Goal: Check status: Check status

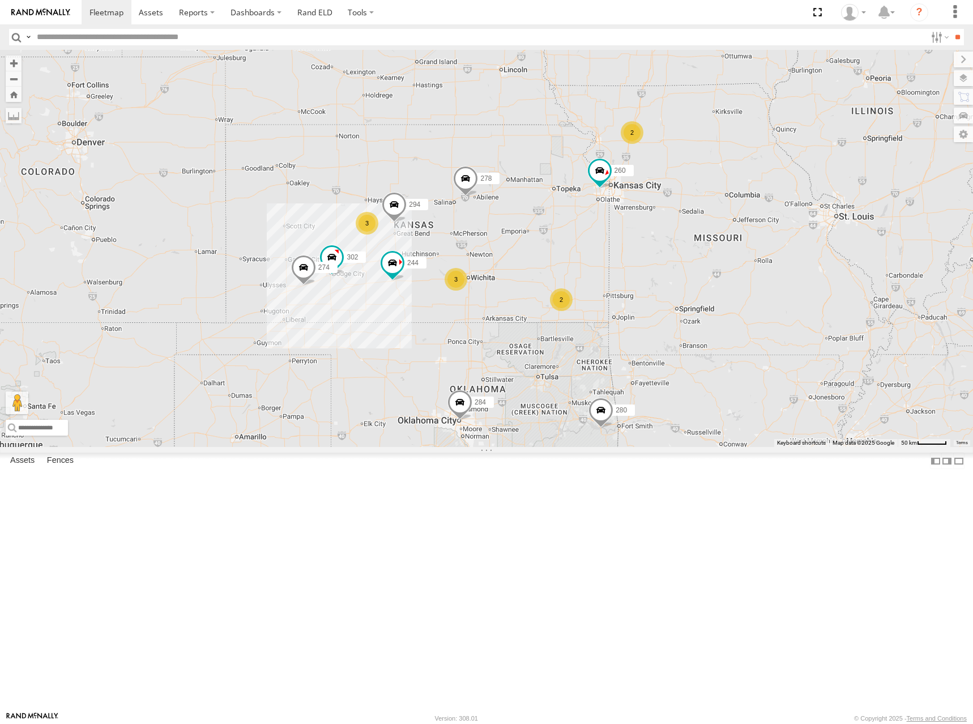
drag, startPoint x: 637, startPoint y: 373, endPoint x: 630, endPoint y: 355, distance: 19.9
click at [630, 355] on div "274 244 280 304 284 264 302 266 278 294 260 2 3 2 3 2 2" at bounding box center [486, 248] width 973 height 397
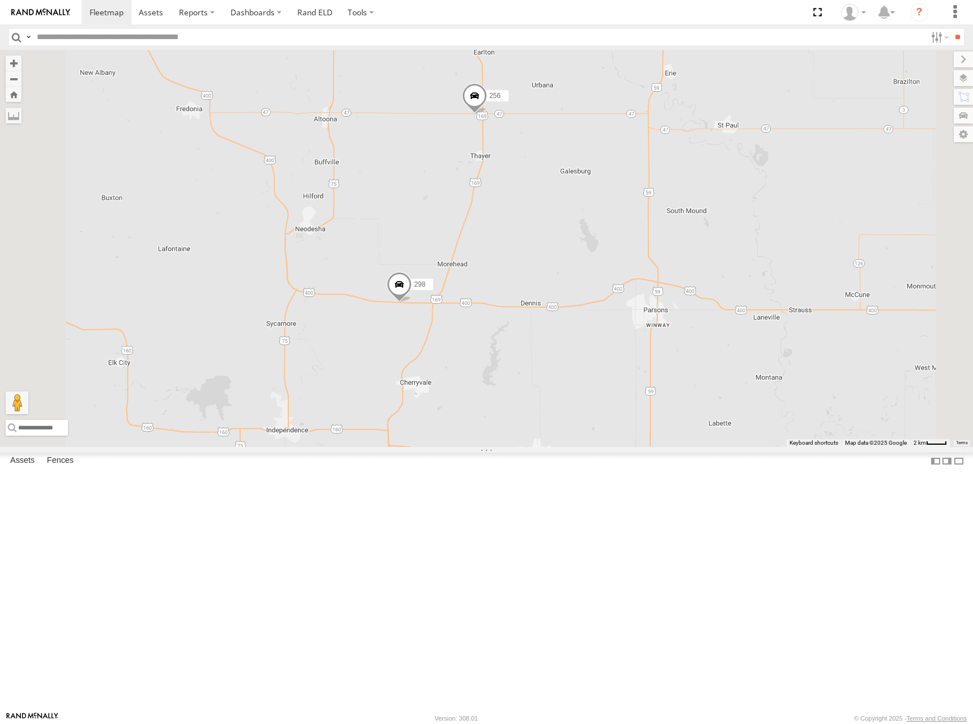
drag, startPoint x: 745, startPoint y: 279, endPoint x: 750, endPoint y: 343, distance: 64.2
click at [750, 343] on div "274 244 280 304 284 264 302 266 278 294 260 298 270 256" at bounding box center [486, 248] width 973 height 397
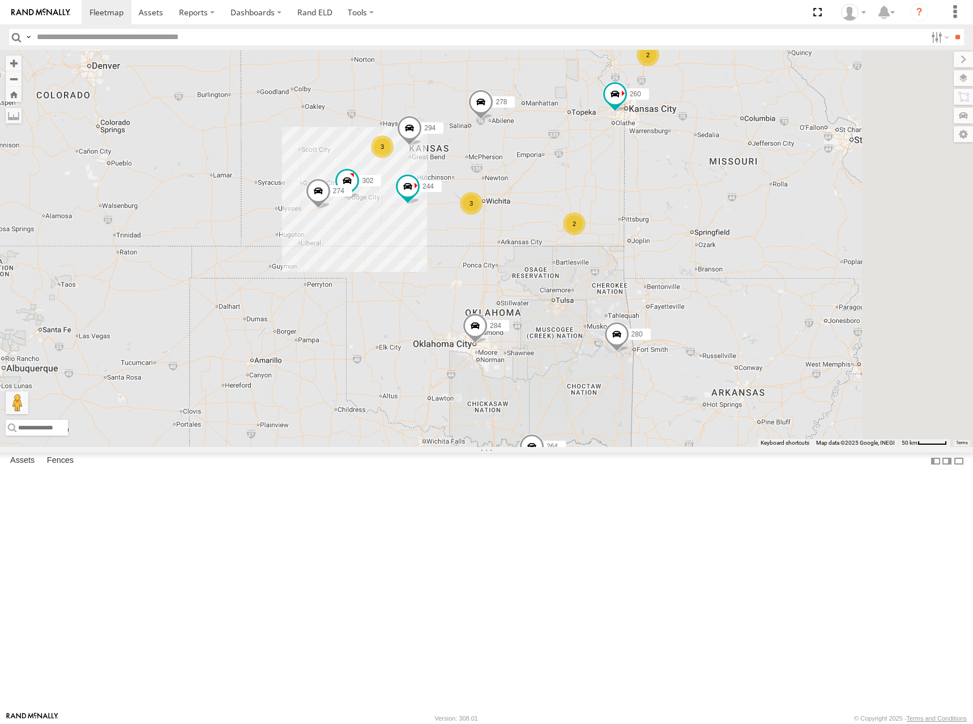
drag, startPoint x: 681, startPoint y: 195, endPoint x: 635, endPoint y: 211, distance: 48.9
click at [635, 211] on div "274 244 280 304 284 264 302 266 278 294 260 2 3 2 3 2 2" at bounding box center [486, 248] width 973 height 397
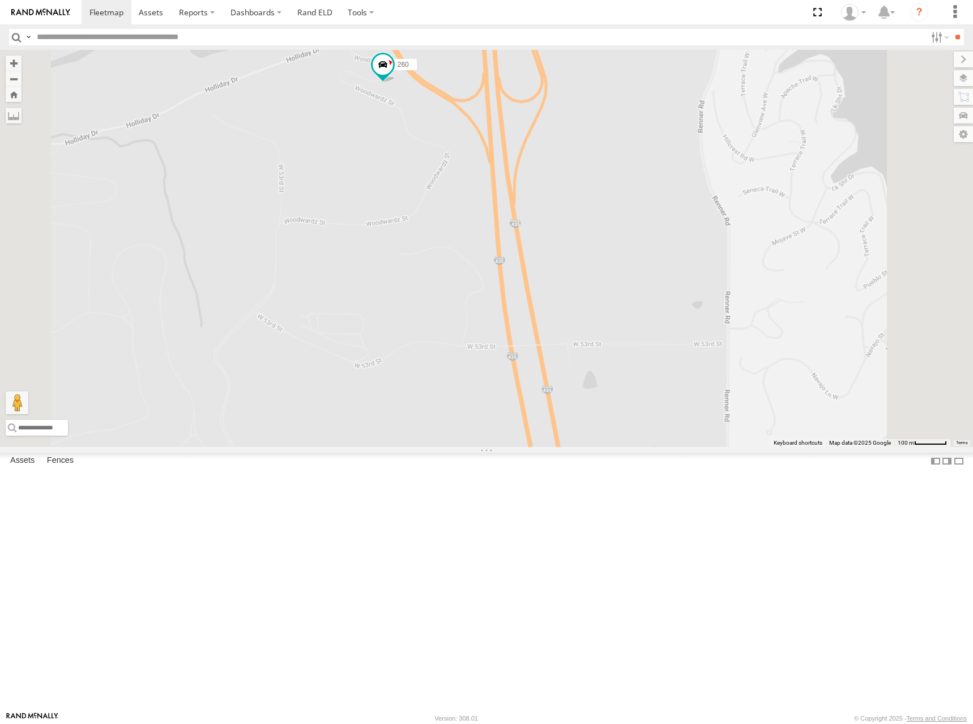
drag, startPoint x: 561, startPoint y: 114, endPoint x: 598, endPoint y: 314, distance: 203.7
click at [598, 314] on div "274 244 280 304 284 264 302 266 278 294 260 292 256" at bounding box center [486, 248] width 973 height 397
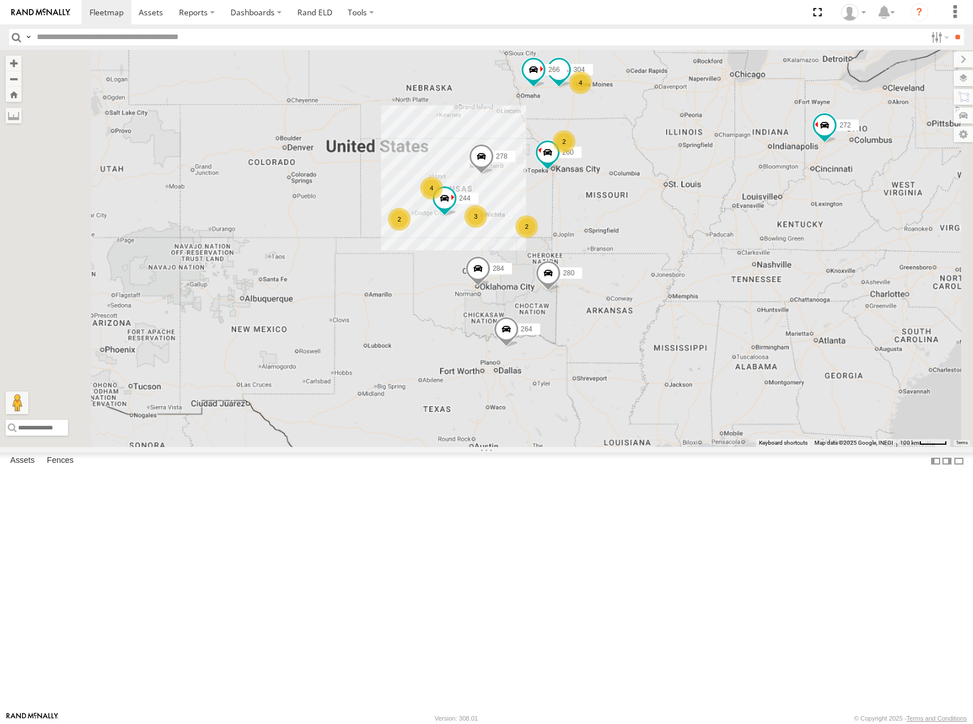
drag, startPoint x: 786, startPoint y: 164, endPoint x: 774, endPoint y: 284, distance: 120.0
click at [774, 284] on div "244 280 304 284 264 266 278 260 2 4 4 2 3 2 272" at bounding box center [486, 248] width 973 height 397
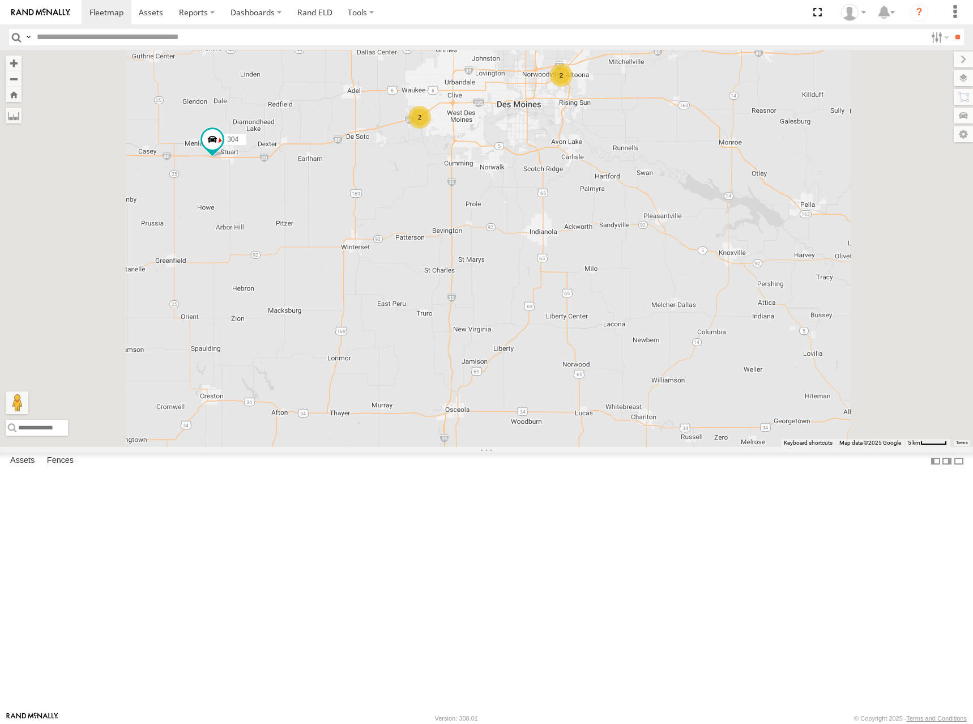
drag, startPoint x: 730, startPoint y: 220, endPoint x: 729, endPoint y: 319, distance: 98.6
click at [729, 319] on div "244 280 304 284 264 266 278 260 272 288 292 2 2" at bounding box center [486, 248] width 973 height 397
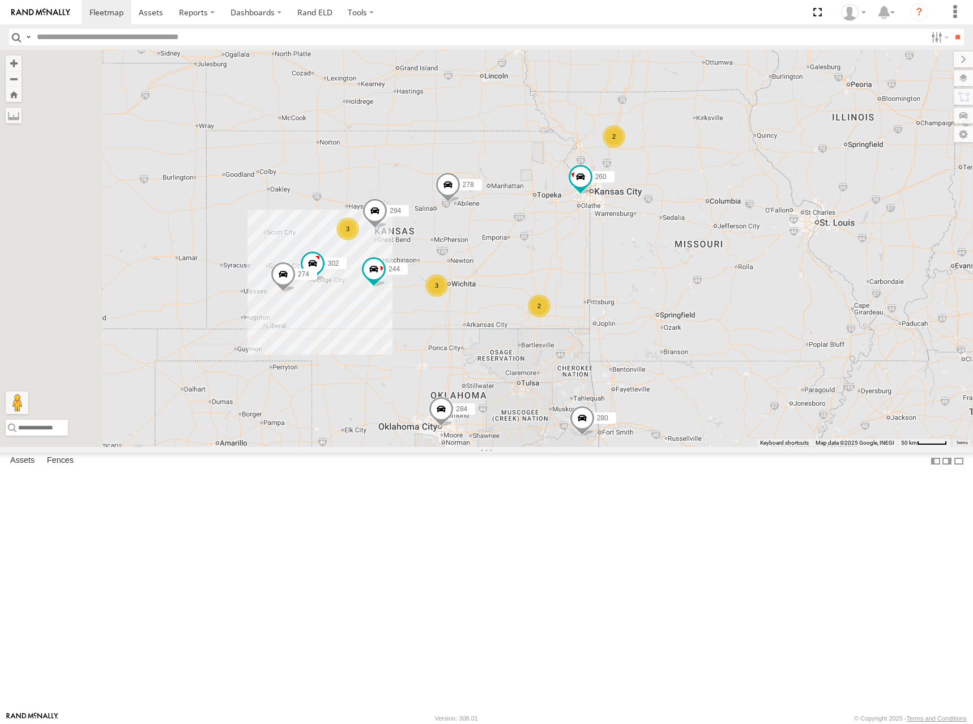
drag, startPoint x: 638, startPoint y: 325, endPoint x: 673, endPoint y: 243, distance: 88.8
click at [673, 243] on div "244 280 304 284 264 266 278 260 272 274 2 3 2 3 2 2 302 294" at bounding box center [486, 248] width 973 height 397
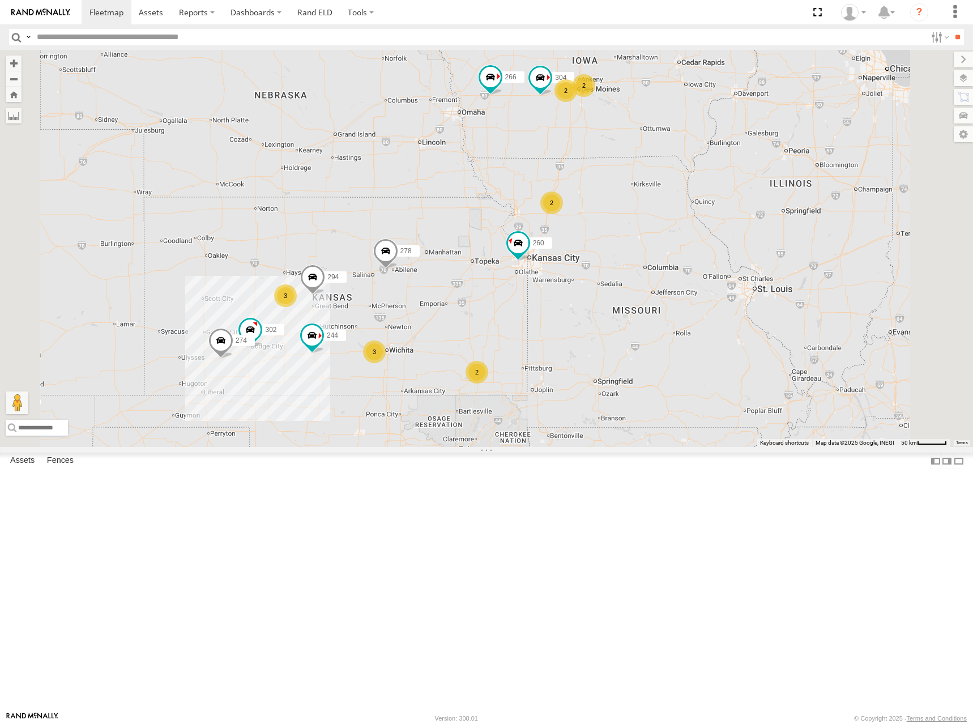
drag, startPoint x: 690, startPoint y: 202, endPoint x: 621, endPoint y: 275, distance: 100.6
click at [621, 275] on div "244 280 304 284 264 266 278 260 272 274 2 3 2 3 2 2 302 294" at bounding box center [486, 248] width 973 height 397
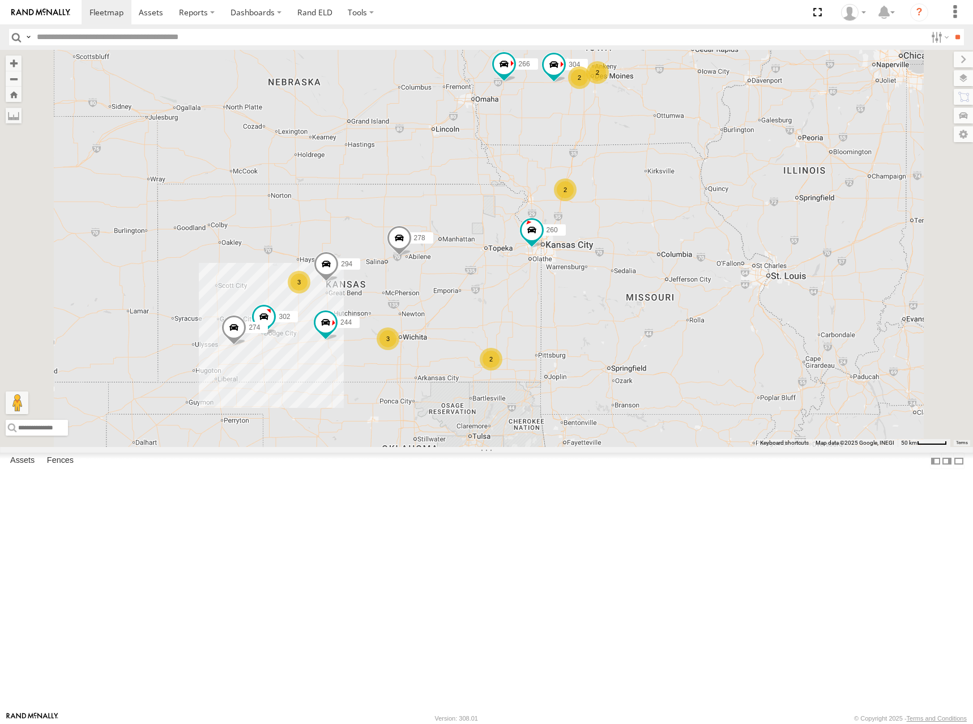
drag, startPoint x: 763, startPoint y: 278, endPoint x: 779, endPoint y: 263, distance: 22.0
click at [779, 263] on div "244 280 304 284 264 266 278 260 272 274 2 3 2 3 2 2 302 294" at bounding box center [486, 248] width 973 height 397
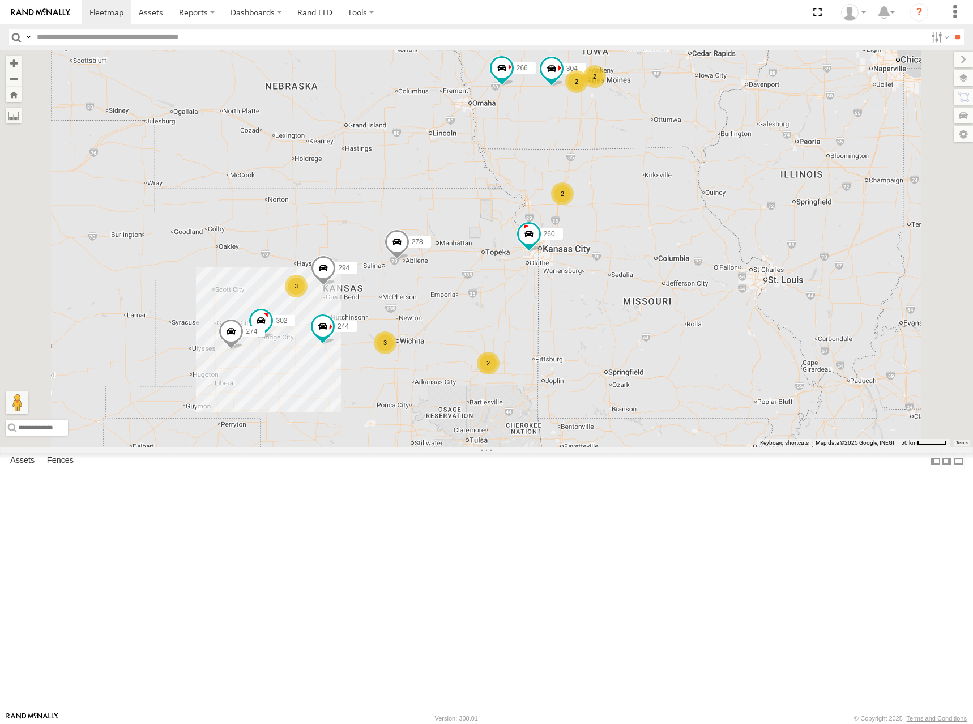
drag, startPoint x: 783, startPoint y: 228, endPoint x: 780, endPoint y: 233, distance: 5.8
click at [780, 233] on div "244 280 304 284 264 266 278 260 272 274 2 3 2 3 2 2 302 294" at bounding box center [486, 248] width 973 height 397
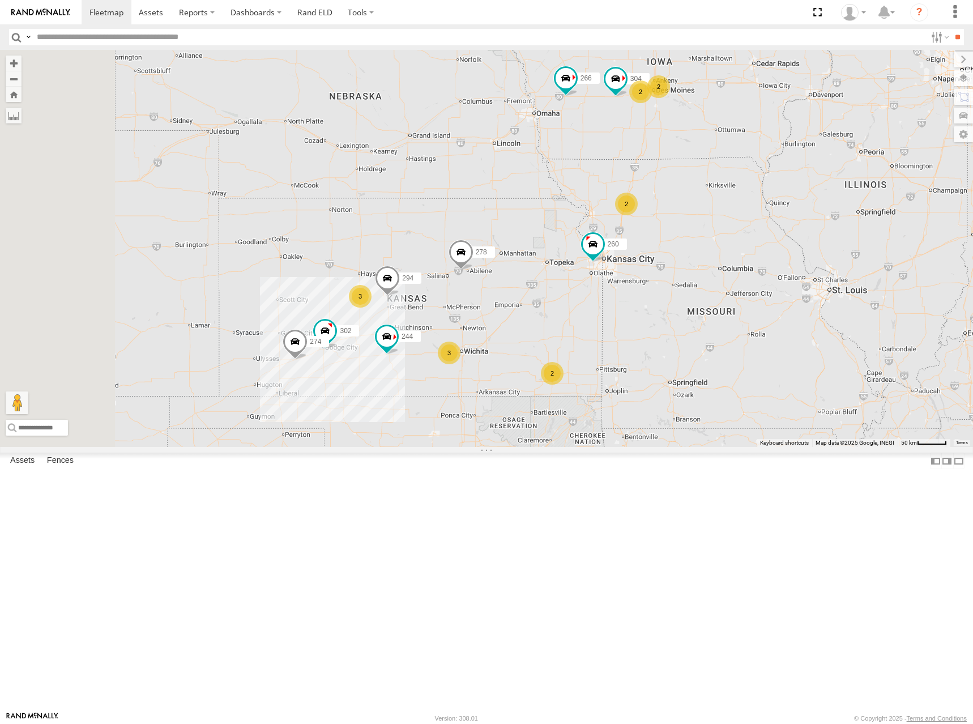
drag, startPoint x: 585, startPoint y: 255, endPoint x: 650, endPoint y: 265, distance: 65.9
click at [650, 265] on div "244 280 304 284 264 266 278 260 272 274 2 3 2 3 2 2 302 294" at bounding box center [486, 248] width 973 height 397
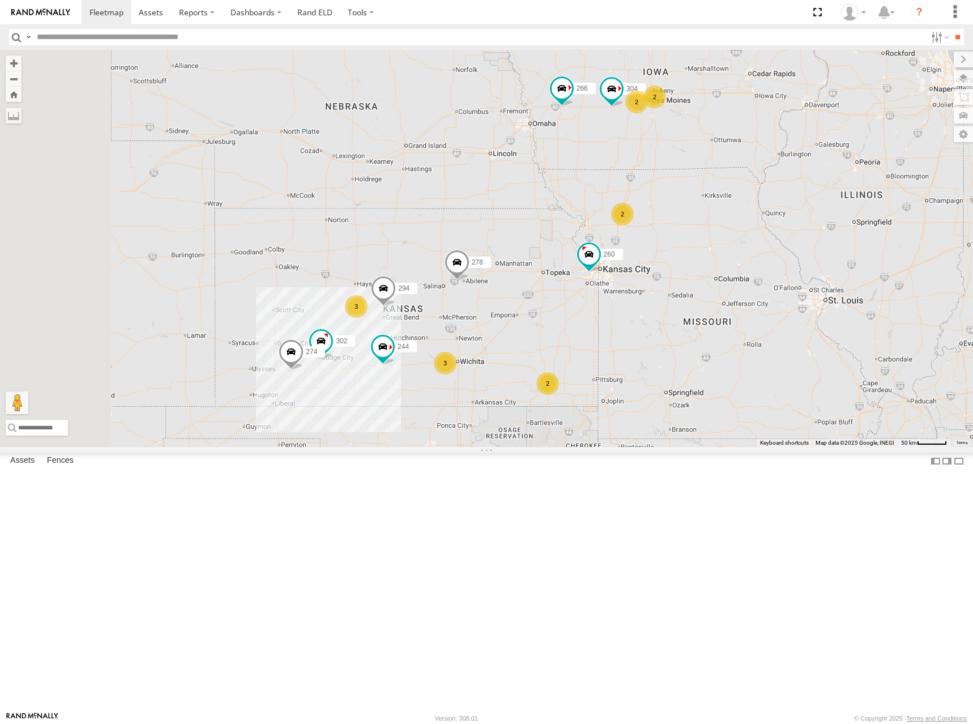
drag, startPoint x: 649, startPoint y: 264, endPoint x: 645, endPoint y: 276, distance: 12.2
click at [645, 276] on div "244 280 304 284 264 266 278 260 272 274 2 3 2 3 2 2 302 294" at bounding box center [486, 248] width 973 height 397
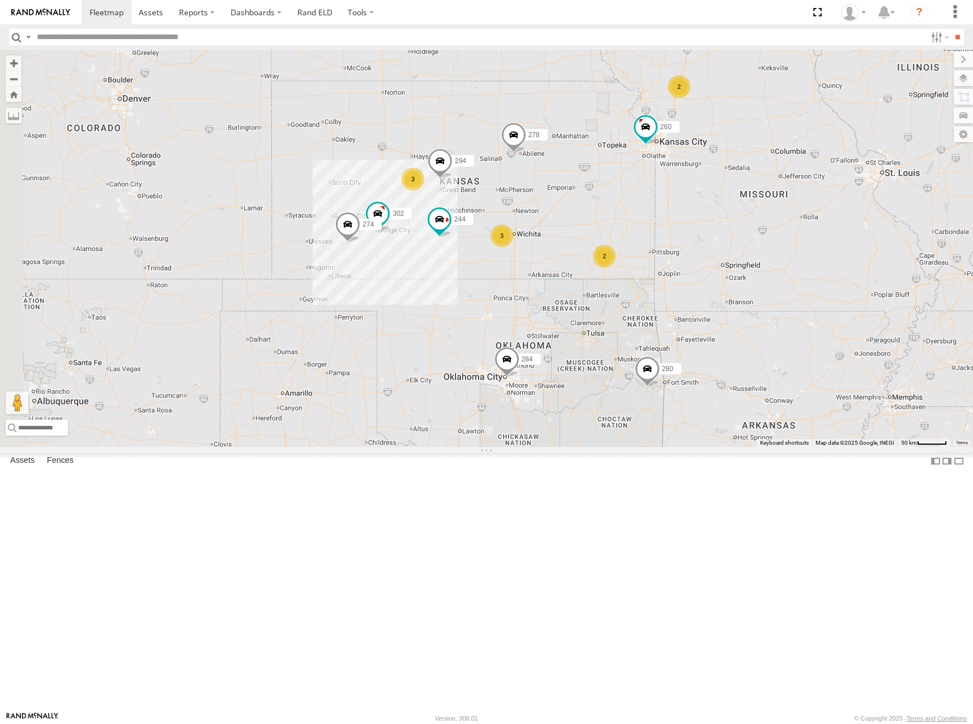
drag, startPoint x: 661, startPoint y: 384, endPoint x: 741, endPoint y: 262, distance: 146.1
click at [740, 262] on div "244 280 304 284 264 266 278 260 272 274 2 3 2 3 2 2 302 294" at bounding box center [486, 248] width 973 height 397
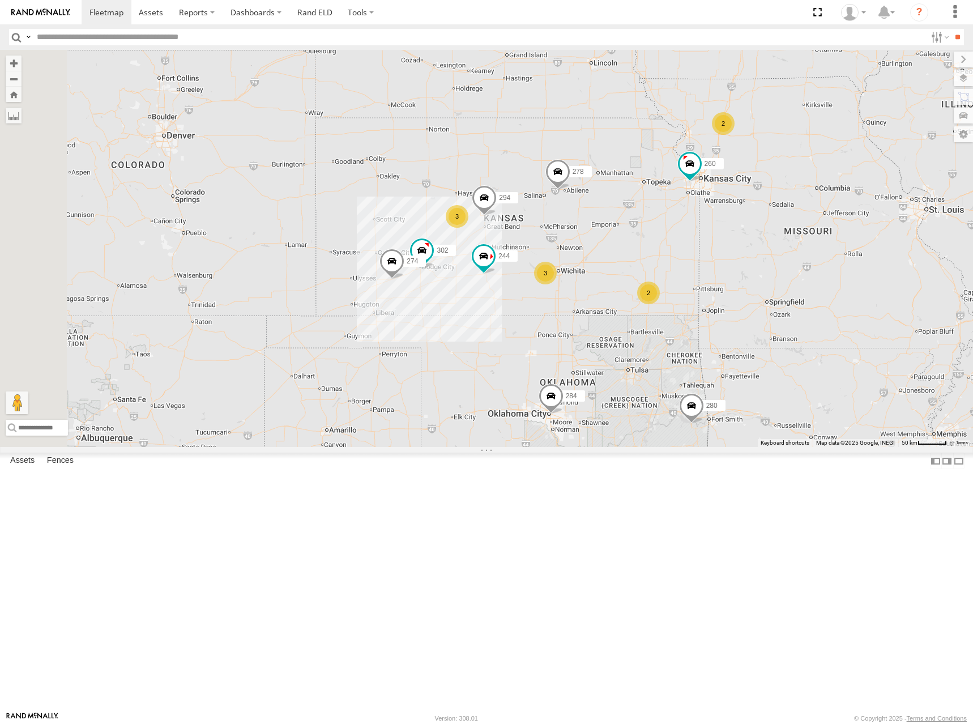
drag, startPoint x: 703, startPoint y: 219, endPoint x: 705, endPoint y: 253, distance: 33.5
click at [705, 253] on div "244 280 304 284 264 266 278 260 272 274 2 3 2 3 2 2 302 294" at bounding box center [486, 248] width 973 height 397
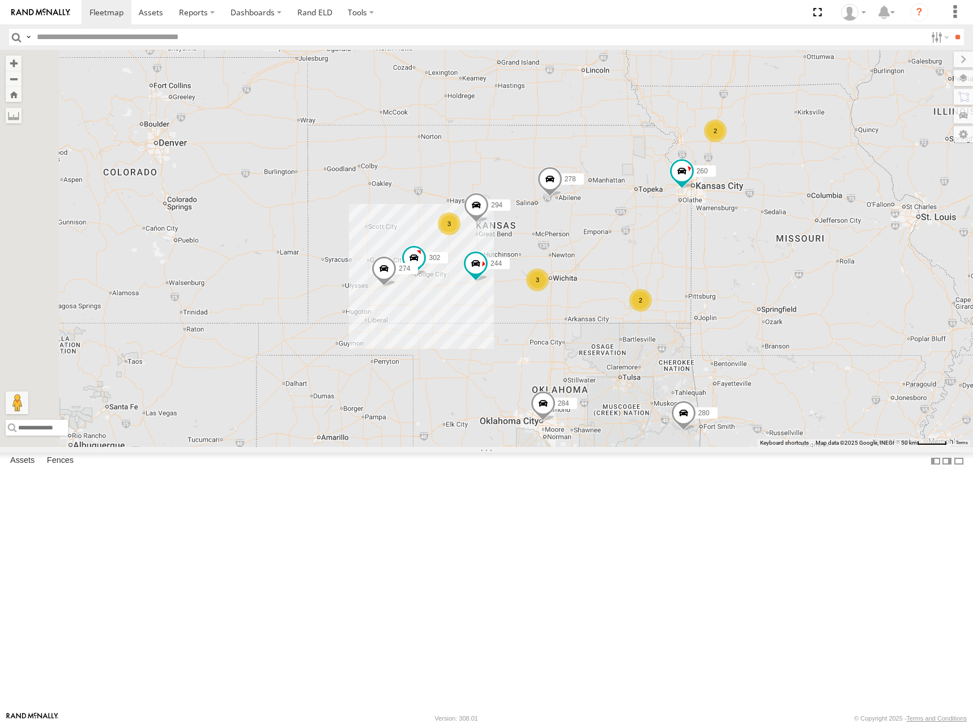
drag, startPoint x: 701, startPoint y: 254, endPoint x: 690, endPoint y: 257, distance: 11.8
click at [690, 257] on div "244 280 304 284 264 266 278 260 272 274 2 3 2 3 2 2 302 294" at bounding box center [486, 248] width 973 height 397
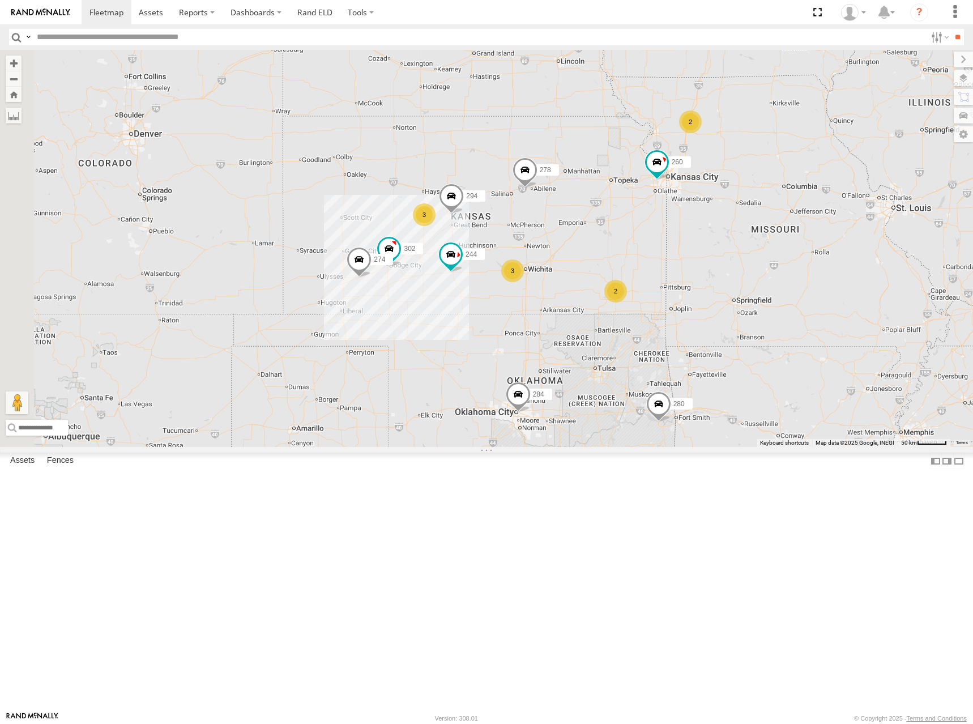
drag, startPoint x: 775, startPoint y: 263, endPoint x: 757, endPoint y: 255, distance: 19.5
click at [757, 255] on div "244 280 304 284 264 266 278 260 272 274 2 3 2 3 2 2 302 294" at bounding box center [486, 248] width 973 height 397
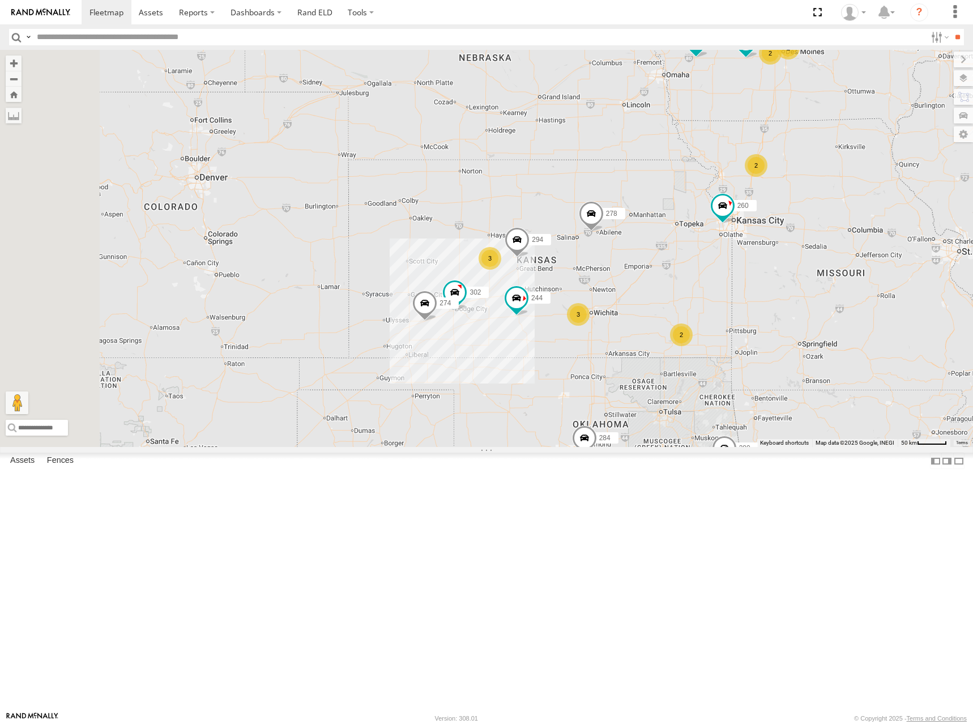
drag, startPoint x: 701, startPoint y: 241, endPoint x: 734, endPoint y: 270, distance: 44.5
click at [734, 271] on div "244 280 304 284 264 266 278 260 272 274 2 3 2 3 2 2 302 294" at bounding box center [486, 248] width 973 height 397
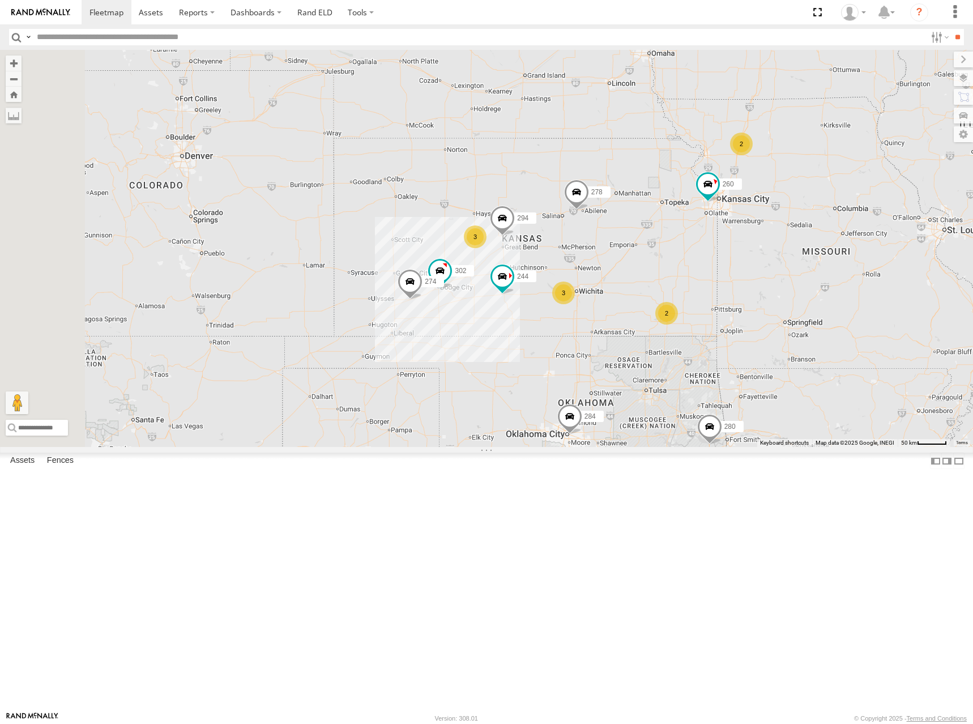
drag, startPoint x: 681, startPoint y: 263, endPoint x: 679, endPoint y: 229, distance: 33.5
click at [665, 237] on div "244 280 304 284 264 266 278 260 272 274 2 3 2 3 2 2 302 294" at bounding box center [486, 248] width 973 height 397
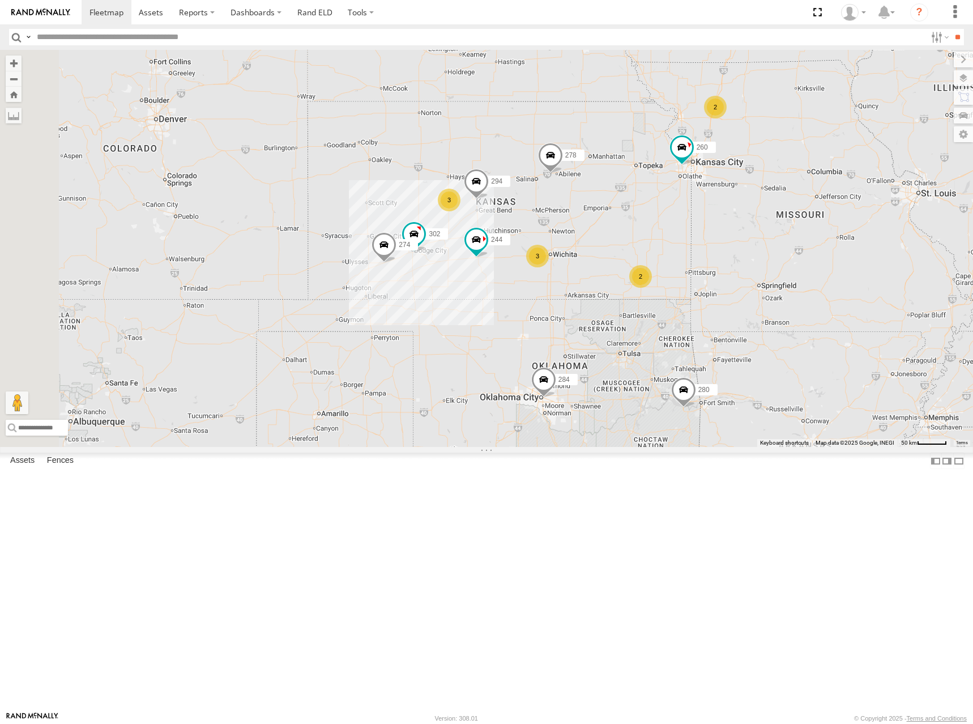
drag, startPoint x: 775, startPoint y: 246, endPoint x: 747, endPoint y: 209, distance: 46.9
click at [747, 209] on div "244 280 304 284 264 266 278 260 272 274 2 3 2 3 2 2 302 294" at bounding box center [486, 248] width 973 height 397
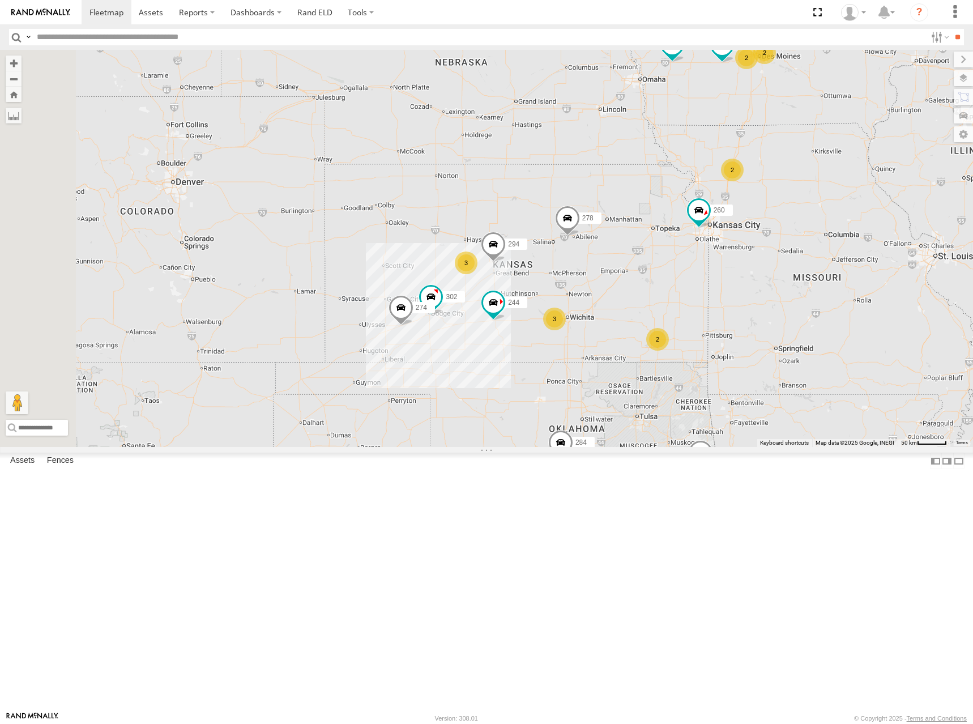
drag, startPoint x: 591, startPoint y: 123, endPoint x: 615, endPoint y: 182, distance: 63.5
click at [615, 182] on div "244 280 304 284 264 266 278 260 272 274 2 3 2 3 2 2 302 294" at bounding box center [486, 248] width 973 height 397
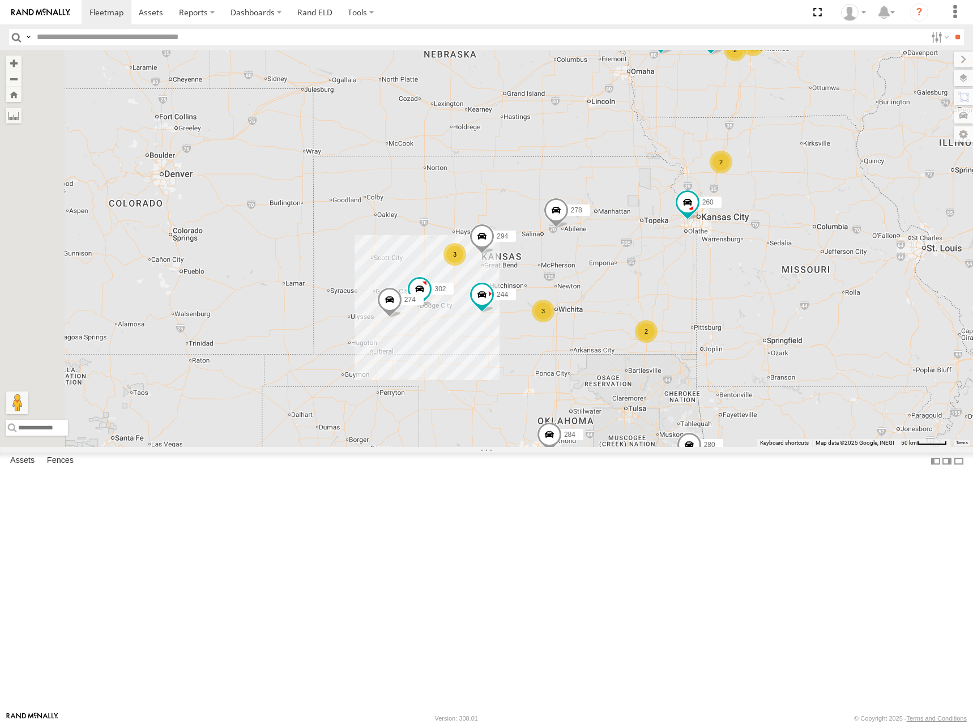
drag, startPoint x: 671, startPoint y: 228, endPoint x: 658, endPoint y: 216, distance: 17.7
click at [658, 216] on div "244 280 304 284 264 266 278 260 272 274 2 3 2 3 2 2 302 294" at bounding box center [486, 248] width 973 height 397
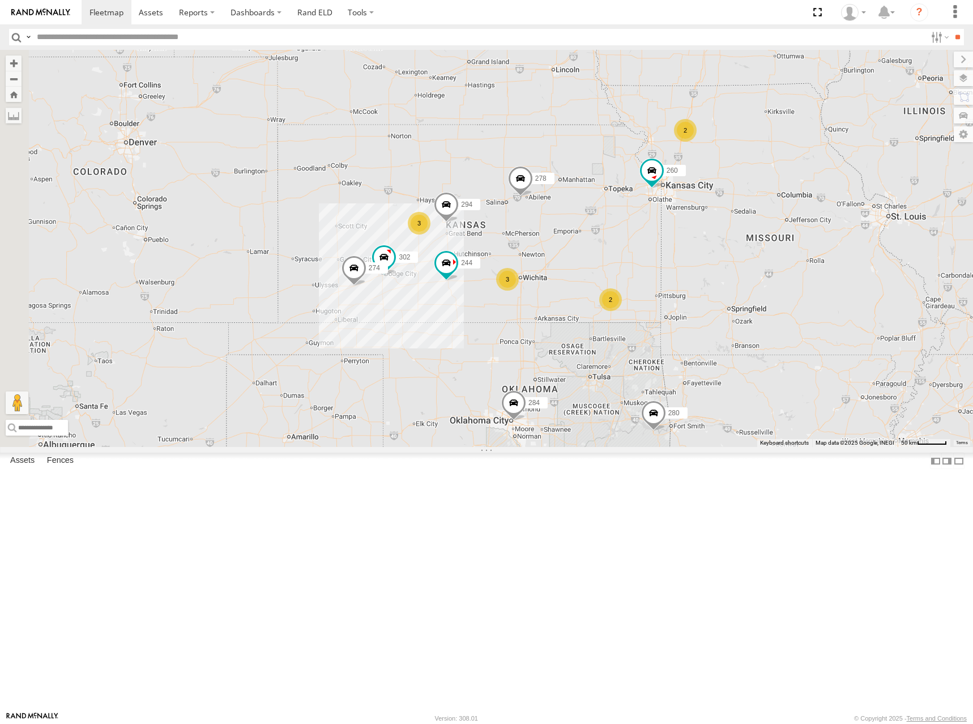
drag, startPoint x: 763, startPoint y: 236, endPoint x: 739, endPoint y: 211, distance: 35.2
click at [739, 211] on div "244 280 304 284 264 266 278 260 272 274 2 3 2 3 2 2 302 294" at bounding box center [486, 248] width 973 height 397
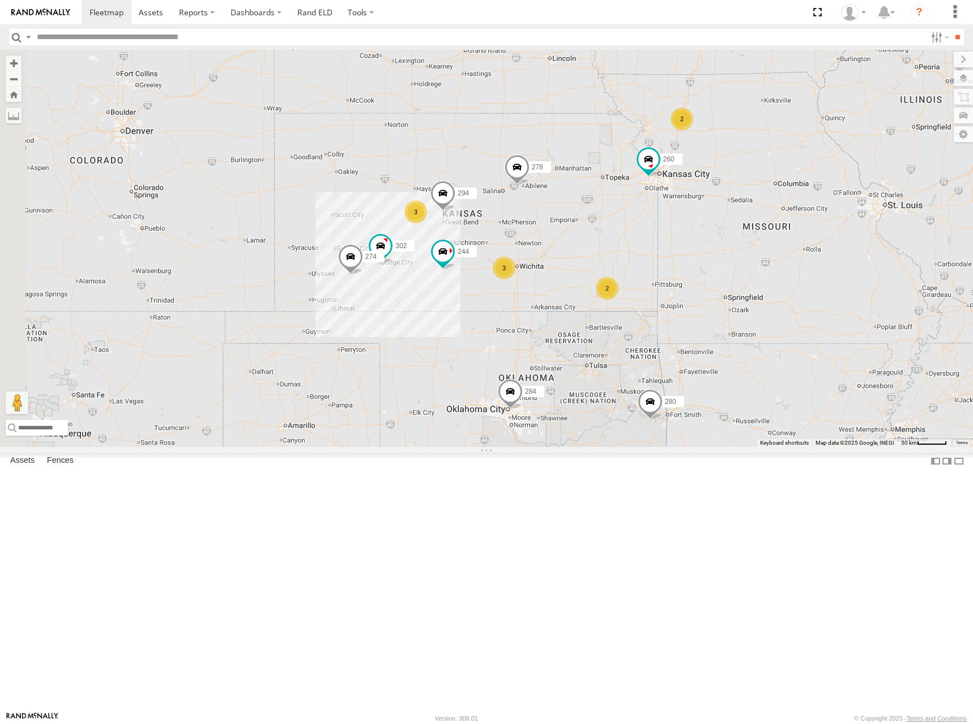
drag, startPoint x: 678, startPoint y: 261, endPoint x: 676, endPoint y: 238, distance: 22.7
click at [676, 238] on div "244 280 304 284 264 266 278 260 272 274 2 3 2 3 2 2 302 294" at bounding box center [486, 248] width 973 height 397
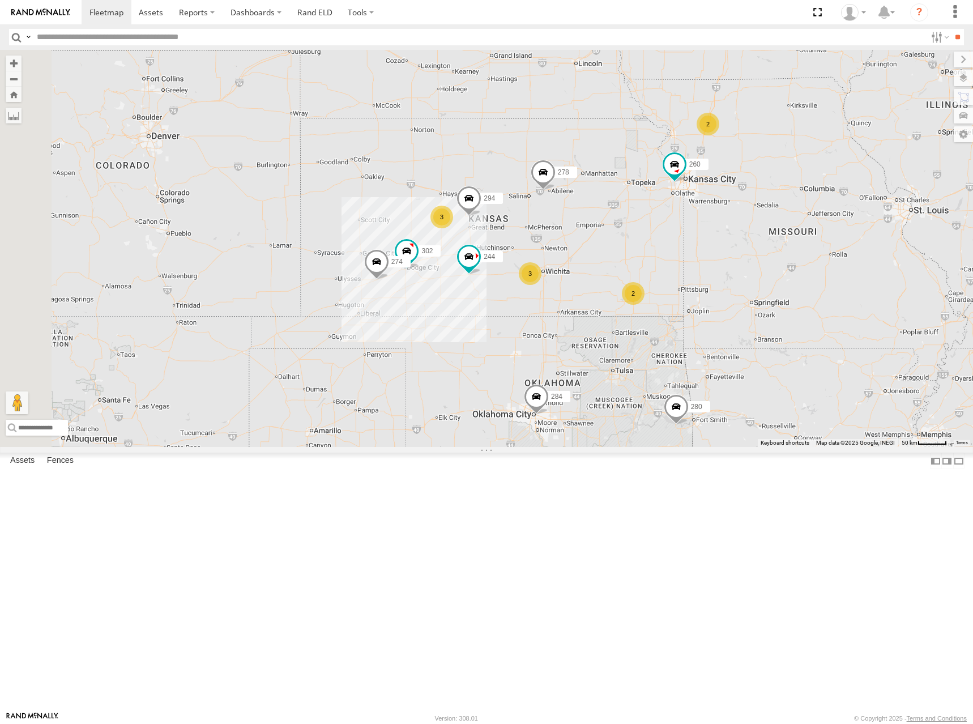
drag, startPoint x: 662, startPoint y: 198, endPoint x: 690, endPoint y: 232, distance: 43.8
click at [690, 232] on div "244 280 304 284 264 266 278 260 272 274 2 3 2 3 2 2 302 294" at bounding box center [486, 248] width 973 height 397
drag, startPoint x: 635, startPoint y: 239, endPoint x: 643, endPoint y: 232, distance: 10.4
click at [643, 232] on div "244 280 304 284 264 266 278 260 272 274 2 3 2 3 2 2 302 294" at bounding box center [486, 248] width 973 height 397
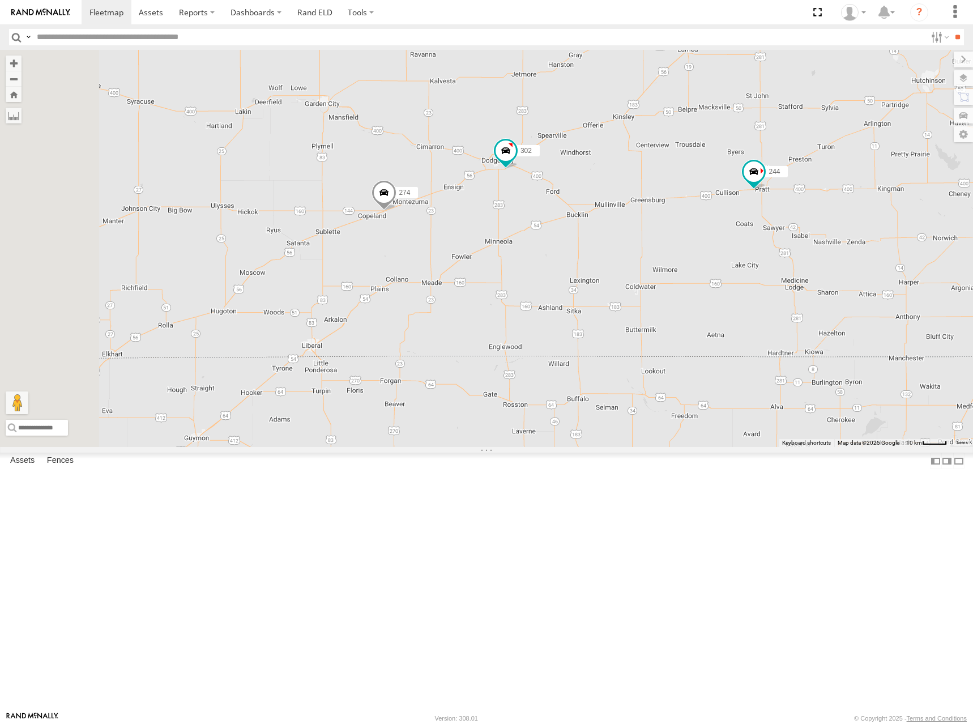
drag, startPoint x: 467, startPoint y: 361, endPoint x: 692, endPoint y: 381, distance: 225.7
click at [692, 381] on div "244 280 304 284 264 266 278 260 272 274 302 294 3 270 2" at bounding box center [486, 248] width 973 height 397
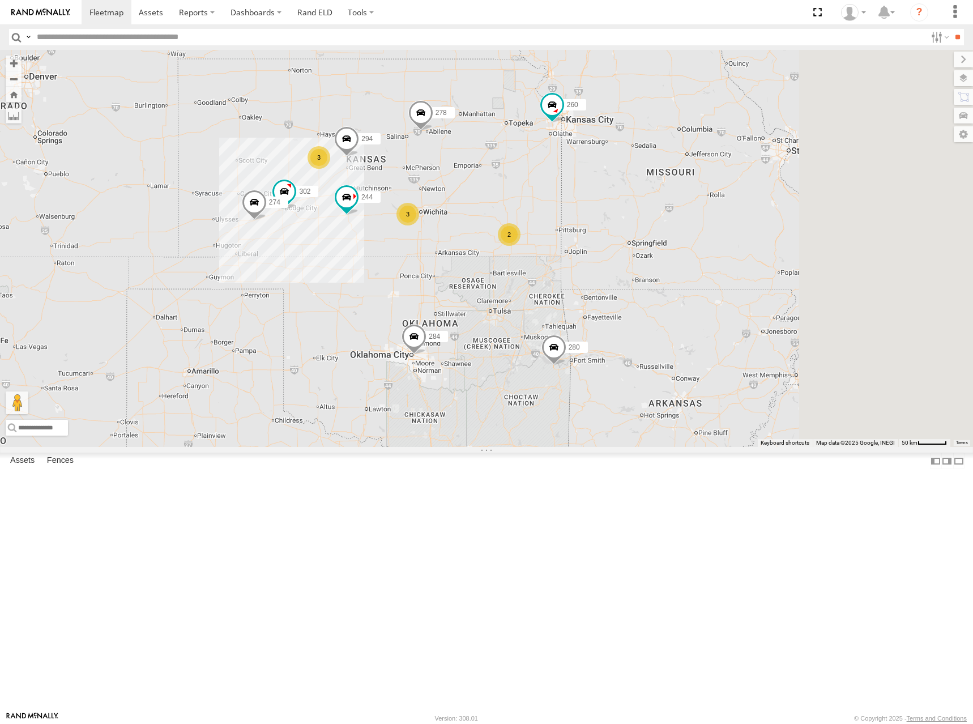
drag, startPoint x: 869, startPoint y: 215, endPoint x: 549, endPoint y: 293, distance: 328.9
click at [549, 293] on div "244 280 304 284 264 266 278 260 272 274 302 294 3 2 3" at bounding box center [486, 248] width 973 height 397
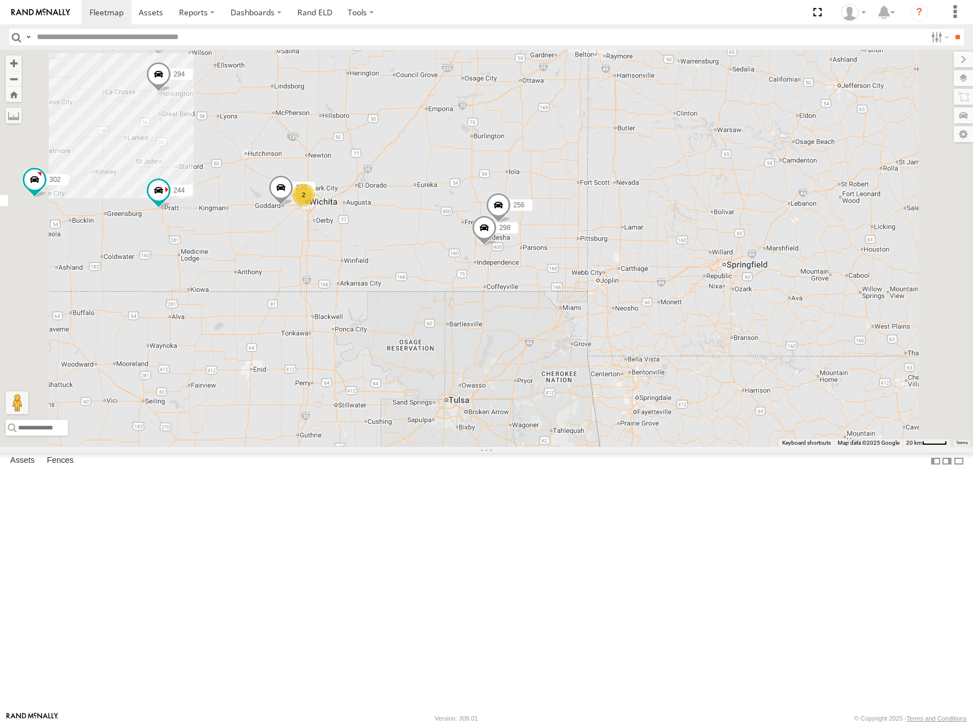
drag, startPoint x: 643, startPoint y: 254, endPoint x: 632, endPoint y: 317, distance: 63.9
click at [632, 317] on div "244 280 304 284 264 266 278 260 272 274 302 294 296 298 270 292 256 2" at bounding box center [486, 248] width 973 height 397
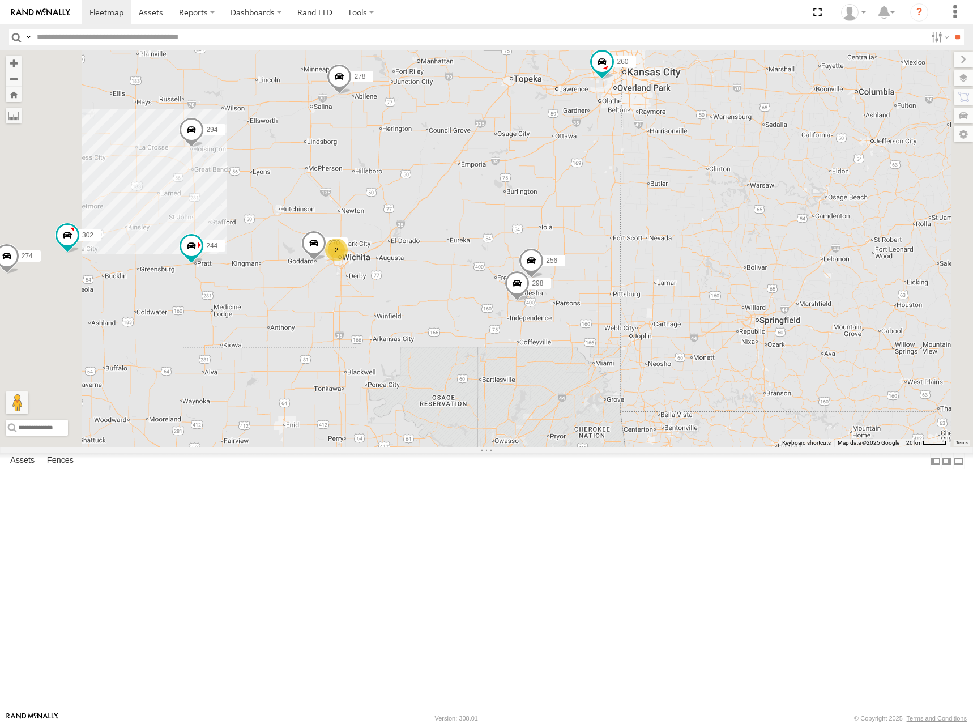
drag, startPoint x: 622, startPoint y: 262, endPoint x: 647, endPoint y: 249, distance: 28.1
click at [647, 249] on div "244 280 304 284 264 266 278 260 272 274 302 294 296 298 270 288 292 256 2" at bounding box center [486, 248] width 973 height 397
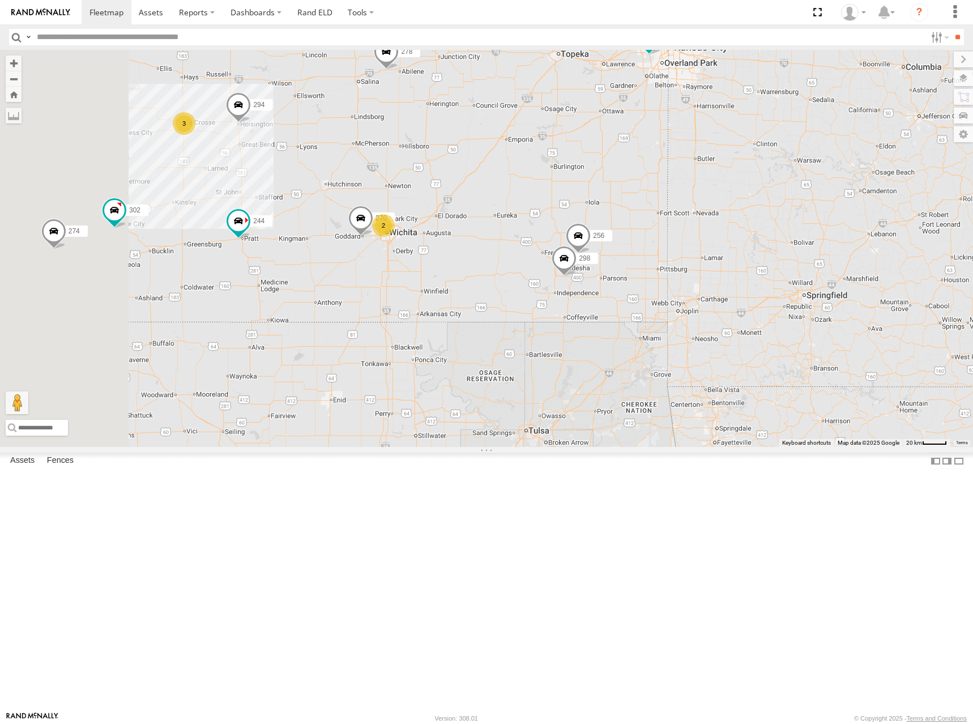
drag, startPoint x: 626, startPoint y: 291, endPoint x: 682, endPoint y: 283, distance: 56.7
click at [682, 283] on div "244 280 304 284 264 266 278 260 272 274 302 294 296 298 270 288 292 256 2 3" at bounding box center [486, 248] width 973 height 397
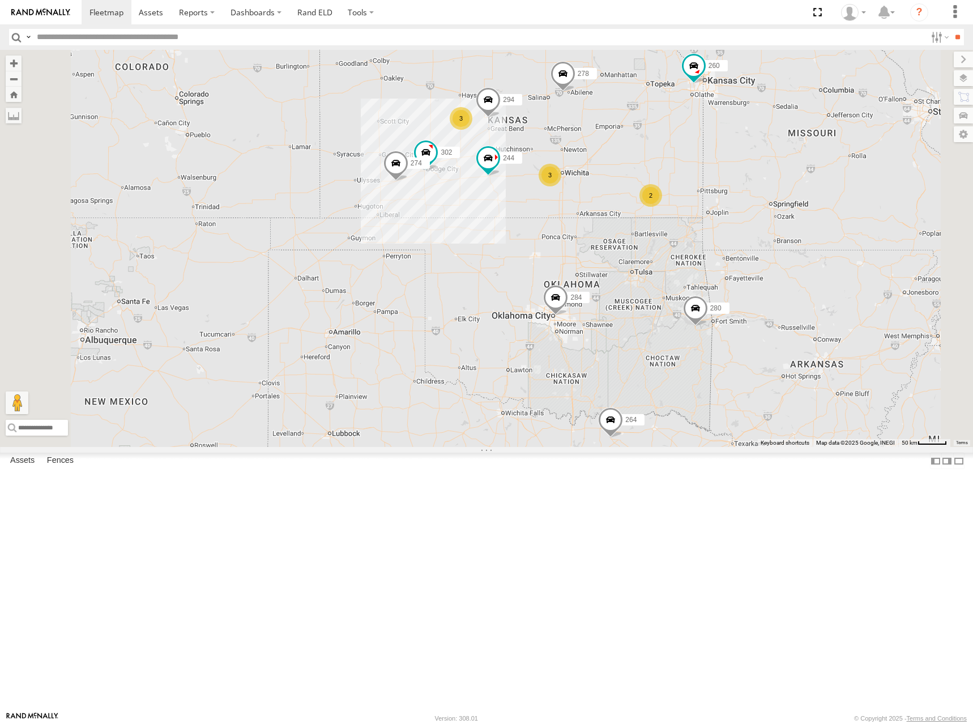
drag, startPoint x: 701, startPoint y: 275, endPoint x: 758, endPoint y: 252, distance: 61.7
click at [752, 254] on div "244 280 304 284 264 266 278 260 272 274 302 294 296 3 3 2 3 2" at bounding box center [486, 248] width 973 height 397
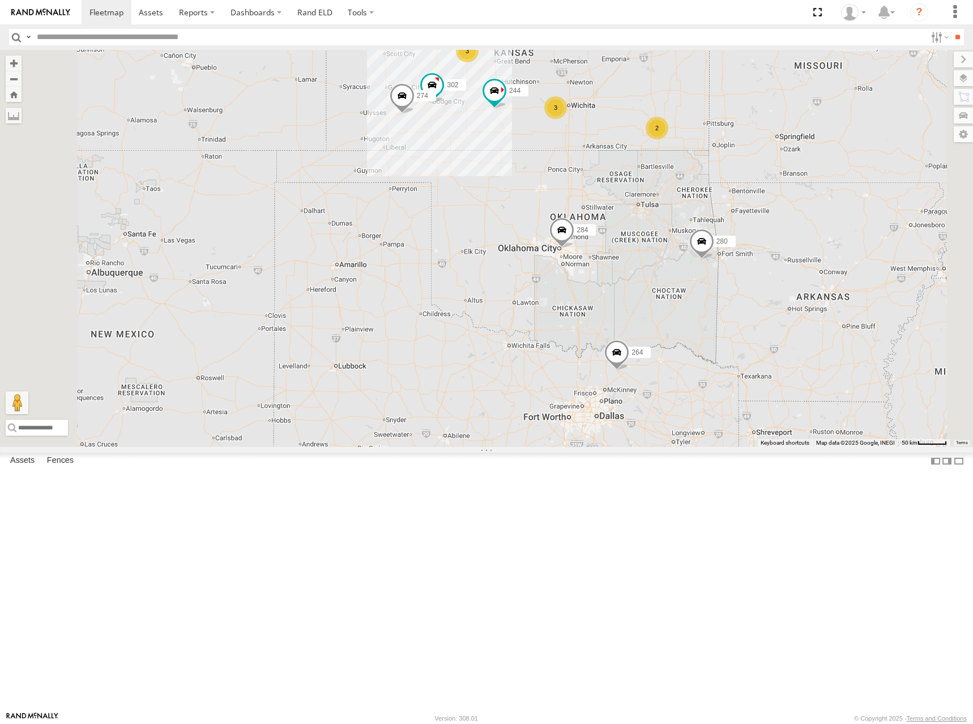
drag, startPoint x: 767, startPoint y: 471, endPoint x: 775, endPoint y: 409, distance: 62.2
click at [773, 398] on div "244 280 304 284 264 266 278 260 272 274 302 294 296 3 3 2 3 2" at bounding box center [486, 248] width 973 height 397
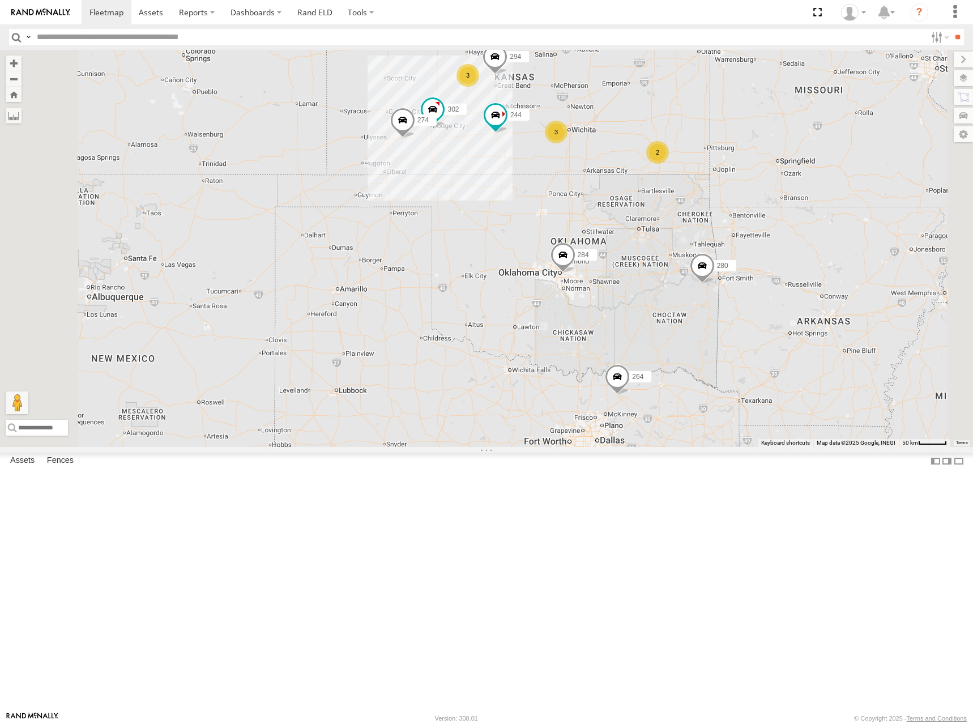
drag, startPoint x: 771, startPoint y: 257, endPoint x: 769, endPoint y: 330, distance: 73.6
click at [769, 330] on div "244 280 304 284 264 266 278 260 272 274 302 294 296 3 2 3 2" at bounding box center [486, 248] width 973 height 397
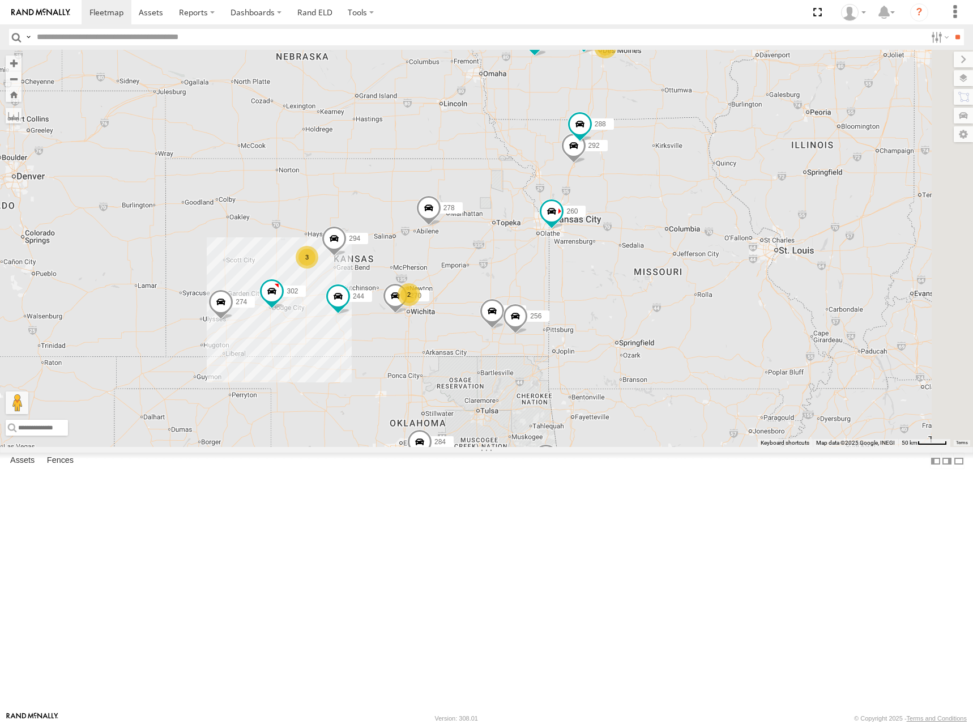
drag, startPoint x: 692, startPoint y: 167, endPoint x: 579, endPoint y: 272, distance: 154.3
click at [555, 275] on div "274 244 298 270 288 292 280 256 304 284 264 302 266 278 294 260 4 3 2" at bounding box center [486, 248] width 973 height 397
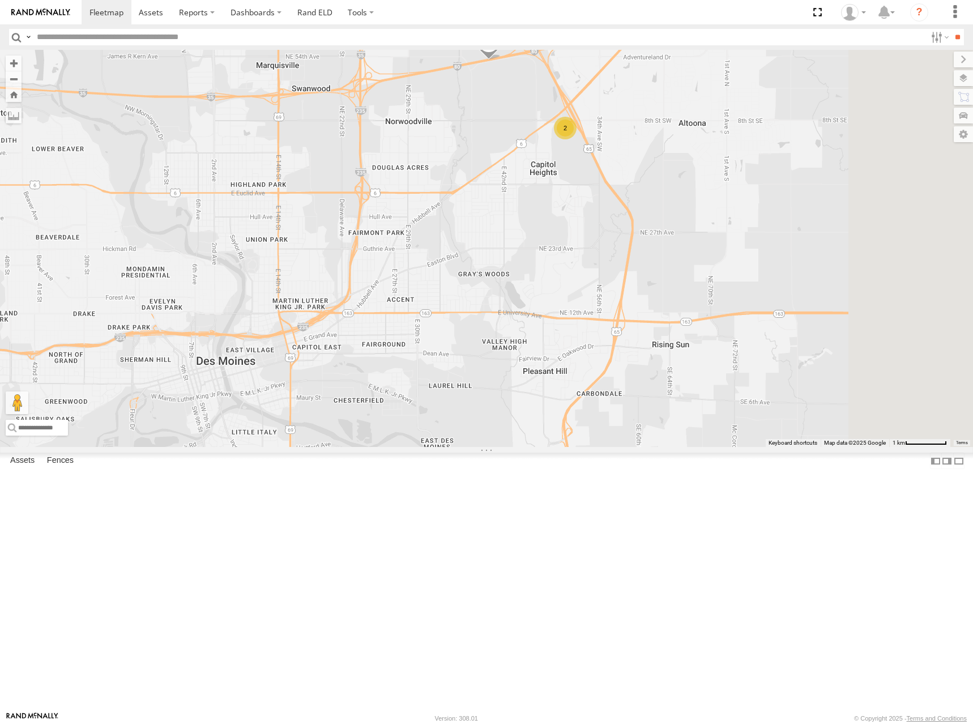
drag, startPoint x: 680, startPoint y: 159, endPoint x: 659, endPoint y: 359, distance: 201.0
click at [659, 359] on div "274 244 298 270 288 292 280 256 304 284 264 302 266 278 294 260 296 2" at bounding box center [486, 248] width 973 height 397
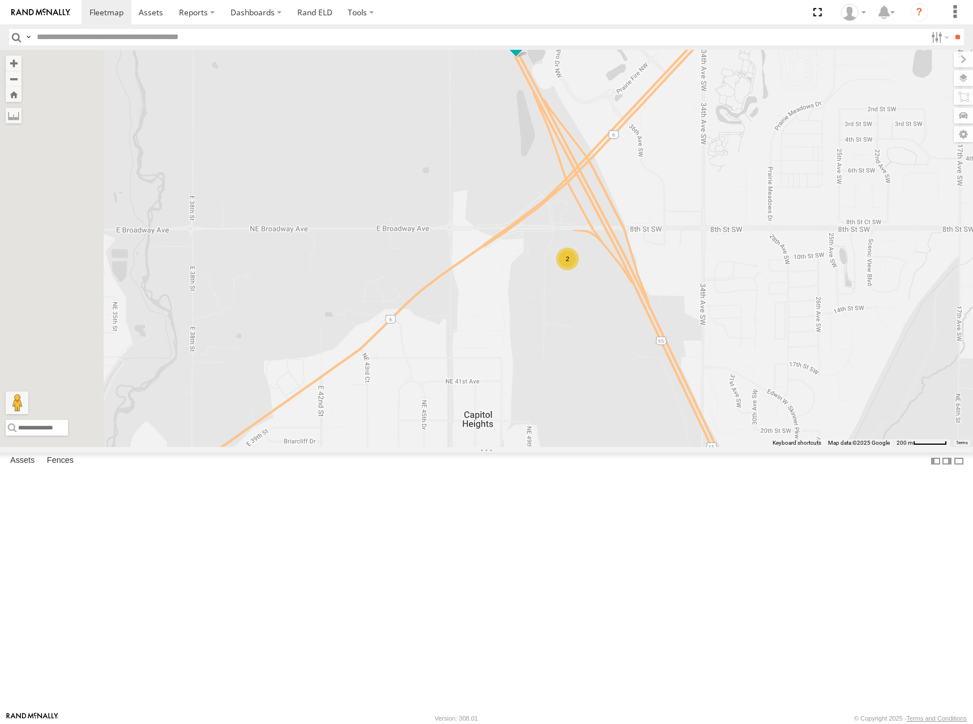
drag, startPoint x: 615, startPoint y: 218, endPoint x: 620, endPoint y: 387, distance: 168.8
click at [620, 387] on div "274 244 298 270 288 292 280 256 304 284 264 302 266 278 294 260 296 262 2" at bounding box center [486, 248] width 973 height 397
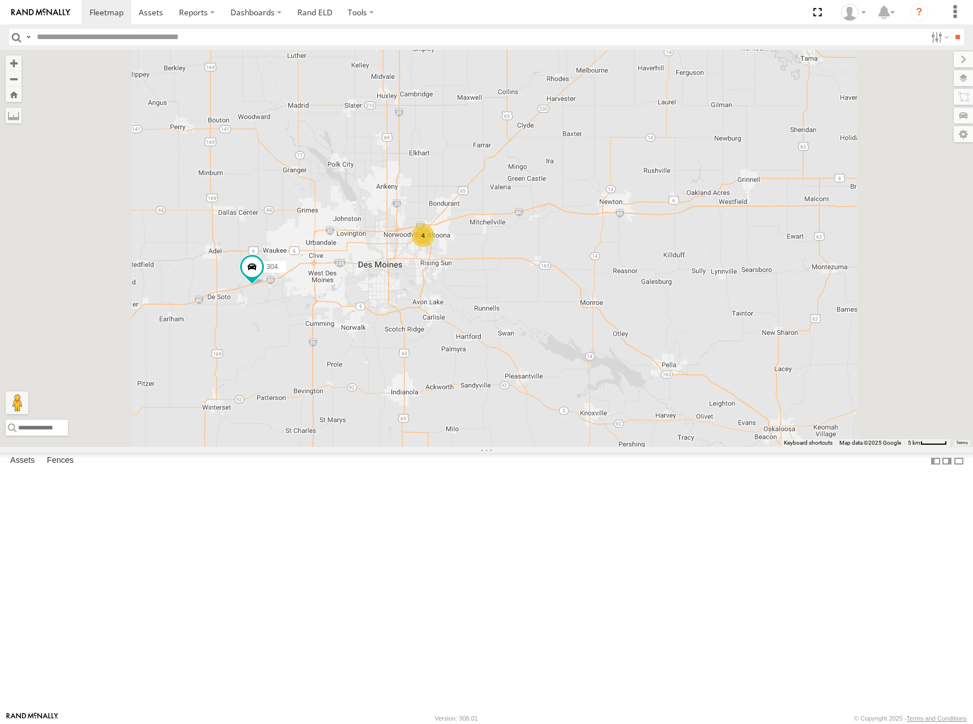
drag, startPoint x: 449, startPoint y: 328, endPoint x: 682, endPoint y: 283, distance: 237.7
click at [682, 283] on div "274 244 298 270 288 292 280 256 304 284 264 302 266 278 294 260 4" at bounding box center [486, 248] width 973 height 397
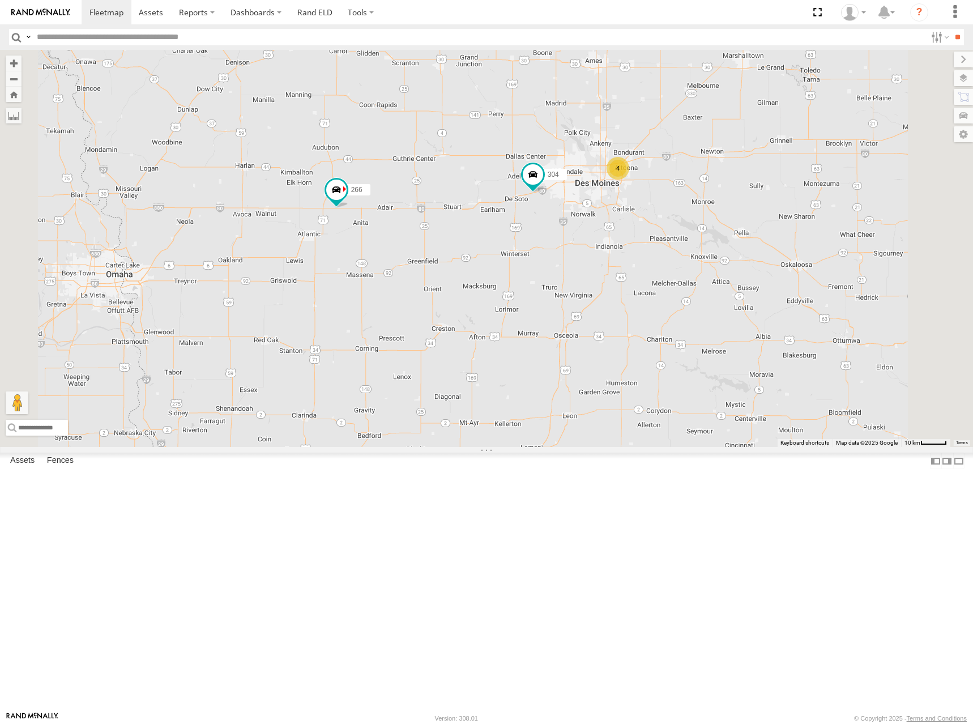
drag, startPoint x: 587, startPoint y: 372, endPoint x: 634, endPoint y: 352, distance: 51.0
click at [632, 353] on div "274 244 298 270 288 292 280 256 304 284 264 302 266 278 294 260 4" at bounding box center [486, 248] width 973 height 397
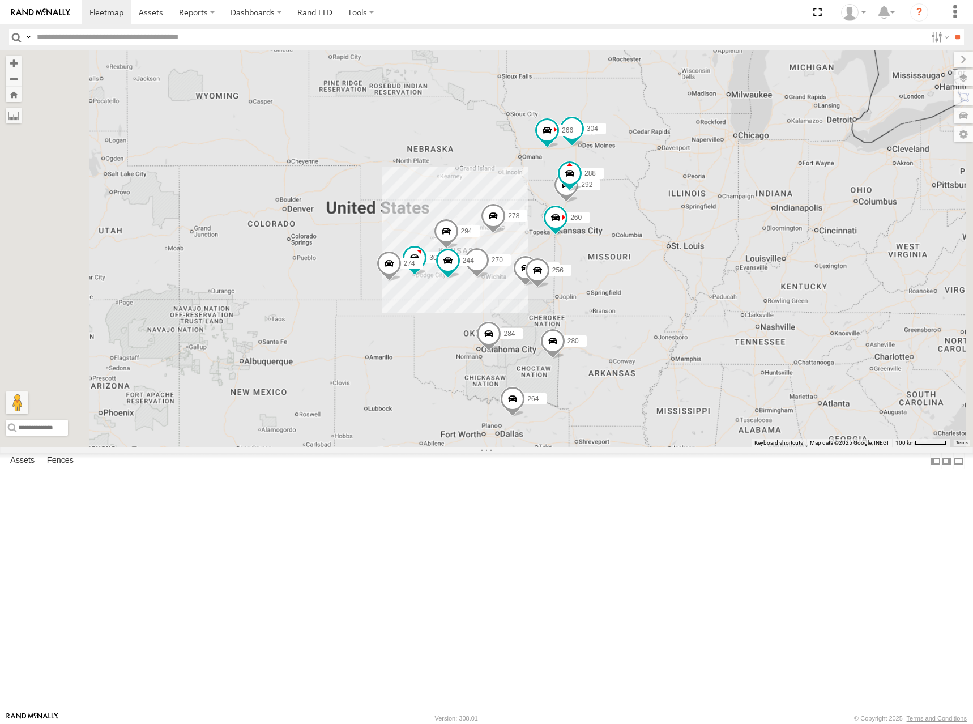
drag, startPoint x: 579, startPoint y: 368, endPoint x: 637, endPoint y: 305, distance: 85.0
click at [637, 305] on div "274 244 298 270 288 292 280 256 304 284 264 302 266 278 294 260" at bounding box center [486, 248] width 973 height 397
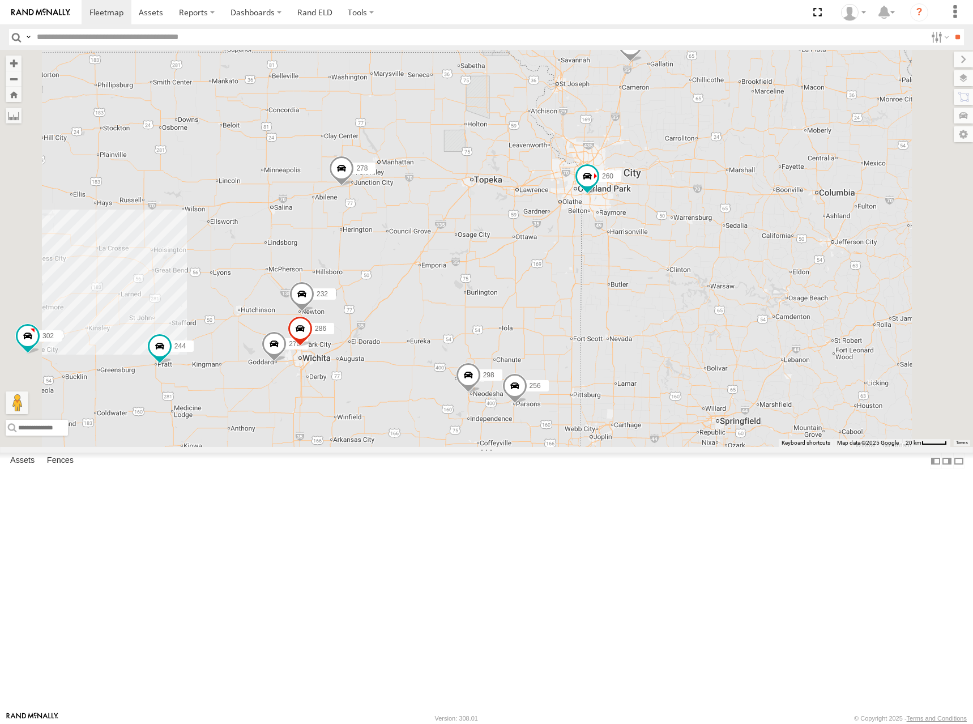
drag, startPoint x: 644, startPoint y: 290, endPoint x: 672, endPoint y: 232, distance: 64.3
click at [672, 232] on div "274 244 280 284 264 302 266 278 260 272 4 298 270 288 292 256 232 304 286" at bounding box center [486, 248] width 973 height 397
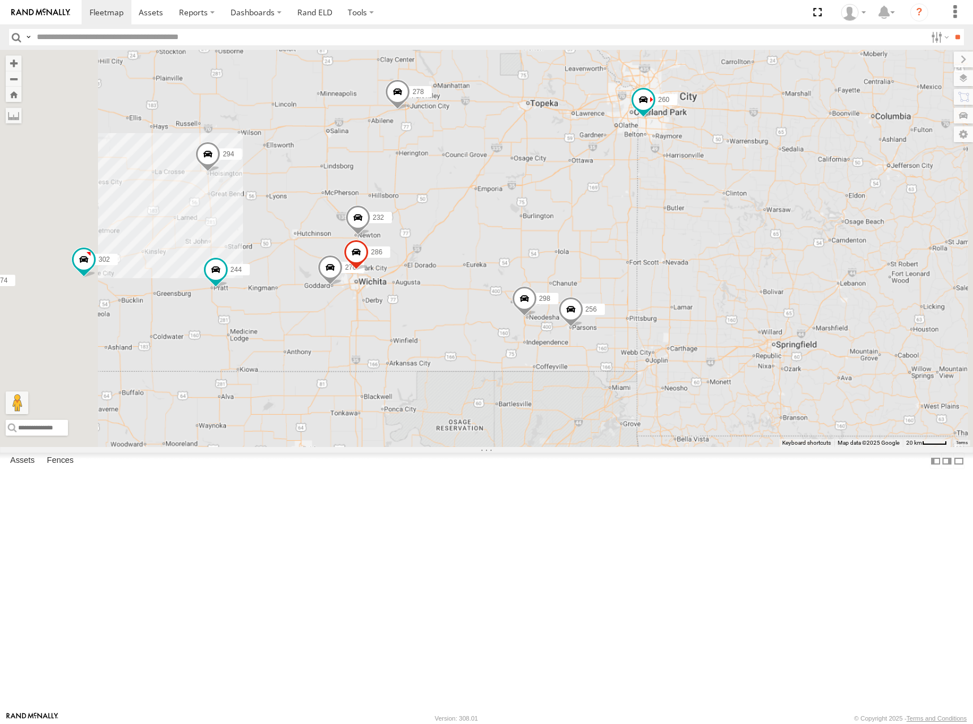
drag, startPoint x: 613, startPoint y: 369, endPoint x: 681, endPoint y: 297, distance: 98.5
click at [681, 297] on div "274 244 280 284 264 302 266 278 260 272 298 270 288 292 256 232 304 286 294" at bounding box center [486, 248] width 973 height 397
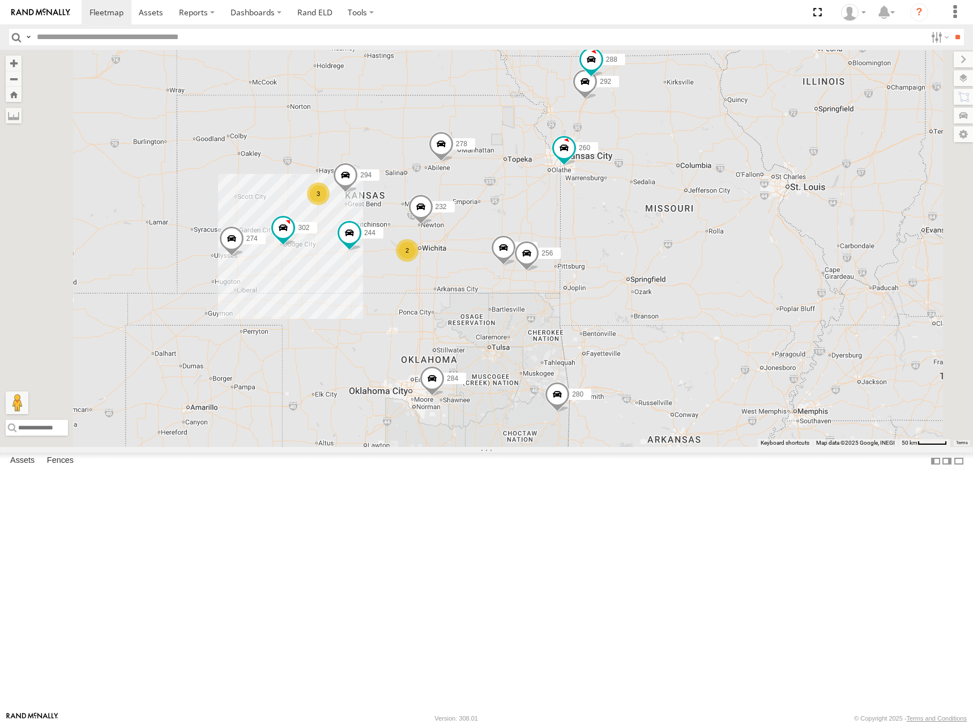
drag, startPoint x: 544, startPoint y: 208, endPoint x: 552, endPoint y: 214, distance: 9.3
click at [552, 214] on div "274 244 298 288 292 280 256 232 304 284 264 302 266 278 294 260 4 3 2" at bounding box center [486, 248] width 973 height 397
click at [570, 221] on div "274 244 298 288 292 280 256 232 304 284 264 302 266 278 294 260 4 3 2" at bounding box center [486, 248] width 973 height 397
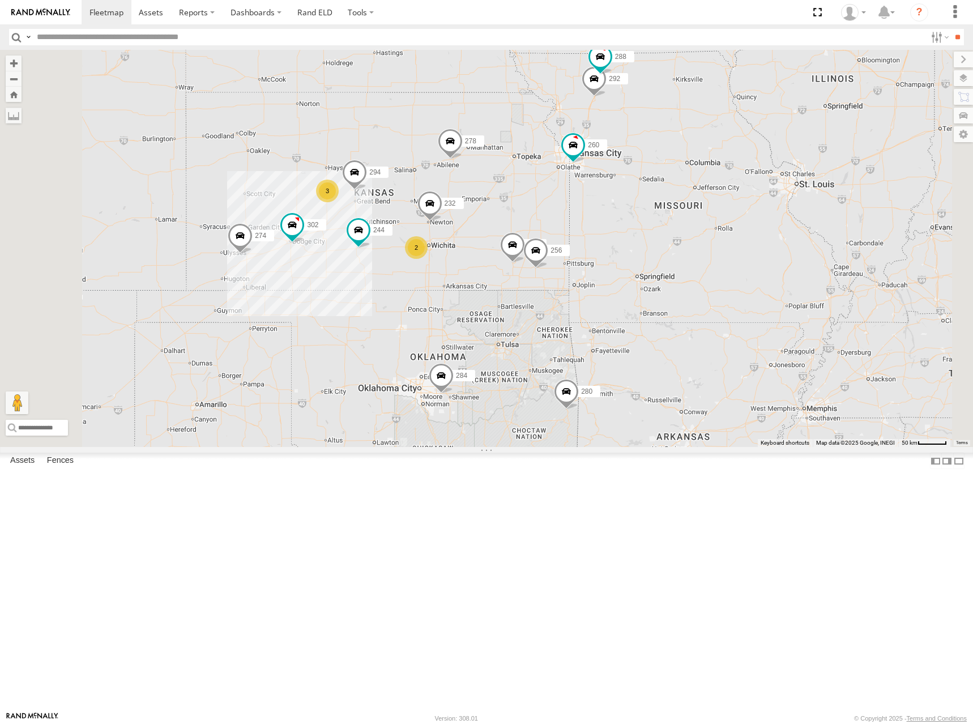
drag, startPoint x: 621, startPoint y: 292, endPoint x: 628, endPoint y: 287, distance: 9.0
click at [628, 287] on div "274 244 298 288 292 280 256 232 304 284 264 302 266 278 294 260 4 3 2" at bounding box center [486, 248] width 973 height 397
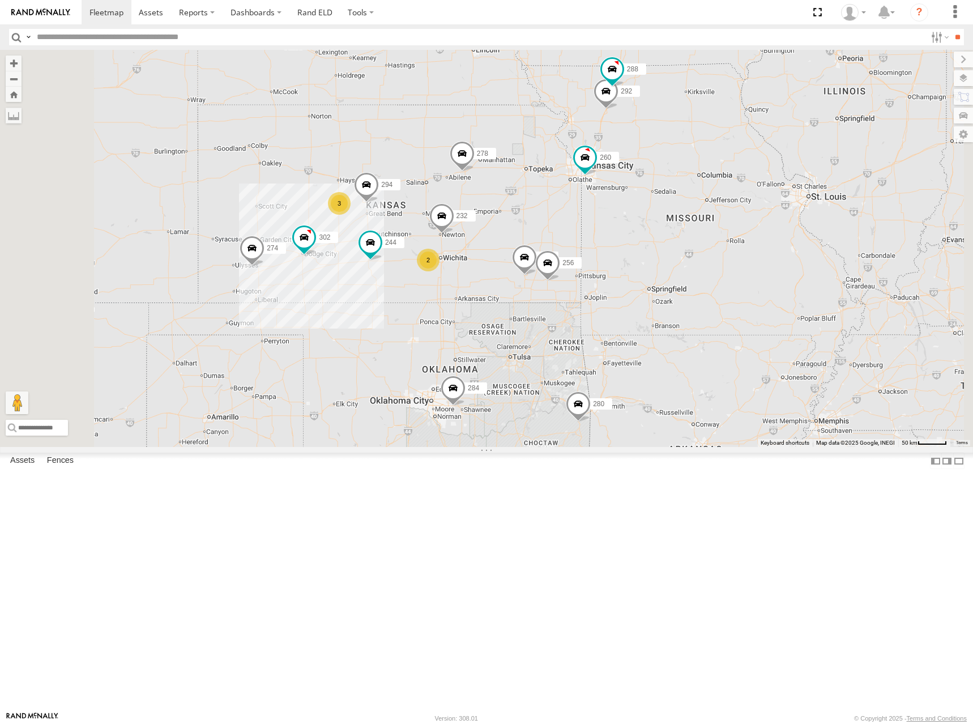
drag, startPoint x: 638, startPoint y: 283, endPoint x: 653, endPoint y: 299, distance: 22.4
click at [653, 299] on div "274 244 298 288 292 280 256 232 304 284 264 302 266 278 294 260 4 3 2" at bounding box center [486, 248] width 973 height 397
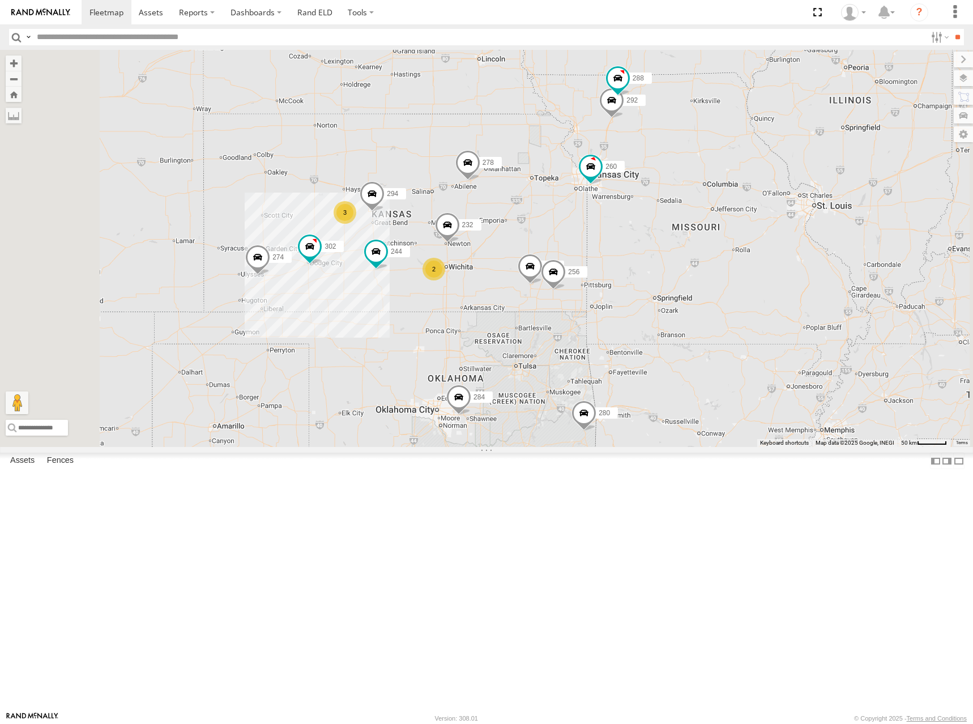
drag, startPoint x: 630, startPoint y: 240, endPoint x: 638, endPoint y: 253, distance: 15.3
click at [638, 253] on div "274 244 298 288 292 280 256 232 304 284 264 302 266 278 294 260 4 3 2" at bounding box center [486, 248] width 973 height 397
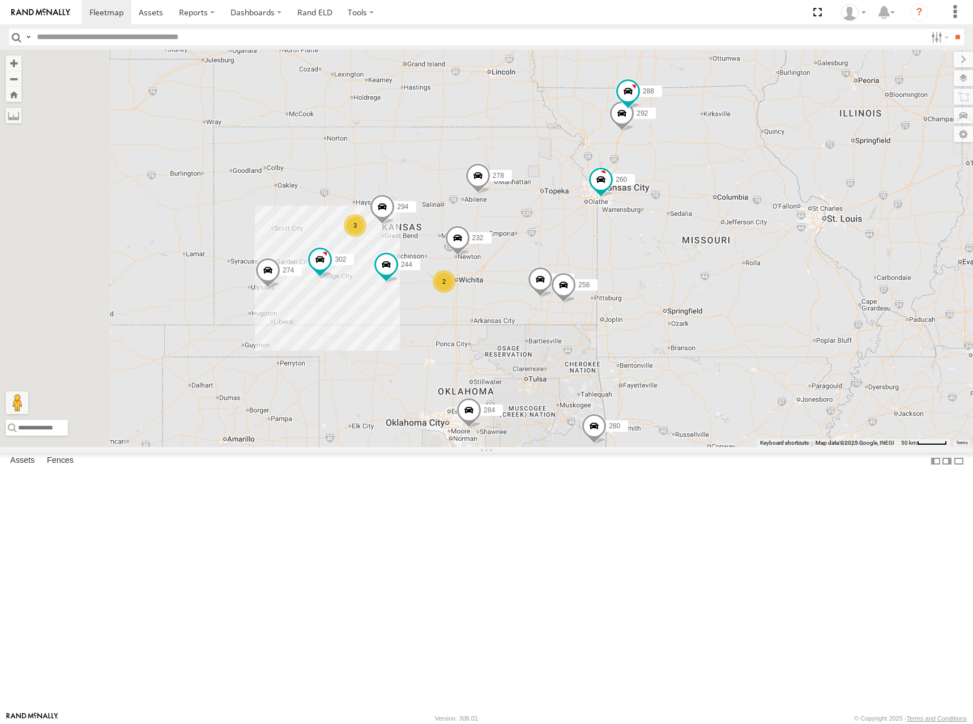
drag, startPoint x: 649, startPoint y: 249, endPoint x: 664, endPoint y: 263, distance: 20.8
click at [664, 263] on div "274 244 298 288 292 280 256 232 304 284 264 302 266 278 294 260 4 3 2" at bounding box center [486, 248] width 973 height 397
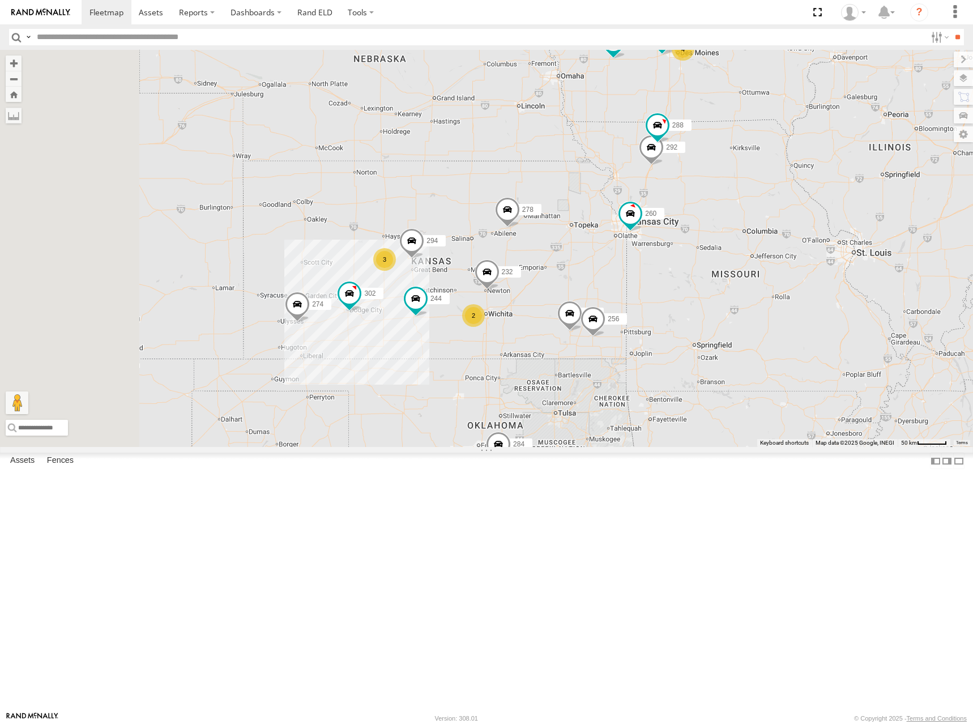
drag, startPoint x: 663, startPoint y: 244, endPoint x: 686, endPoint y: 275, distance: 38.9
click at [686, 275] on div "274 244 298 288 292 280 256 232 304 284 264 302 266 278 294 260 4 3 2" at bounding box center [486, 248] width 973 height 397
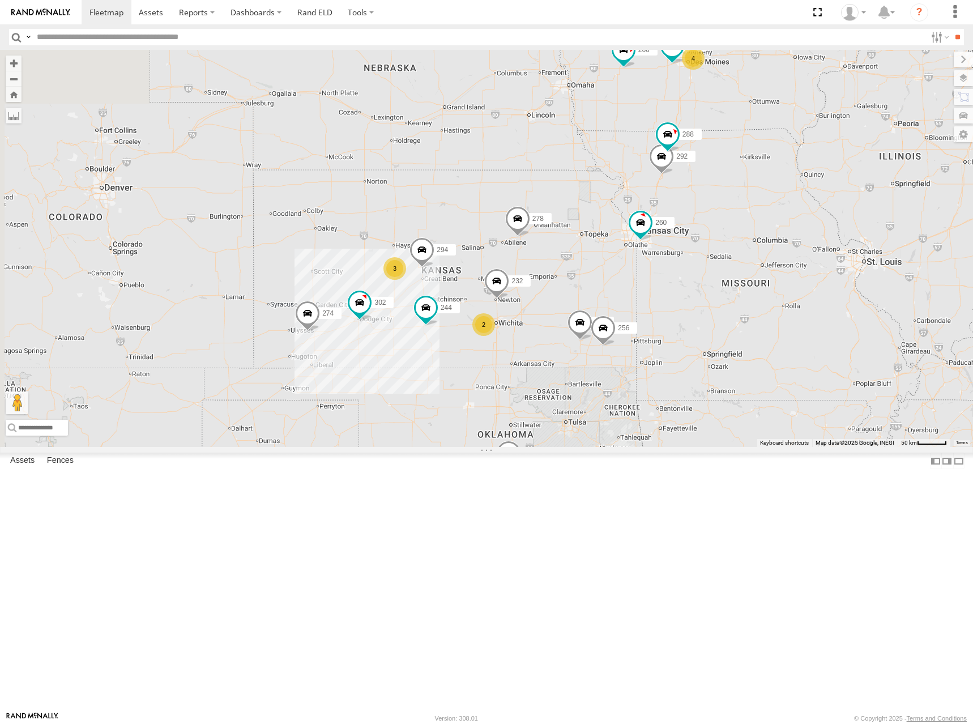
drag, startPoint x: 695, startPoint y: 296, endPoint x: 711, endPoint y: 310, distance: 21.3
click at [711, 310] on div "274 244 298 288 292 280 256 232 304 284 264 302 266 278 294 260 4 3 2" at bounding box center [486, 248] width 973 height 397
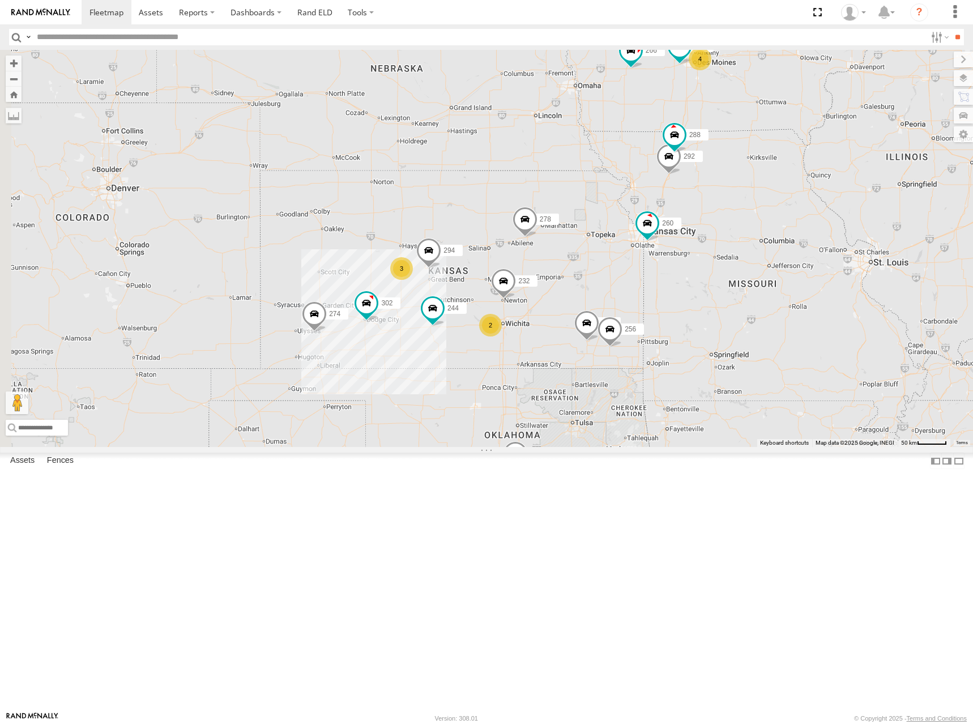
click at [715, 298] on div "274 244 298 288 292 280 256 232 304 284 264 302 266 278 294 260 4 3 2" at bounding box center [486, 248] width 973 height 397
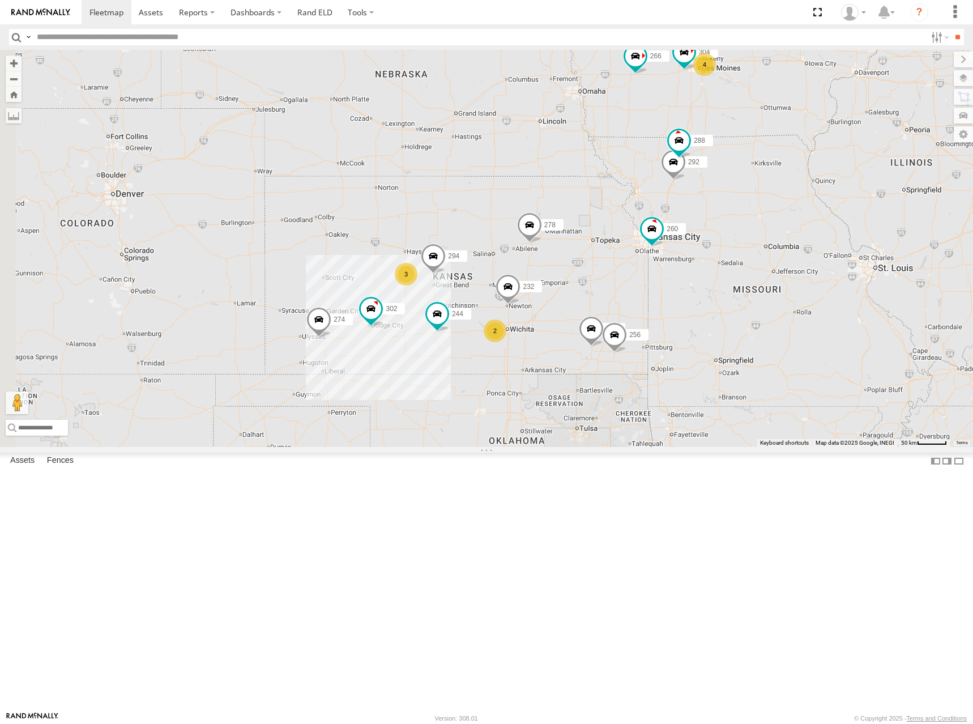
drag, startPoint x: 716, startPoint y: 290, endPoint x: 722, endPoint y: 297, distance: 9.3
click at [722, 297] on div "274 244 298 288 292 280 256 232 304 284 264 302 266 278 294 260 4 3 2" at bounding box center [486, 248] width 973 height 397
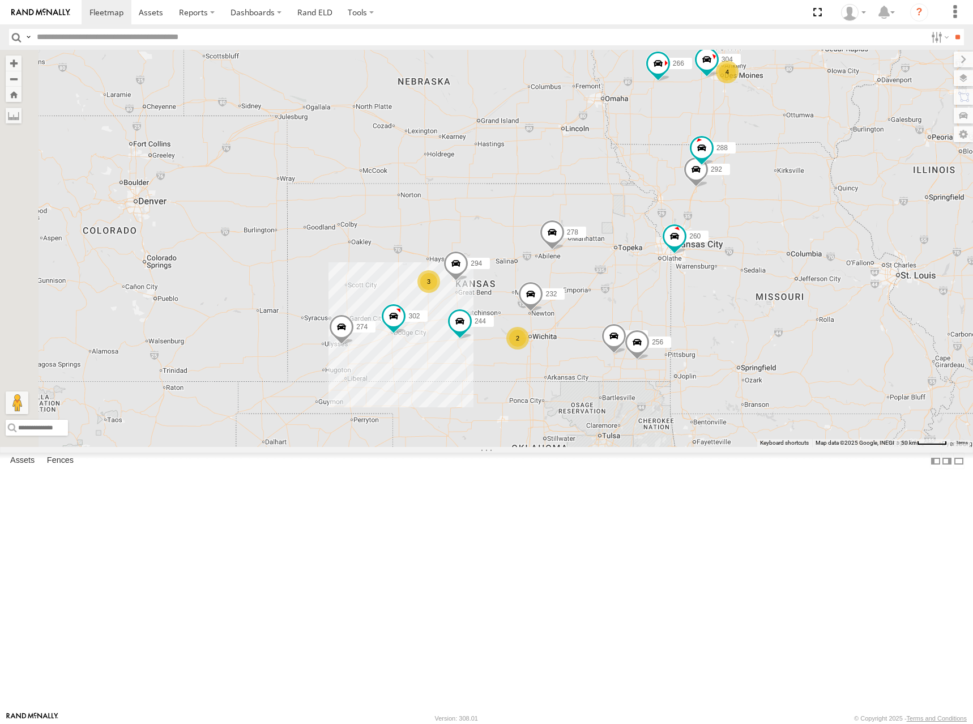
drag, startPoint x: 716, startPoint y: 300, endPoint x: 739, endPoint y: 308, distance: 23.8
click at [739, 308] on div "274 244 298 288 292 280 256 232 304 284 264 302 266 278 294 260 4 3 2" at bounding box center [486, 248] width 973 height 397
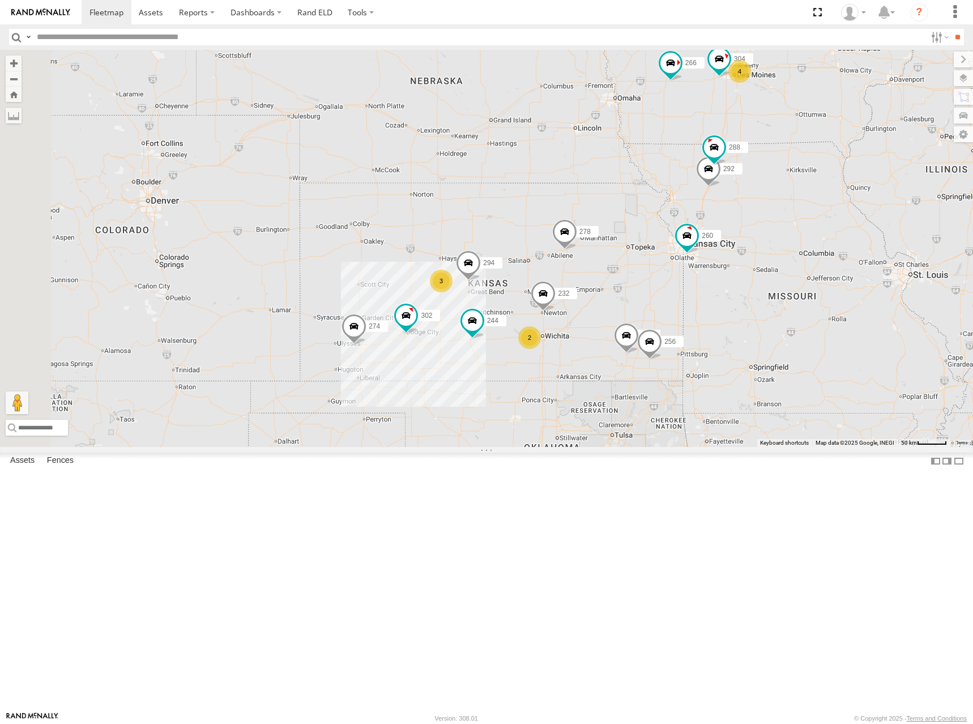
drag, startPoint x: 739, startPoint y: 305, endPoint x: 752, endPoint y: 304, distance: 12.6
click at [752, 304] on div "274 244 298 288 292 280 256 232 304 284 264 302 266 278 294 260 4 3 2" at bounding box center [486, 248] width 973 height 397
click at [749, 300] on div "274 244 298 288 292 280 256 232 304 284 264 302 266 278 294 260 4 3 2" at bounding box center [486, 248] width 973 height 397
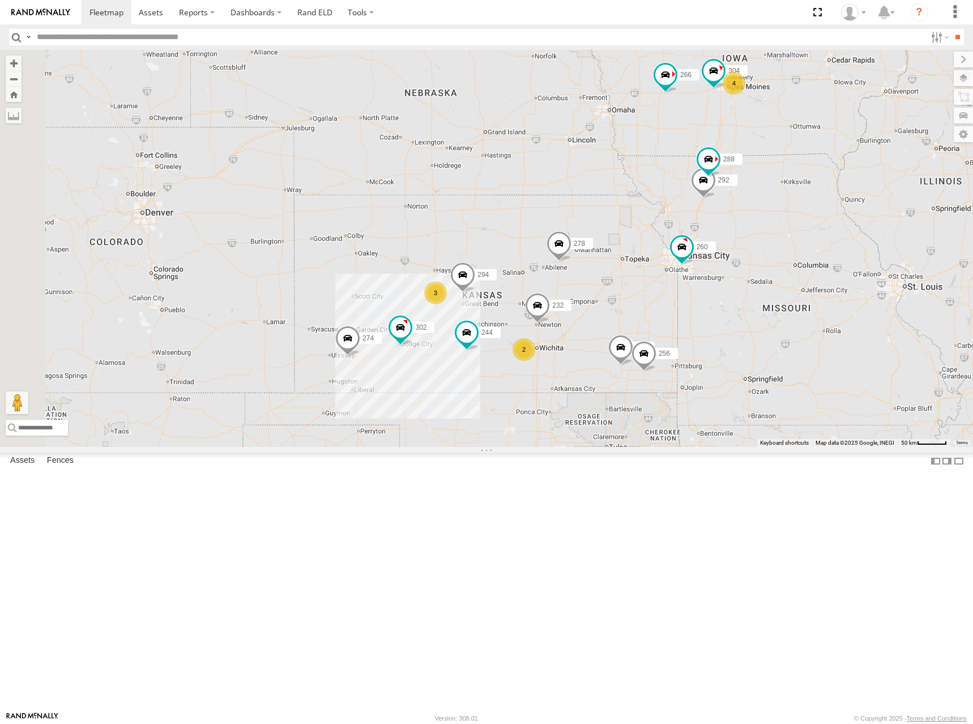
drag, startPoint x: 684, startPoint y: 139, endPoint x: 675, endPoint y: 164, distance: 27.2
click at [675, 164] on div "274 244 298 288 292 280 256 232 304 284 264 302 266 278 294 260 4 3 2" at bounding box center [486, 248] width 973 height 397
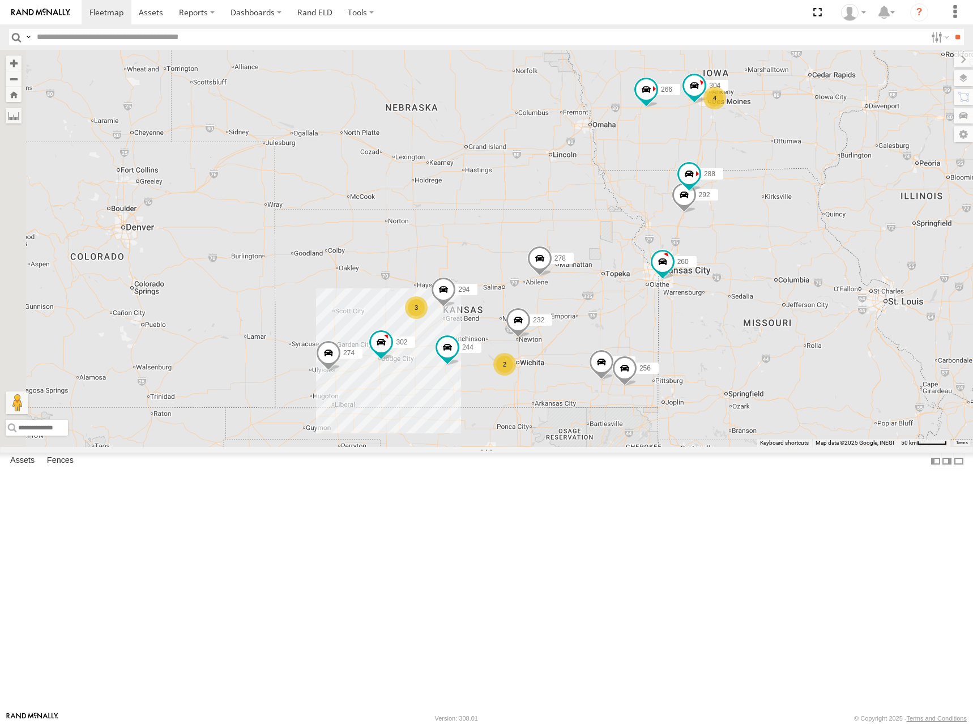
drag, startPoint x: 825, startPoint y: 152, endPoint x: 806, endPoint y: 156, distance: 19.1
click at [806, 156] on div "274 244 298 288 292 280 256 232 304 284 264 302 266 278 294 260 4 3 2" at bounding box center [486, 248] width 973 height 397
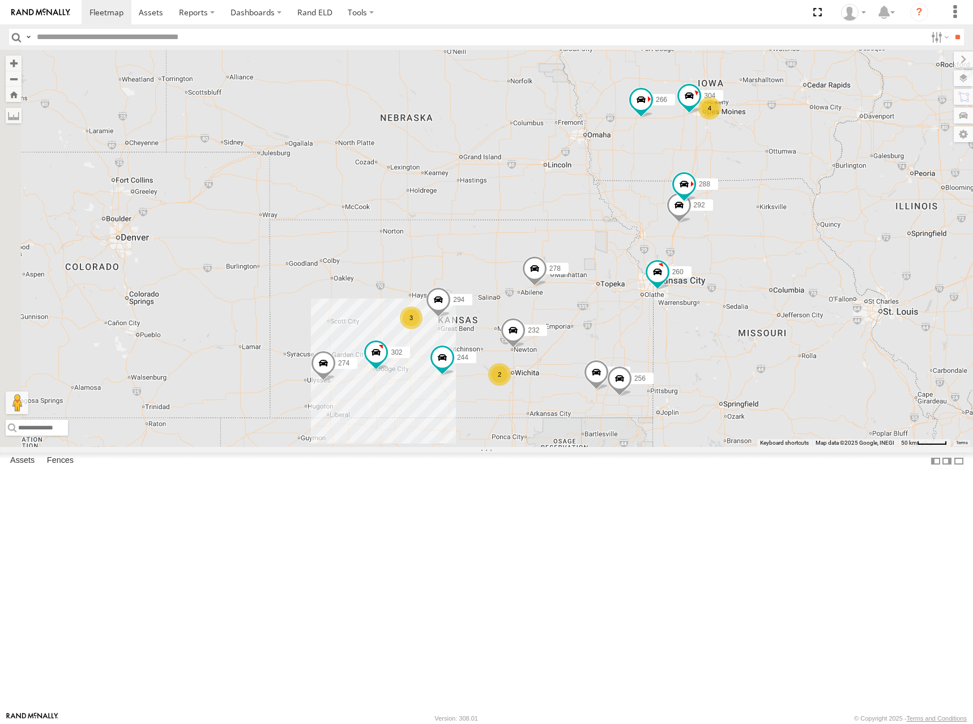
drag, startPoint x: 843, startPoint y: 174, endPoint x: 837, endPoint y: 189, distance: 15.3
click at [837, 189] on div "274 244 298 288 292 280 256 232 304 284 264 302 266 278 294 260 4 3 2" at bounding box center [486, 248] width 973 height 397
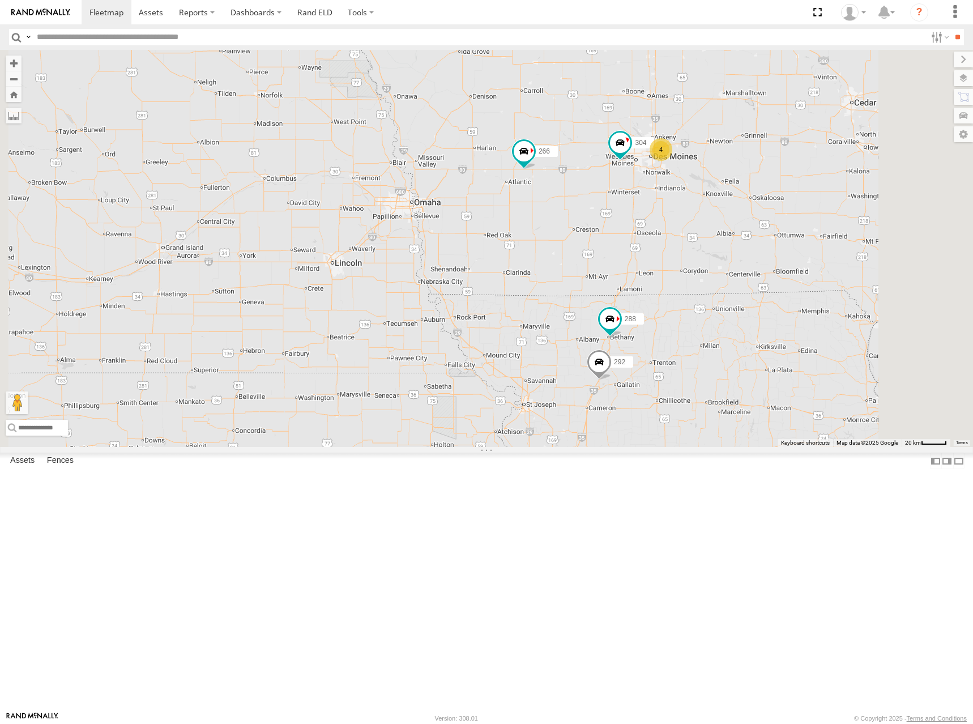
drag, startPoint x: 822, startPoint y: 181, endPoint x: 785, endPoint y: 176, distance: 37.7
click at [785, 176] on div "274 244 298 288 292 280 256 232 304 284 264 302 266 278 294 260 4" at bounding box center [486, 248] width 973 height 397
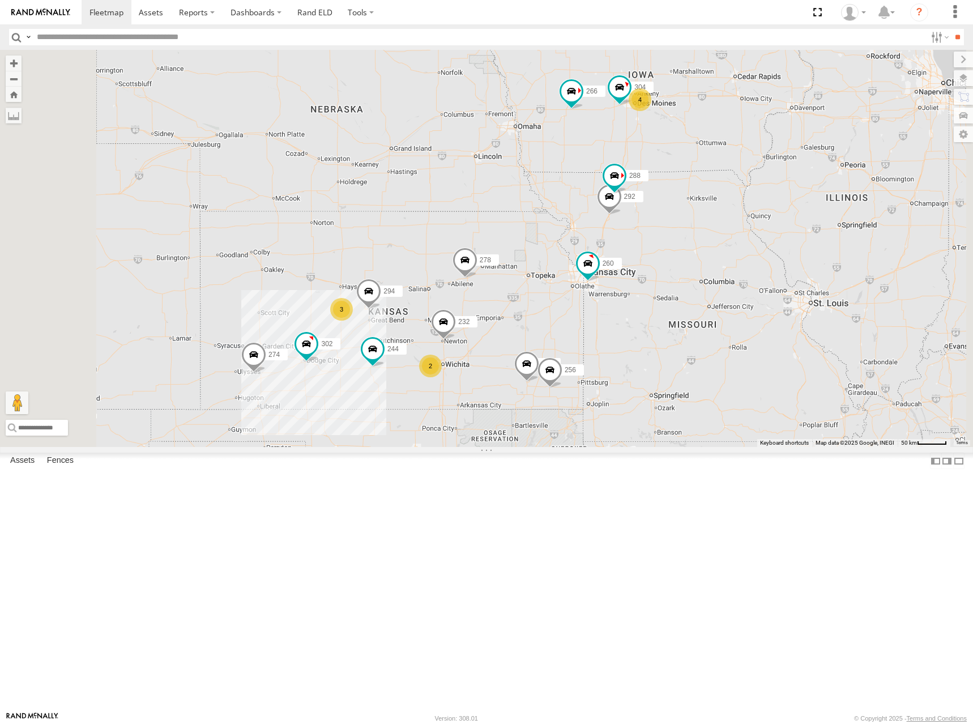
drag, startPoint x: 826, startPoint y: 165, endPoint x: 814, endPoint y: 170, distance: 13.3
click at [814, 170] on div "274 244 298 288 292 280 256 232 304 284 264 302 266 278 294 260 4 3 2" at bounding box center [486, 248] width 973 height 397
drag, startPoint x: 812, startPoint y: 170, endPoint x: 817, endPoint y: 159, distance: 12.4
click at [817, 159] on div "274 244 298 288 292 280 256 232 304 284 264 302 266 278 294 260 4 3 2" at bounding box center [486, 248] width 973 height 397
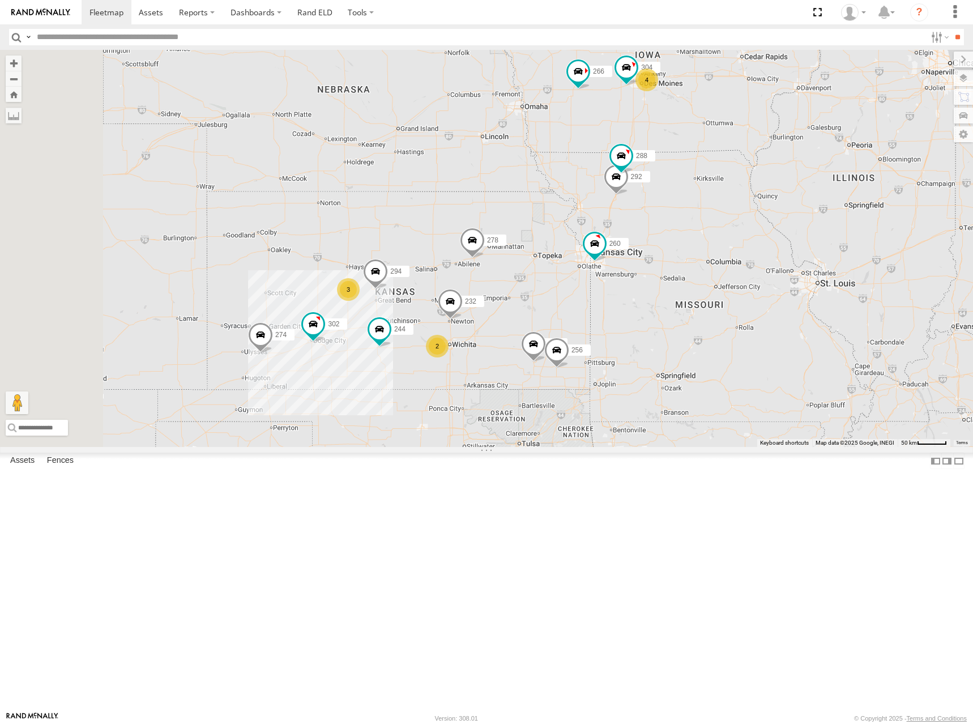
click at [822, 157] on div "274 244 298 288 292 280 256 232 304 284 264 302 266 278 294 260 4 3 2" at bounding box center [486, 248] width 973 height 397
click at [822, 153] on div "274 244 298 288 292 280 256 232 304 284 264 302 266 278 294 260 4 3 2" at bounding box center [486, 248] width 973 height 397
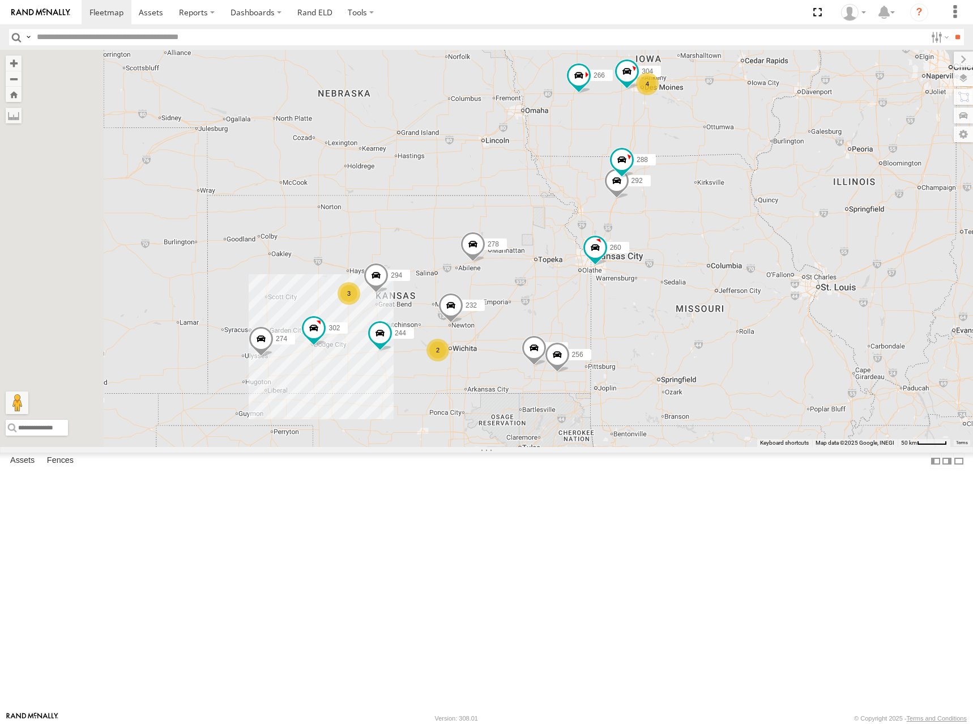
click at [807, 162] on div "274 244 298 288 292 280 256 232 304 284 264 302 266 278 294 260 4 3 2" at bounding box center [486, 248] width 973 height 397
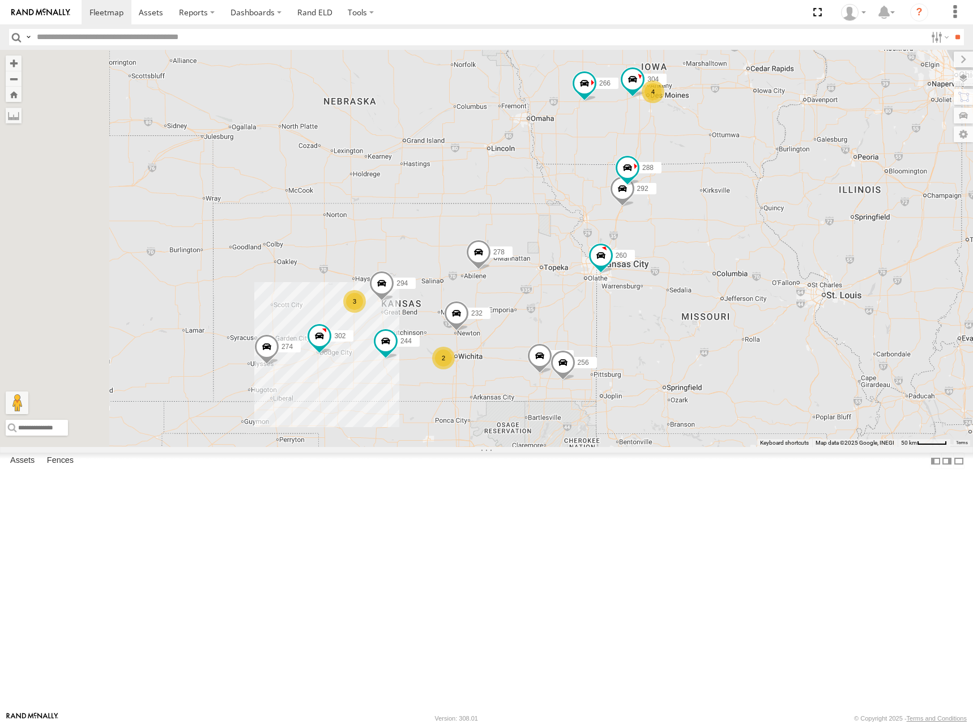
drag, startPoint x: 812, startPoint y: 161, endPoint x: 817, endPoint y: 166, distance: 6.8
click at [817, 166] on div "274 244 298 288 292 280 256 232 304 284 264 302 266 278 294 260 4 3 2" at bounding box center [486, 248] width 973 height 397
click at [834, 174] on div "274 244 298 288 292 280 256 232 304 284 264 302 266 278 294 260 4 3 2" at bounding box center [486, 248] width 973 height 397
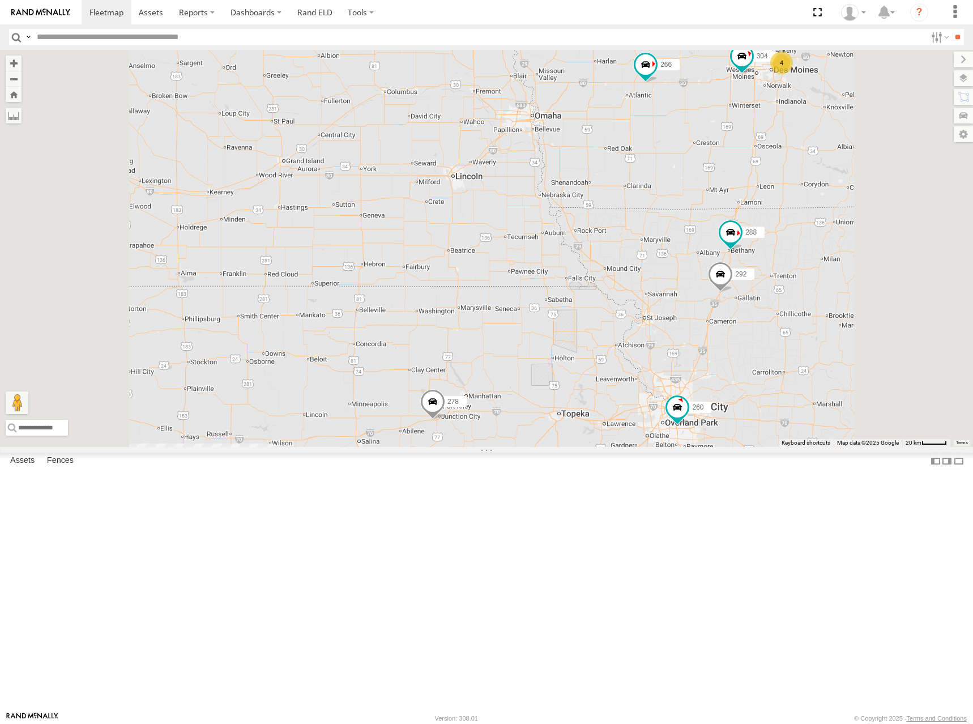
drag, startPoint x: 676, startPoint y: 216, endPoint x: 662, endPoint y: 257, distance: 43.0
click at [662, 257] on div "274 244 298 288 292 280 256 232 304 284 264 302 266 278 294 260 4 3 286" at bounding box center [486, 248] width 973 height 397
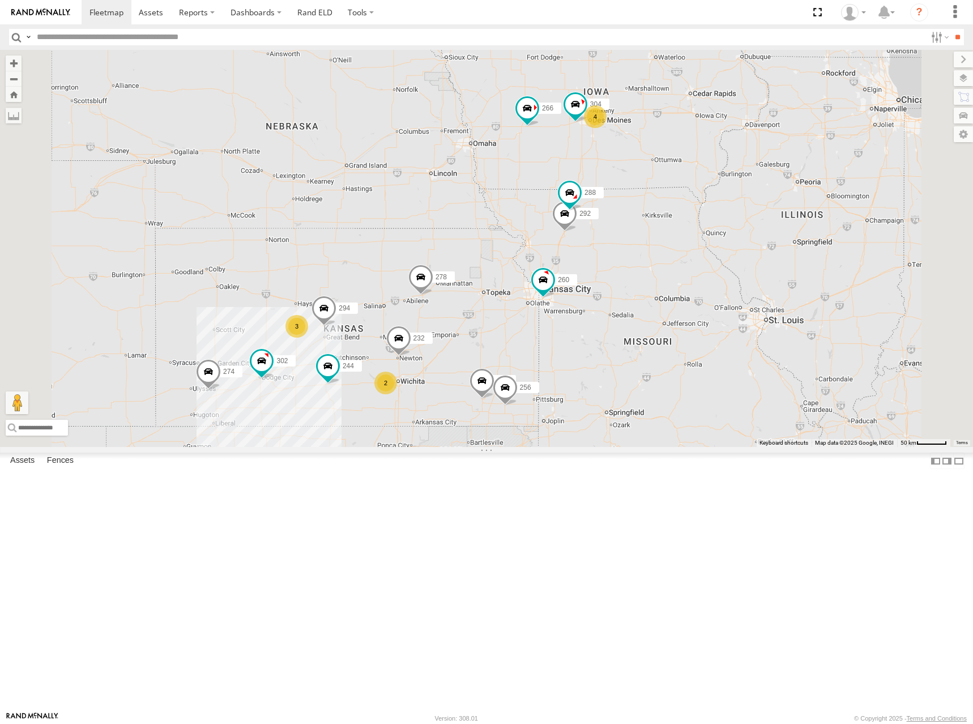
click at [755, 191] on div "274 244 298 288 292 280 256 232 304 284 264 302 266 278 294 260 4 3 2" at bounding box center [486, 248] width 973 height 397
drag, startPoint x: 780, startPoint y: 200, endPoint x: 776, endPoint y: 197, distance: 6.0
click at [776, 197] on div "274 244 298 288 292 280 256 232 304 284 264 302 266 278 294 260 4 3 2" at bounding box center [486, 248] width 973 height 397
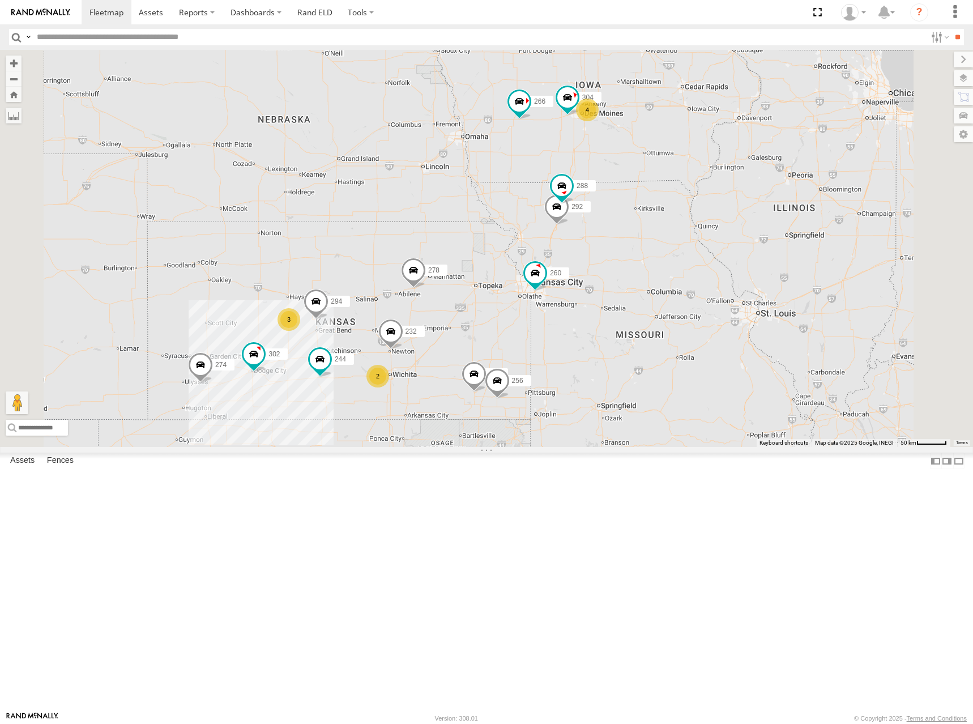
click at [764, 217] on div "274 244 298 288 292 280 256 232 304 284 264 302 266 278 294 260 4 3 2" at bounding box center [486, 248] width 973 height 397
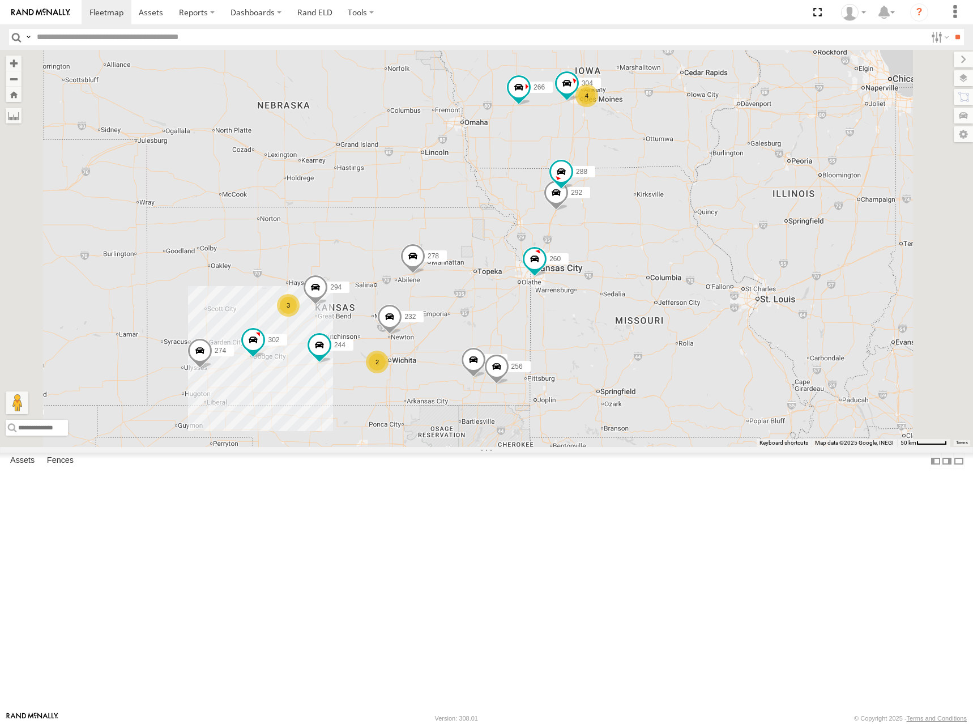
drag, startPoint x: 765, startPoint y: 164, endPoint x: 764, endPoint y: 153, distance: 11.3
click at [764, 153] on div "274 244 298 288 292 280 256 232 304 284 264 302 266 278 294 260 4 3 2" at bounding box center [486, 248] width 973 height 397
click at [764, 151] on div "274 244 298 288 292 280 256 232 304 284 264 302 266 278 294 260 4 3 2" at bounding box center [486, 248] width 973 height 397
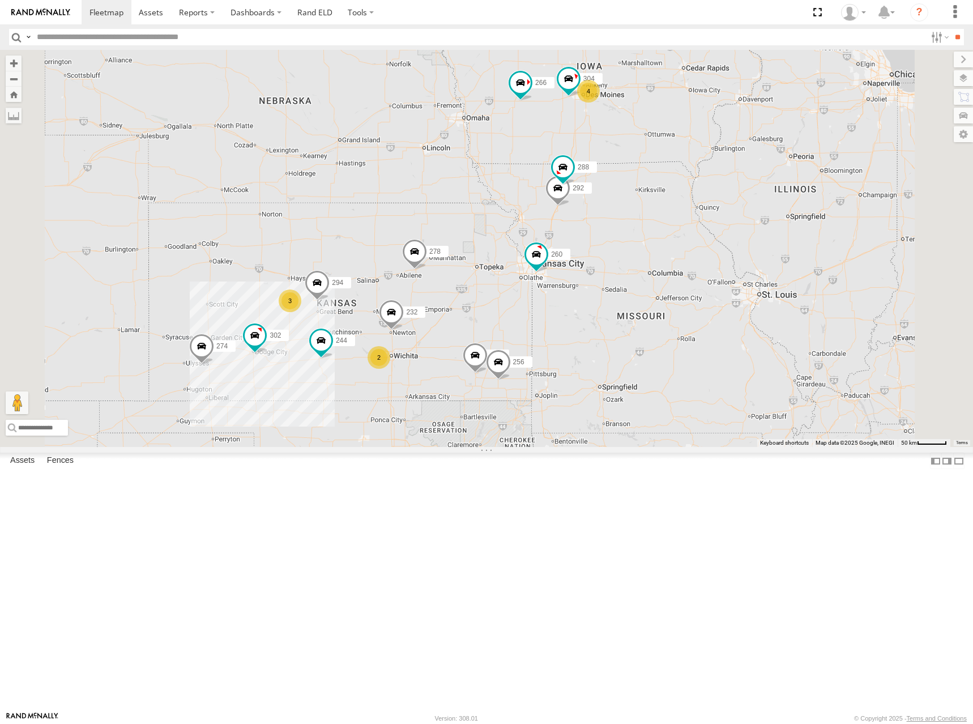
drag, startPoint x: 765, startPoint y: 151, endPoint x: 766, endPoint y: 145, distance: 5.9
click at [766, 145] on div "274 244 298 288 292 280 256 232 304 284 264 302 266 278 294 260 4 3 2" at bounding box center [486, 248] width 973 height 397
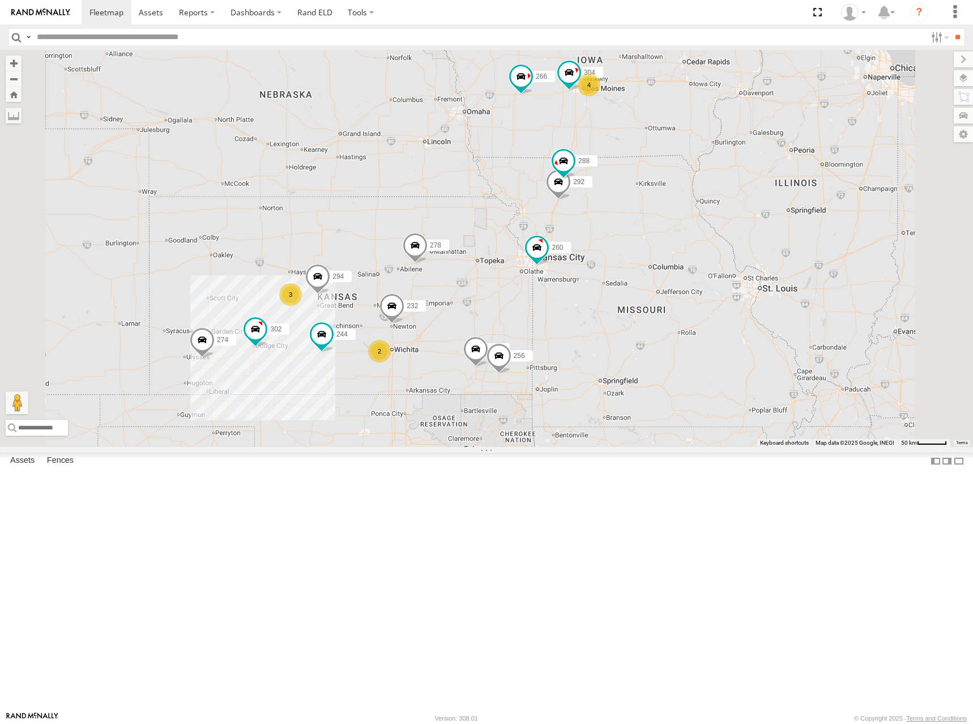
drag, startPoint x: 748, startPoint y: 165, endPoint x: 748, endPoint y: 157, distance: 7.9
click at [748, 157] on div "274 244 298 288 292 280 256 232 304 284 264 302 266 278 294 260 4 3 2" at bounding box center [486, 248] width 973 height 397
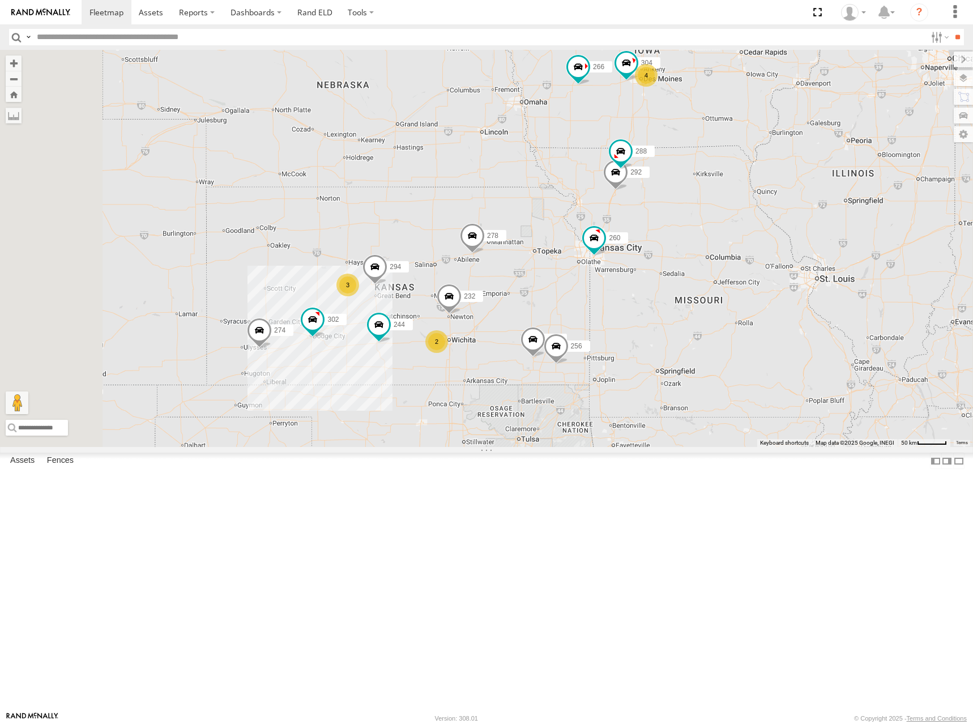
drag, startPoint x: 639, startPoint y: 208, endPoint x: 714, endPoint y: 221, distance: 75.8
click at [714, 221] on div "274 244 298 288 292 280 256 232 304 284 264 302 266 278 294 260 4 3 2" at bounding box center [486, 248] width 973 height 397
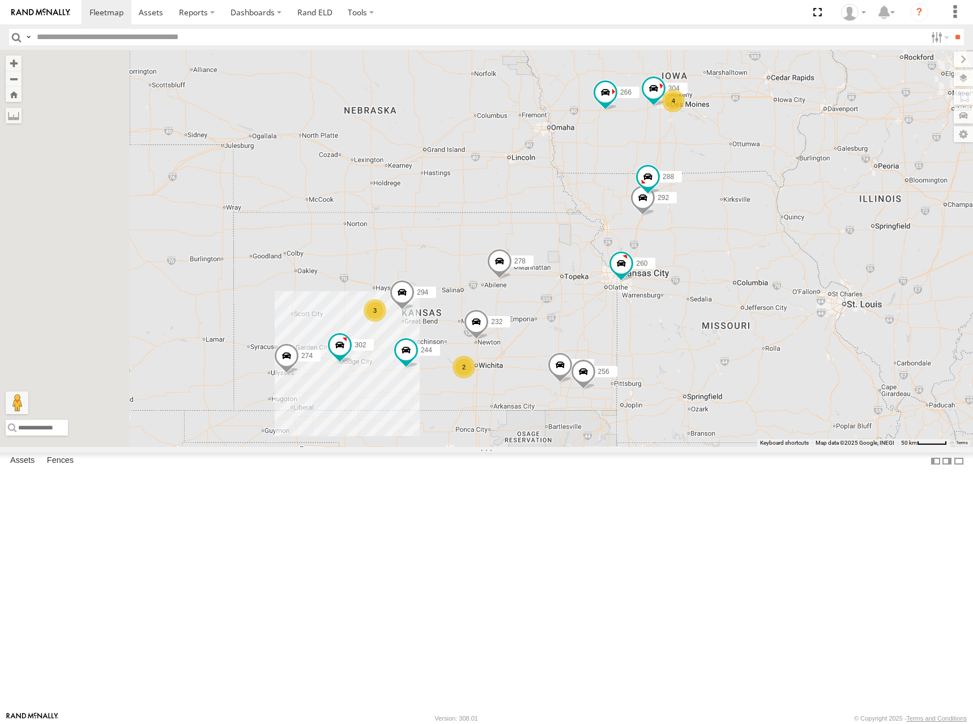
drag, startPoint x: 647, startPoint y: 211, endPoint x: 660, endPoint y: 216, distance: 13.8
click at [660, 216] on div "274 244 298 288 292 280 256 232 304 284 264 302 266 278 294 260 4 3 2" at bounding box center [486, 248] width 973 height 397
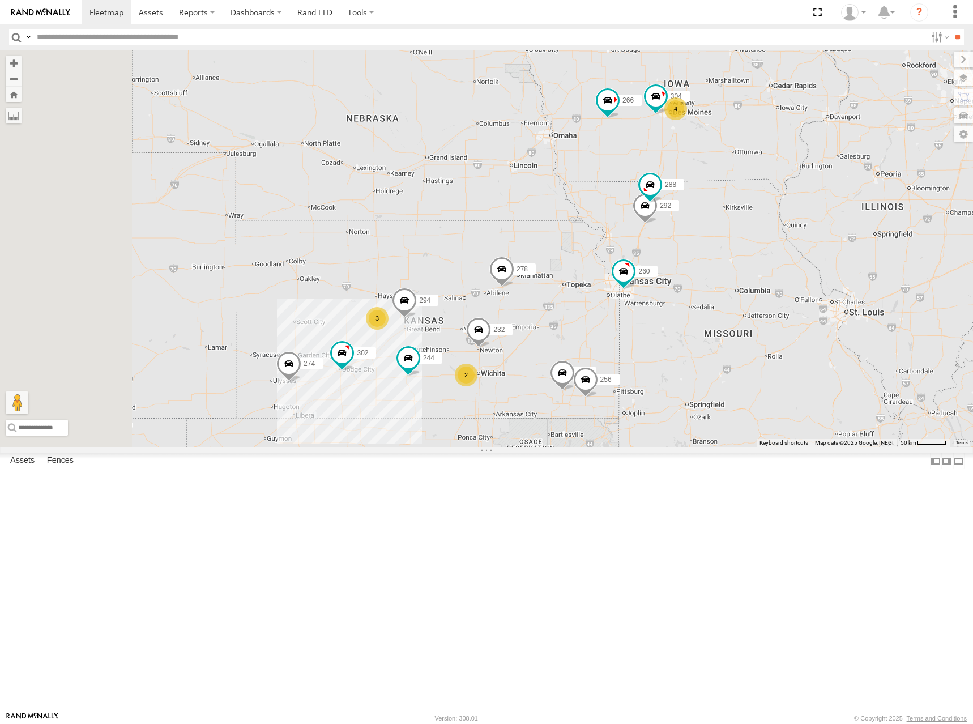
drag, startPoint x: 667, startPoint y: 211, endPoint x: 664, endPoint y: 217, distance: 6.3
click at [664, 217] on div "274 244 298 288 292 280 256 232 304 284 264 302 266 278 294 260 4 3 2" at bounding box center [486, 248] width 973 height 397
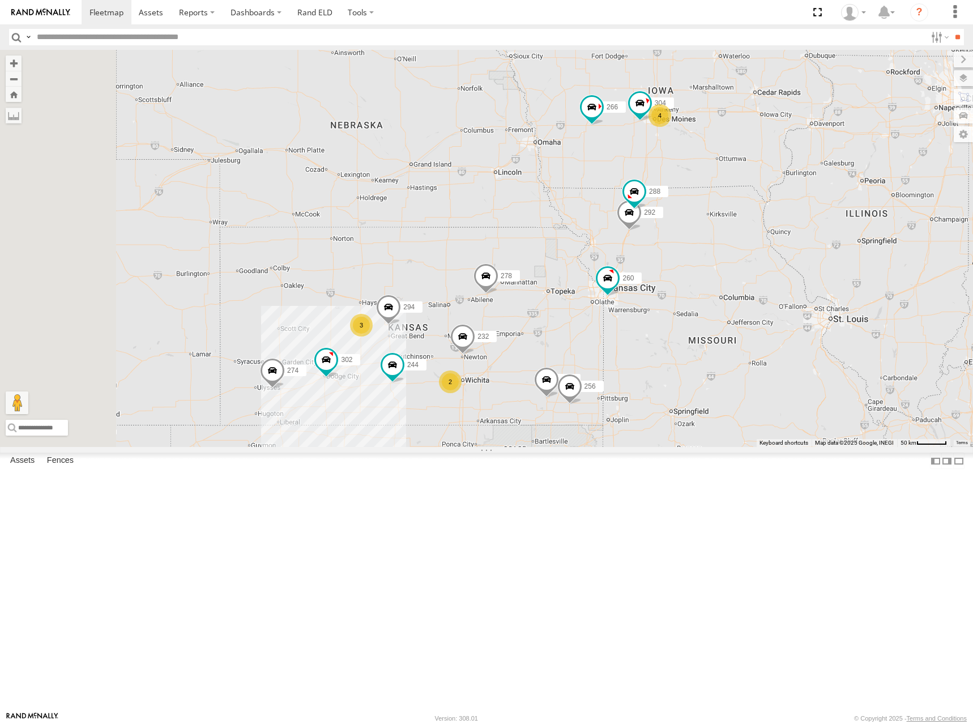
drag, startPoint x: 668, startPoint y: 215, endPoint x: 650, endPoint y: 223, distance: 20.0
click at [650, 223] on div "274 244 298 288 292 280 256 232 304 284 264 302 266 278 294 260 4 3 2" at bounding box center [486, 248] width 973 height 397
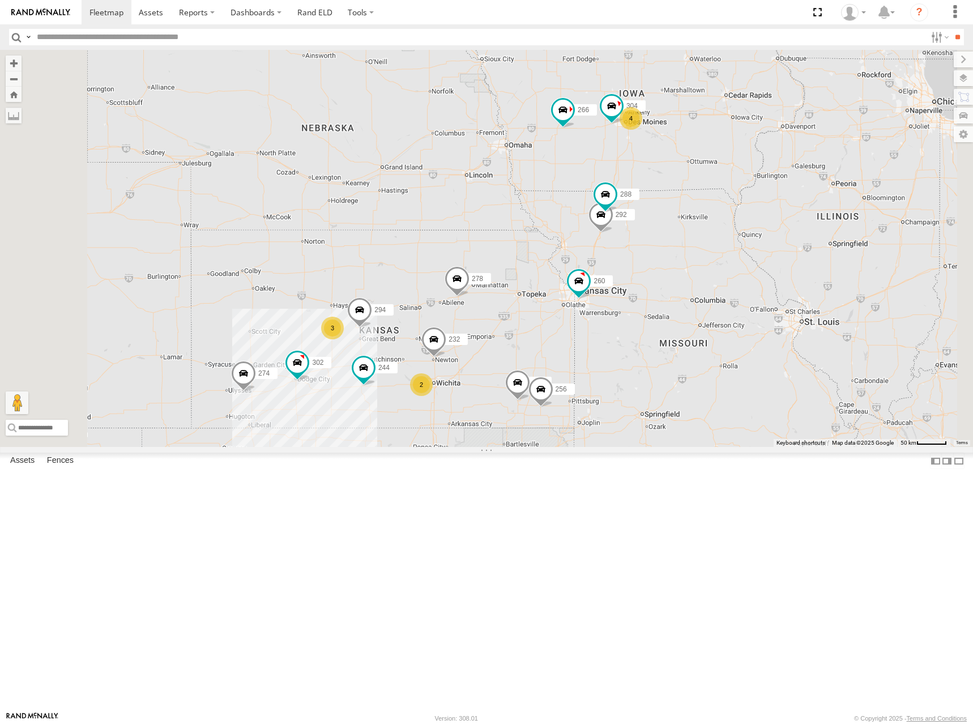
drag, startPoint x: 835, startPoint y: 195, endPoint x: 805, endPoint y: 197, distance: 29.5
click at [805, 197] on div "274 244 298 288 292 280 256 232 304 284 264 302 266 278 294 260 4 3 2" at bounding box center [486, 248] width 973 height 397
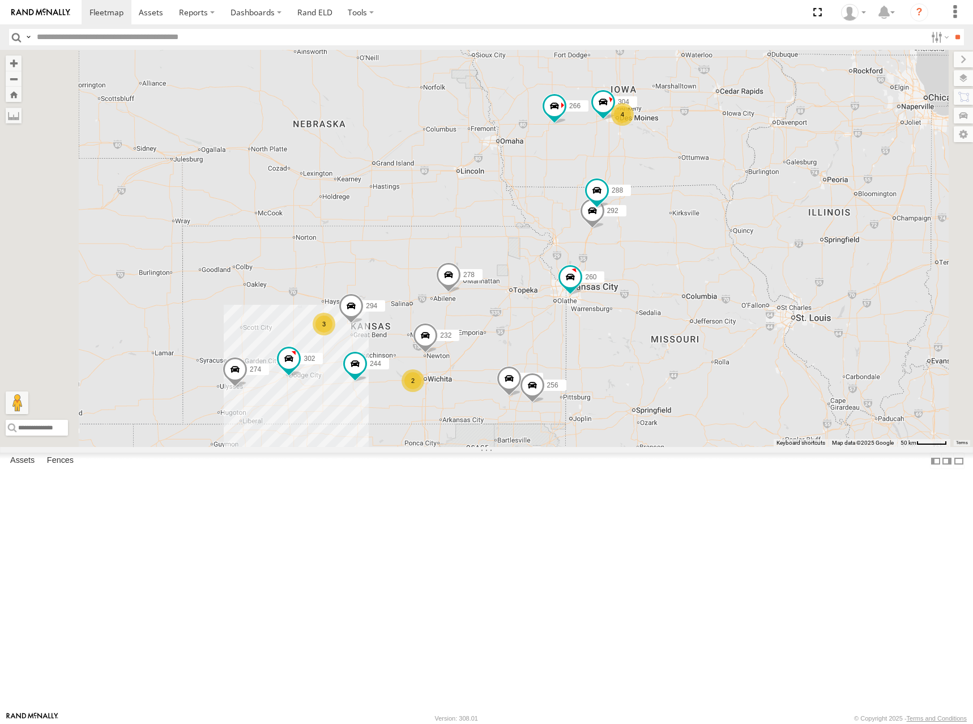
click at [797, 196] on div "274 244 298 288 292 280 256 232 304 284 264 302 266 278 294 260 4 3 2" at bounding box center [486, 248] width 973 height 397
click at [791, 194] on div "274 244 298 288 292 280 256 232 304 284 264 302 266 278 294 260 4 3 2" at bounding box center [486, 248] width 973 height 397
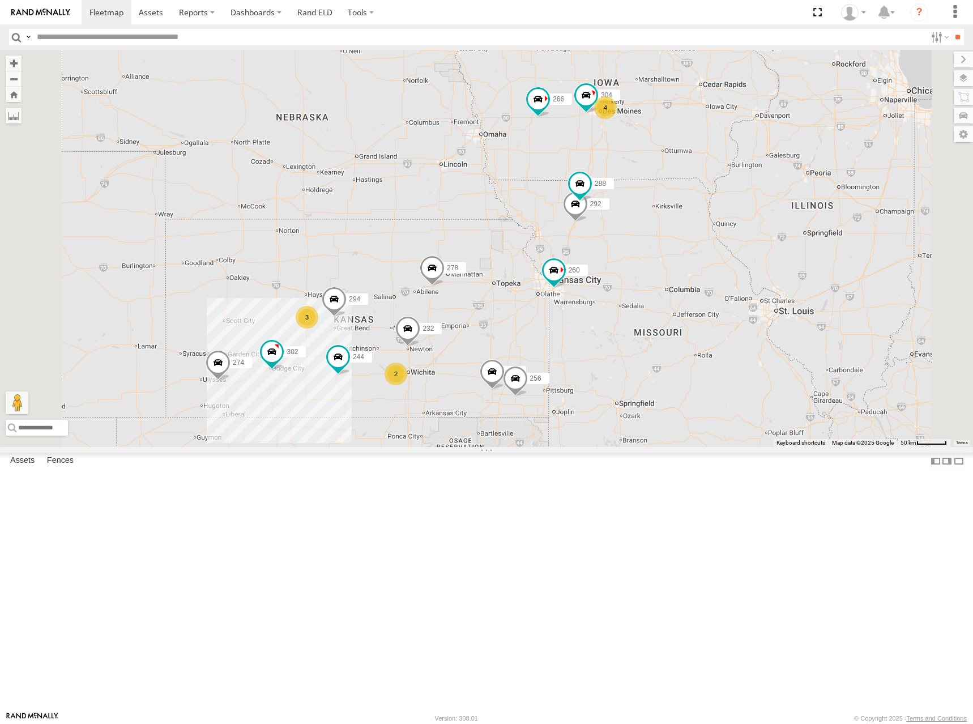
drag, startPoint x: 774, startPoint y: 206, endPoint x: 773, endPoint y: 194, distance: 11.9
click at [773, 194] on div "274 244 298 288 292 280 256 232 304 284 264 302 266 278 294 260 4 3 2" at bounding box center [486, 248] width 973 height 397
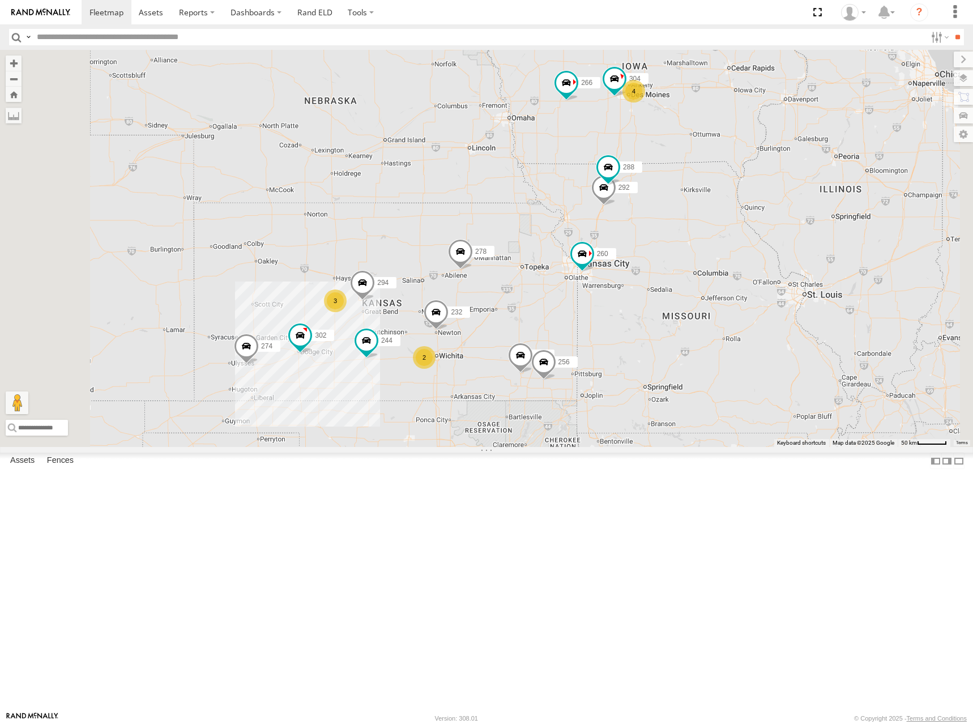
drag, startPoint x: 717, startPoint y: 267, endPoint x: 736, endPoint y: 262, distance: 19.4
click at [736, 262] on div "274 244 298 288 292 280 256 232 304 284 264 302 266 278 294 260 4 3 2" at bounding box center [486, 248] width 973 height 397
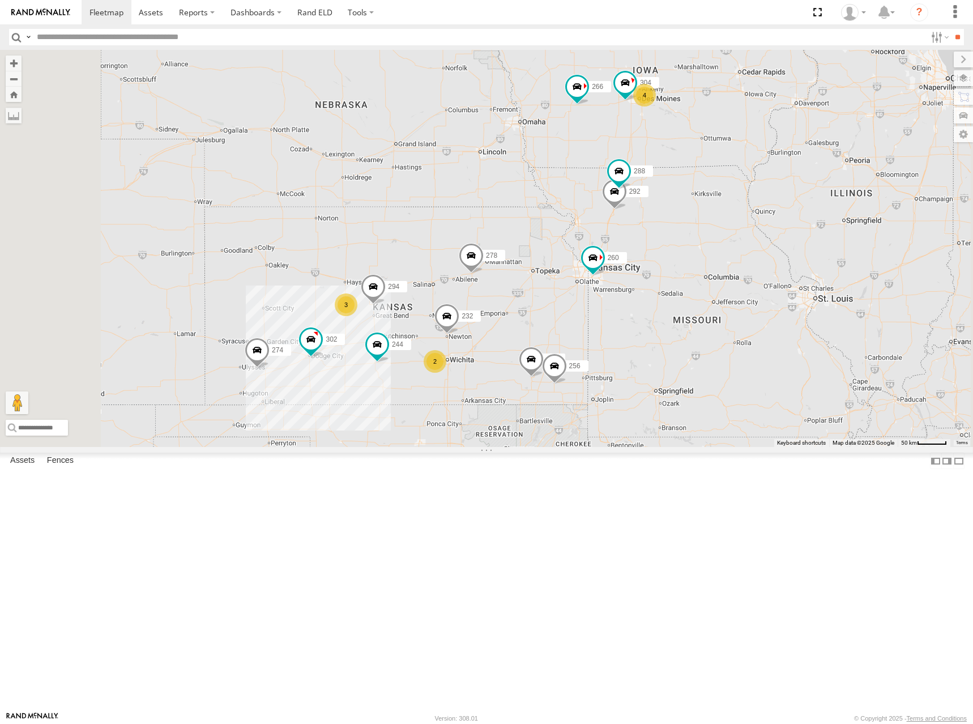
drag, startPoint x: 732, startPoint y: 258, endPoint x: 745, endPoint y: 263, distance: 14.0
click at [745, 263] on div "274 244 298 288 292 280 256 232 304 284 264 302 266 278 294 260 4 3 2" at bounding box center [486, 248] width 973 height 397
click at [743, 267] on div "274 244 298 288 292 280 256 232 304 284 264 302 266 278 294 260 4 3 2" at bounding box center [486, 248] width 973 height 397
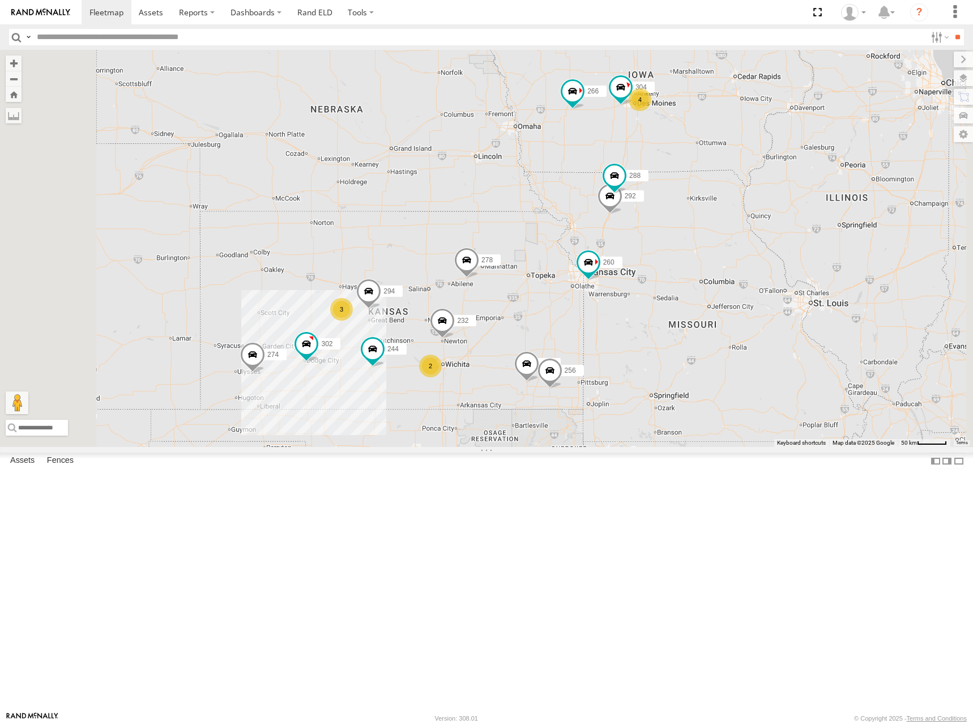
drag, startPoint x: 807, startPoint y: 160, endPoint x: 802, endPoint y: 167, distance: 8.5
click at [802, 166] on div "274 244 298 288 292 280 256 232 304 284 264 302 266 278 294 260 4 3 2" at bounding box center [486, 248] width 973 height 397
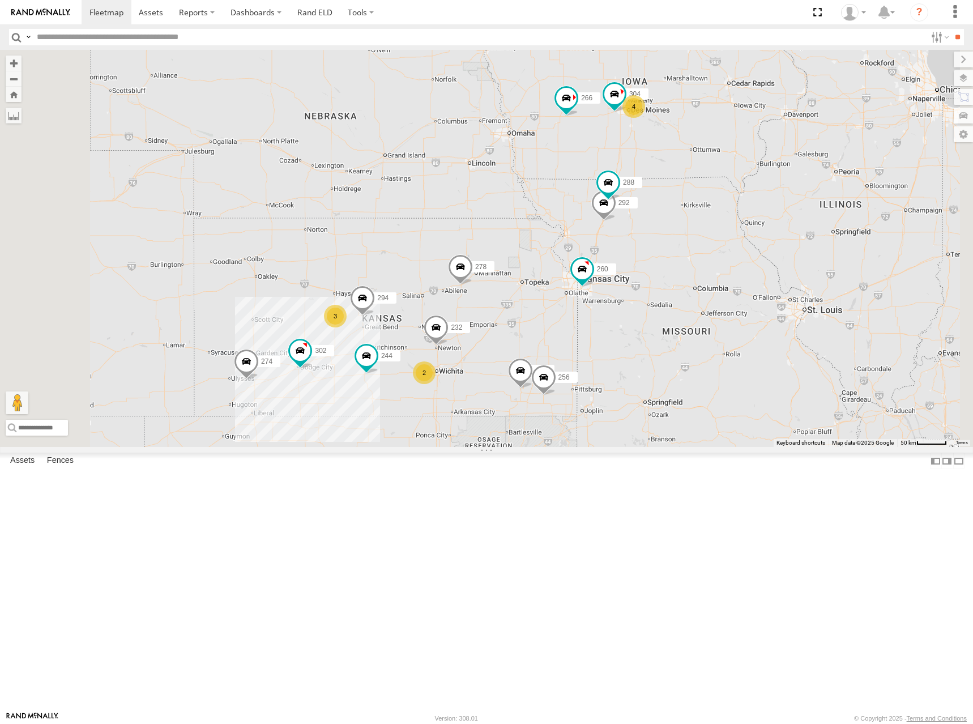
click at [746, 159] on div "274 244 298 288 292 280 256 232 304 284 264 302 266 278 294 260 4 3 2" at bounding box center [486, 248] width 973 height 397
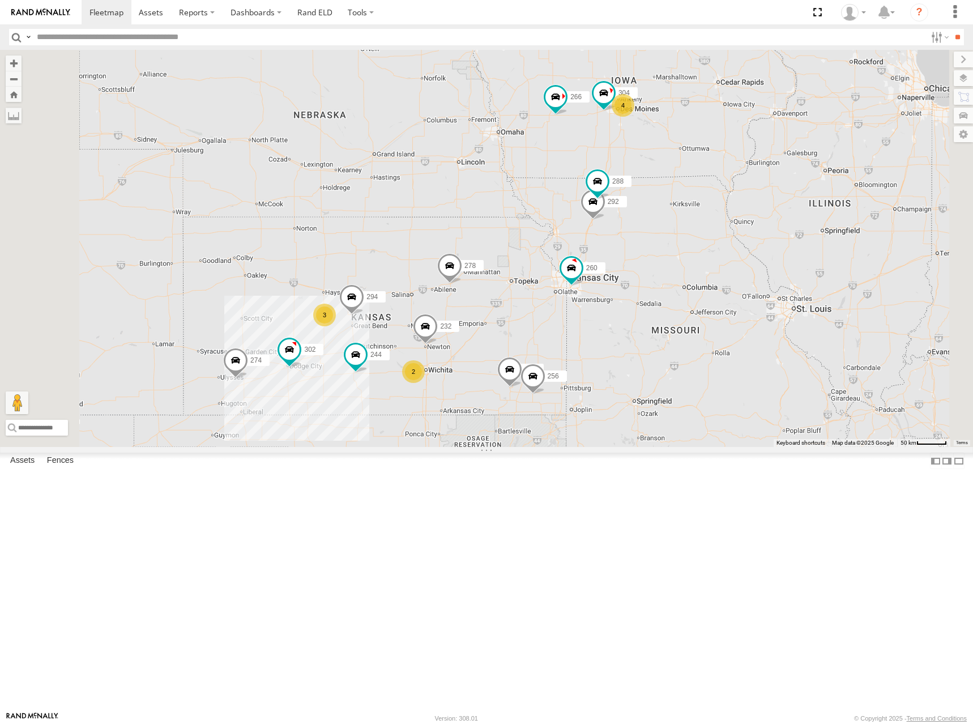
click at [829, 198] on div "274 244 298 288 292 280 256 232 304 284 264 302 266 278 294 260 4 3 2" at bounding box center [486, 248] width 973 height 397
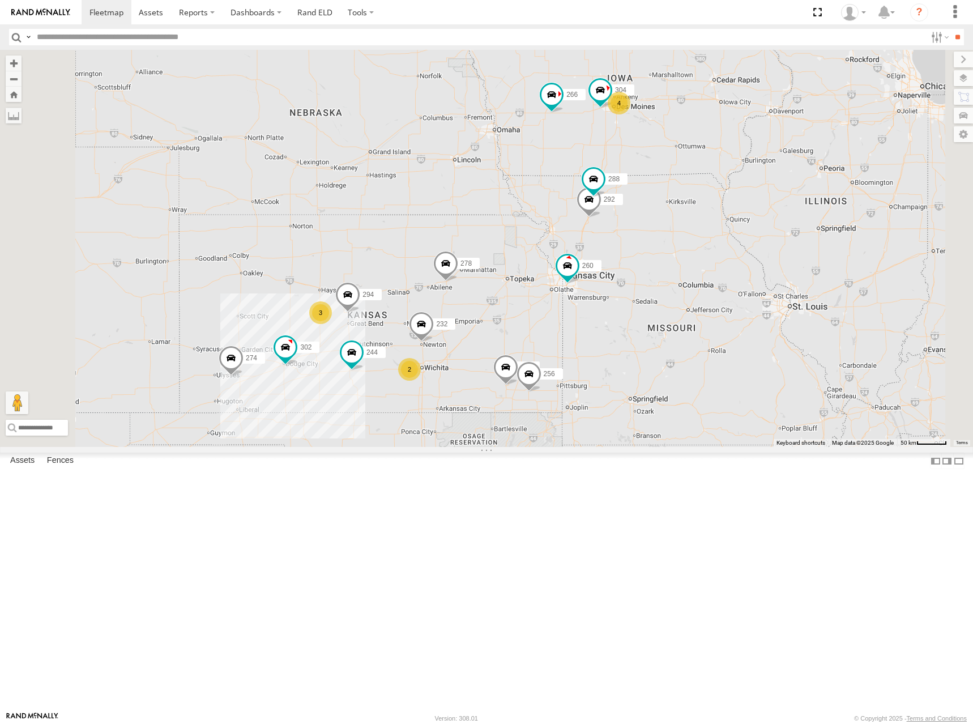
drag, startPoint x: 812, startPoint y: 169, endPoint x: 806, endPoint y: 167, distance: 6.1
click at [806, 167] on div "274 244 298 288 292 280 256 232 304 284 264 302 266 278 294 260 4 3 2" at bounding box center [486, 248] width 973 height 397
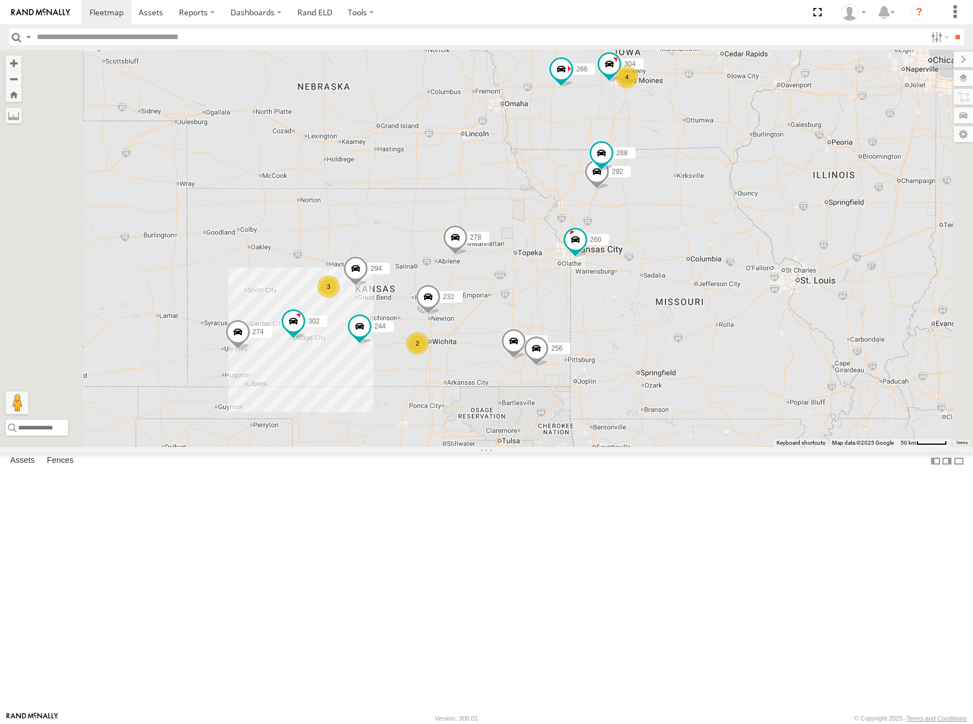
drag, startPoint x: 550, startPoint y: 236, endPoint x: 555, endPoint y: 226, distance: 10.9
click at [555, 226] on div "274 244 298 288 292 280 256 232 304 284 264 302 266 278 294 260 4 3 2" at bounding box center [486, 248] width 973 height 397
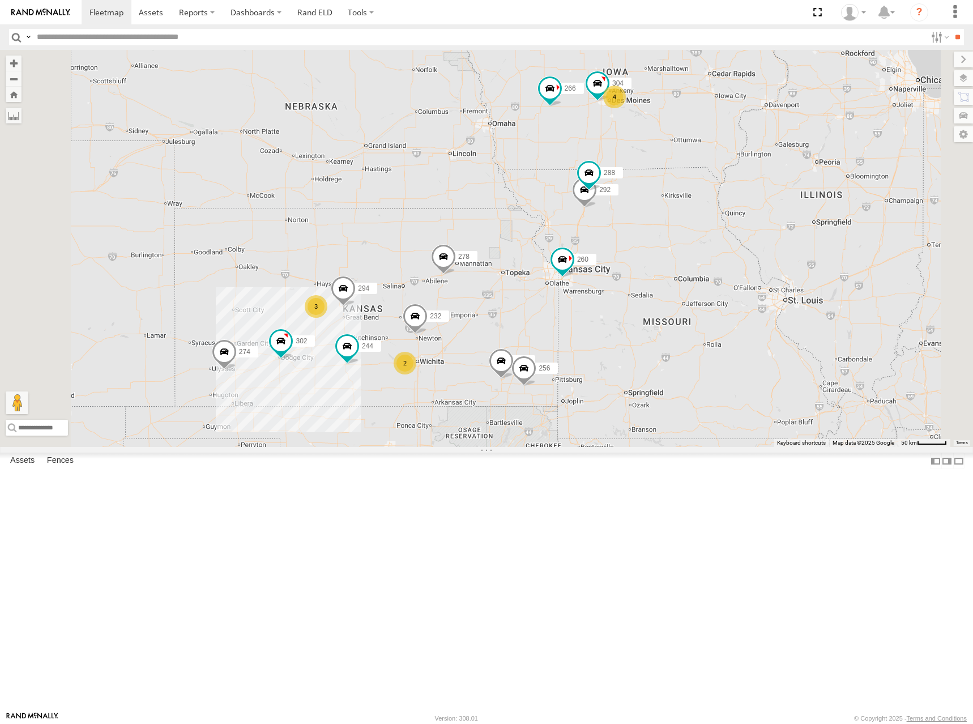
drag, startPoint x: 860, startPoint y: 254, endPoint x: 847, endPoint y: 278, distance: 27.4
click at [847, 278] on div "274 244 298 288 292 280 256 232 304 284 302 266 278 294 260 4 3 2" at bounding box center [486, 248] width 973 height 397
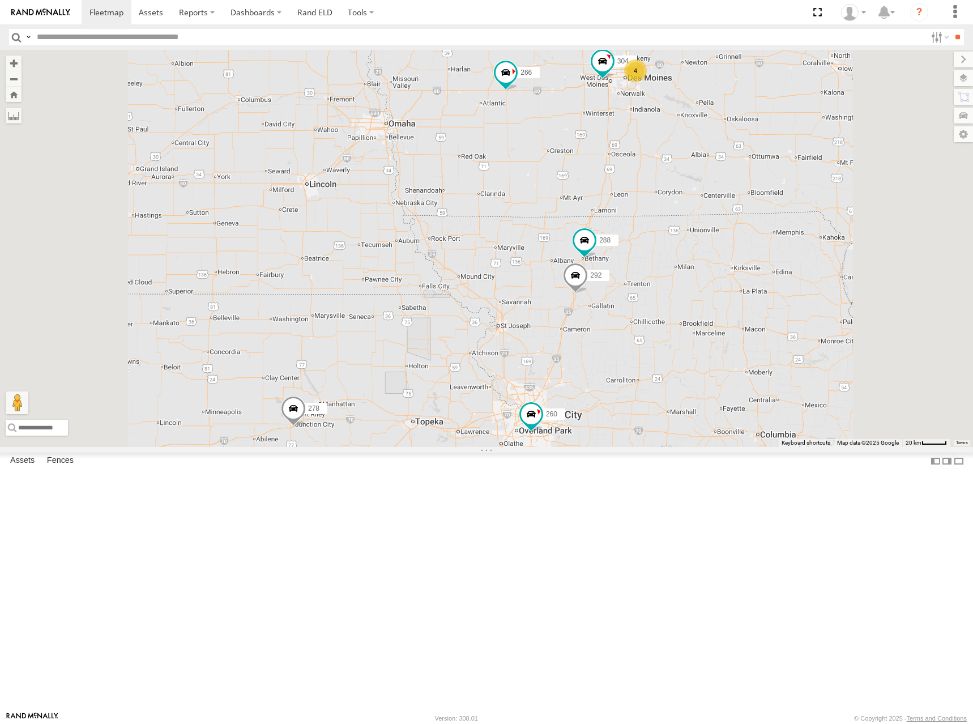
drag, startPoint x: 766, startPoint y: 266, endPoint x: 761, endPoint y: 306, distance: 40.5
click at [761, 306] on div "274 244 298 288 292 280 256 232 304 284 302 266 278 294 260 4 270 286" at bounding box center [486, 248] width 973 height 397
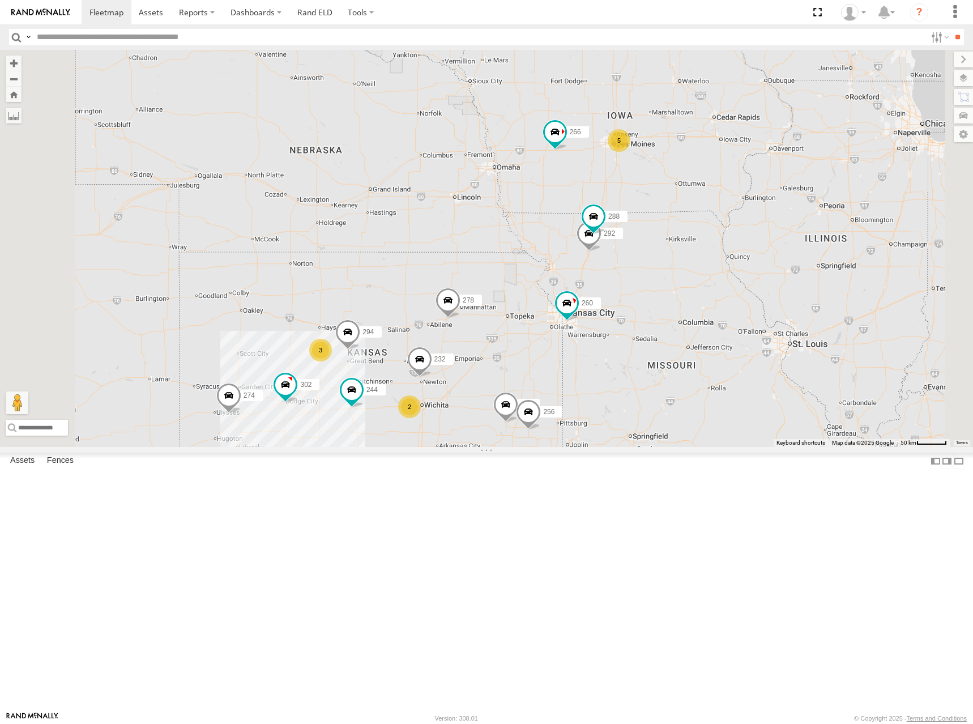
click at [809, 190] on div "274 244 298 288 292 280 256 232 284 302 266 278 294 260 5 3 2" at bounding box center [486, 248] width 973 height 397
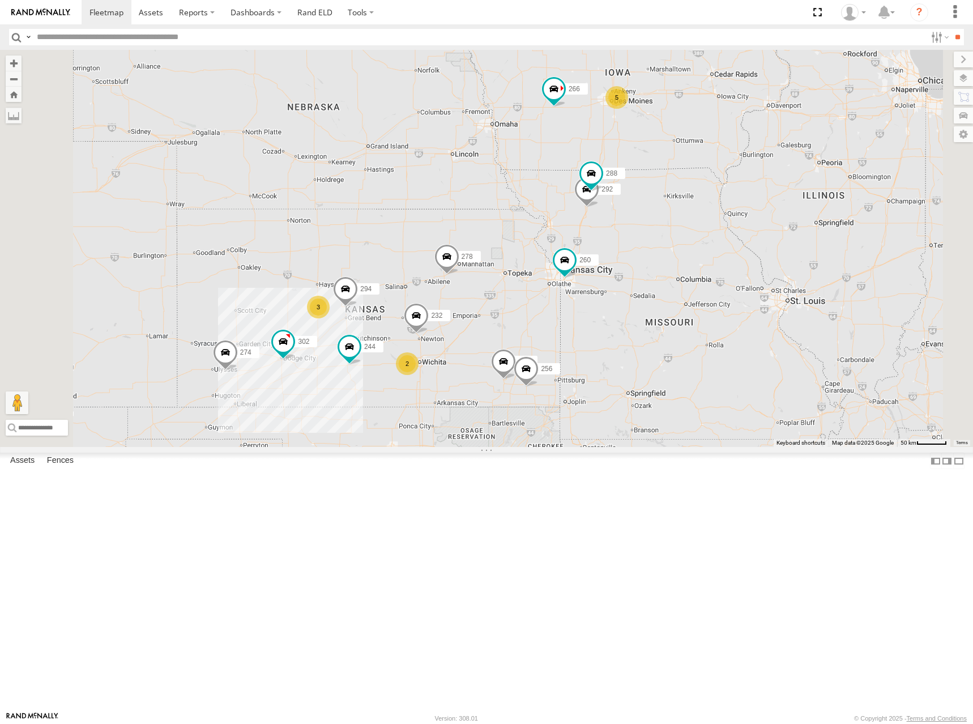
drag, startPoint x: 611, startPoint y: 359, endPoint x: 625, endPoint y: 240, distance: 120.4
click at [625, 240] on div "274 244 298 288 292 280 256 232 284 302 266 278 294 260 5 3 2" at bounding box center [486, 248] width 973 height 397
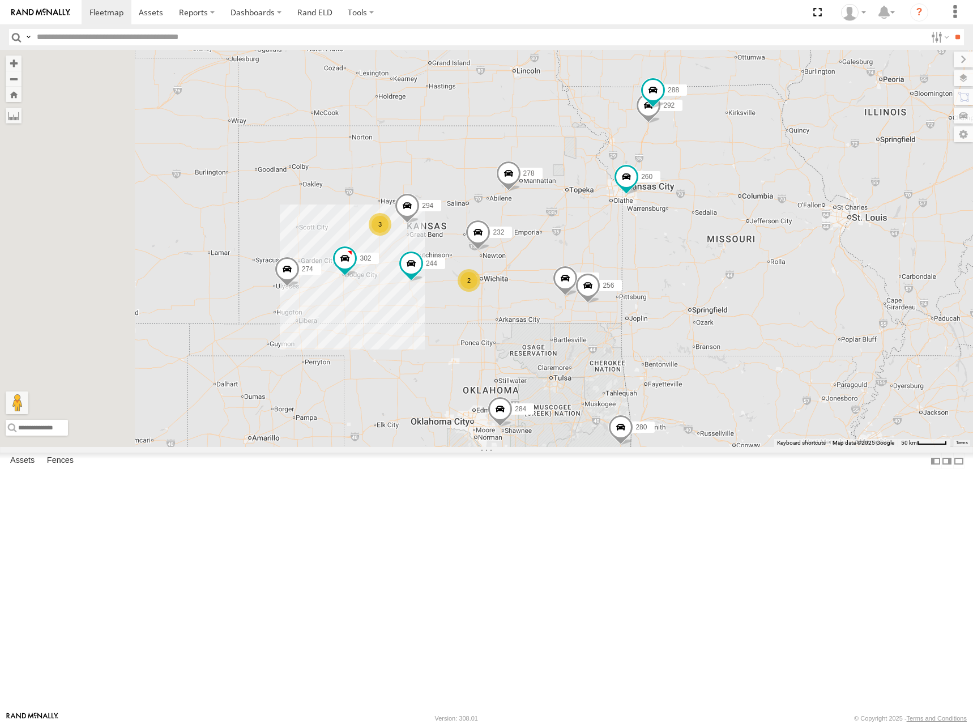
drag, startPoint x: 638, startPoint y: 222, endPoint x: 658, endPoint y: 221, distance: 20.4
click at [658, 221] on div "274 244 298 288 292 280 256 232 284 302 266 278 294 260 5 3 2 264" at bounding box center [486, 248] width 973 height 397
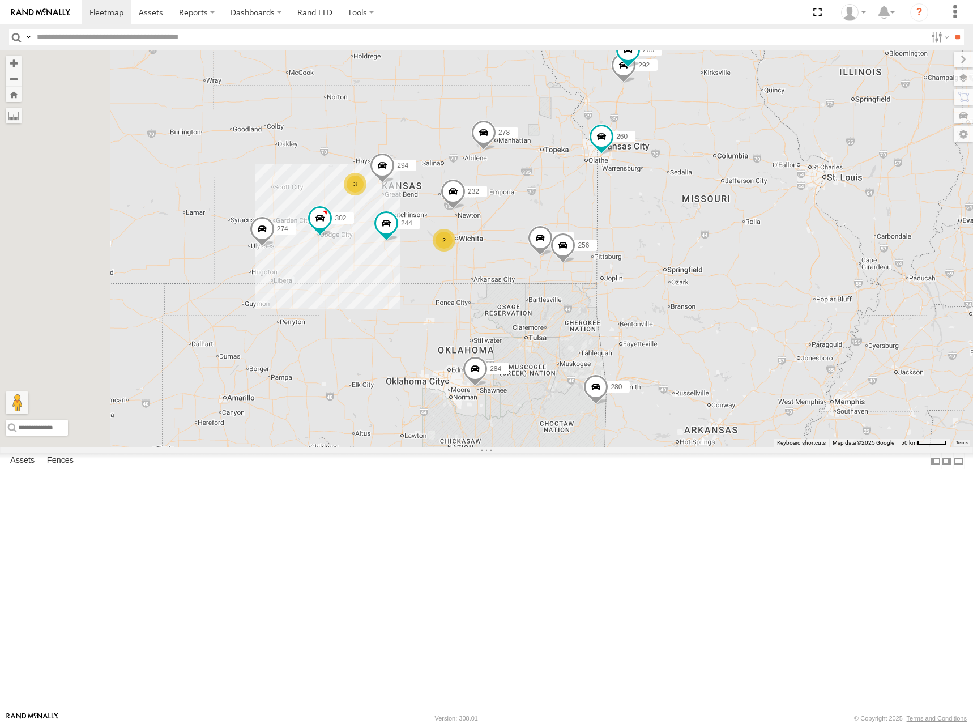
drag, startPoint x: 700, startPoint y: 340, endPoint x: 674, endPoint y: 297, distance: 50.8
click at [674, 297] on div "274 244 298 288 292 280 256 232 284 302 266 278 294 260 5 3 2 264" at bounding box center [486, 248] width 973 height 397
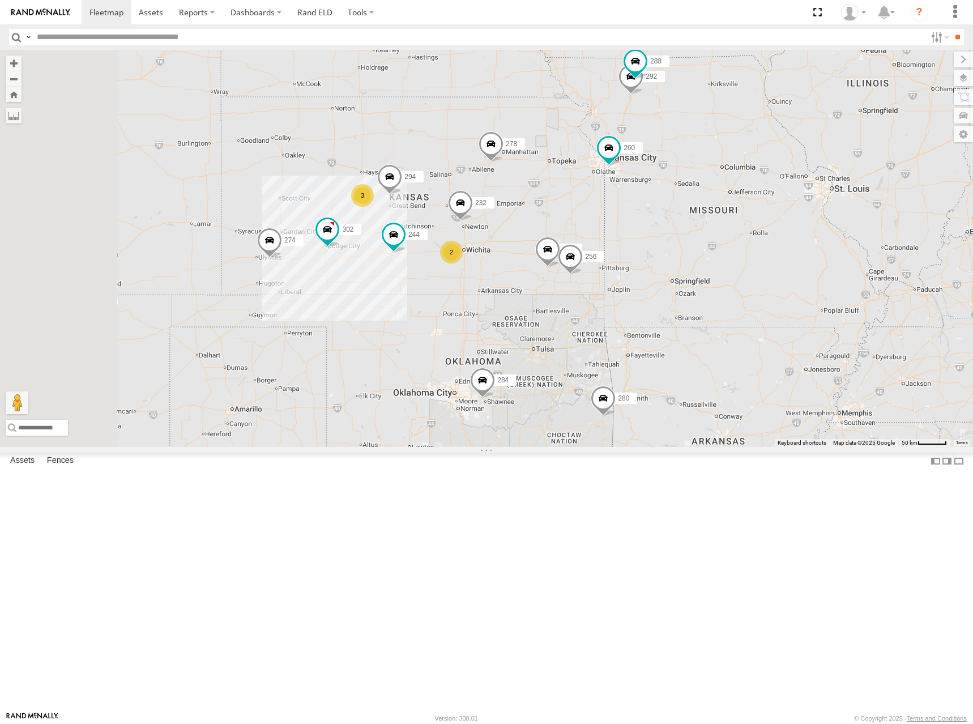
click at [713, 270] on div "274 244 298 288 292 280 256 232 284 302 266 278 294 260 5 3 2 264" at bounding box center [486, 248] width 973 height 397
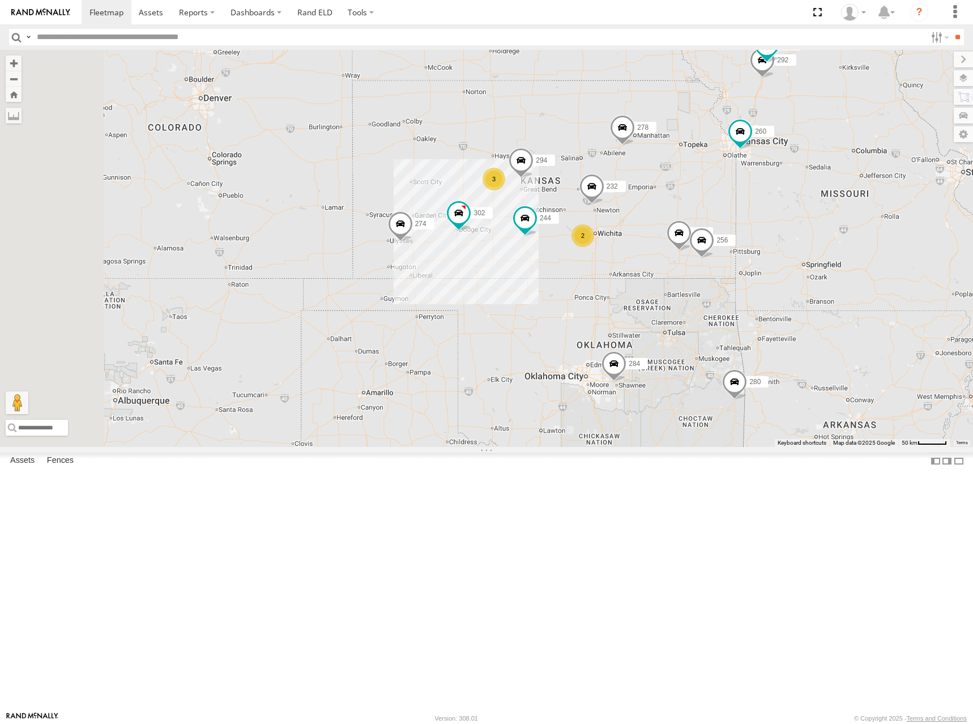
drag, startPoint x: 539, startPoint y: 202, endPoint x: 605, endPoint y: 193, distance: 66.9
click at [605, 193] on div "274 244 298 288 292 280 256 232 284 302 266 278 294 260 5 3 2 264" at bounding box center [486, 248] width 973 height 397
drag, startPoint x: 709, startPoint y: 192, endPoint x: 711, endPoint y: 211, distance: 19.5
click at [711, 211] on div "274 244 298 288 292 280 256 232 284 302 266 278 294 260 5 3 2 264" at bounding box center [486, 248] width 973 height 397
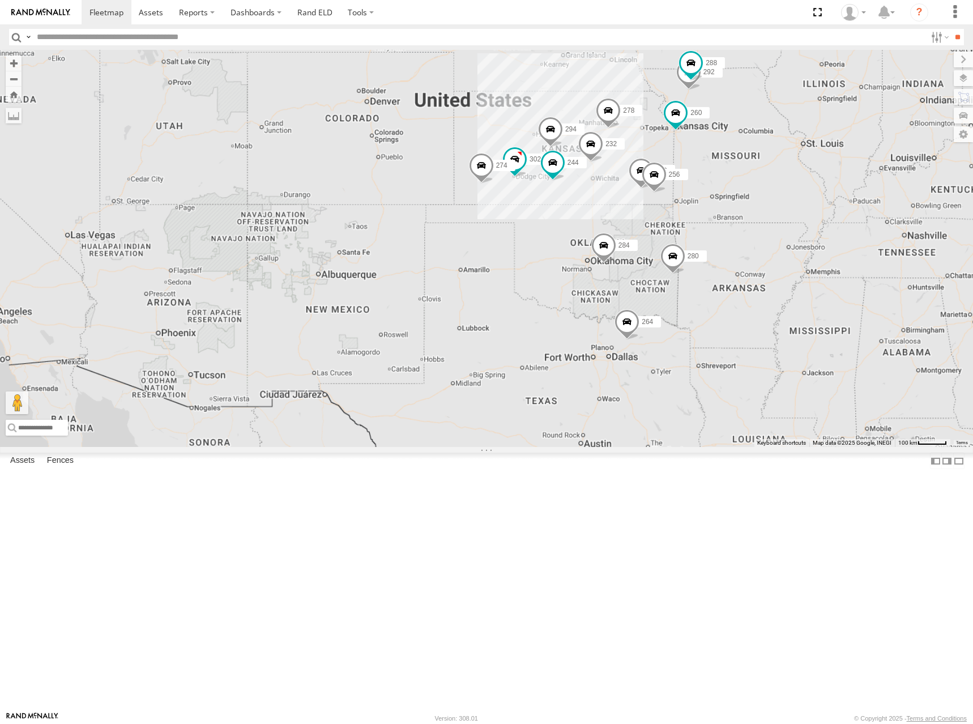
drag, startPoint x: 732, startPoint y: 199, endPoint x: 702, endPoint y: 211, distance: 31.6
click at [702, 211] on div "274 244 298 288 292 280 256 232 284 302 266 278 294 260 264" at bounding box center [486, 248] width 973 height 397
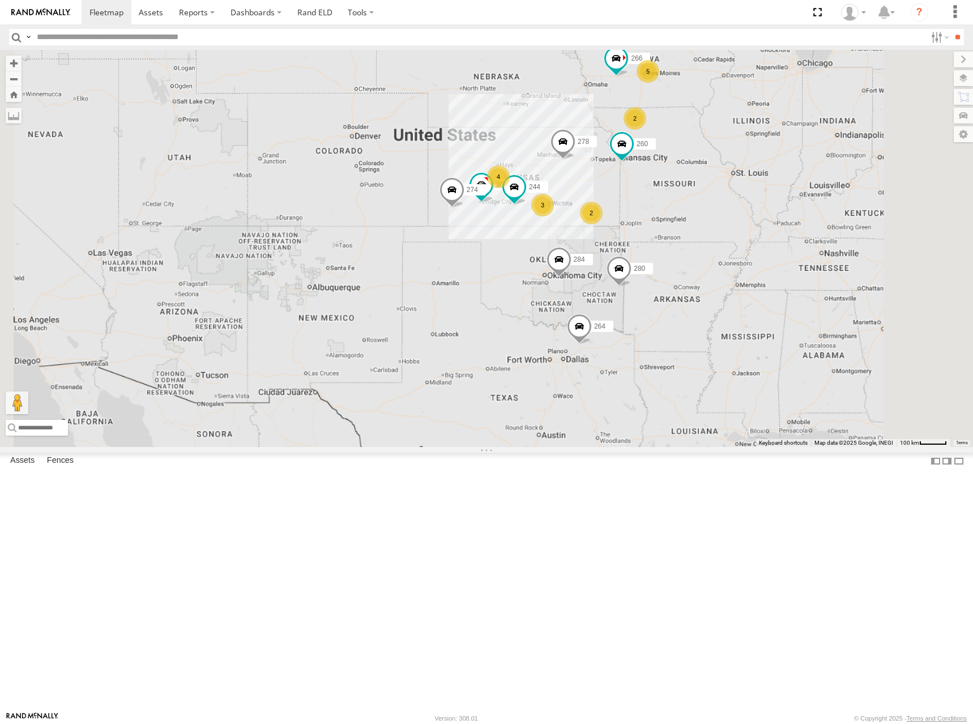
click at [690, 224] on div "274 244 280 284 302 266 278 260 264 5 4 2 3 2" at bounding box center [486, 248] width 973 height 397
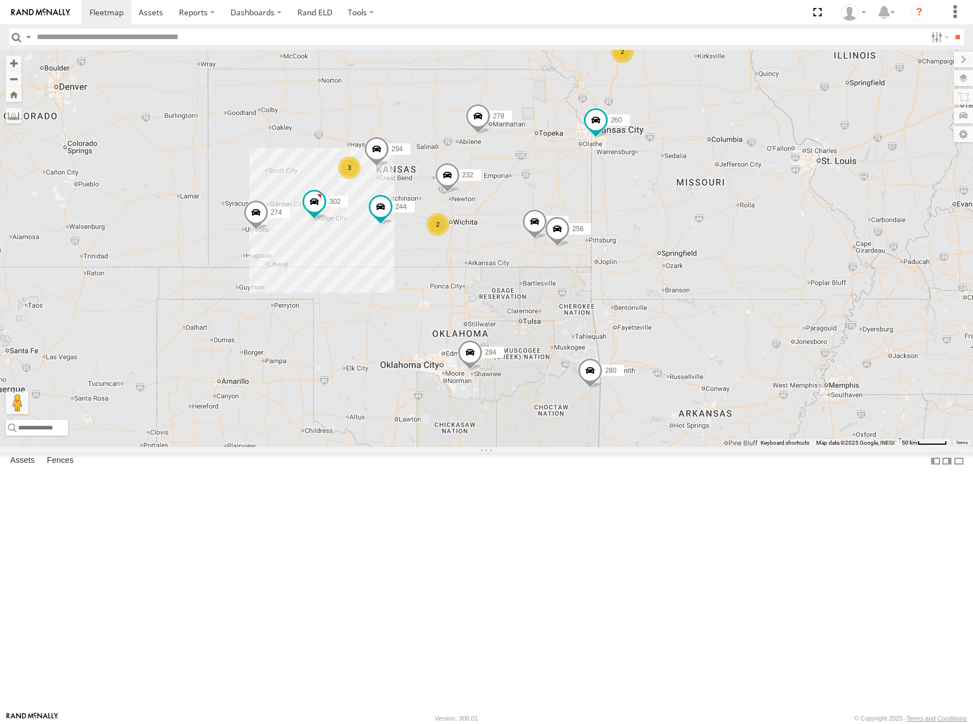
drag, startPoint x: 726, startPoint y: 180, endPoint x: 654, endPoint y: 189, distance: 72.4
click at [654, 189] on div "274 244 280 284 302 266 278 260 264 298 256 232 294 5 3 2 2" at bounding box center [486, 248] width 973 height 397
drag, startPoint x: 689, startPoint y: 162, endPoint x: 664, endPoint y: 207, distance: 51.7
click at [664, 207] on div "274 244 280 284 302 266 278 260 264 298 256 232 294 5 3 2 2" at bounding box center [486, 248] width 973 height 397
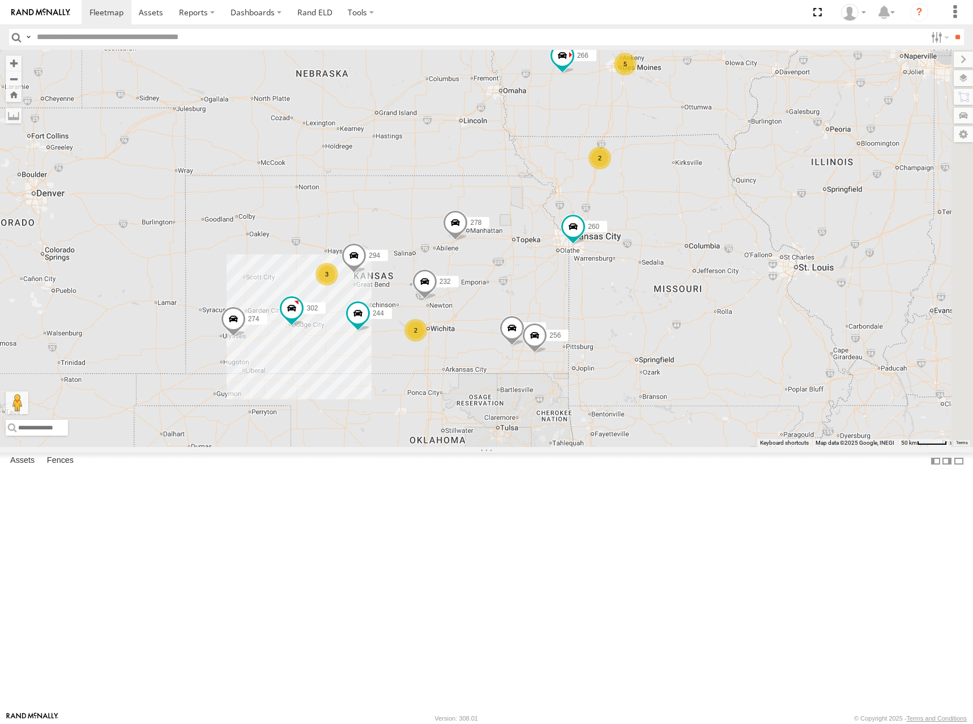
drag, startPoint x: 791, startPoint y: 188, endPoint x: 800, endPoint y: 246, distance: 59.1
click at [800, 246] on div "274 244 280 284 302 266 278 260 264 298 256 232 294 5 3 2 2" at bounding box center [486, 248] width 973 height 397
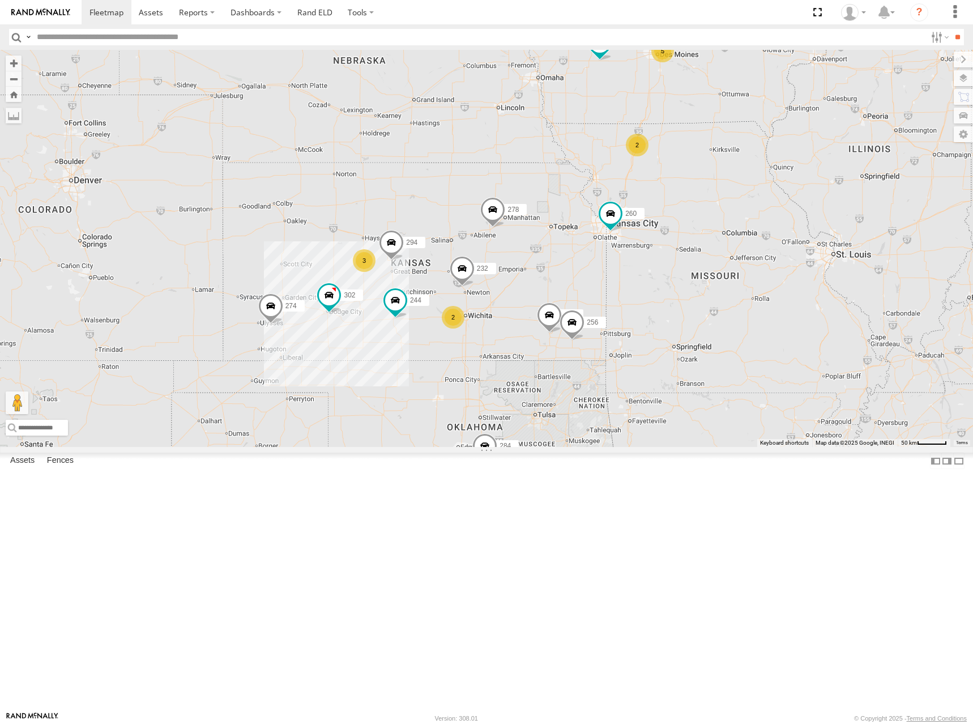
drag, startPoint x: 798, startPoint y: 306, endPoint x: 888, endPoint y: 282, distance: 92.7
click at [888, 282] on div "274 244 280 284 302 266 278 260 264 298 256 232 294 5 3 2 2" at bounding box center [486, 248] width 973 height 397
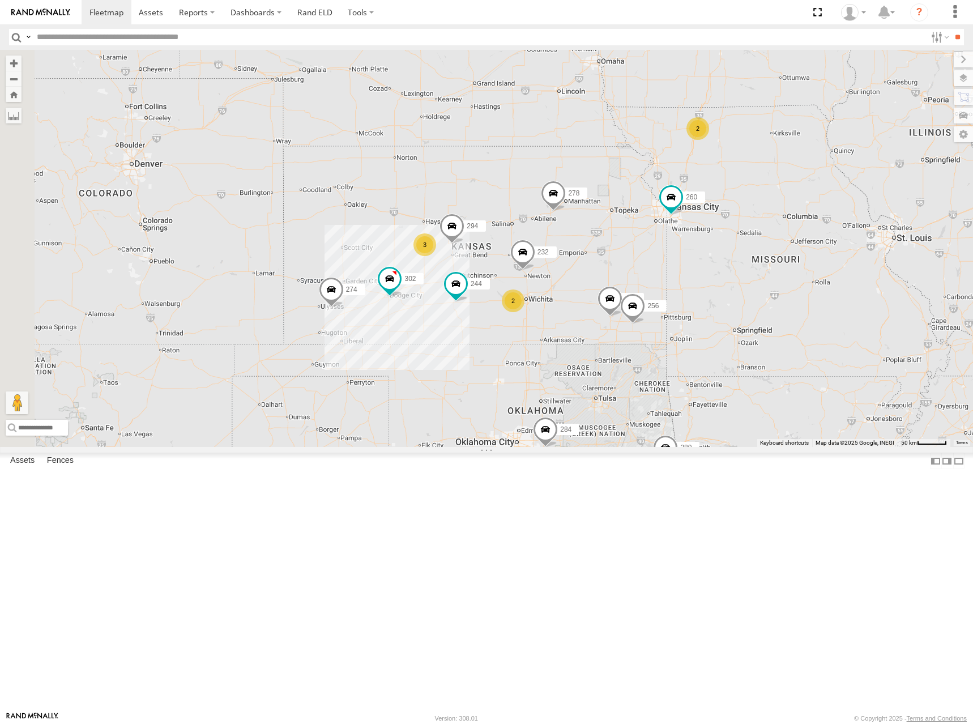
drag, startPoint x: 676, startPoint y: 313, endPoint x: 685, endPoint y: 305, distance: 11.7
click at [685, 305] on div "274 244 280 284 302 266 278 260 264 298 256 232 294 5 3 2 2" at bounding box center [486, 248] width 973 height 397
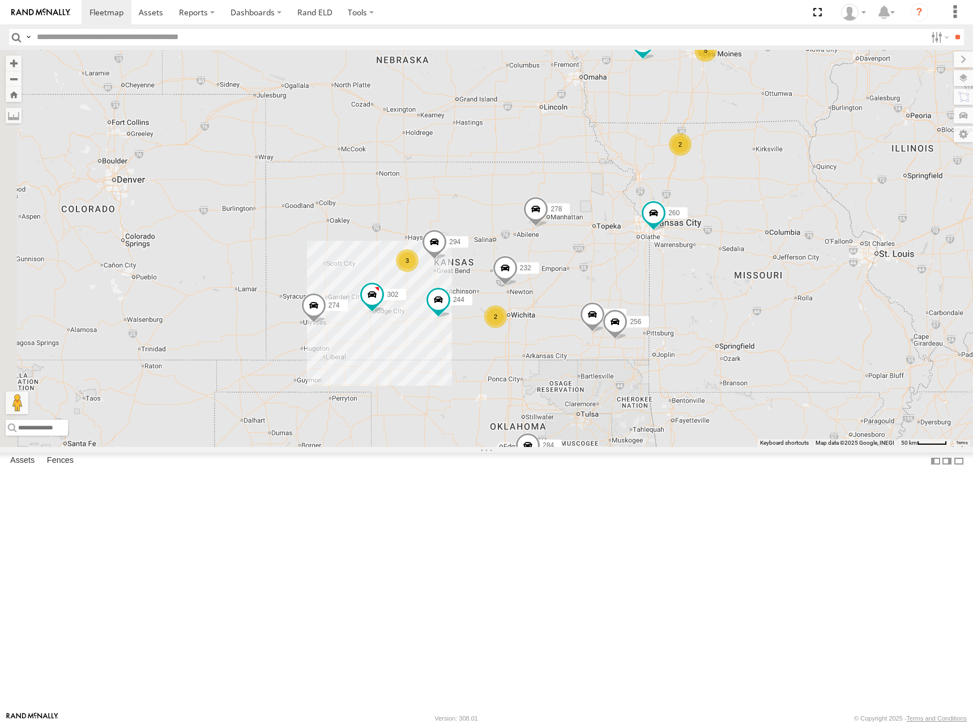
drag, startPoint x: 715, startPoint y: 237, endPoint x: 698, endPoint y: 252, distance: 22.5
click at [699, 252] on div "274 244 280 284 302 266 278 260 264 298 256 232 294 5 3 2 2" at bounding box center [486, 248] width 973 height 397
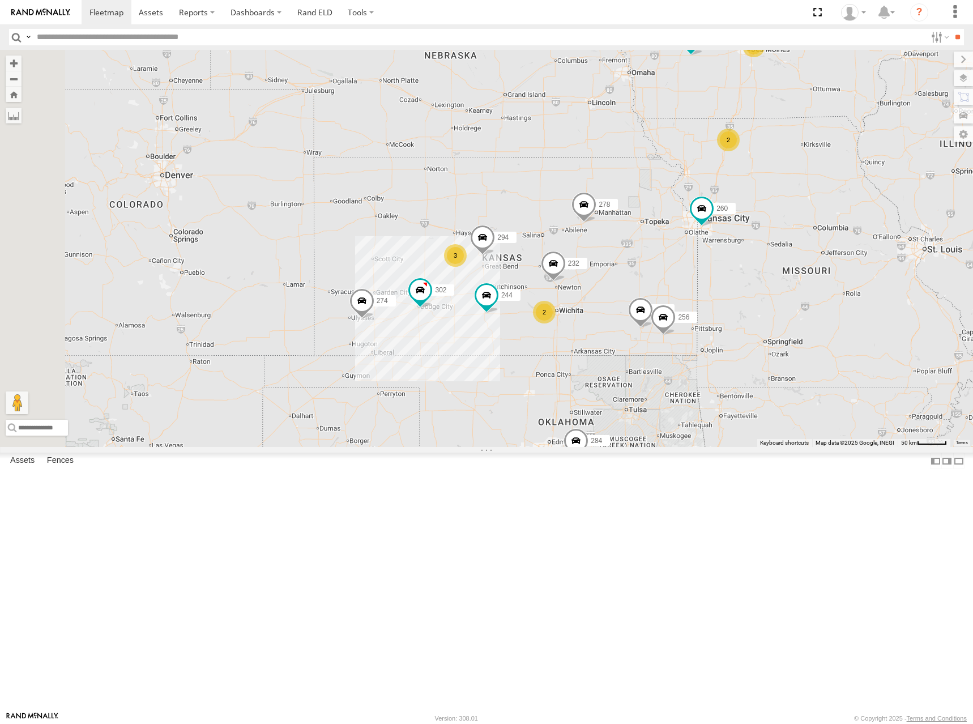
drag, startPoint x: 624, startPoint y: 300, endPoint x: 677, endPoint y: 292, distance: 53.7
click at [677, 292] on div "274 244 280 284 302 266 278 260 264 298 256 232 294 5 3 2 2" at bounding box center [486, 248] width 973 height 397
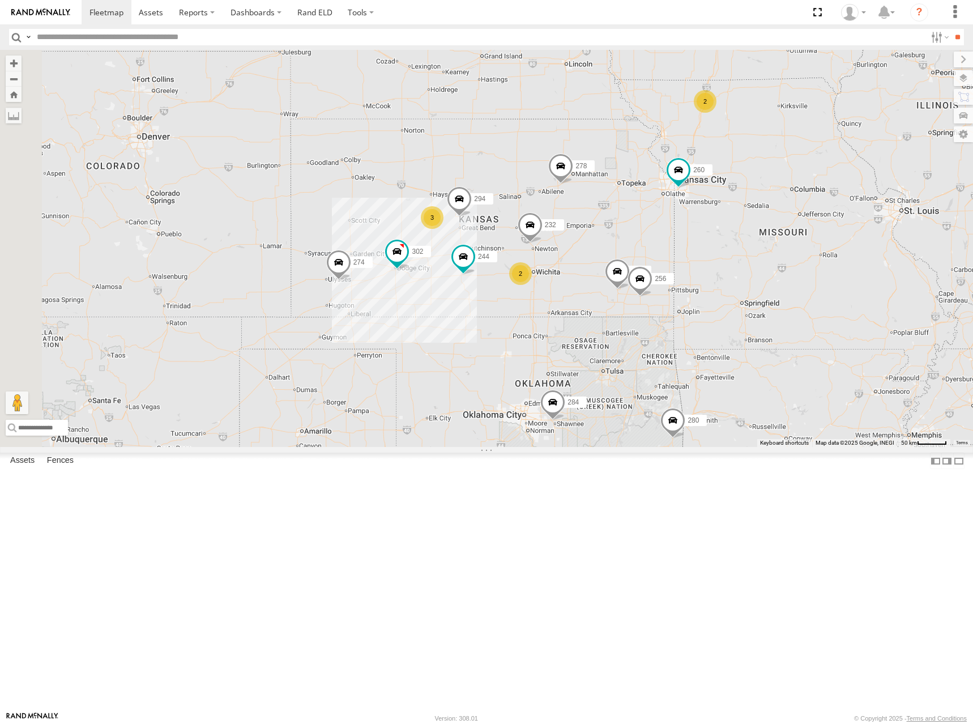
drag, startPoint x: 805, startPoint y: 310, endPoint x: 774, endPoint y: 269, distance: 51.3
click at [774, 269] on div "274 244 280 284 302 266 278 260 264 298 256 232 294 5 3 2 2" at bounding box center [486, 248] width 973 height 397
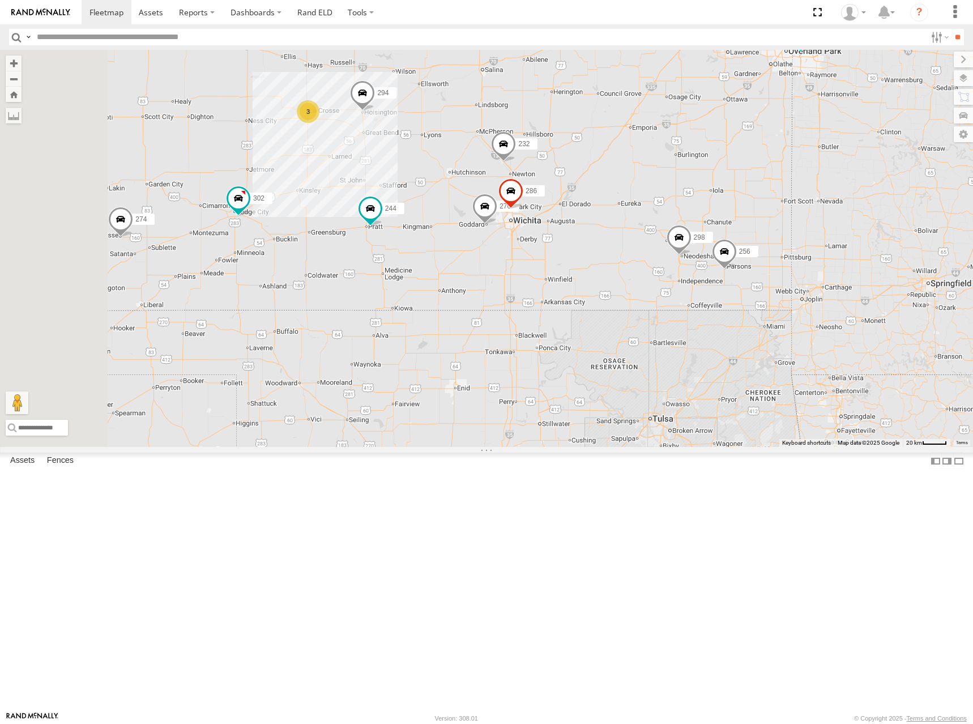
drag, startPoint x: 687, startPoint y: 292, endPoint x: 754, endPoint y: 312, distance: 70.3
click at [754, 312] on div "274 244 280 284 302 266 278 260 264 298 256 232 294 3 270 286" at bounding box center [486, 248] width 973 height 397
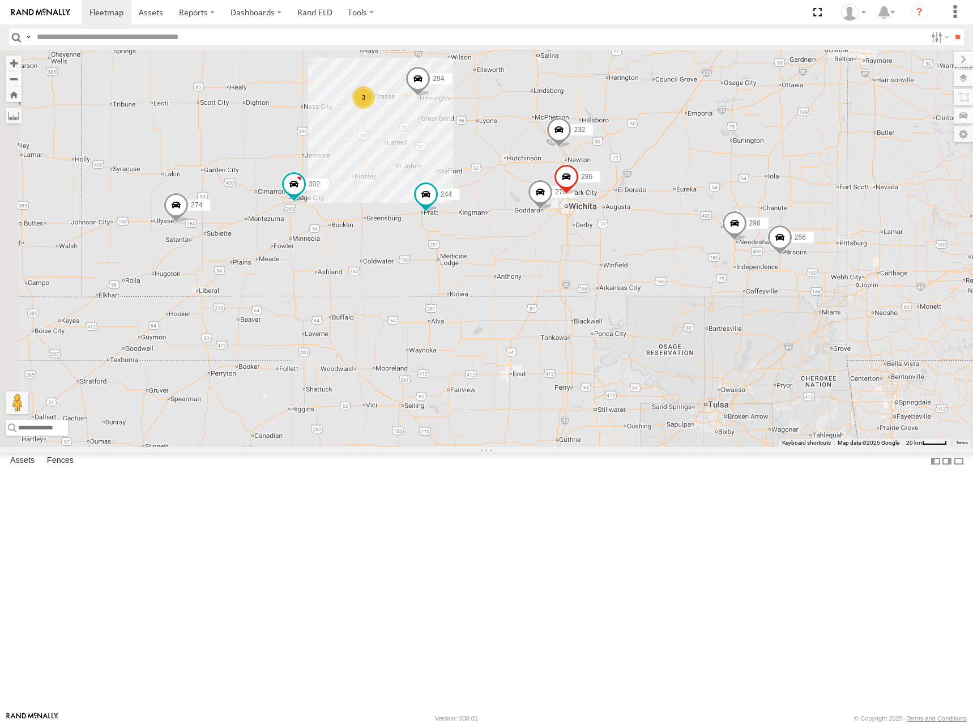
drag, startPoint x: 750, startPoint y: 317, endPoint x: 801, endPoint y: 297, distance: 54.7
click at [801, 297] on div "274 244 280 284 302 266 278 260 264 298 256 232 294 3 270 286" at bounding box center [486, 248] width 973 height 397
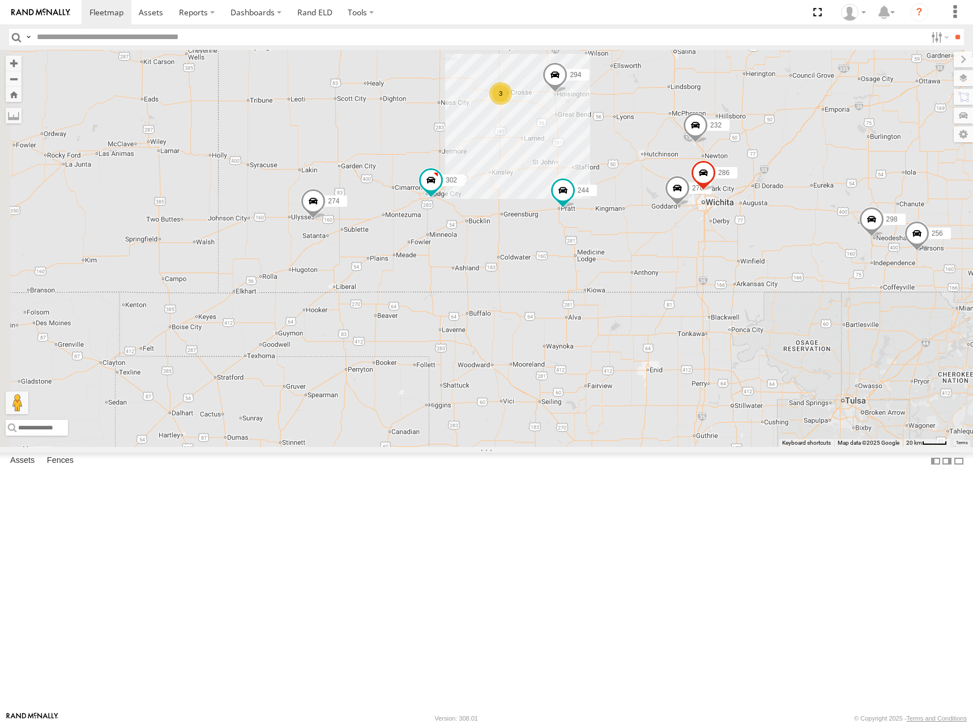
drag, startPoint x: 586, startPoint y: 287, endPoint x: 669, endPoint y: 284, distance: 83.3
click at [669, 284] on div "274 244 280 284 302 266 278 260 264 298 256 232 294 3 270 286" at bounding box center [486, 248] width 973 height 397
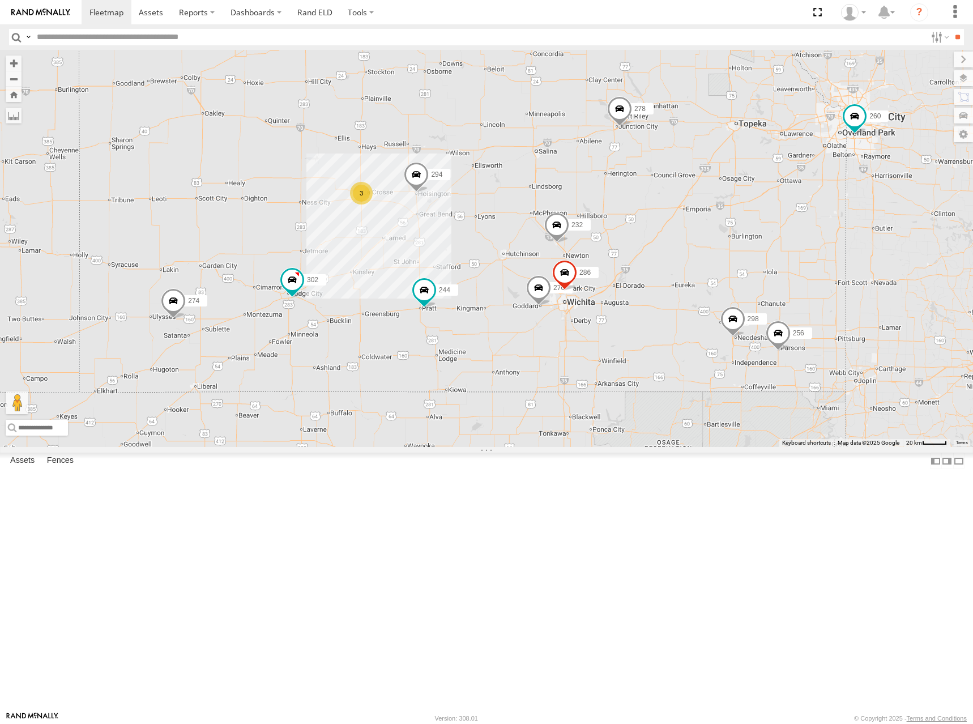
drag, startPoint x: 761, startPoint y: 248, endPoint x: 621, endPoint y: 349, distance: 172.9
click at [621, 349] on div "274 244 280 284 302 266 278 260 264 298 256 232 294 3 270 286" at bounding box center [486, 248] width 973 height 397
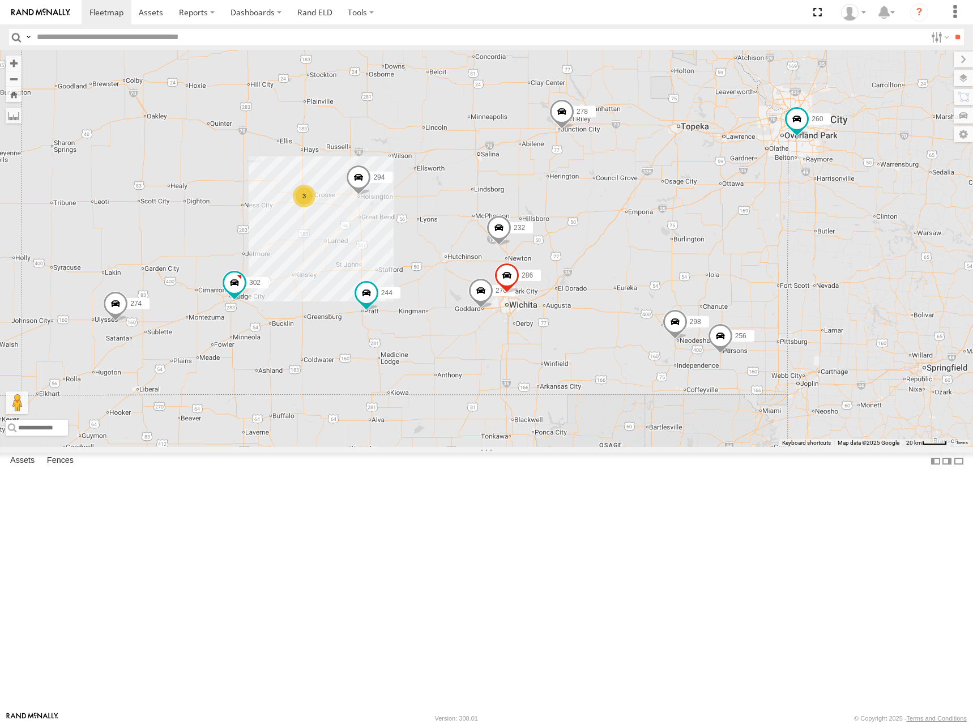
drag, startPoint x: 776, startPoint y: 335, endPoint x: 710, endPoint y: 325, distance: 67.0
click at [710, 325] on div "274 244 280 284 302 266 278 260 264 298 256 232 294 3 270 286" at bounding box center [486, 248] width 973 height 397
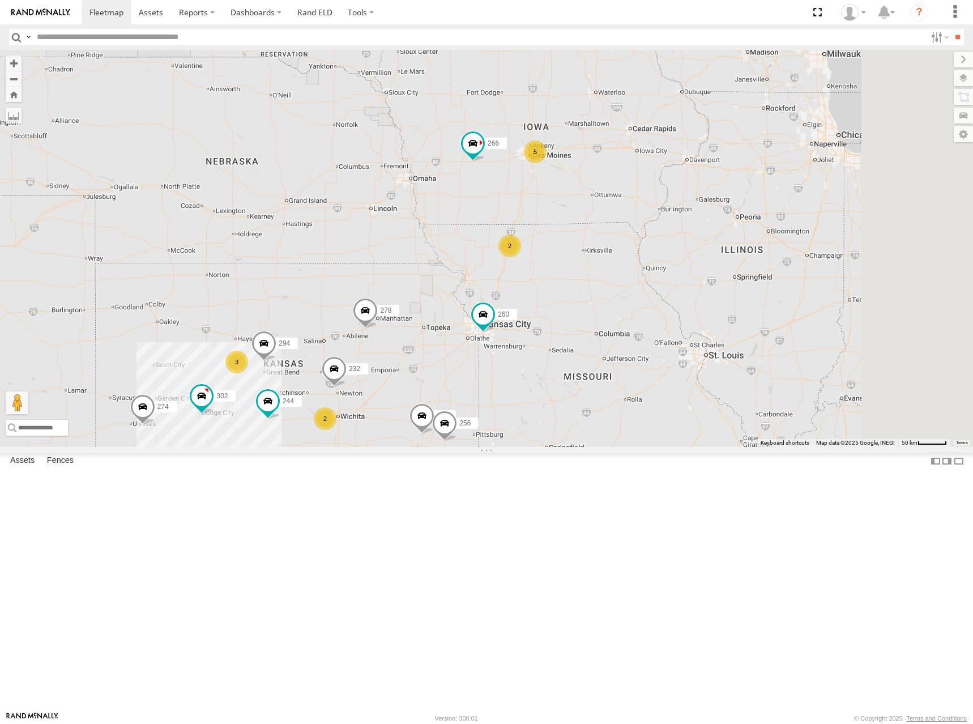
drag, startPoint x: 710, startPoint y: 217, endPoint x: 560, endPoint y: 366, distance: 211.9
click at [560, 366] on div "274 244 280 284 302 266 278 260 264 298 256 232 294 5 3 2 2" at bounding box center [486, 248] width 973 height 397
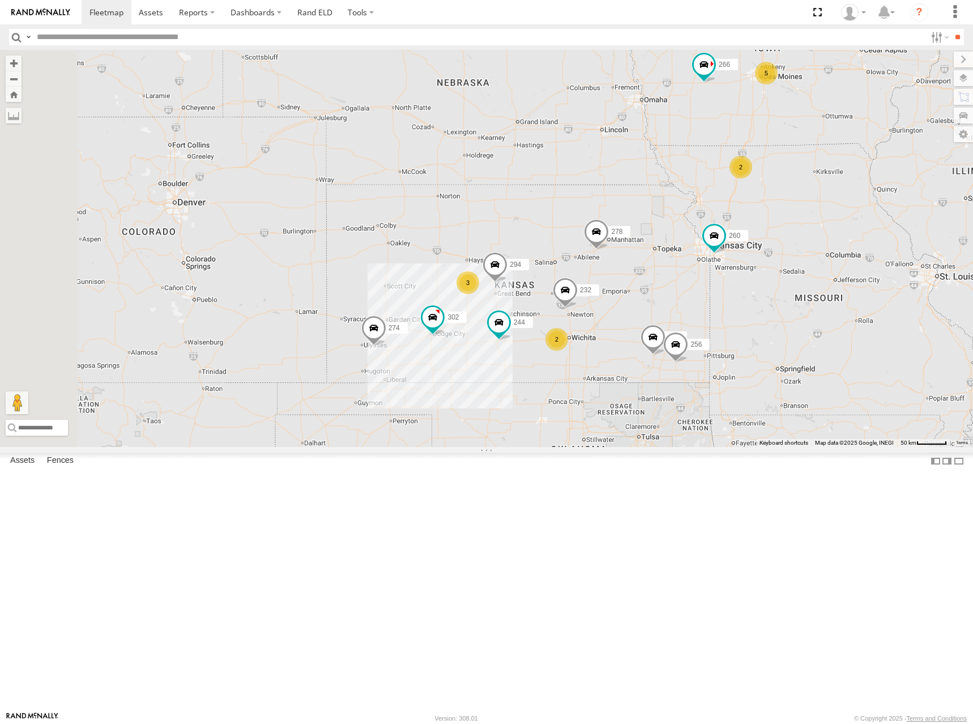
drag, startPoint x: 560, startPoint y: 366, endPoint x: 795, endPoint y: 283, distance: 249.4
click at [795, 283] on div "274 244 280 284 302 266 278 260 264 298 256 232 294 5 3 2 2" at bounding box center [486, 248] width 973 height 397
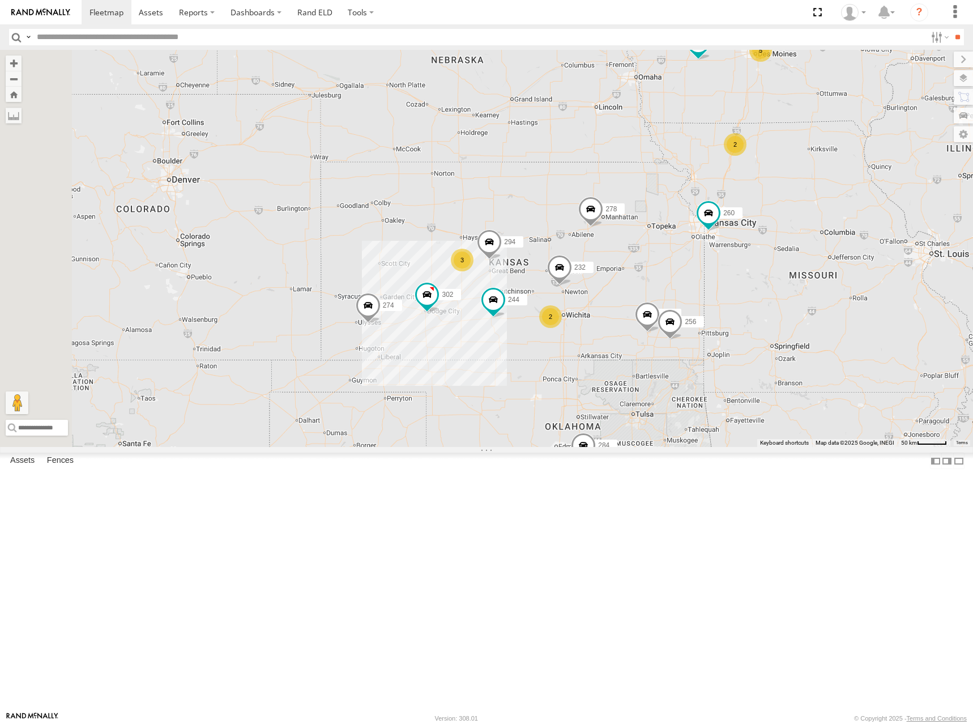
drag, startPoint x: 667, startPoint y: 323, endPoint x: 665, endPoint y: 312, distance: 11.0
click at [665, 312] on div "274 244 280 284 302 266 278 260 264 298 256 232 294 5 3 2 2" at bounding box center [486, 248] width 973 height 397
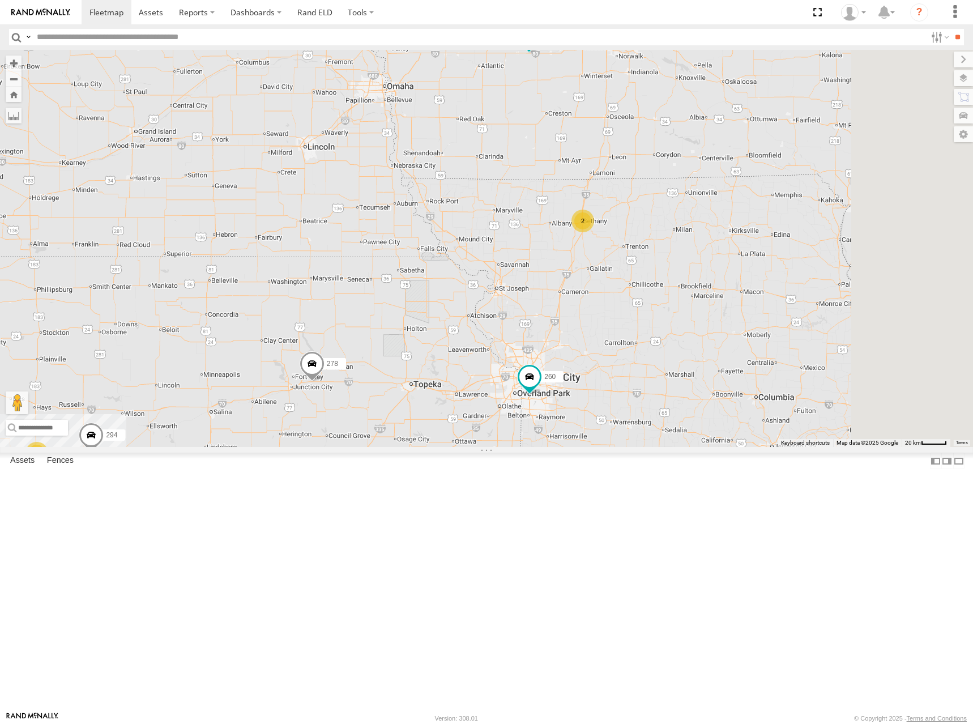
drag, startPoint x: 734, startPoint y: 263, endPoint x: 513, endPoint y: 153, distance: 247.5
click at [513, 153] on div "266 278 294 260 3 2 2" at bounding box center [486, 248] width 973 height 397
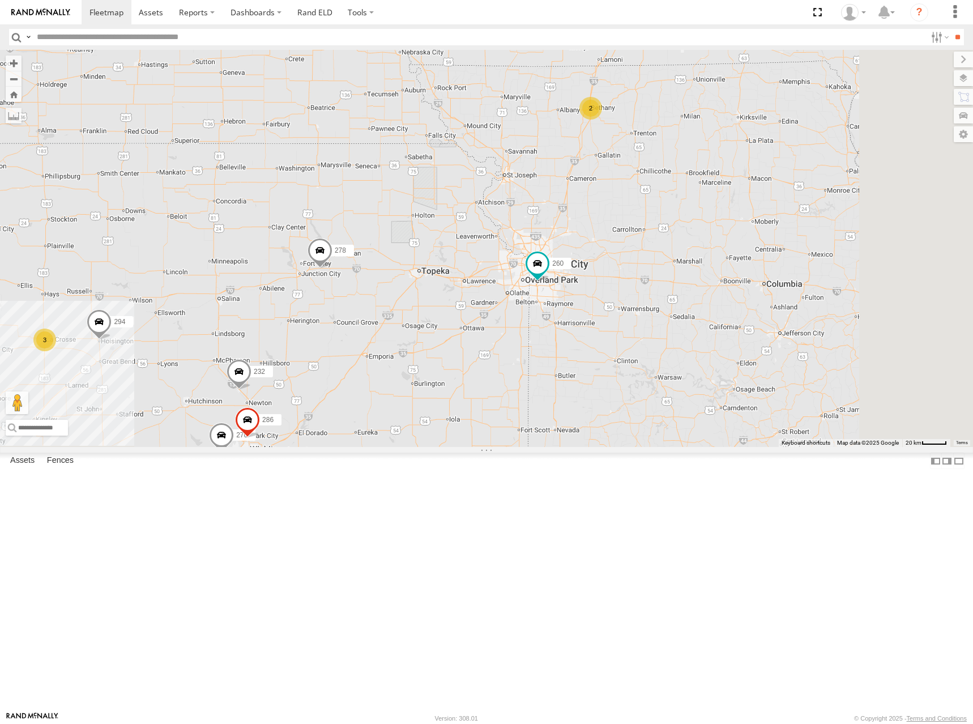
drag, startPoint x: 536, startPoint y: 328, endPoint x: 559, endPoint y: 198, distance: 132.9
click at [553, 207] on div "266 278 294 260 3 2 2 3 298 270 232 286" at bounding box center [486, 248] width 973 height 397
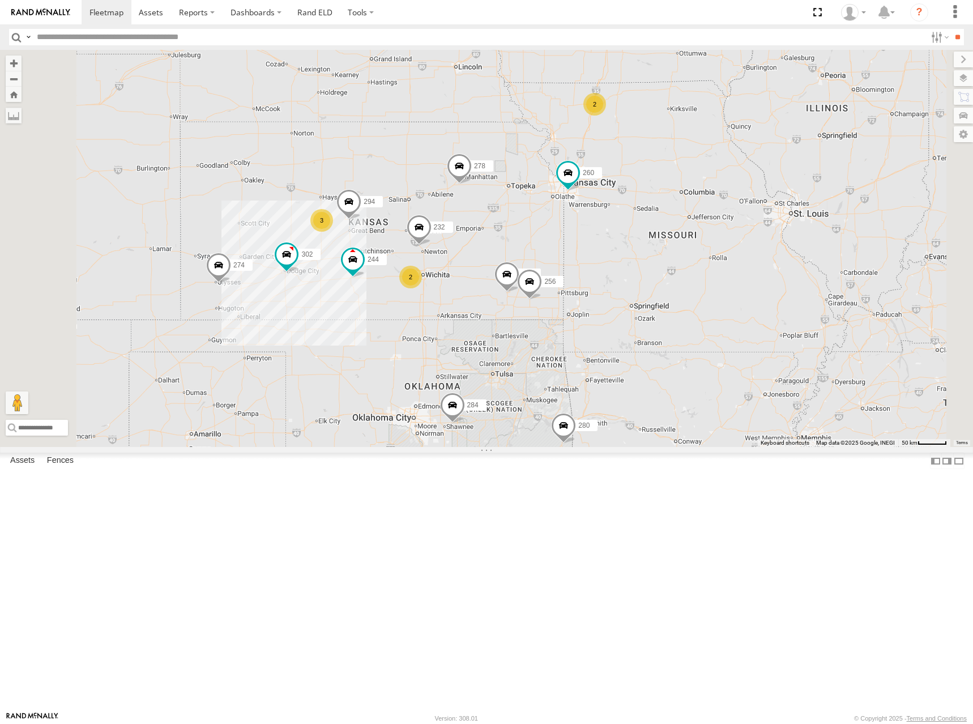
drag, startPoint x: 630, startPoint y: 244, endPoint x: 638, endPoint y: 249, distance: 9.4
click at [638, 249] on div "266 278 294 260 298 232 244 256 274 5 3 2 2 280 284 264 302" at bounding box center [486, 248] width 973 height 397
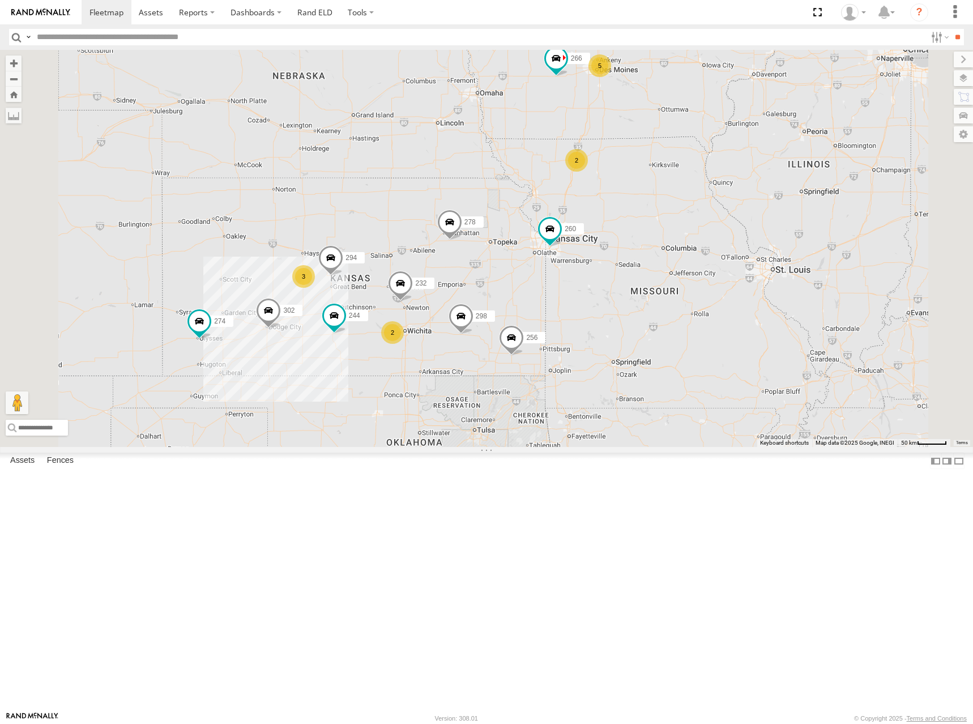
drag, startPoint x: 814, startPoint y: 174, endPoint x: 793, endPoint y: 238, distance: 67.2
click at [793, 238] on div "274 5 244 3 298 2 2 280 256 232 284 264 302 266 278 294 260" at bounding box center [486, 248] width 973 height 397
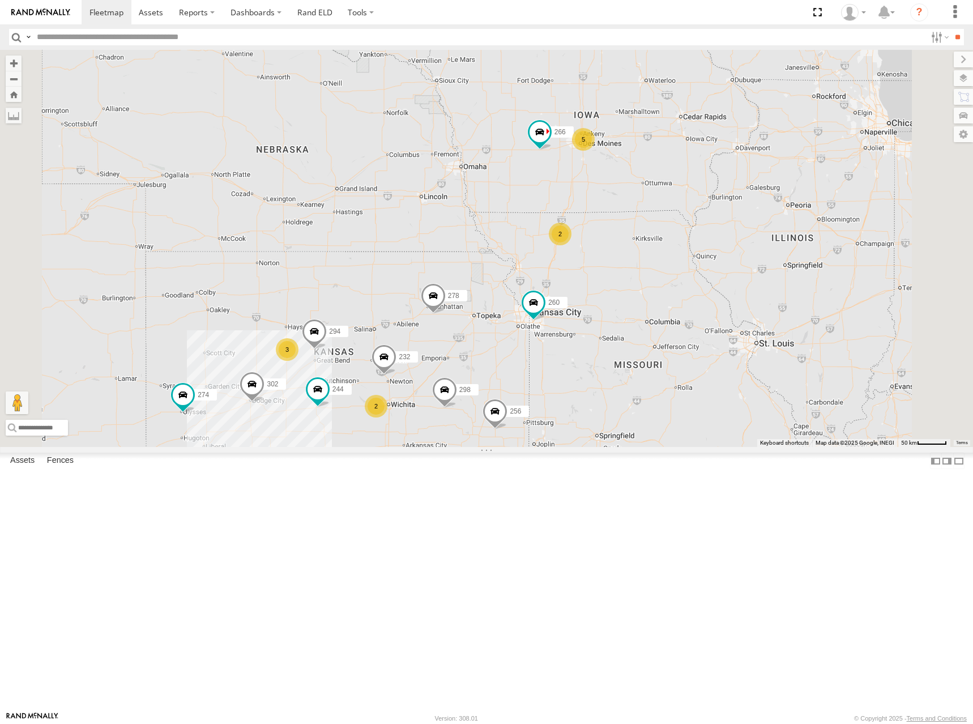
drag, startPoint x: 798, startPoint y: 203, endPoint x: 784, endPoint y: 273, distance: 71.1
click at [784, 273] on div "274 5 244 3 298 2 2 280 256 232 284 264 302 266 278 294 260" at bounding box center [486, 248] width 973 height 397
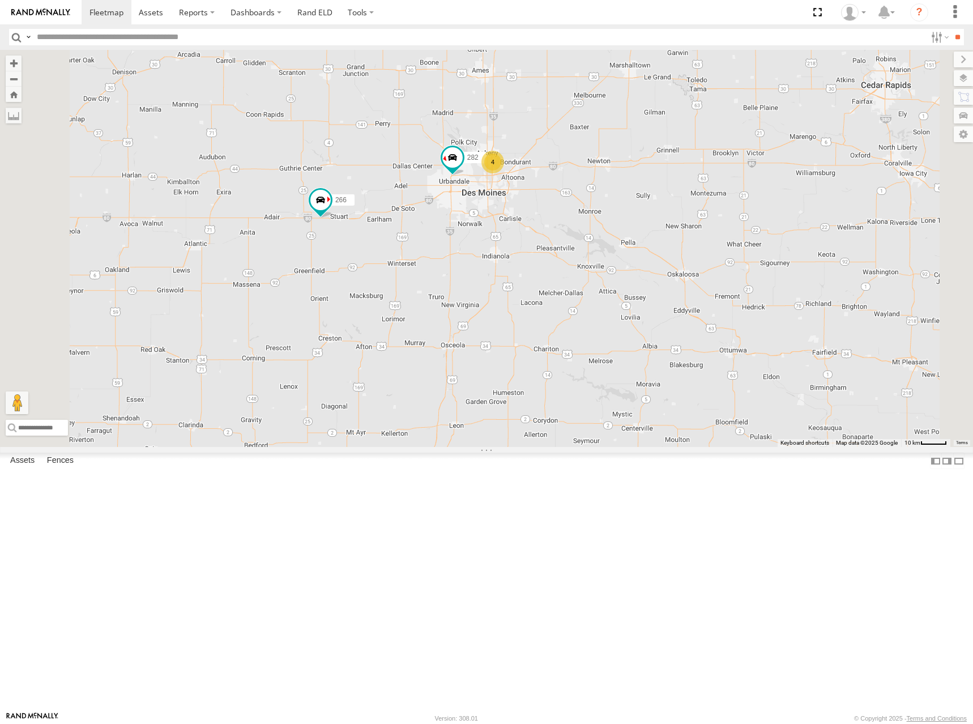
drag, startPoint x: 684, startPoint y: 267, endPoint x: 767, endPoint y: 258, distance: 83.2
click at [777, 236] on div "274 244 298 280 256 232 284 264 302 266 278 294 260 4 2 282" at bounding box center [486, 248] width 973 height 397
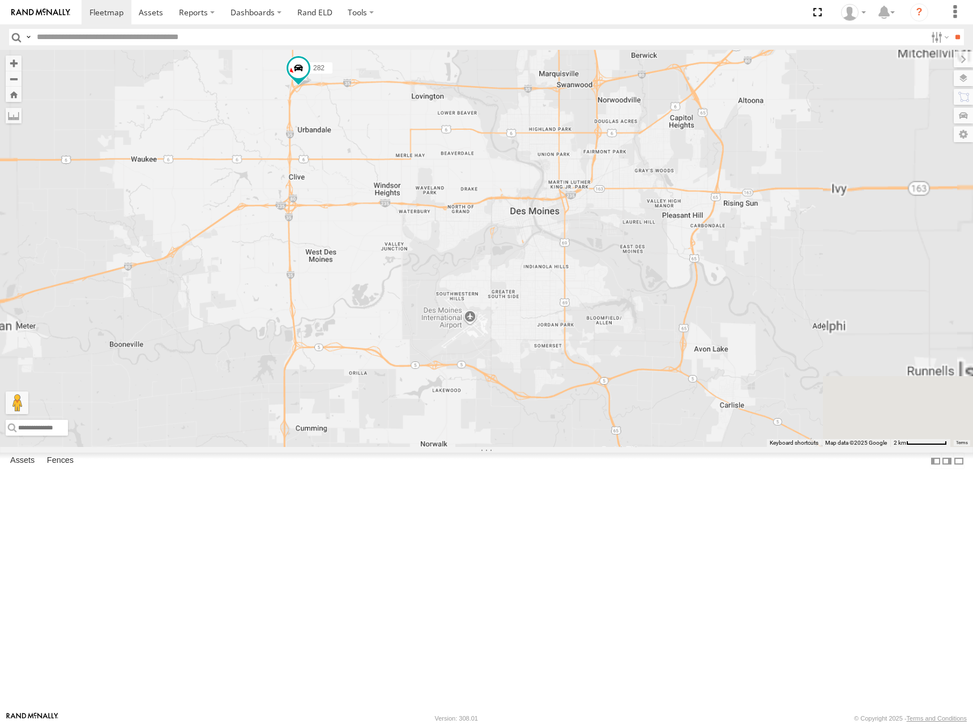
drag, startPoint x: 775, startPoint y: 256, endPoint x: 703, endPoint y: 302, distance: 85.6
click at [703, 302] on div "274 244 298 280 256 232 284 264 302 266 278 294 260 282" at bounding box center [486, 248] width 973 height 397
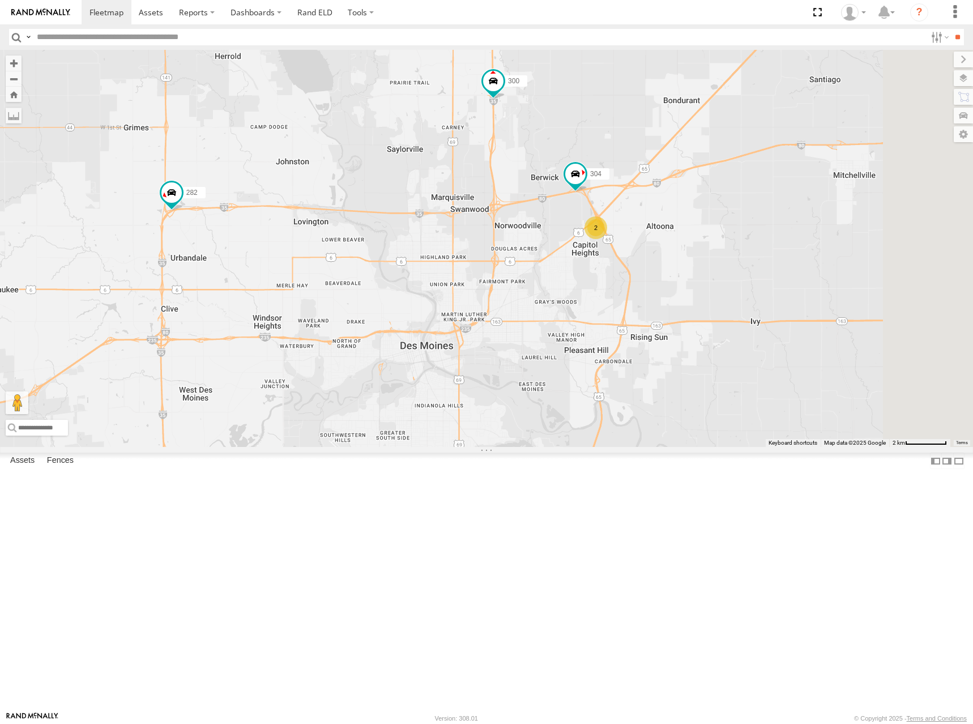
drag, startPoint x: 774, startPoint y: 239, endPoint x: 678, endPoint y: 363, distance: 157.0
click at [678, 363] on div "274 244 298 280 256 232 284 264 302 266 278 294 260 282 300 2 304" at bounding box center [486, 248] width 973 height 397
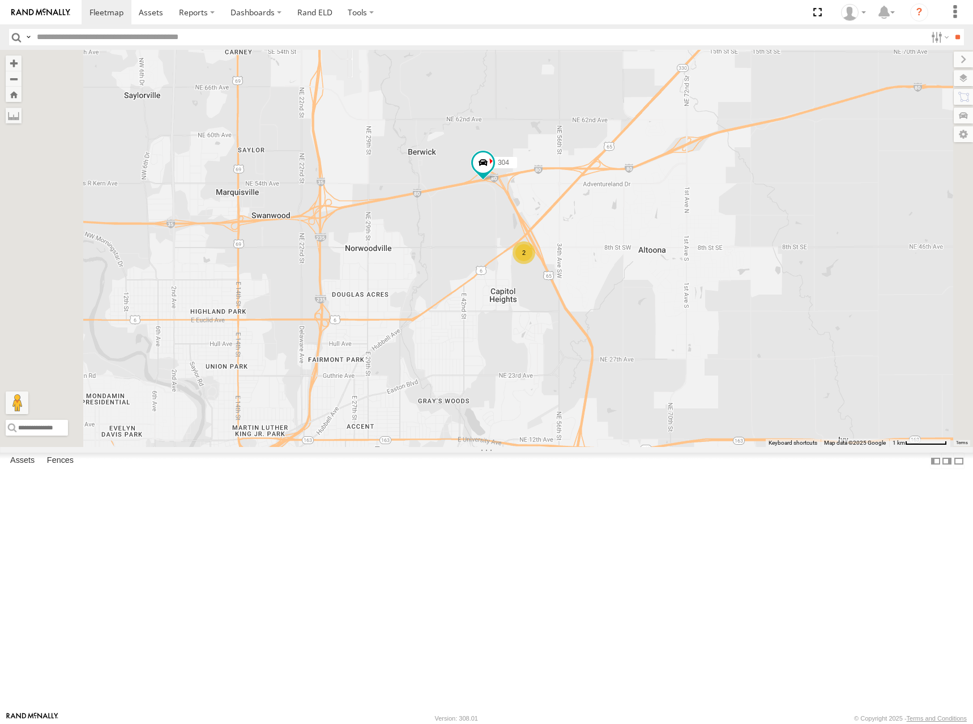
drag, startPoint x: 724, startPoint y: 342, endPoint x: 737, endPoint y: 331, distance: 16.9
click at [737, 331] on div "274 244 298 280 256 232 284 264 302 266 278 294 260 282 300 304 2" at bounding box center [486, 248] width 973 height 397
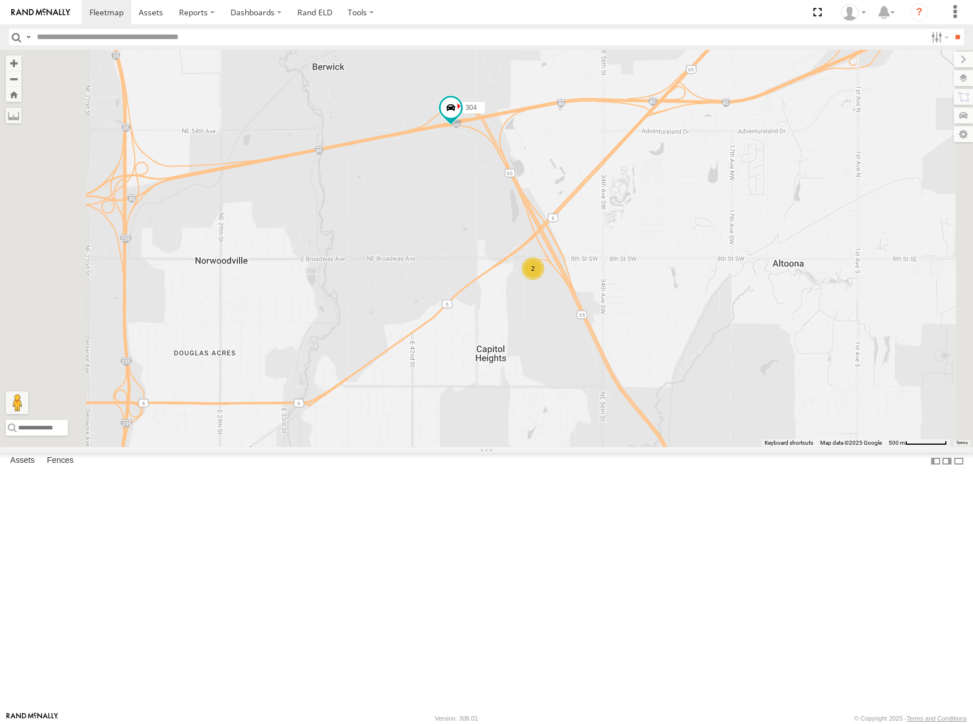
click at [698, 412] on div "274 244 298 280 256 232 284 264 302 266 278 294 260 282 300 304 2" at bounding box center [486, 248] width 973 height 397
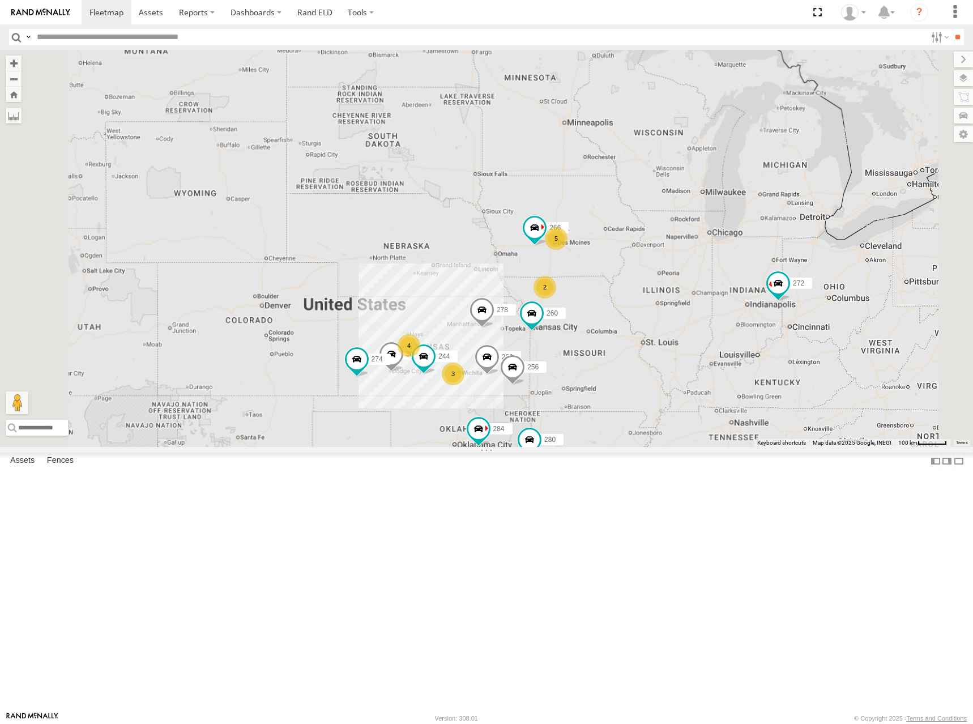
drag, startPoint x: 619, startPoint y: 404, endPoint x: 701, endPoint y: 285, distance: 144.5
click at [696, 296] on div "274 244 298 272 280 256 284 264 302 266 278 260 5 4 3 2" at bounding box center [486, 248] width 973 height 397
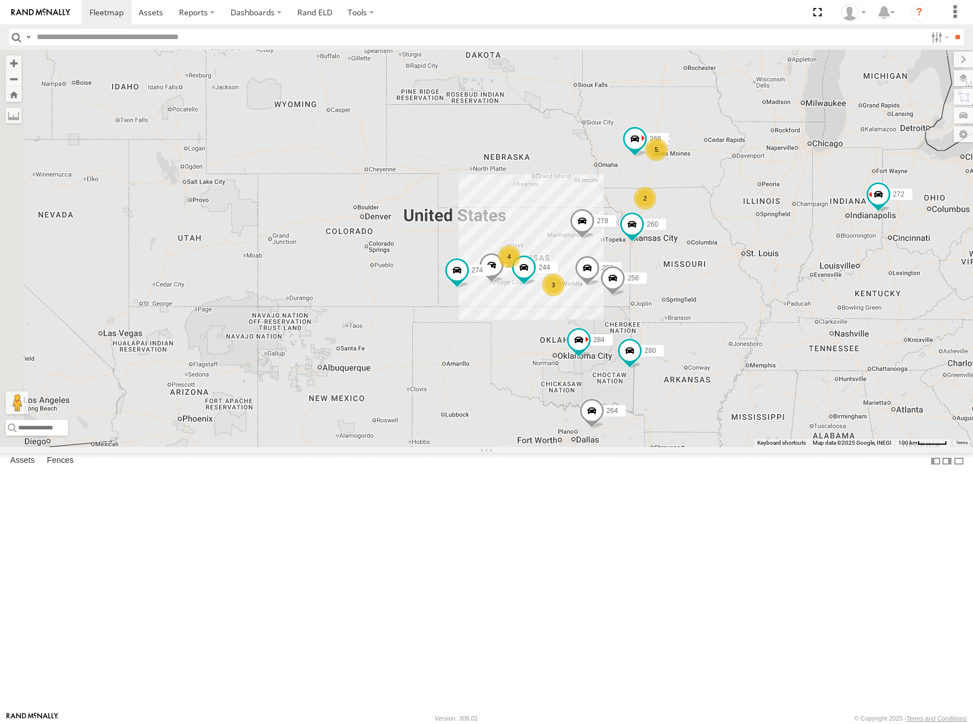
drag, startPoint x: 639, startPoint y: 341, endPoint x: 740, endPoint y: 250, distance: 135.5
click at [740, 250] on div "274 244 298 272 280 256 284 264 302 266 278 260 5 4 3 2" at bounding box center [486, 248] width 973 height 397
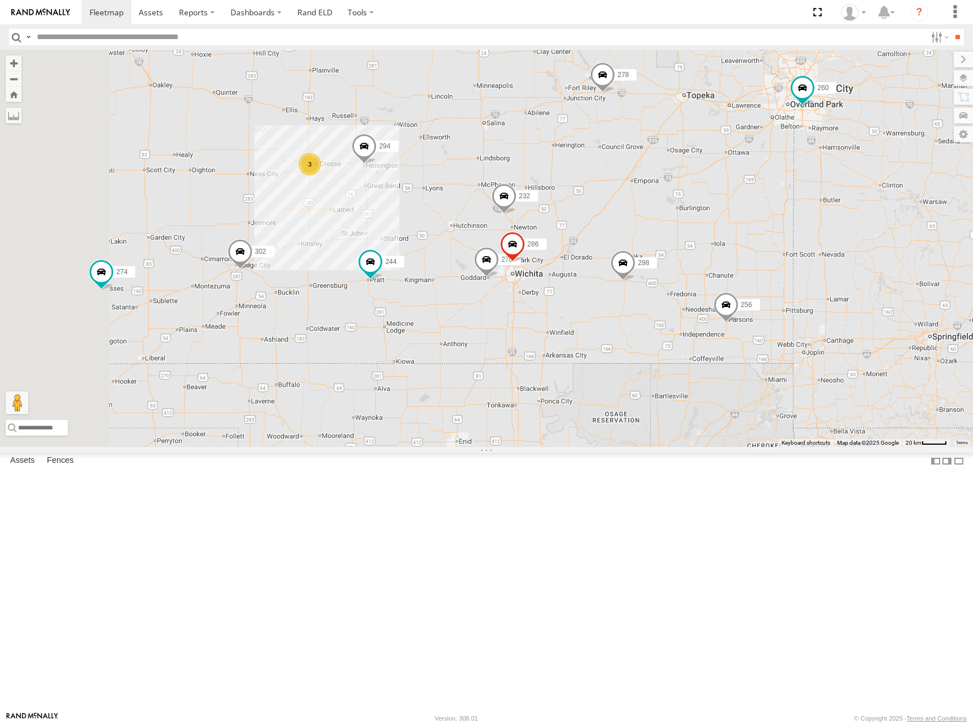
drag, startPoint x: 792, startPoint y: 389, endPoint x: 814, endPoint y: 280, distance: 111.0
click at [814, 281] on div "274 244 298 272 280 256 284 264 302 266 278 260 3 270 2 232 294 286" at bounding box center [486, 248] width 973 height 397
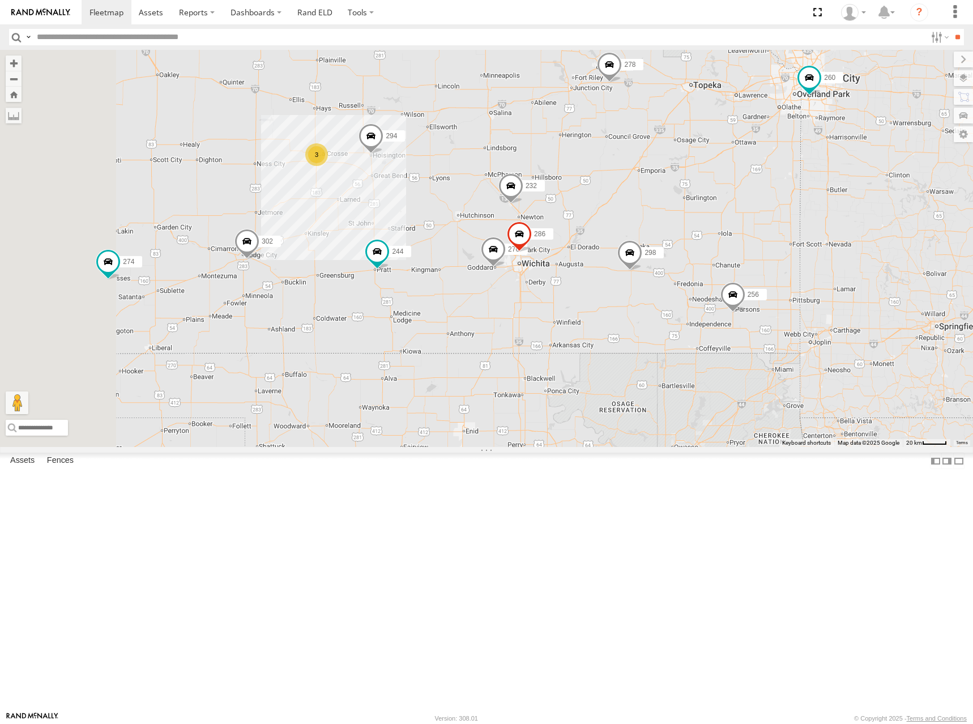
drag, startPoint x: 733, startPoint y: 317, endPoint x: 756, endPoint y: 299, distance: 28.6
click at [756, 300] on div "274 244 298 272 280 256 284 264 302 266 278 260 3 270 2 232 294 286" at bounding box center [486, 248] width 973 height 397
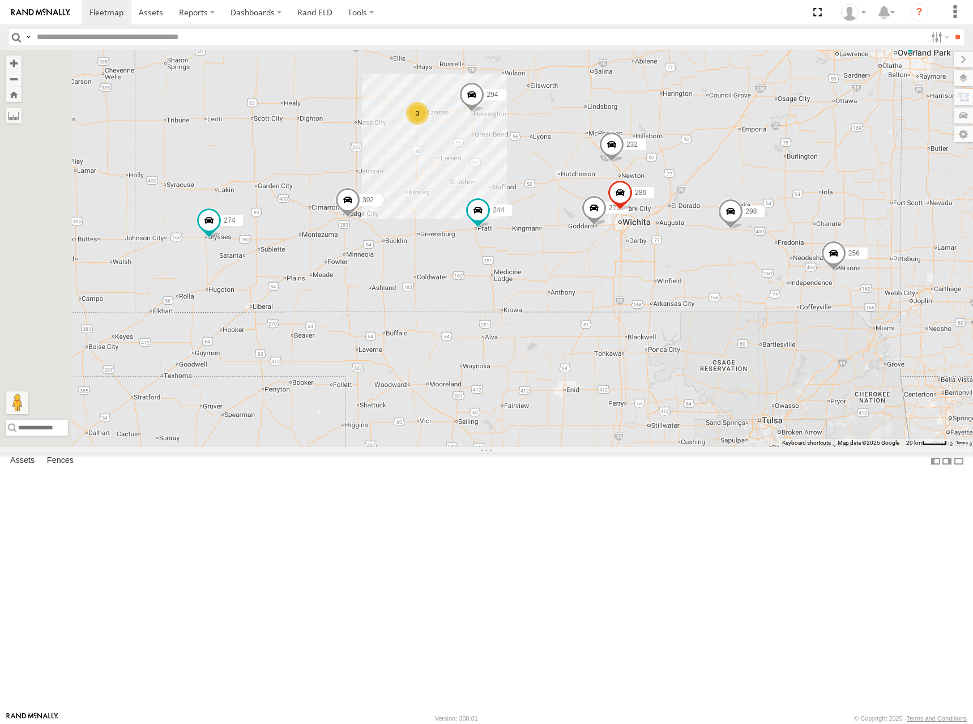
drag, startPoint x: 591, startPoint y: 317, endPoint x: 643, endPoint y: 306, distance: 53.2
click at [643, 306] on div "274 244 298 272 280 256 284 264 302 266 278 260 3 270 2 232 294 286" at bounding box center [486, 248] width 973 height 397
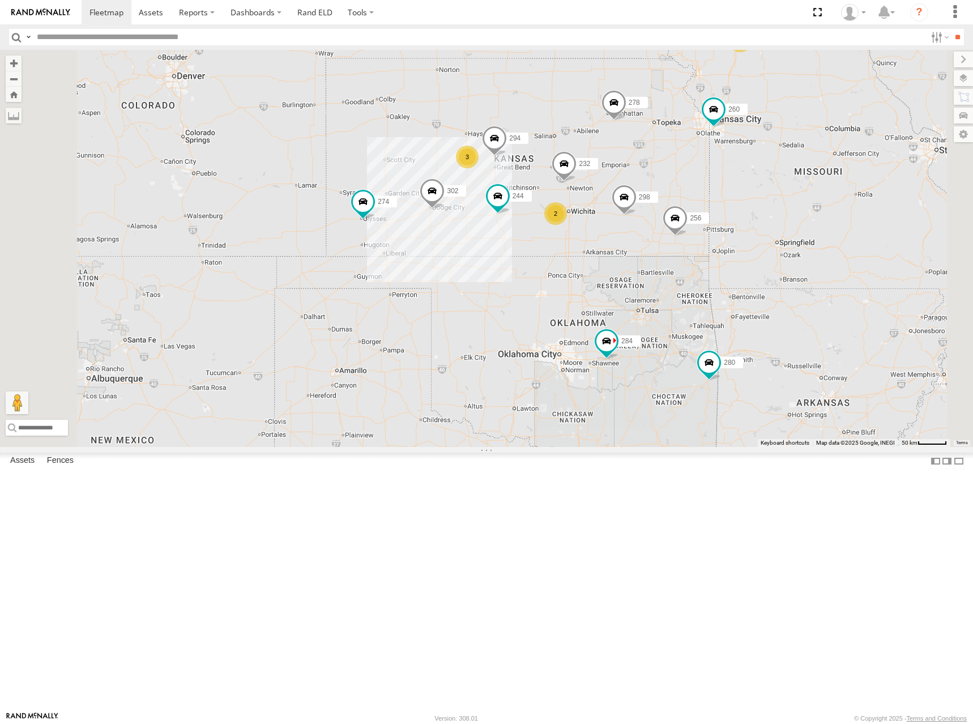
drag, startPoint x: 702, startPoint y: 167, endPoint x: 710, endPoint y: 181, distance: 16.2
click at [710, 181] on div "274 244 298 272 280 256 284 264 302 266 278 260 232 294 5 3 2 2" at bounding box center [486, 248] width 973 height 397
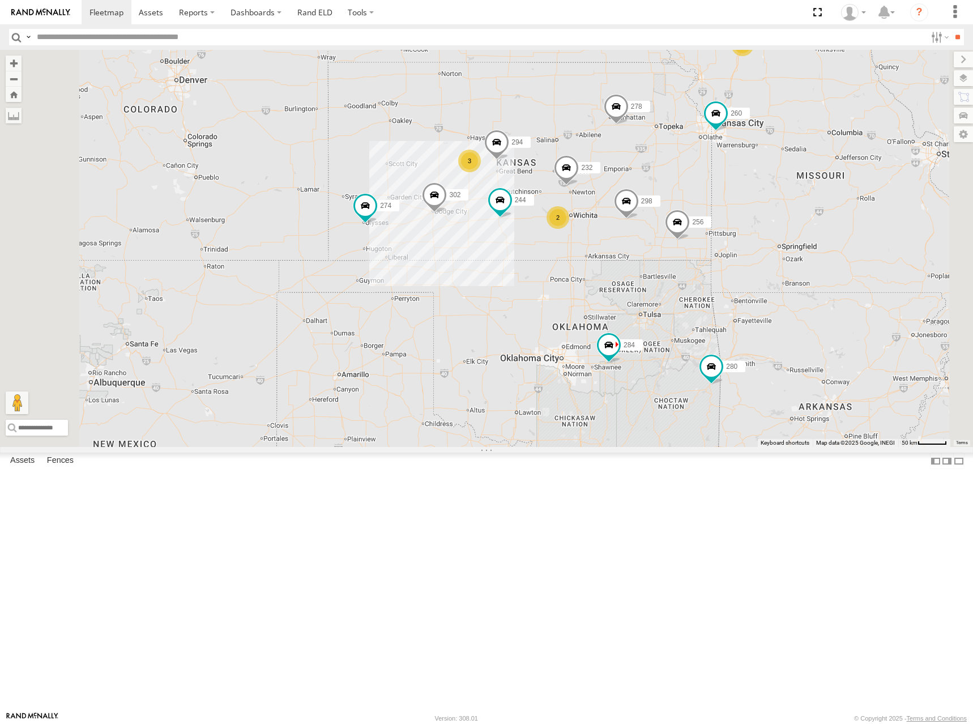
drag, startPoint x: 694, startPoint y: 215, endPoint x: 700, endPoint y: 214, distance: 6.3
click at [700, 214] on div "274 244 298 272 280 256 284 264 302 266 278 260 232 294 5 3 2 2" at bounding box center [486, 248] width 973 height 397
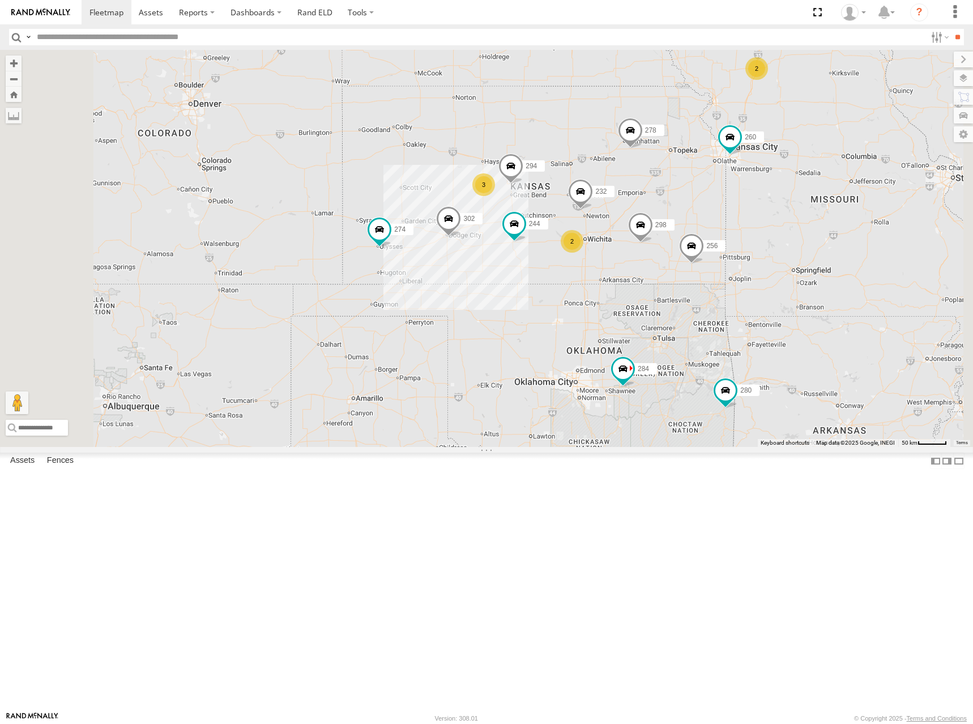
drag, startPoint x: 699, startPoint y: 176, endPoint x: 707, endPoint y: 202, distance: 27.8
click at [707, 202] on div "274 244 298 272 280 256 284 264 302 266 278 260 232 294 5 3 2 2" at bounding box center [486, 248] width 973 height 397
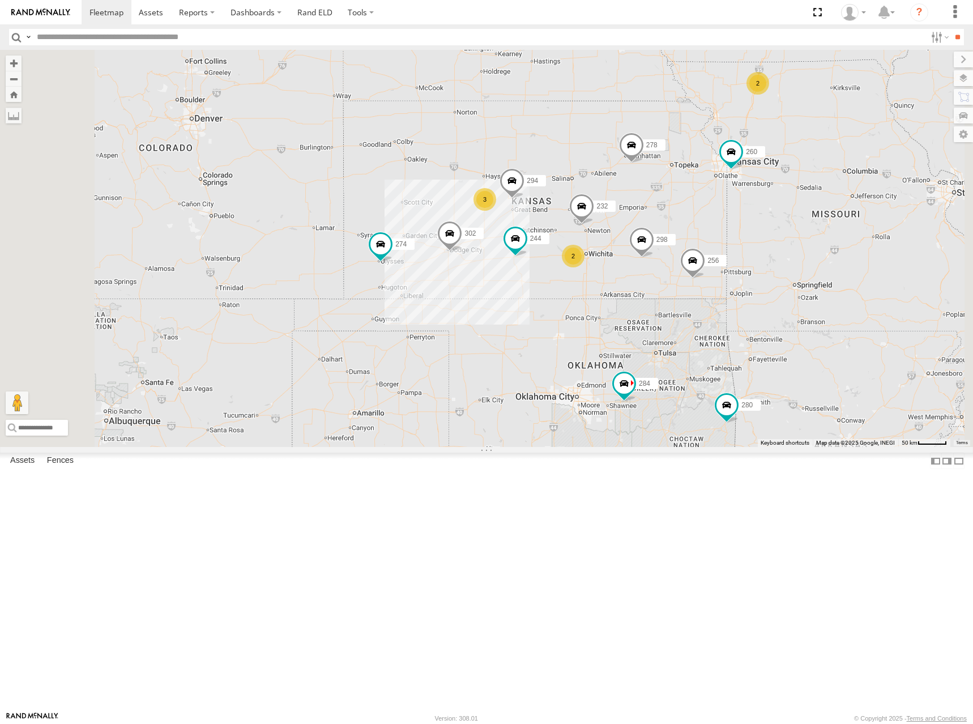
drag, startPoint x: 735, startPoint y: 252, endPoint x: 736, endPoint y: 270, distance: 17.6
click at [736, 270] on div "274 244 298 272 280 256 284 264 302 266 278 260 232 294 5 3 2 2" at bounding box center [486, 248] width 973 height 397
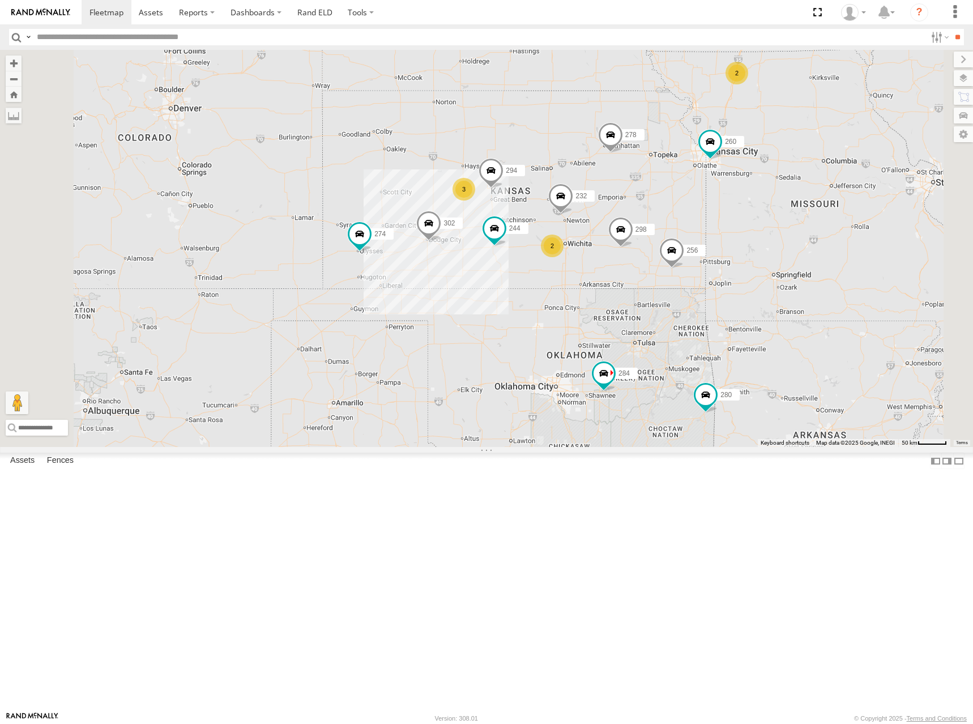
drag, startPoint x: 693, startPoint y: 237, endPoint x: 673, endPoint y: 228, distance: 21.3
click at [673, 228] on div "274 244 298 272 280 256 284 264 302 266 278 260 232 294 5 3 2 2" at bounding box center [486, 248] width 973 height 397
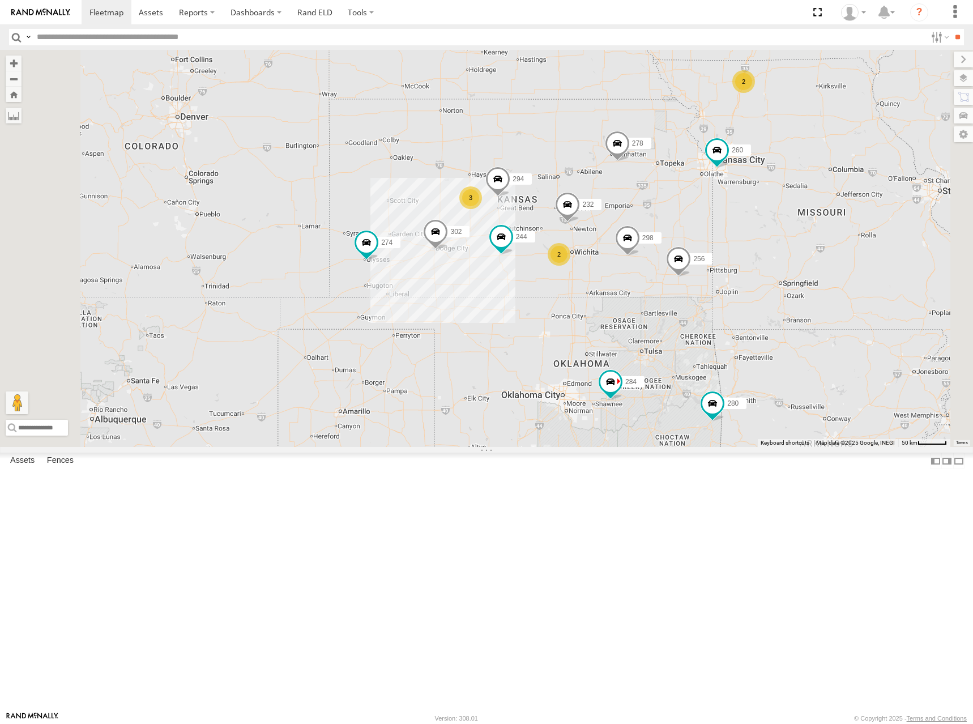
drag, startPoint x: 723, startPoint y: 246, endPoint x: 719, endPoint y: 266, distance: 20.3
click at [719, 266] on div "274 244 298 272 280 256 284 264 302 266 278 260 232 294 5 3 2 2" at bounding box center [486, 248] width 973 height 397
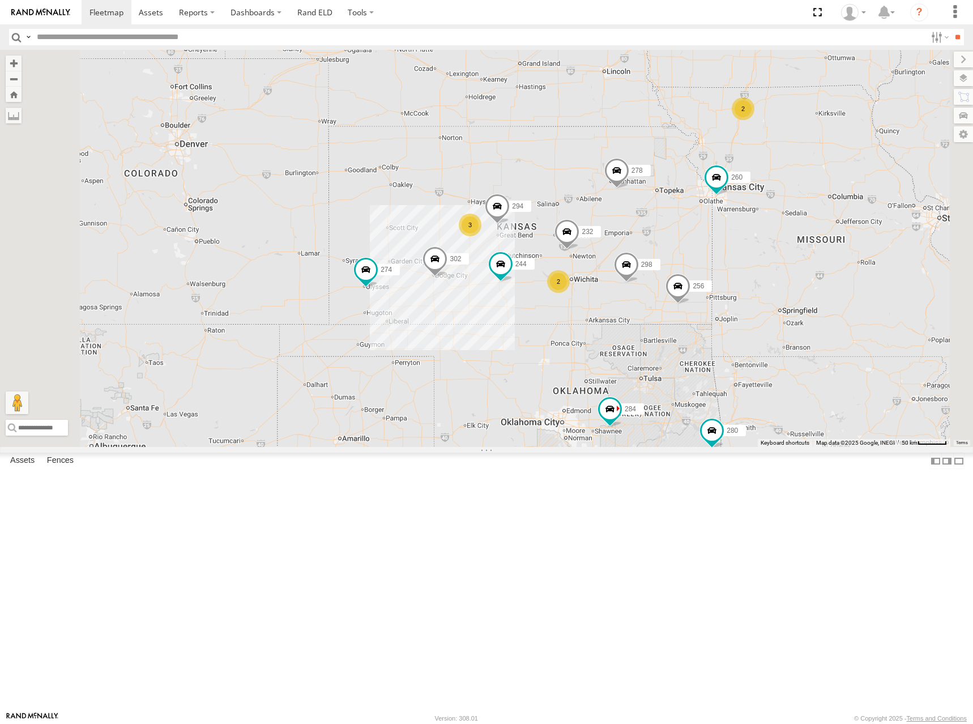
drag, startPoint x: 708, startPoint y: 244, endPoint x: 698, endPoint y: 322, distance: 78.3
click at [698, 322] on div "274 244 298 272 280 256 284 264 302 266 278 260 232 294 5 3 2 2" at bounding box center [486, 248] width 973 height 397
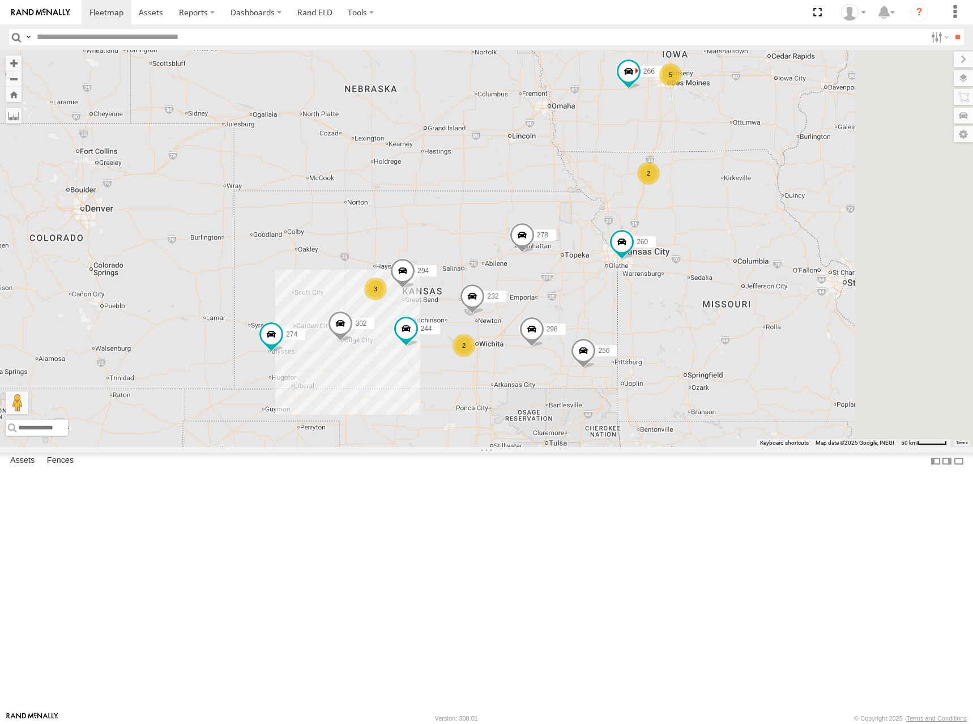
drag, startPoint x: 698, startPoint y: 317, endPoint x: 601, endPoint y: 333, distance: 98.1
click at [599, 323] on div "274 244 298 272 280 256 284 264 302 266 278 260 232 294 5 3 2 2" at bounding box center [486, 248] width 973 height 397
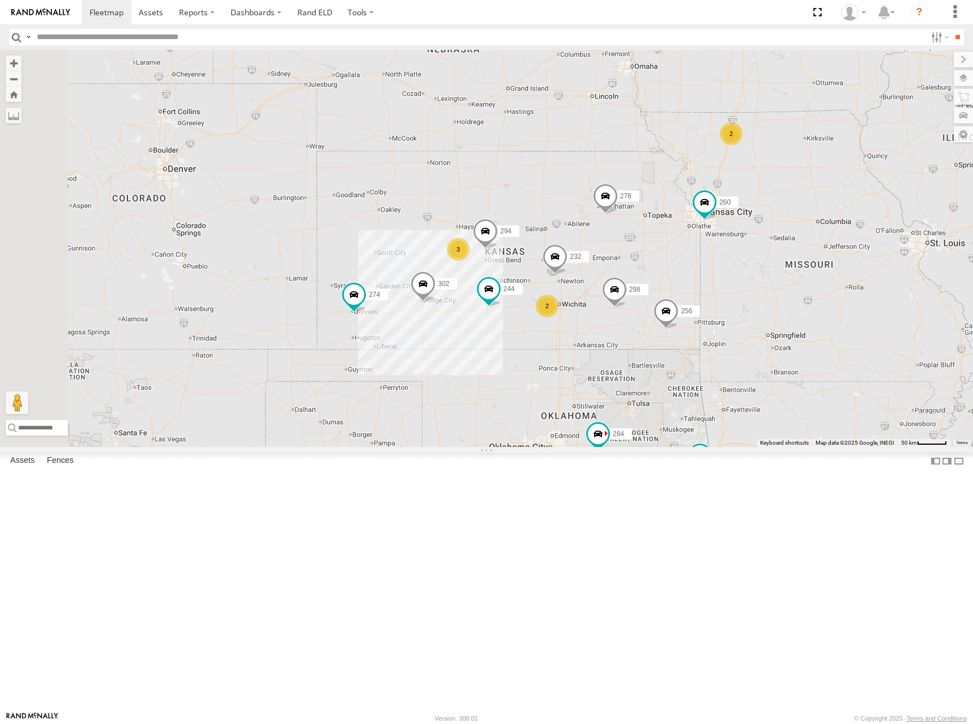
drag, startPoint x: 620, startPoint y: 368, endPoint x: 766, endPoint y: 310, distance: 157.7
click at [618, 214] on span at bounding box center [605, 198] width 25 height 31
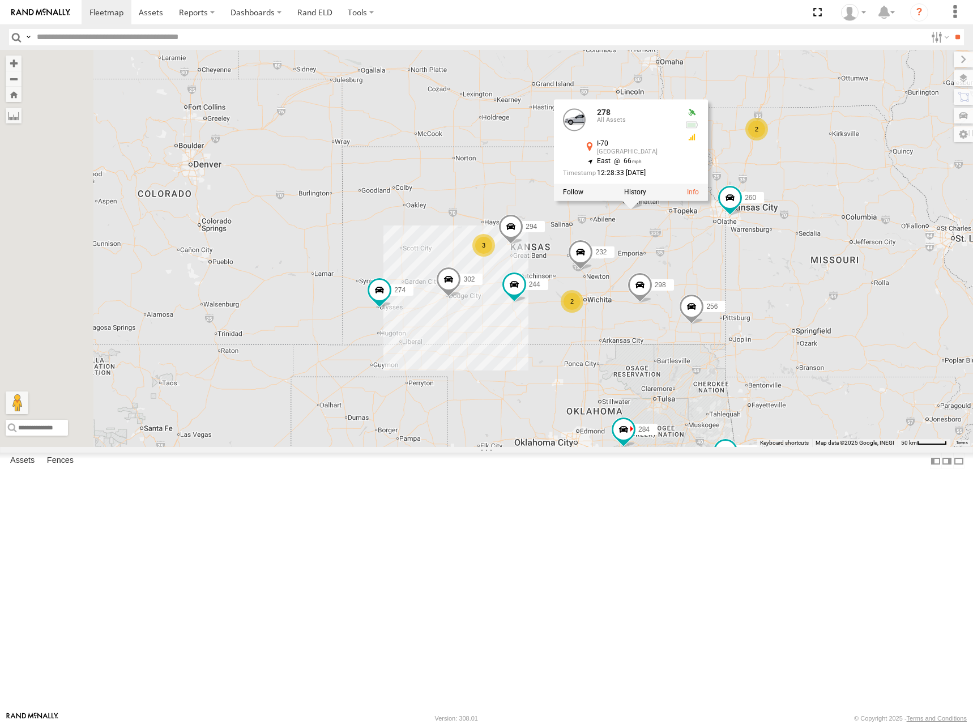
click at [639, 304] on div "274 244 298 272 280 256 284 264 302 266 278 260 232 294 5 3 2 2 278 All Assets …" at bounding box center [486, 248] width 973 height 397
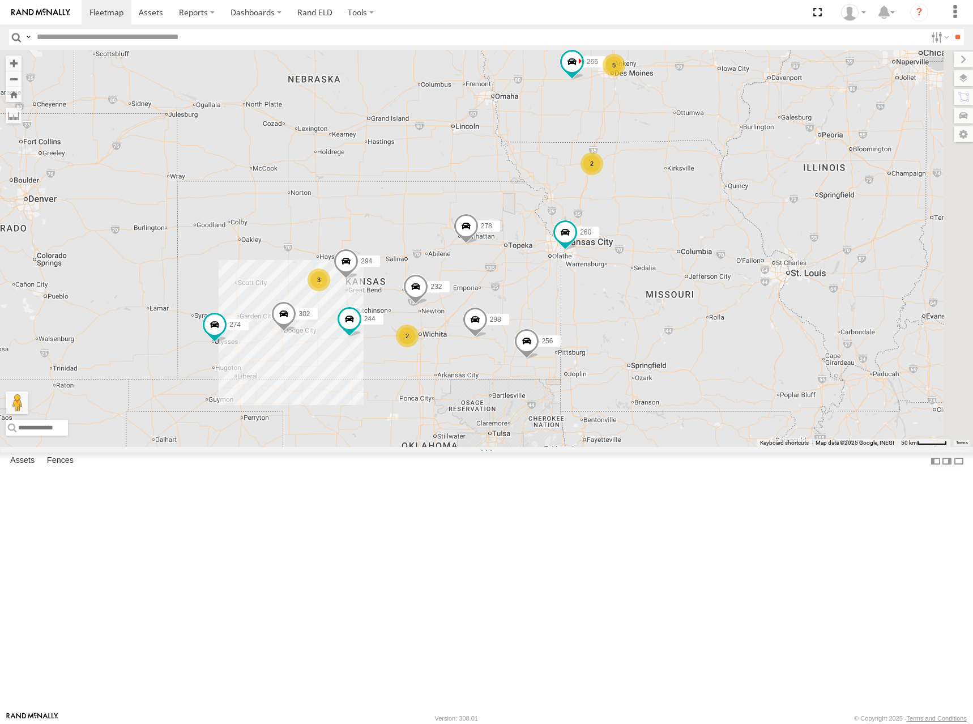
drag, startPoint x: 809, startPoint y: 219, endPoint x: 635, endPoint y: 257, distance: 178.0
click at [635, 257] on div "274 244 298 272 280 256 284 264 302 266 278 260 232 294 5 3 2 2" at bounding box center [486, 248] width 973 height 397
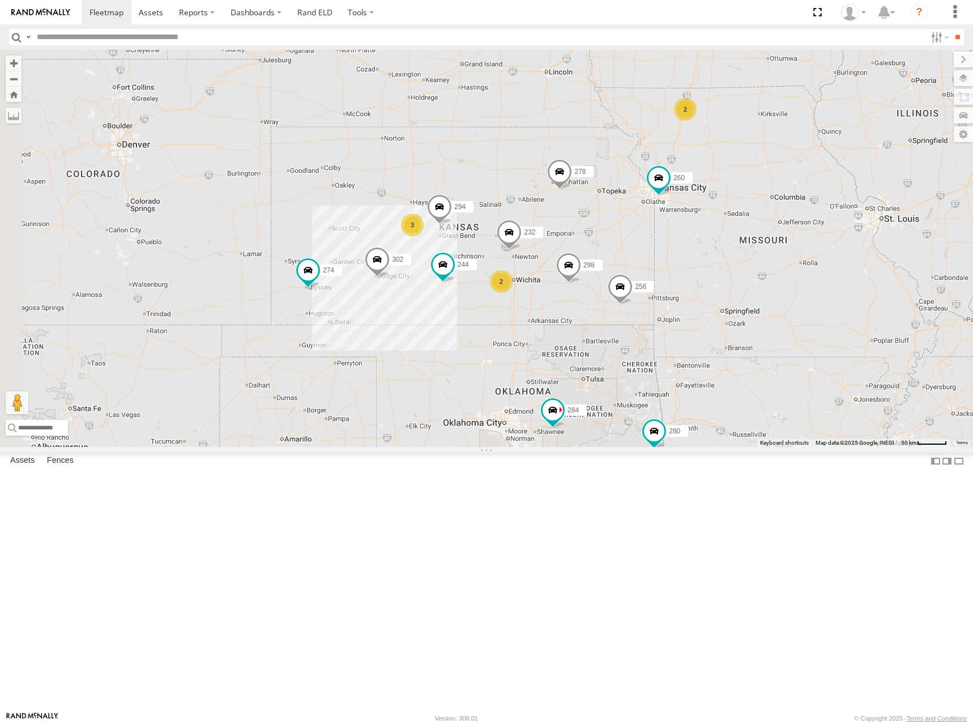
drag, startPoint x: 592, startPoint y: 267, endPoint x: 726, endPoint y: 236, distance: 136.8
click at [726, 236] on div "274 244 298 272 280 256 284 264 302 266 278 260 232 294 5 3 2 2" at bounding box center [486, 248] width 973 height 397
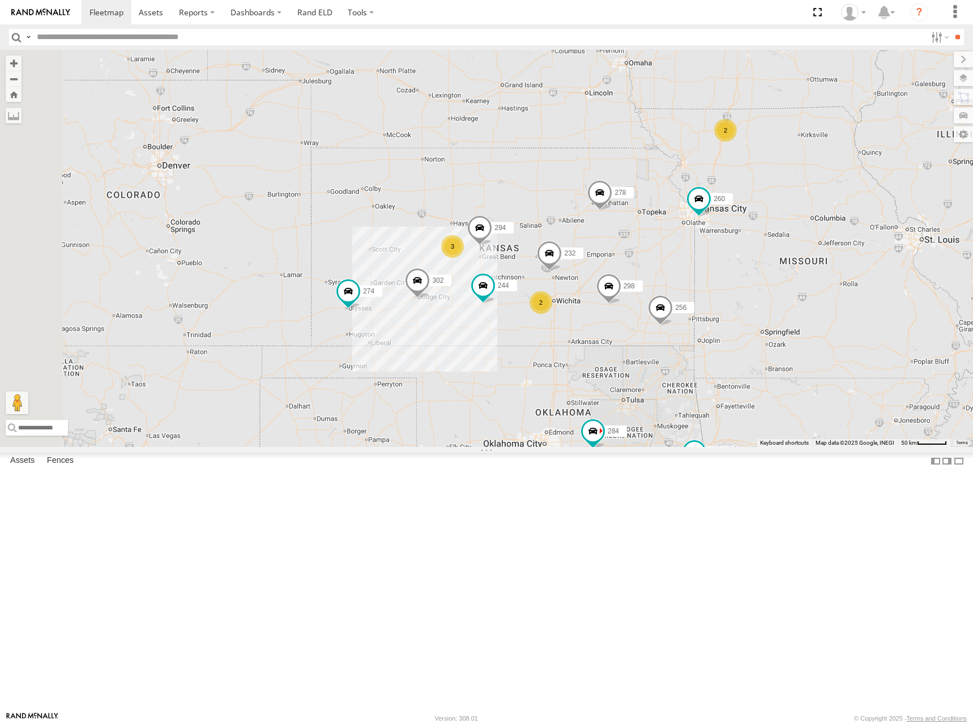
drag, startPoint x: 711, startPoint y: 234, endPoint x: 719, endPoint y: 233, distance: 8.1
click at [718, 233] on div "274 244 298 272 280 256 284 264 302 266 278 260 232 294 5 3 2 2" at bounding box center [486, 248] width 973 height 397
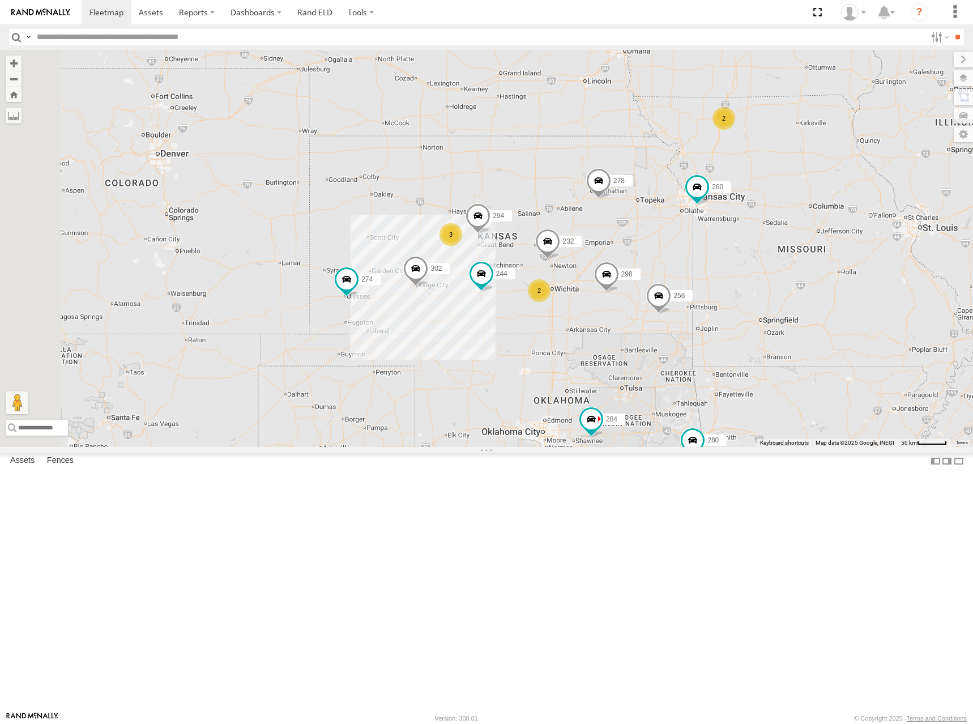
drag, startPoint x: 715, startPoint y: 280, endPoint x: 712, endPoint y: 267, distance: 13.9
click at [712, 267] on div "274 244 298 272 280 256 284 264 302 266 278 260 232 294 5 3 2 2" at bounding box center [486, 248] width 973 height 397
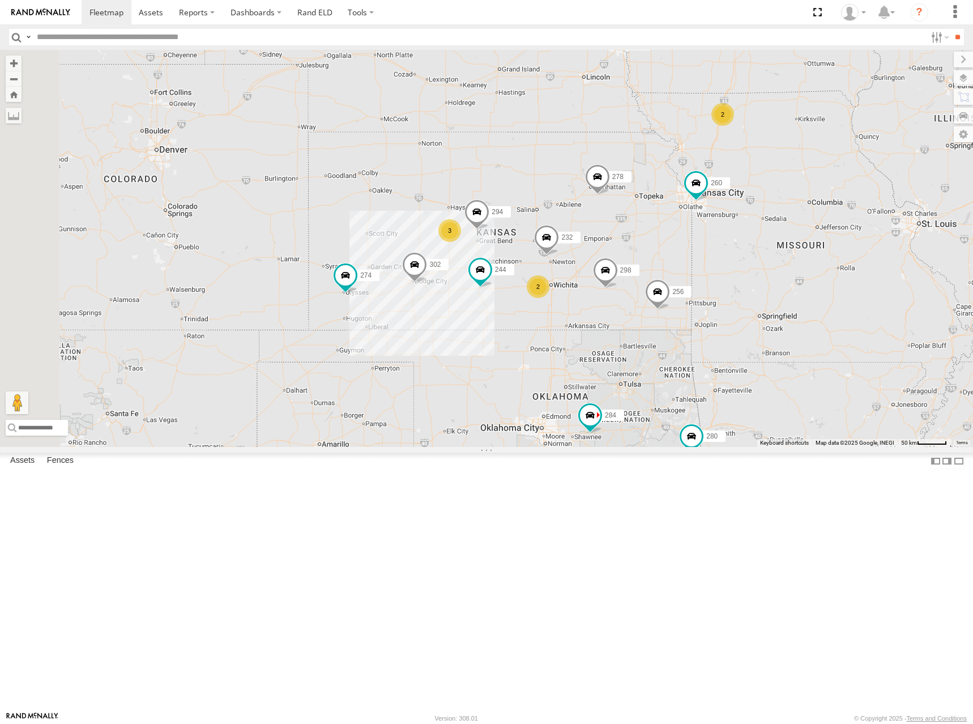
click at [690, 288] on div "274 244 298 272 280 256 284 264 302 266 278 260 232 294 5 3 2 2" at bounding box center [486, 248] width 973 height 397
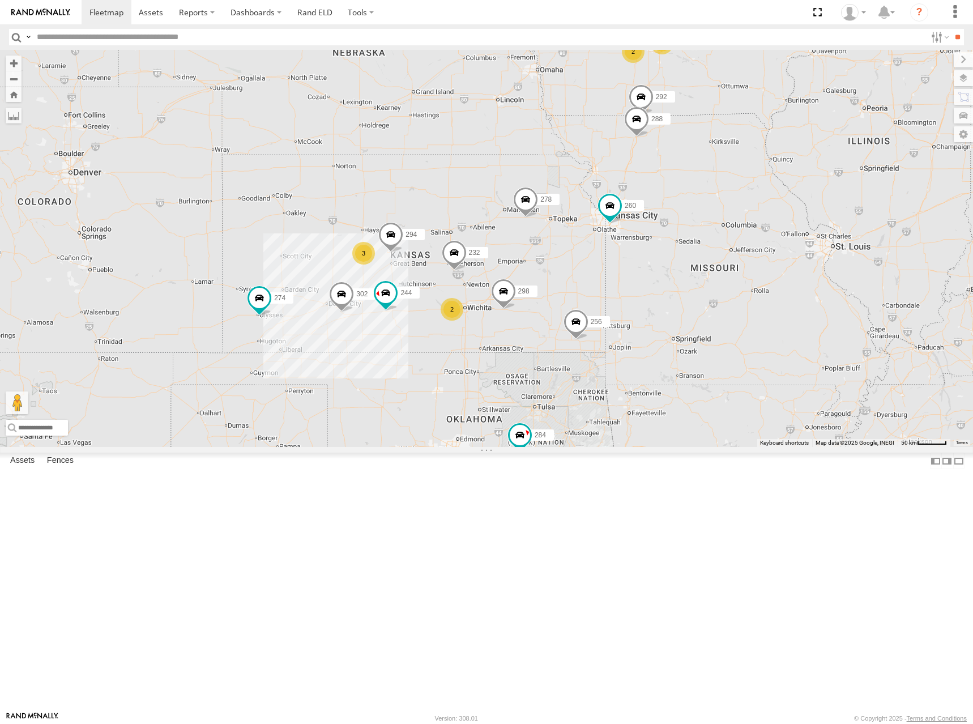
drag, startPoint x: 707, startPoint y: 267, endPoint x: 635, endPoint y: 295, distance: 77.3
click at [635, 295] on div "274 300 244 298 288 292 280 256 232 284 302 278 294 260 3 2 3 2" at bounding box center [486, 248] width 973 height 397
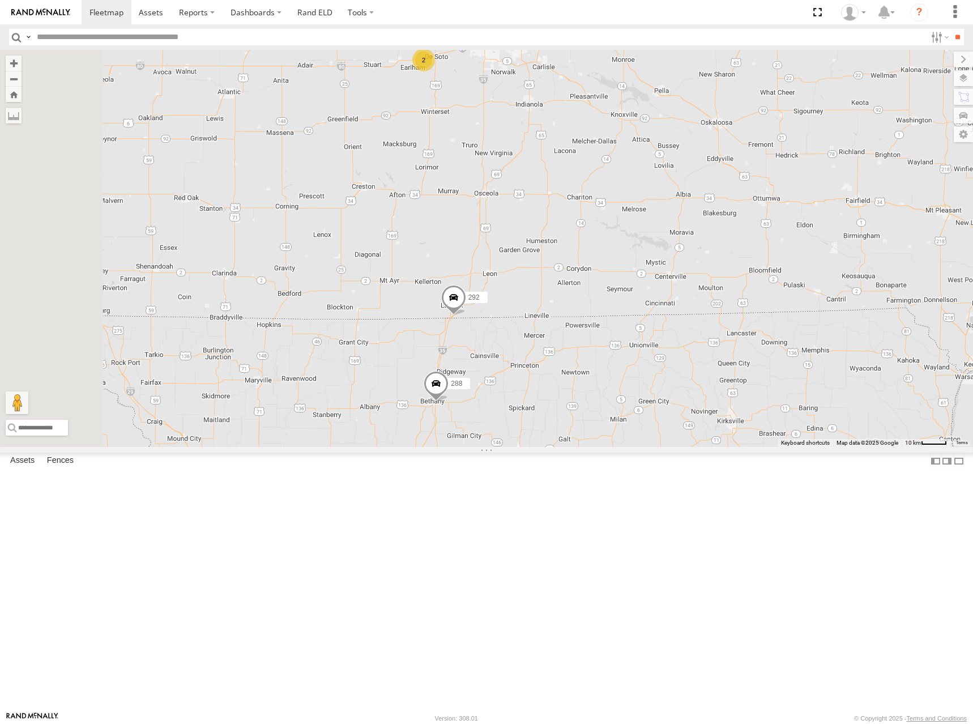
drag, startPoint x: 652, startPoint y: 280, endPoint x: 698, endPoint y: 321, distance: 61.4
click at [698, 321] on div "274 300 244 298 288 292 280 256 232 284 302 278 294 260 2 296 2" at bounding box center [486, 248] width 973 height 397
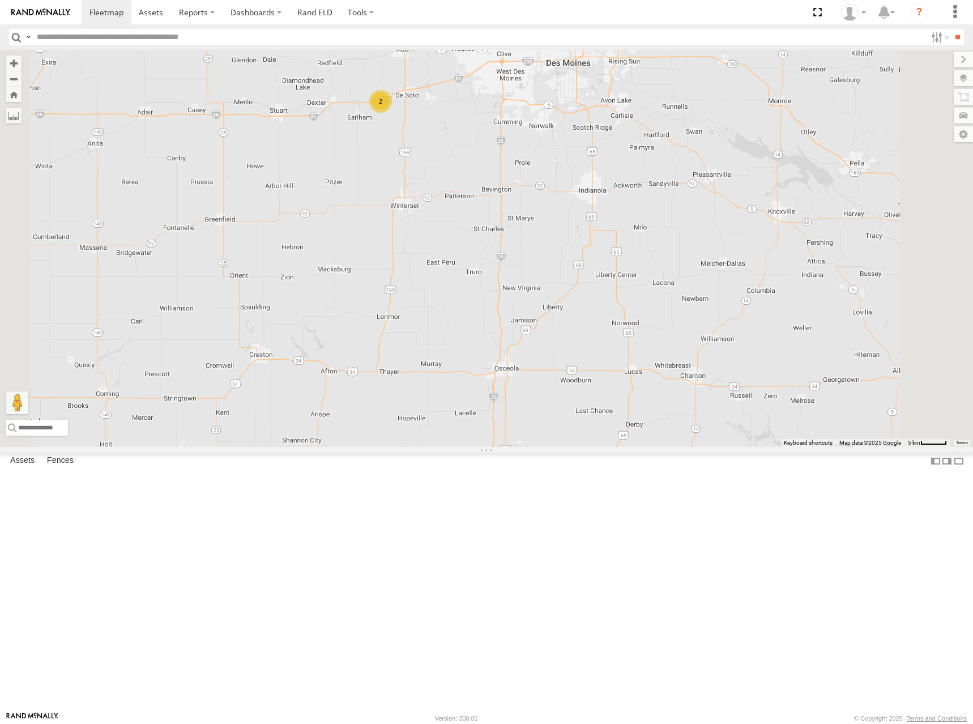
click at [618, 229] on div "274 300 244 298 288 292 280 256 232 284 302 278 294 260 296 2 2" at bounding box center [486, 248] width 973 height 397
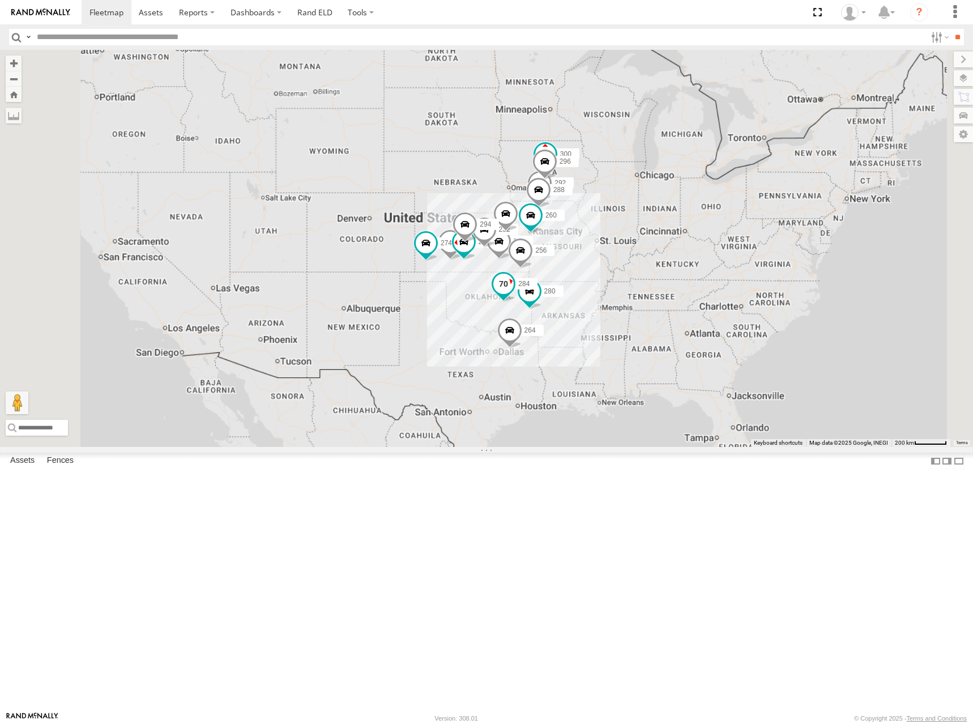
click at [681, 399] on div "274 300 244 298 288 292 280 256 232 284 264 302 278 294 260 296" at bounding box center [486, 248] width 973 height 397
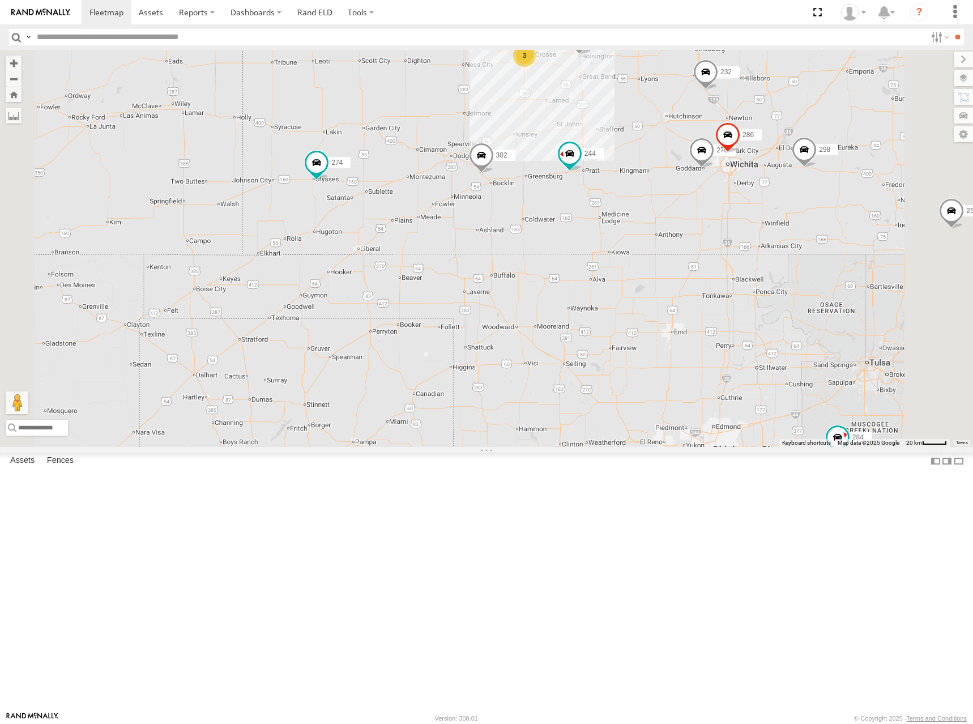
drag, startPoint x: 682, startPoint y: 342, endPoint x: 645, endPoint y: 380, distance: 53.7
click at [645, 380] on div "274 280 256 284 264 278 260 272 244 298 288 292 232 302 294 3 270 286" at bounding box center [486, 248] width 973 height 397
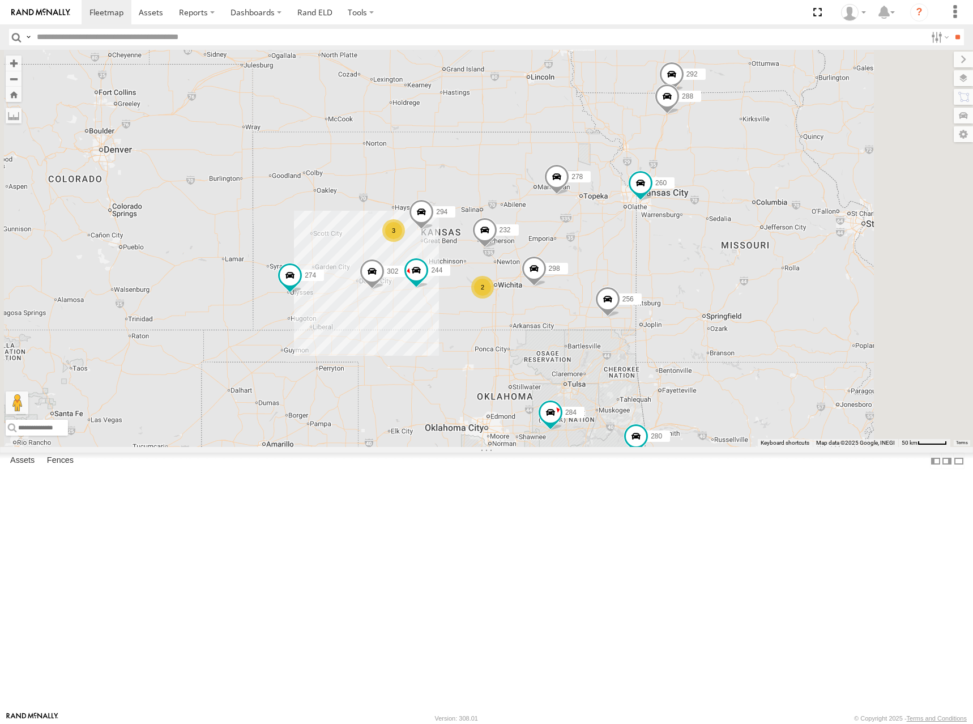
drag, startPoint x: 719, startPoint y: 237, endPoint x: 575, endPoint y: 337, distance: 175.0
click at [575, 337] on div "274 280 256 284 264 278 260 272 244 298 288 292 232 302 294 300 3 2 3 2" at bounding box center [486, 248] width 973 height 397
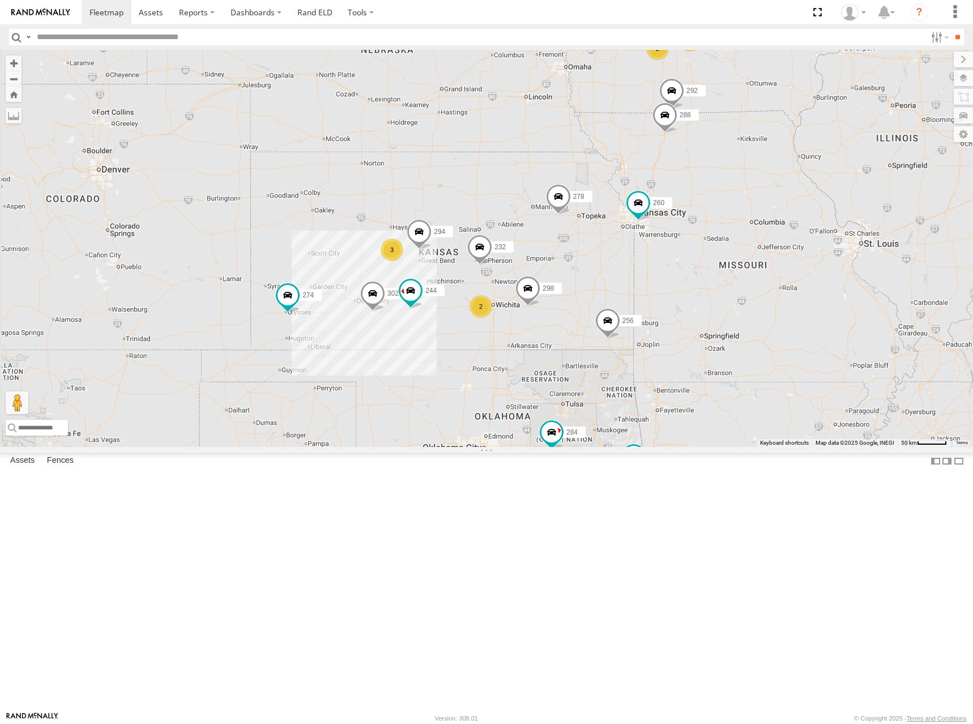
drag, startPoint x: 571, startPoint y: 327, endPoint x: 628, endPoint y: 295, distance: 65.5
click at [628, 295] on div "274 300 244 298 288 292 280 256 232 284 302 278 294 260 3 2 3 2" at bounding box center [486, 248] width 973 height 397
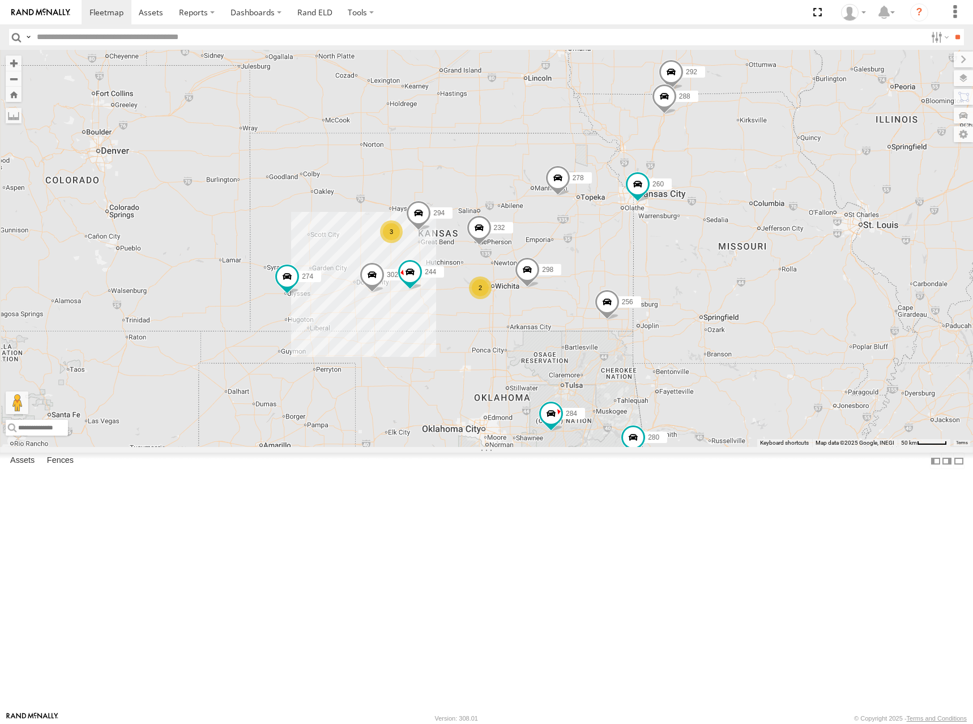
drag, startPoint x: 628, startPoint y: 251, endPoint x: 632, endPoint y: 255, distance: 6.0
click at [632, 255] on div "274 300 244 298 288 292 280 256 232 284 302 278 294 260 3 2 3 2" at bounding box center [486, 248] width 973 height 397
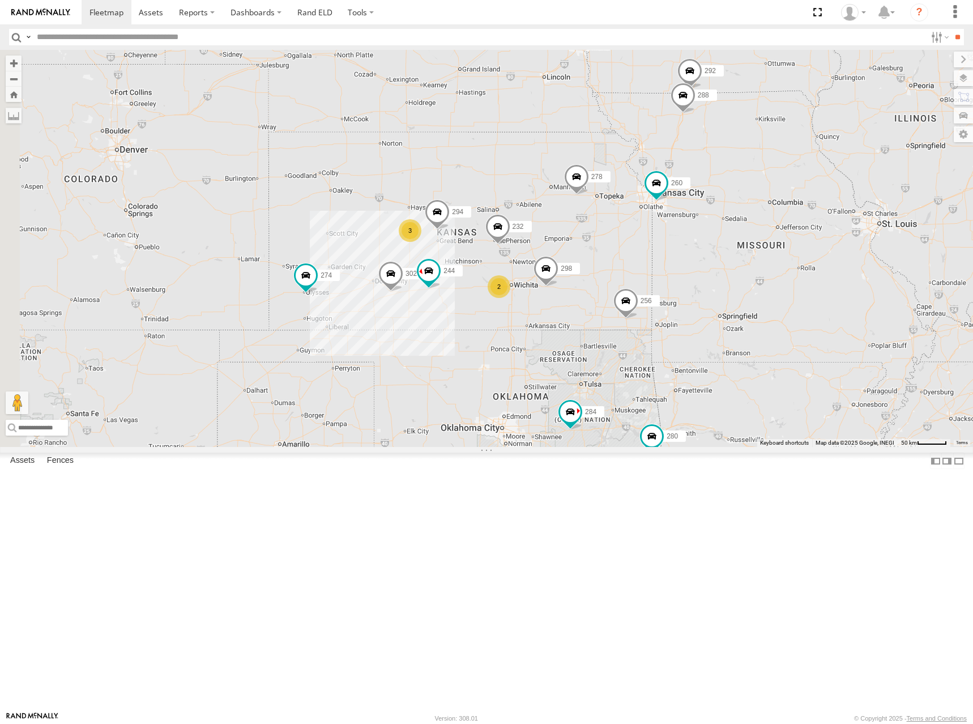
drag, startPoint x: 625, startPoint y: 259, endPoint x: 643, endPoint y: 254, distance: 18.7
click at [643, 254] on div "274 300 244 298 288 292 280 256 232 284 302 278 294 260 3 2 3 2" at bounding box center [486, 248] width 973 height 397
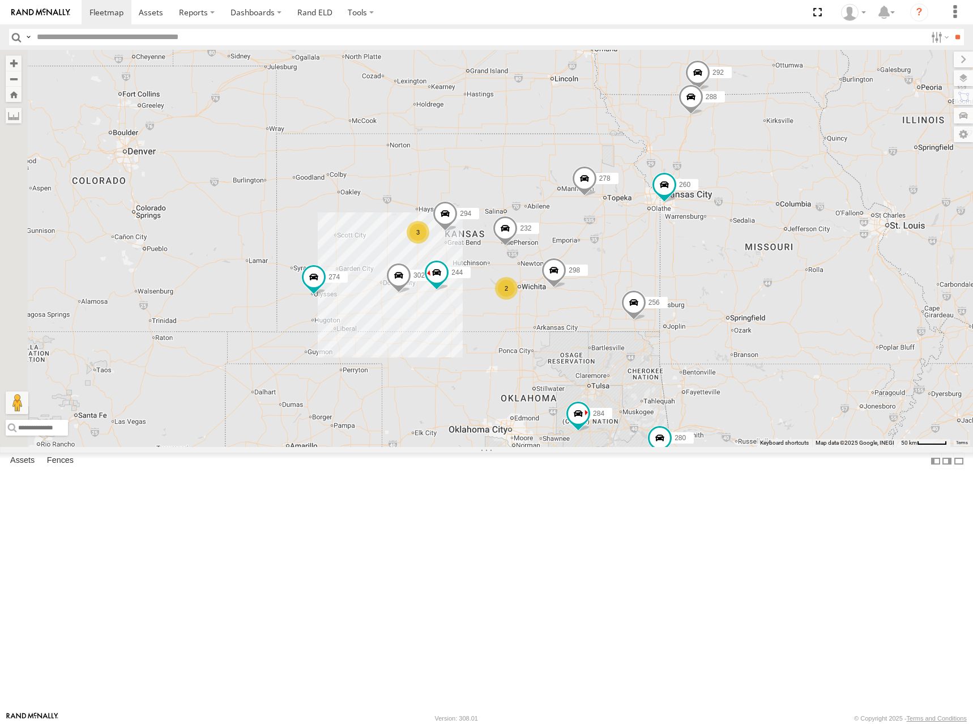
click at [615, 269] on div "274 300 244 298 288 292 280 256 232 284 302 278 294 260 3 2 3 2" at bounding box center [486, 248] width 973 height 397
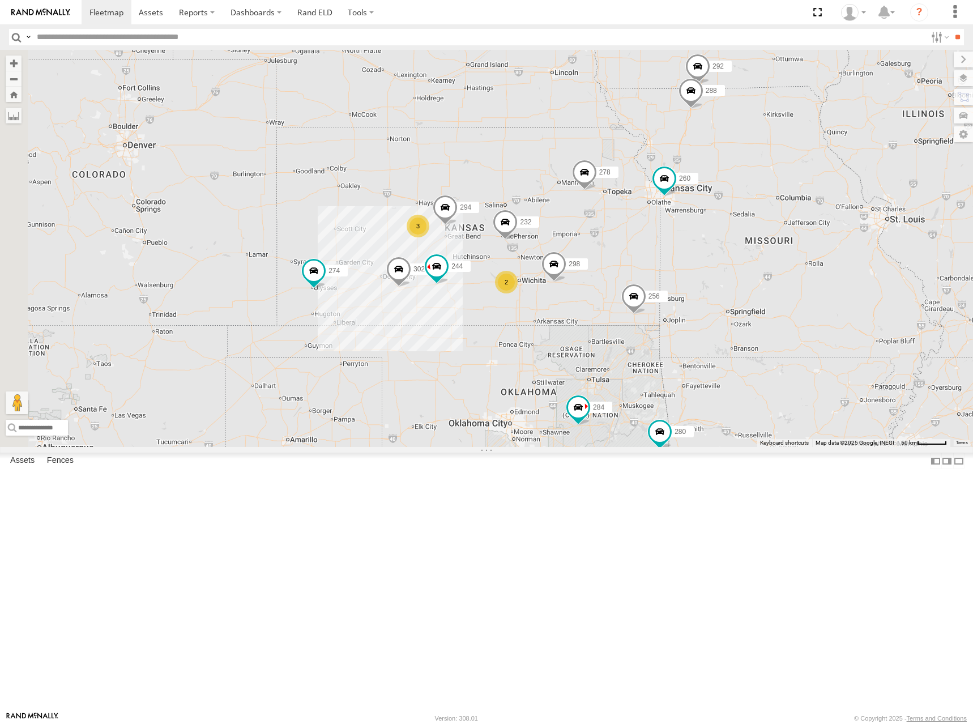
click at [632, 269] on div "274 300 244 298 288 292 280 256 232 284 302 278 294 260 3 2 3 2" at bounding box center [486, 248] width 973 height 397
click at [643, 276] on div "274 300 244 298 288 292 280 256 232 284 302 278 294 260 3 2 3 2" at bounding box center [486, 248] width 973 height 397
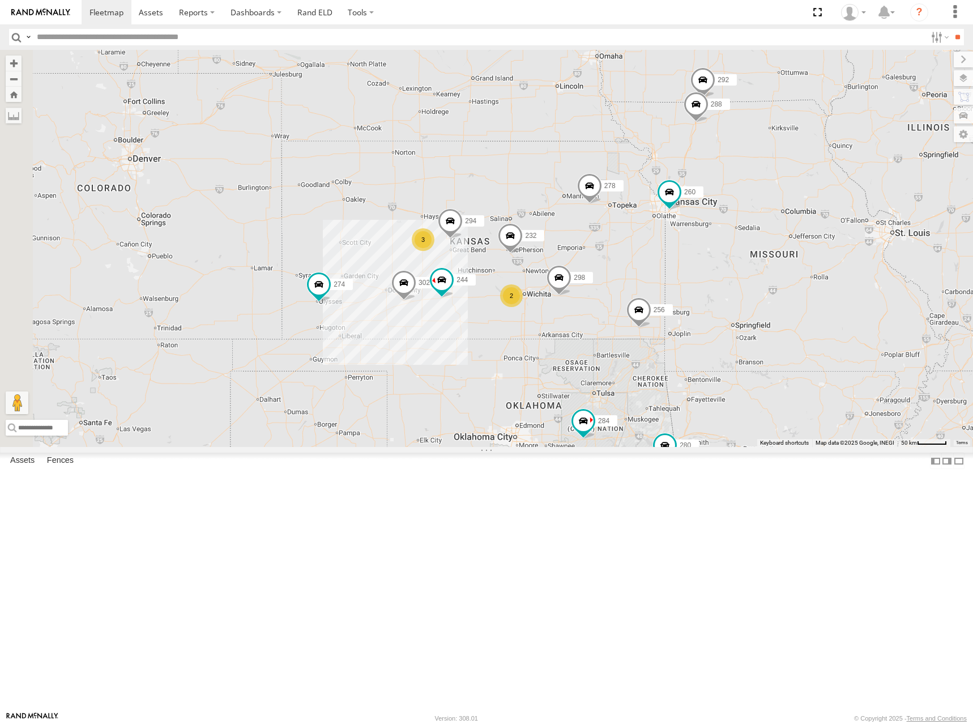
drag, startPoint x: 646, startPoint y: 263, endPoint x: 655, endPoint y: 279, distance: 18.1
click at [655, 279] on div "274 300 244 298 288 292 280 256 232 284 302 278 294 260 3 2 3 2" at bounding box center [486, 248] width 973 height 397
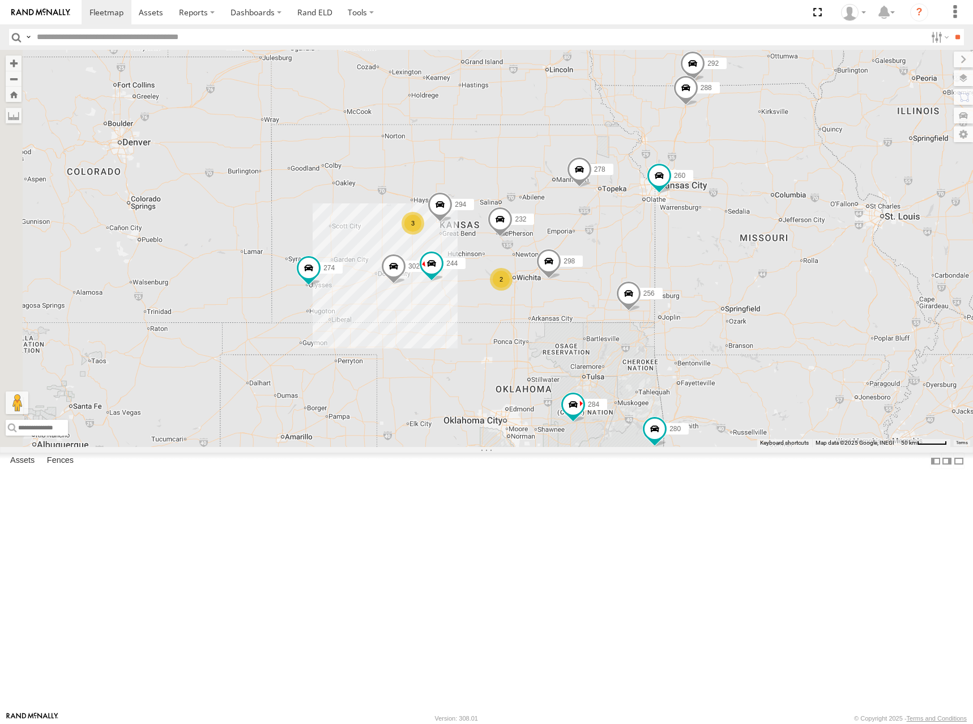
drag, startPoint x: 665, startPoint y: 276, endPoint x: 658, endPoint y: 266, distance: 12.7
click at [658, 266] on div "274 300 244 298 288 292 280 256 232 284 302 278 294 260 3 2 3 2" at bounding box center [486, 248] width 973 height 397
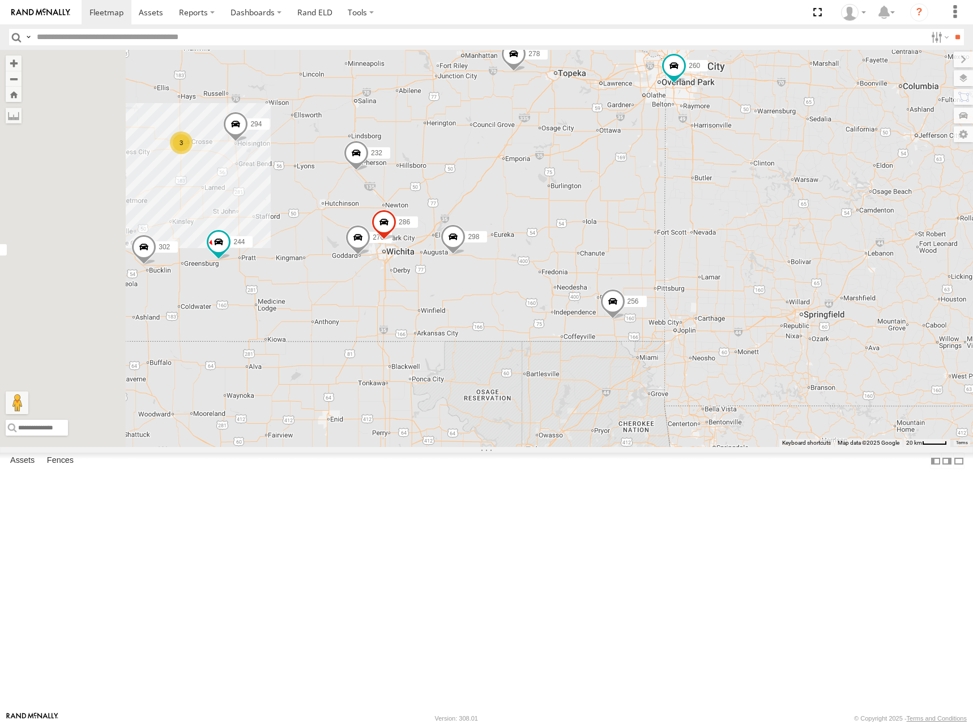
drag, startPoint x: 607, startPoint y: 332, endPoint x: 644, endPoint y: 261, distance: 80.3
click at [644, 261] on div "274 300 244 298 288 292 280 256 232 284 302 278 294 260 264 3 270 286" at bounding box center [486, 248] width 973 height 397
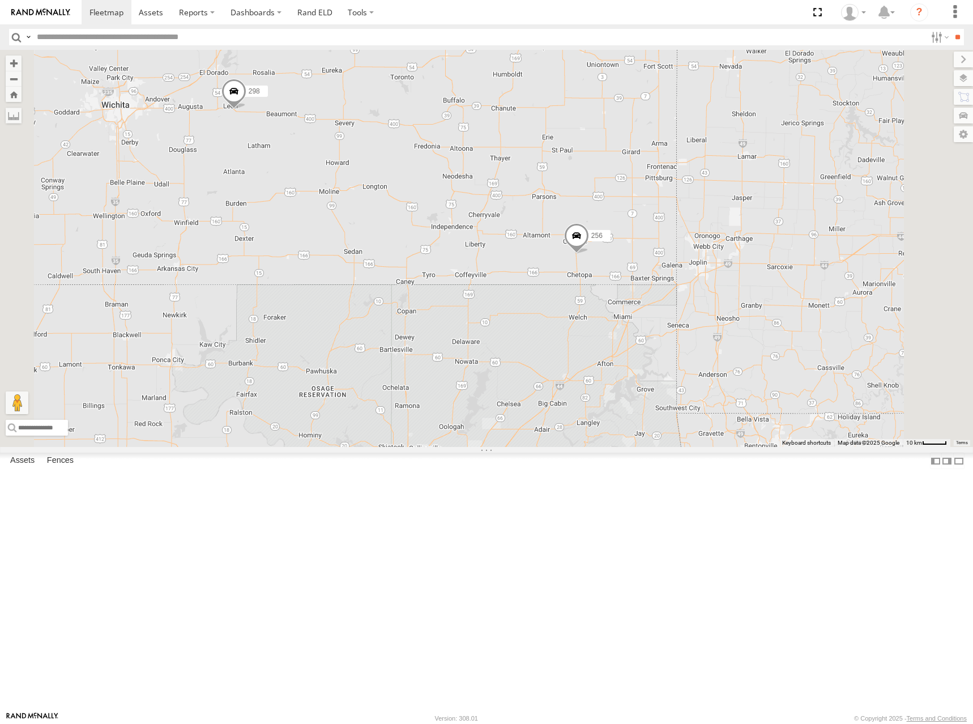
drag, startPoint x: 527, startPoint y: 196, endPoint x: 637, endPoint y: 201, distance: 110.6
click at [637, 201] on div "298 256" at bounding box center [486, 248] width 973 height 397
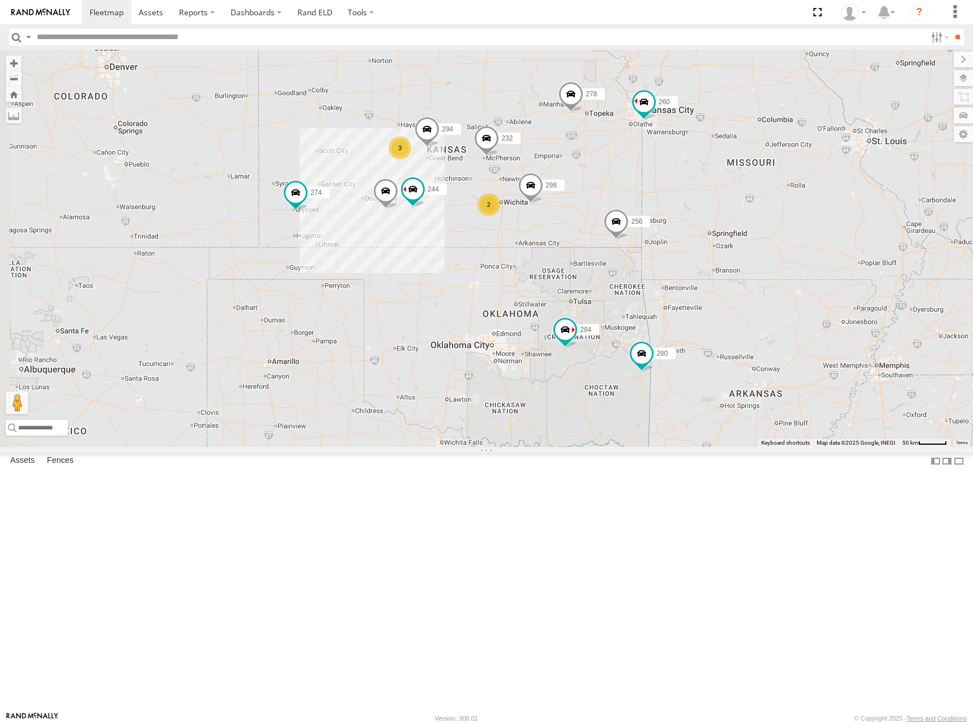
drag, startPoint x: 603, startPoint y: 138, endPoint x: 677, endPoint y: 271, distance: 152.7
click at [677, 271] on div "298 256 232 274 244 3 2 288 280 284 264 302 278 294 260" at bounding box center [486, 248] width 973 height 397
drag, startPoint x: 648, startPoint y: 206, endPoint x: 664, endPoint y: 199, distance: 17.3
click at [664, 199] on div "298 256 232 274 244 3 2 288 280 284 264 302 278 294 260 3 292 282 266" at bounding box center [486, 248] width 973 height 397
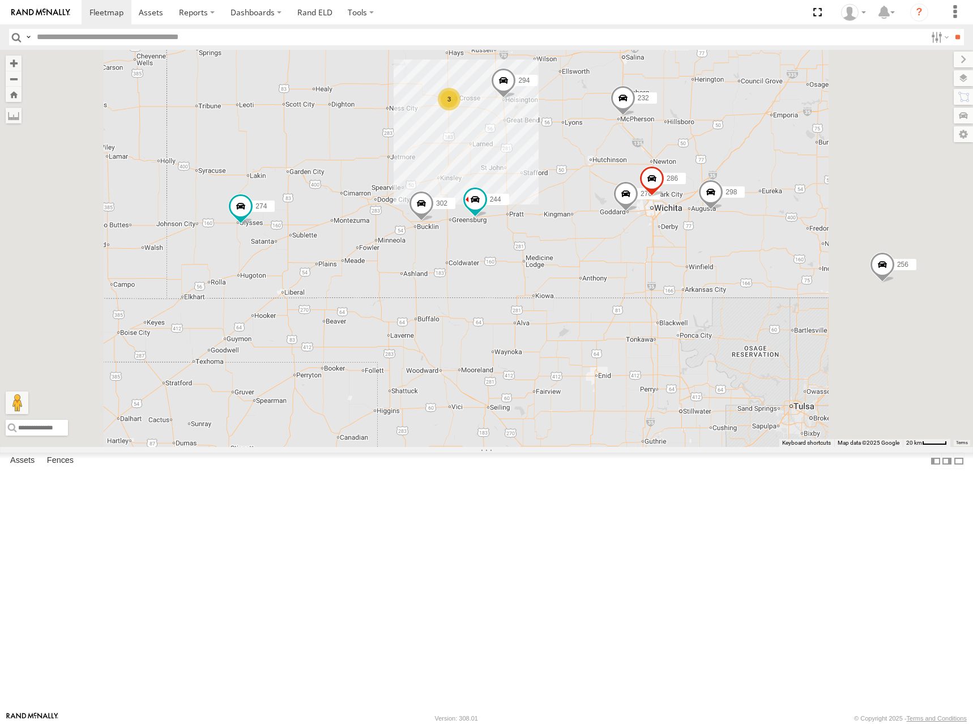
drag, startPoint x: 692, startPoint y: 264, endPoint x: 676, endPoint y: 280, distance: 22.8
click at [676, 280] on div "298 256 232 274 244 288 280 284 264 302 278 294 260 292 282 266 3 270 286" at bounding box center [486, 248] width 973 height 397
drag, startPoint x: 694, startPoint y: 210, endPoint x: 690, endPoint y: 228, distance: 18.6
click at [690, 228] on div "298 256 232 274 244 288 280 284 264 302 278 294 260 292 282 266 3 270 286" at bounding box center [486, 248] width 973 height 397
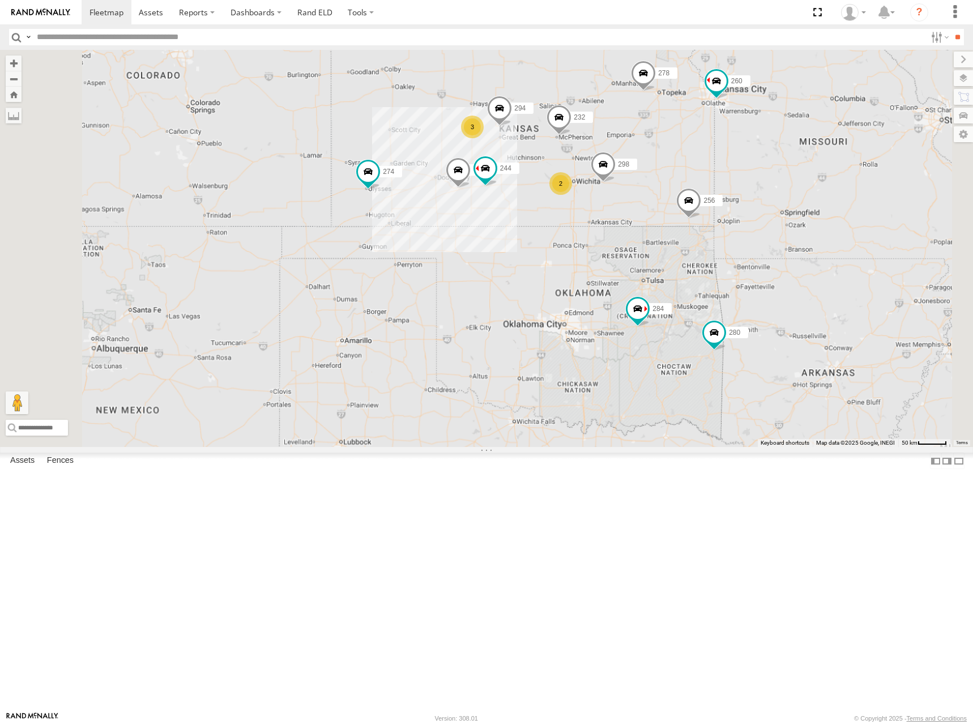
drag, startPoint x: 698, startPoint y: 176, endPoint x: 673, endPoint y: 189, distance: 28.4
click at [673, 189] on div "298 256 232 274 244 288 280 284 264 302 278 294 260 292 282 3 2 2" at bounding box center [486, 248] width 973 height 397
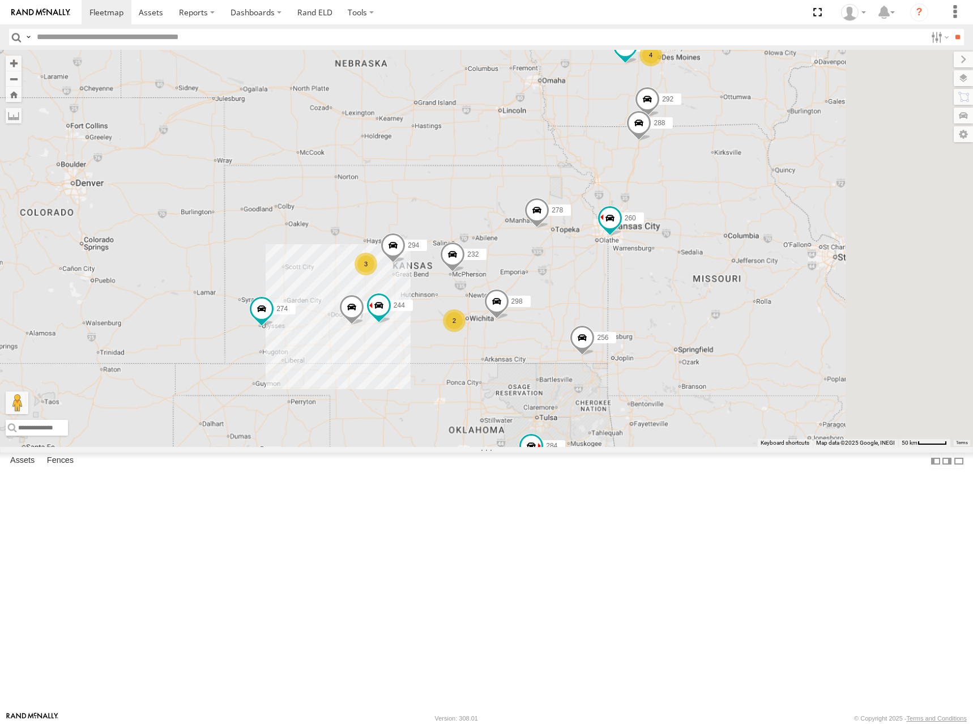
drag, startPoint x: 742, startPoint y: 147, endPoint x: 651, endPoint y: 274, distance: 155.4
click at [651, 274] on div "298 256 232 274 244 288 280 284 264 302 278 294 260 300 292 282 3 2 4" at bounding box center [486, 248] width 973 height 397
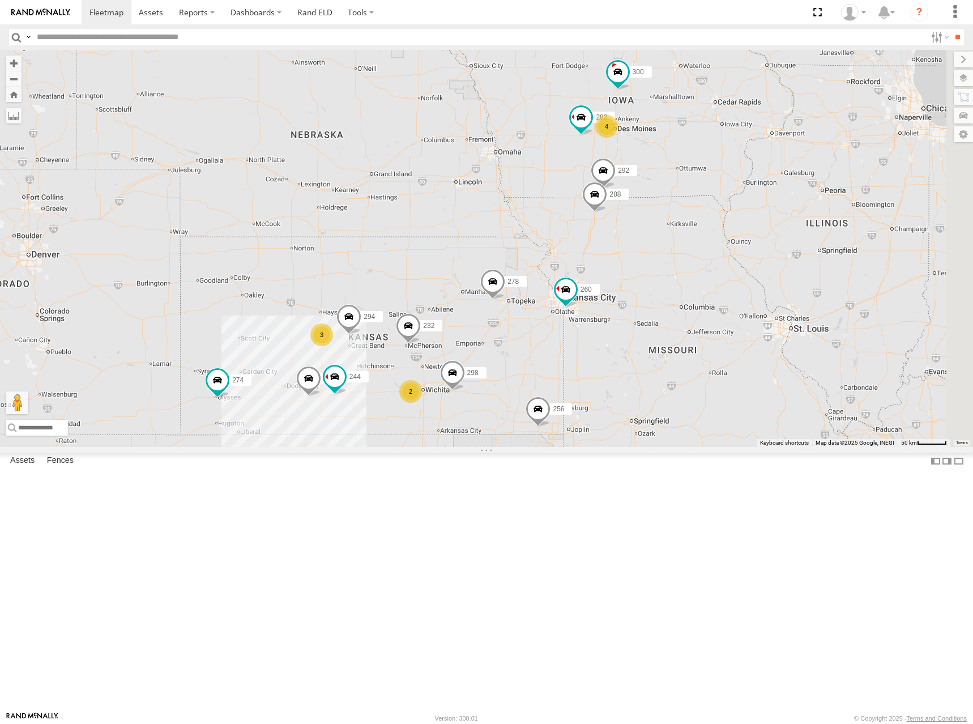
drag, startPoint x: 873, startPoint y: 200, endPoint x: 828, endPoint y: 274, distance: 86.2
click at [828, 274] on div "298 256 232 274 244 288 280 284 264 302 278 294 260 300 292 282 3 2 4" at bounding box center [486, 248] width 973 height 397
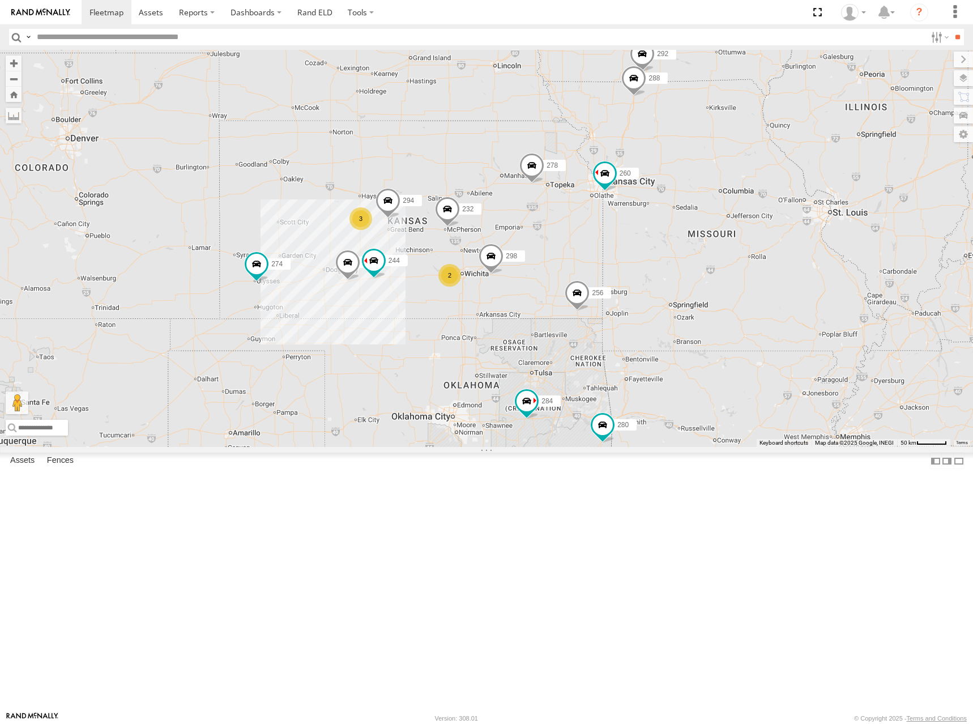
drag, startPoint x: 635, startPoint y: 257, endPoint x: 676, endPoint y: 165, distance: 100.9
click at [676, 165] on div "298 256 232 274 244 288 280 284 264 302 278 294 260 300 292 282 3 2 4" at bounding box center [486, 248] width 973 height 397
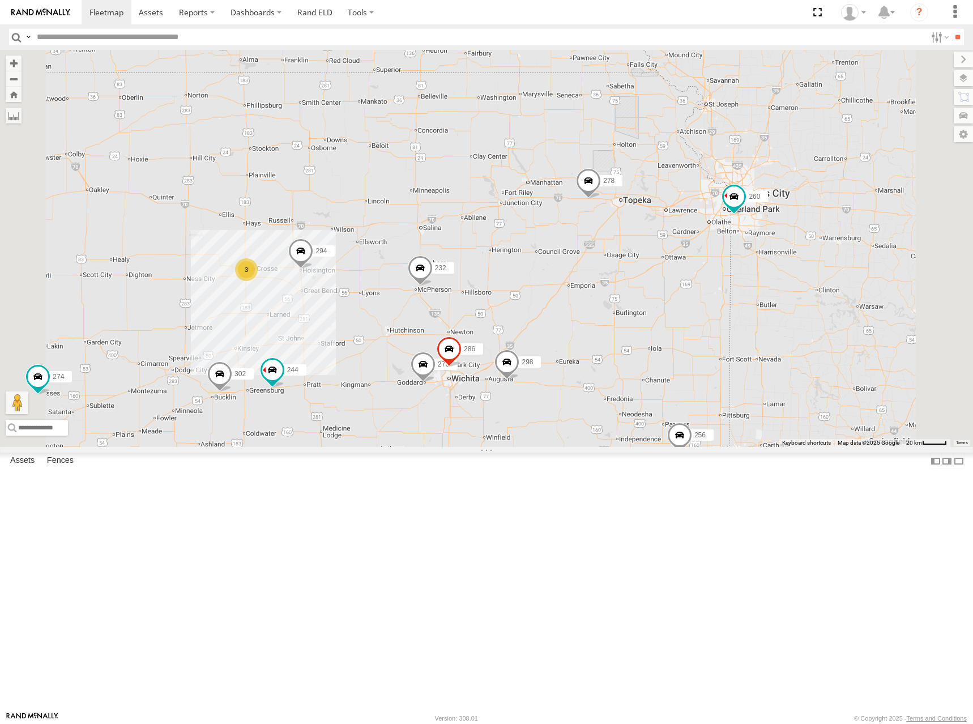
drag, startPoint x: 656, startPoint y: 237, endPoint x: 382, endPoint y: 450, distance: 347.6
click at [382, 447] on div "298 256 232 274 244 288 280 284 264 302 278 294 260 300 292 282 3 270 286" at bounding box center [486, 248] width 973 height 397
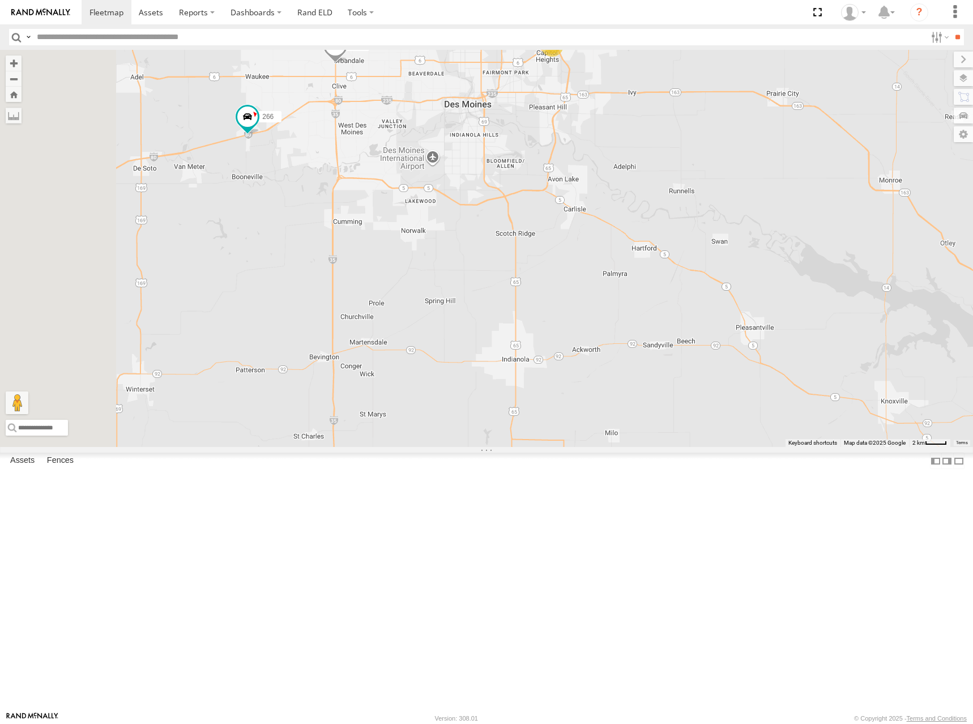
drag, startPoint x: 498, startPoint y: 265, endPoint x: 514, endPoint y: 267, distance: 15.9
click at [514, 267] on div "298 256 232 274 244 288 280 284 264 302 278 294 260 300 292 282 270 286 296 266…" at bounding box center [486, 248] width 973 height 397
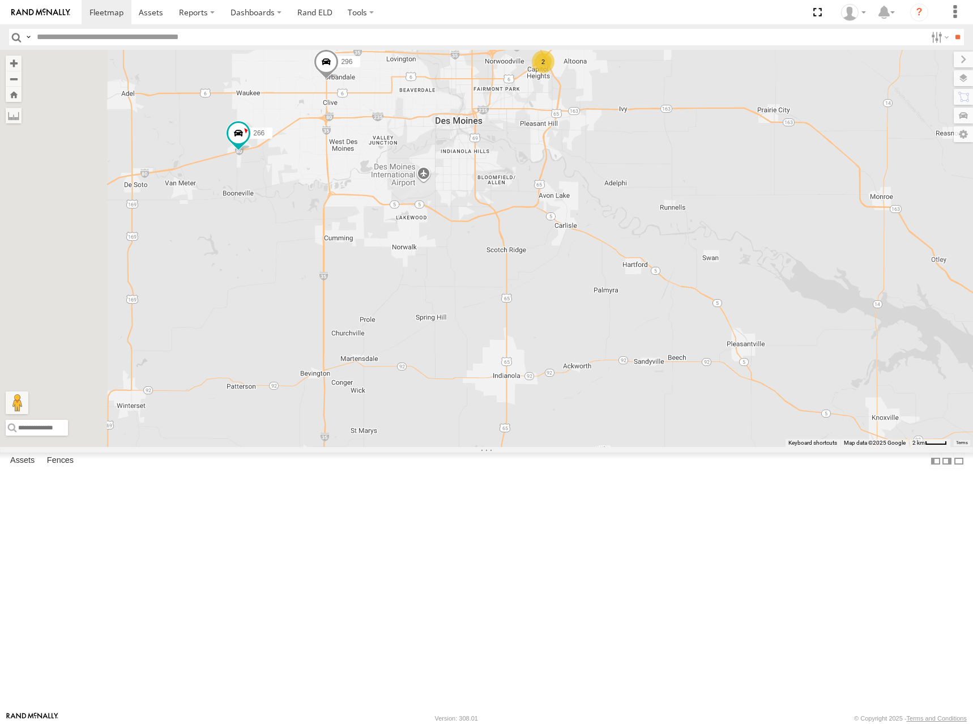
drag, startPoint x: 694, startPoint y: 219, endPoint x: 685, endPoint y: 236, distance: 19.8
click at [685, 236] on div "298 256 232 274 244 288 280 284 264 302 278 294 260 300 292 282 270 286 296 266…" at bounding box center [486, 248] width 973 height 397
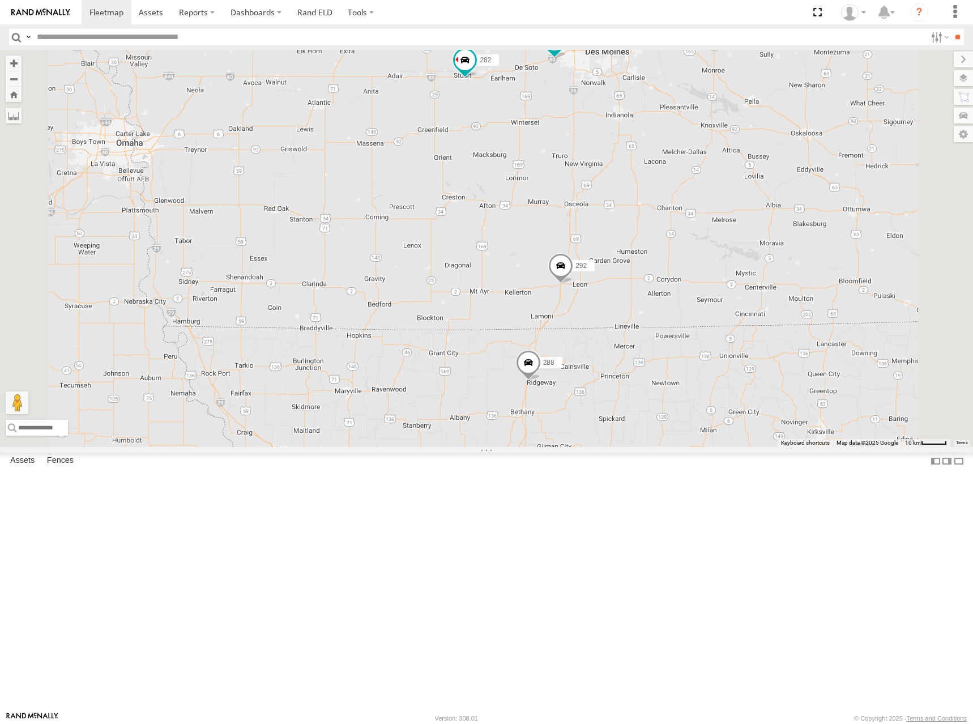
drag, startPoint x: 756, startPoint y: 119, endPoint x: 748, endPoint y: 185, distance: 66.7
click at [746, 184] on div "298 256 232 274 244 288 280 284 264 302 278 294 260 300 292 282 270 286 296 266…" at bounding box center [486, 248] width 973 height 397
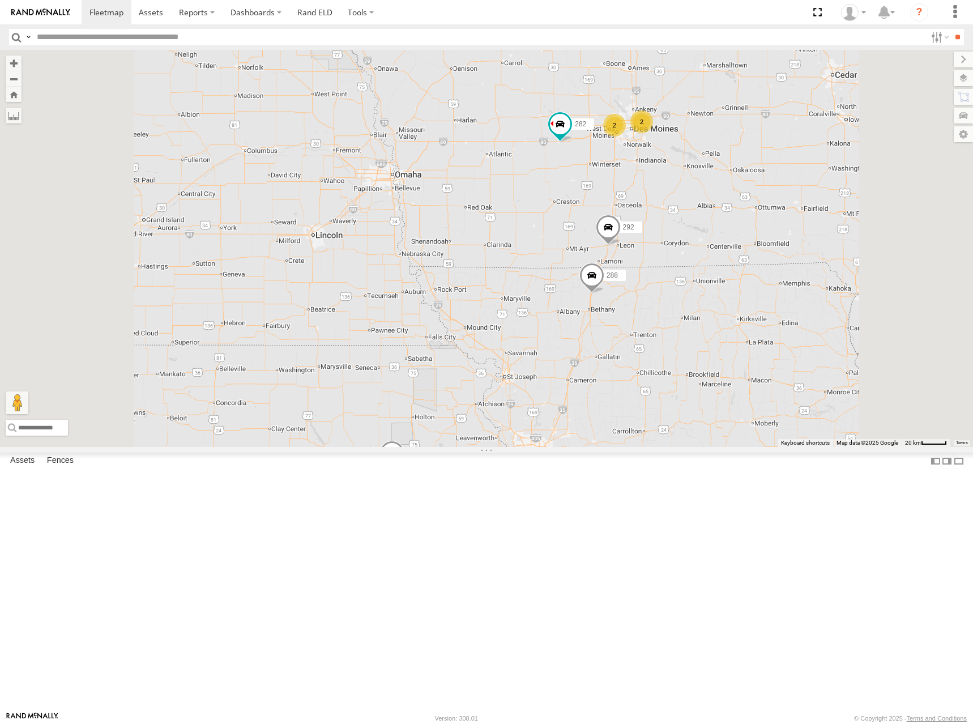
drag, startPoint x: 650, startPoint y: 143, endPoint x: 651, endPoint y: 157, distance: 13.6
click at [651, 157] on div "298 256 232 274 244 288 280 284 264 302 278 294 260 300 292 282 270 286 2 2" at bounding box center [486, 248] width 973 height 397
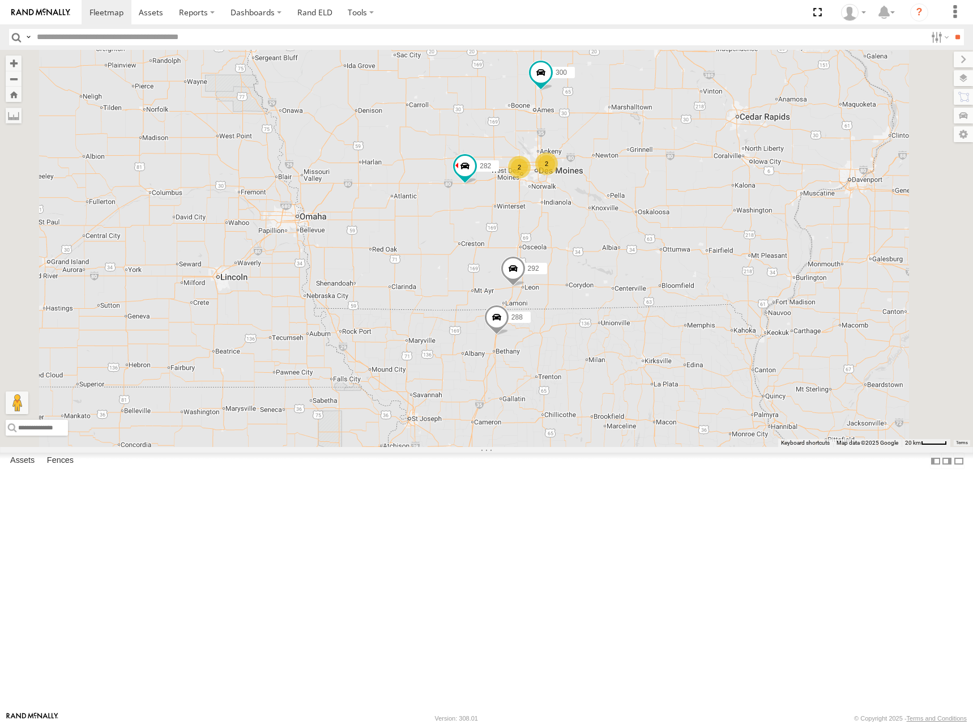
drag, startPoint x: 840, startPoint y: 176, endPoint x: 734, endPoint y: 205, distance: 109.8
click at [734, 205] on div "298 256 232 274 244 288 280 284 264 302 278 294 260 300 292 282 270 286 2 2" at bounding box center [486, 248] width 973 height 397
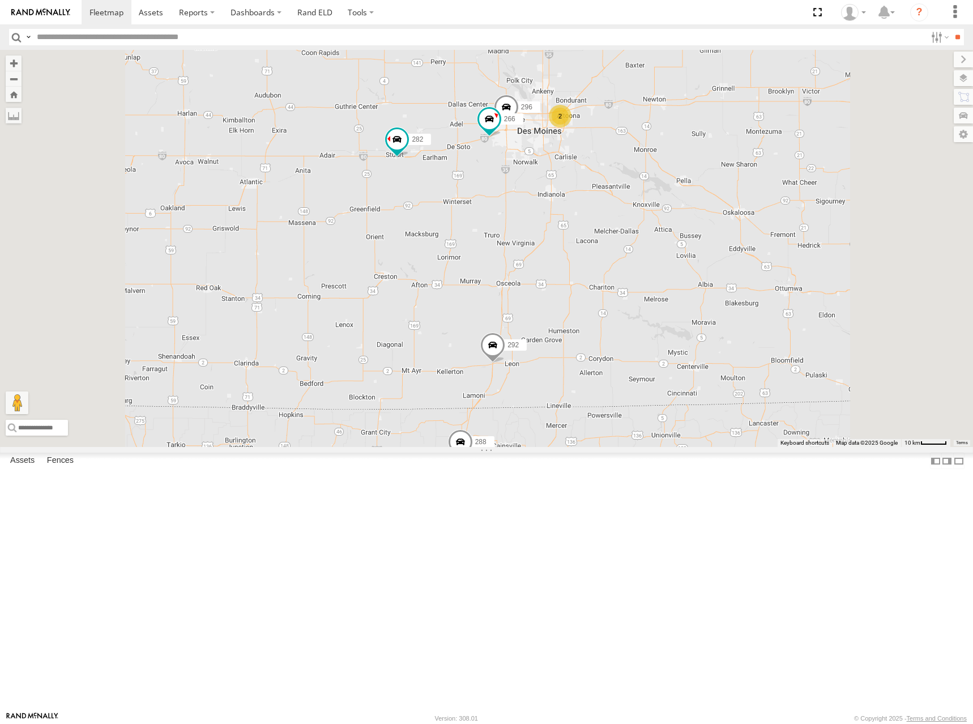
drag, startPoint x: 667, startPoint y: 191, endPoint x: 661, endPoint y: 211, distance: 20.2
click at [661, 211] on div "298 256 232 274 244 288 280 284 264 302 278 294 260 300 292 282 270 286 2 296 2…" at bounding box center [486, 248] width 973 height 397
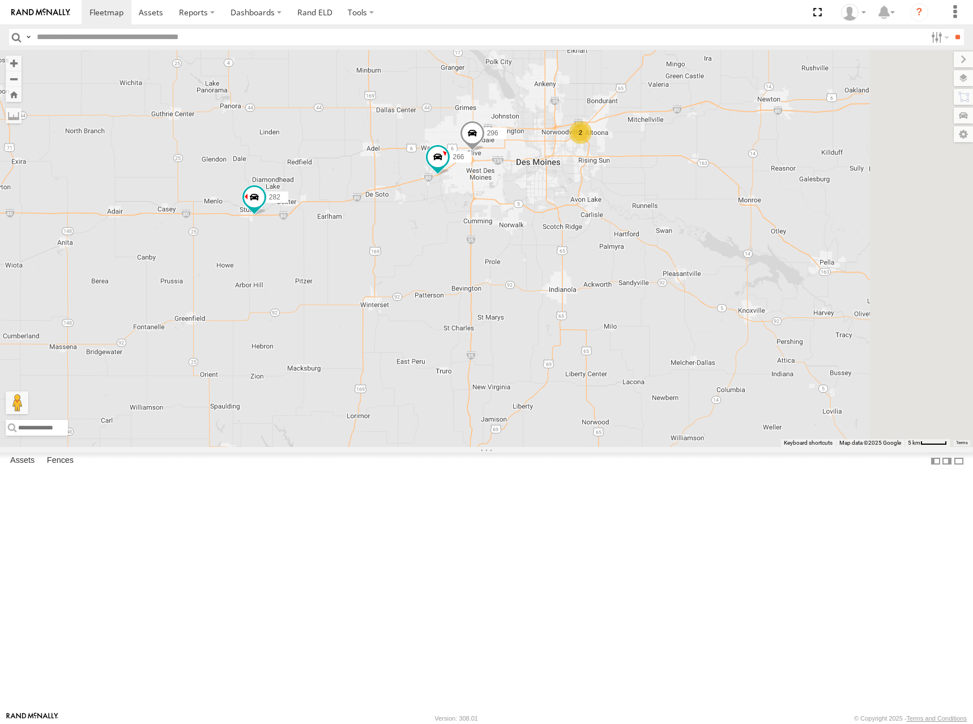
drag, startPoint x: 619, startPoint y: 315, endPoint x: 630, endPoint y: 328, distance: 16.5
click at [630, 328] on div "298 256 232 274 244 288 280 284 264 302 278 294 260 300 292 282 270 286 296 266…" at bounding box center [486, 248] width 973 height 397
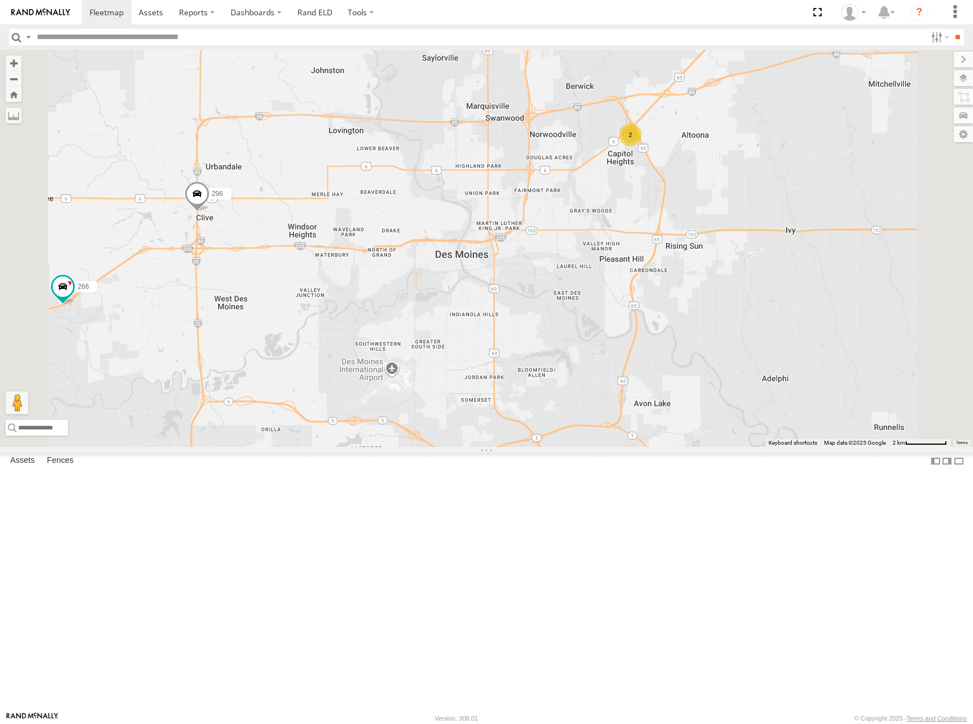
drag, startPoint x: 722, startPoint y: 308, endPoint x: 693, endPoint y: 318, distance: 30.6
click at [693, 318] on div "298 256 232 274 244 288 280 284 264 302 278 294 260 300 292 282 270 286 296 266…" at bounding box center [486, 248] width 973 height 397
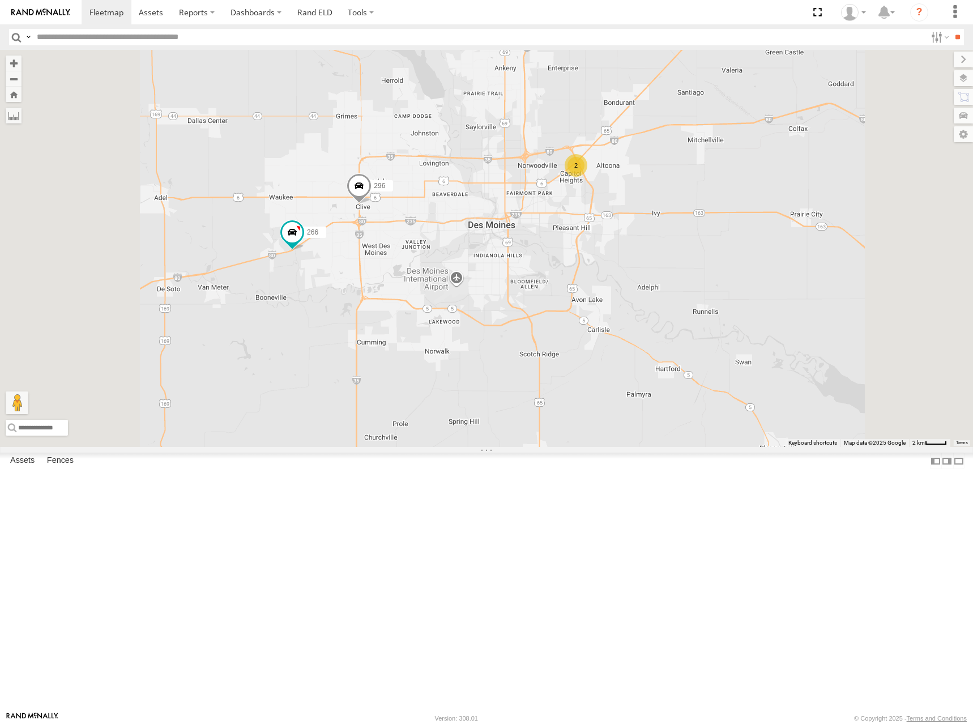
drag, startPoint x: 611, startPoint y: 342, endPoint x: 639, endPoint y: 292, distance: 57.8
click at [634, 294] on div "298 256 232 274 244 288 280 284 264 302 278 294 260 300 292 282 270 286 296 266…" at bounding box center [486, 248] width 973 height 397
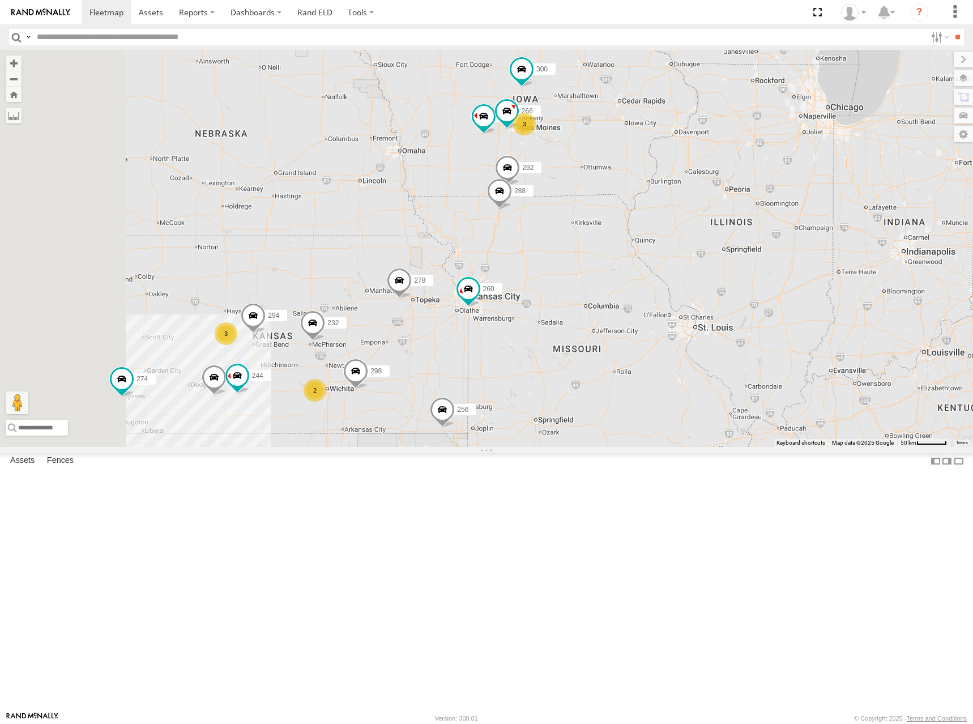
drag, startPoint x: 569, startPoint y: 400, endPoint x: 592, endPoint y: 359, distance: 47.4
click at [592, 359] on div "298 256 232 274 244 288 280 284 264 302 278 294 260 300 292 282 266 3 2 3" at bounding box center [486, 248] width 973 height 397
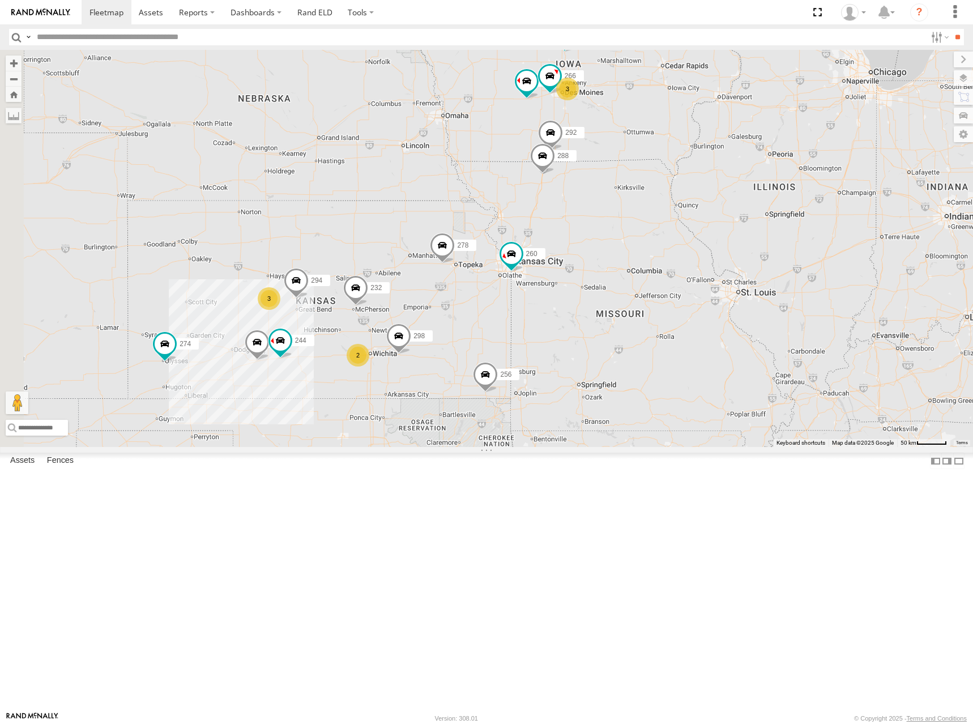
drag, startPoint x: 588, startPoint y: 348, endPoint x: 626, endPoint y: 322, distance: 46.5
click at [626, 322] on div "298 256 232 274 244 288 280 284 264 302 278 294 260 300 292 282 266 3 2 3" at bounding box center [486, 248] width 973 height 397
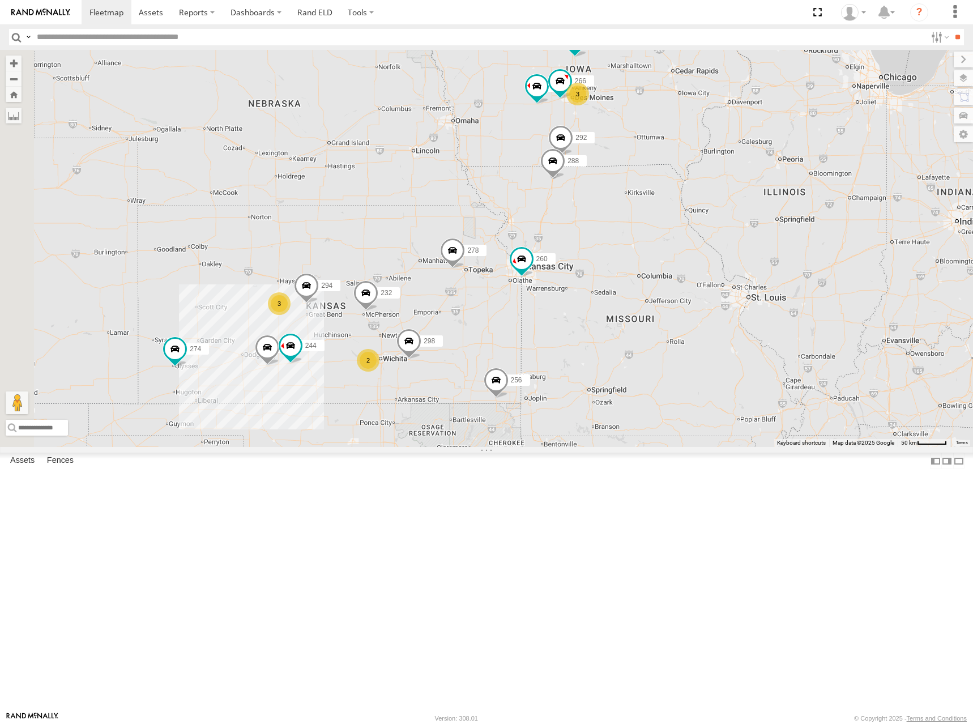
drag, startPoint x: 618, startPoint y: 320, endPoint x: 630, endPoint y: 329, distance: 15.0
click at [630, 329] on div "298 256 232 274 244 288 280 284 264 302 278 294 260 300 292 282 266 3 2 3" at bounding box center [486, 248] width 973 height 397
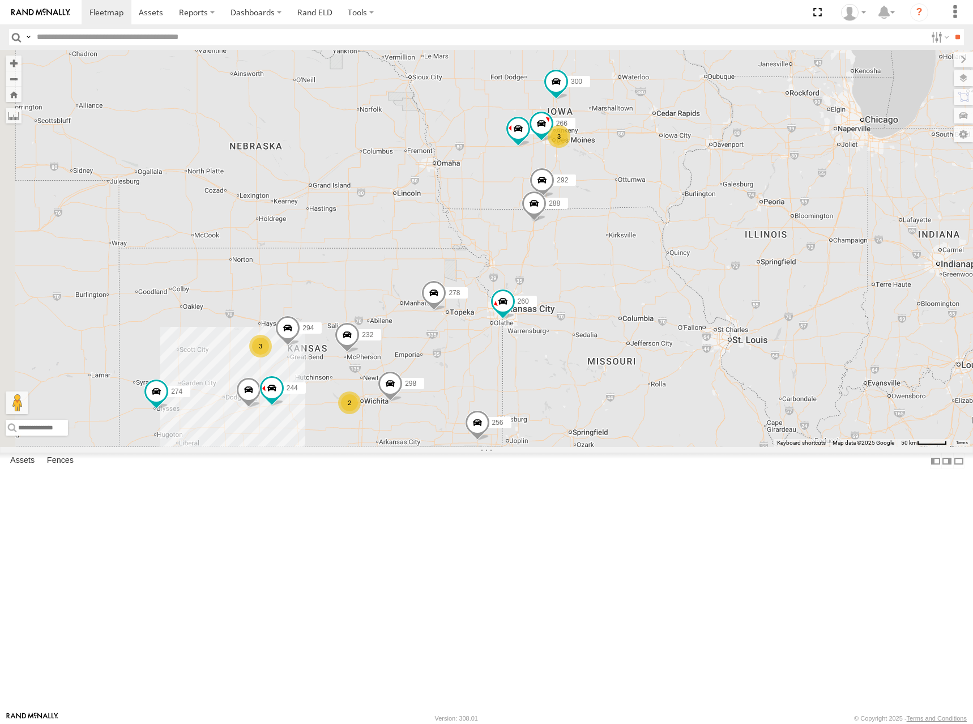
drag, startPoint x: 652, startPoint y: 285, endPoint x: 631, endPoint y: 323, distance: 44.1
click at [631, 323] on div "298 256 232 274 244 288 280 284 264 302 278 294 260 300 292 282 266 3 2 3" at bounding box center [486, 248] width 973 height 397
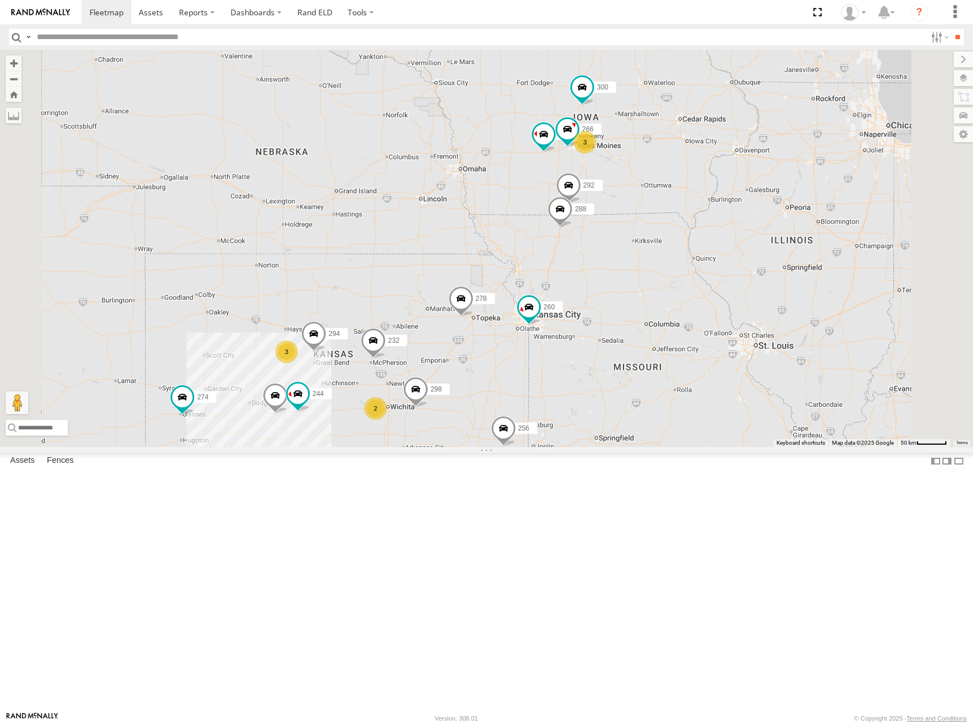
drag, startPoint x: 792, startPoint y: 236, endPoint x: 793, endPoint y: 243, distance: 6.8
click at [793, 243] on div "298 256 232 274 244 288 280 284 264 302 278 294 260 300 292 282 3 2 3 266" at bounding box center [486, 248] width 973 height 397
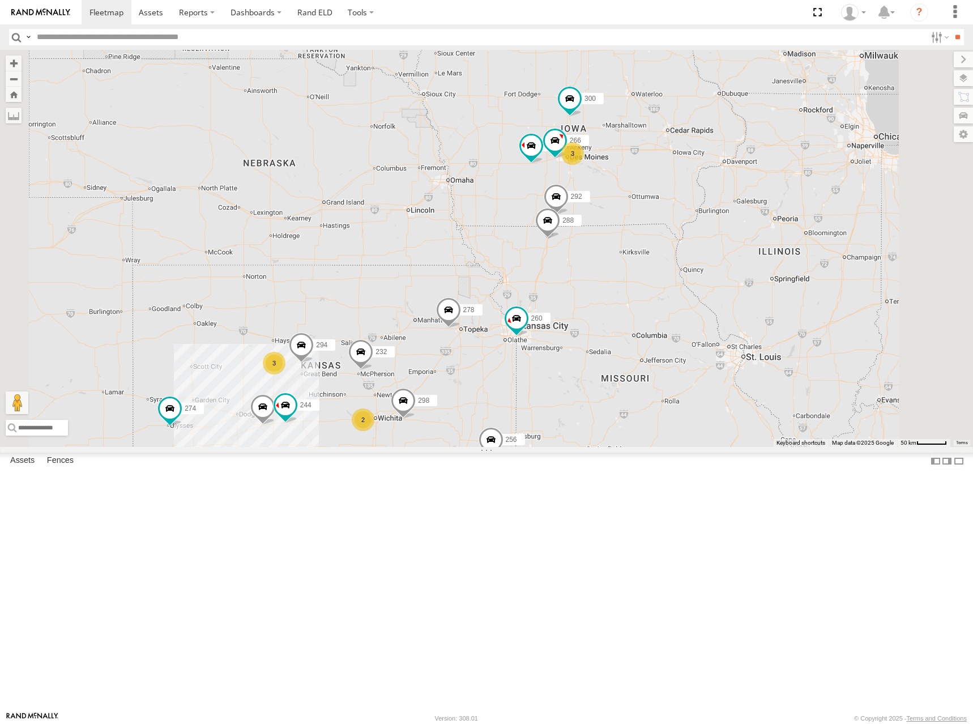
drag, startPoint x: 767, startPoint y: 175, endPoint x: 754, endPoint y: 186, distance: 17.7
click at [754, 186] on div "298 256 232 274 244 288 280 284 264 302 278 294 260 300 292 282 3 2 3 266" at bounding box center [486, 248] width 973 height 397
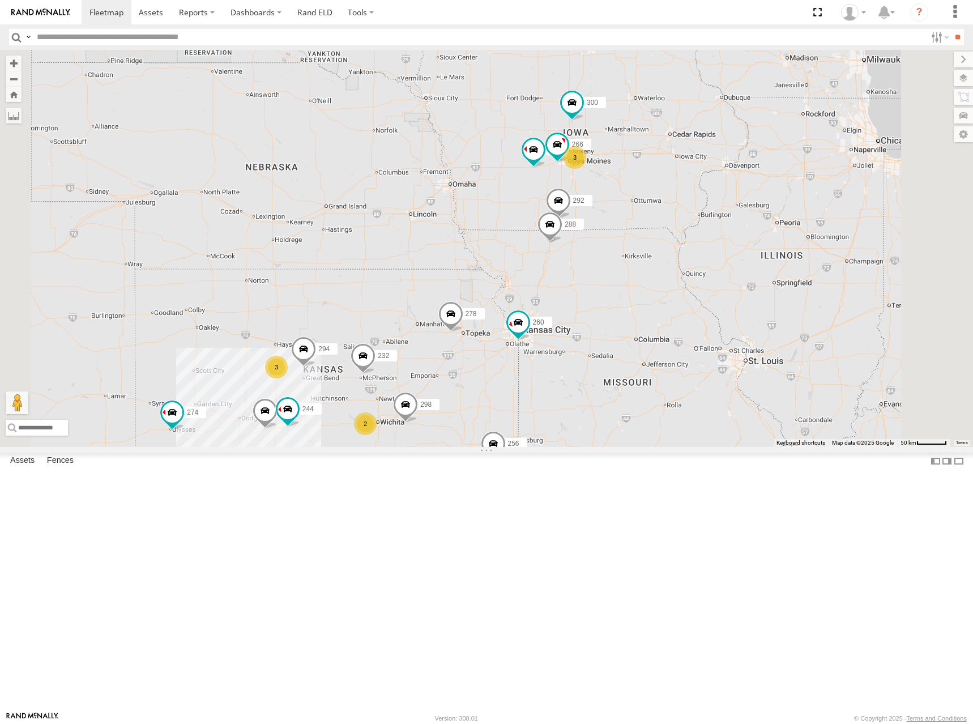
click at [778, 189] on div "298 256 232 274 244 288 280 284 264 302 278 294 260 300 292 282 3 2 3 266" at bounding box center [486, 248] width 973 height 397
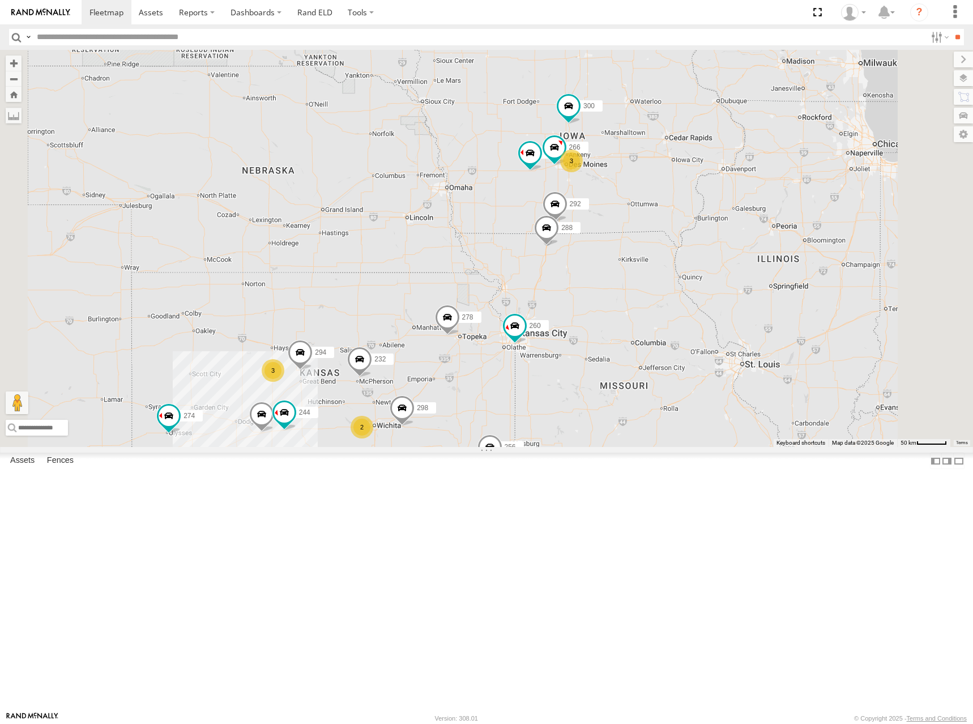
drag, startPoint x: 626, startPoint y: 255, endPoint x: 618, endPoint y: 262, distance: 10.8
click at [618, 262] on div "298 256 232 274 244 288 280 284 264 302 278 294 260 300 292 282 3 2 3 266" at bounding box center [486, 248] width 973 height 397
click at [769, 200] on div "298 256 232 274 244 288 280 284 264 302 278 294 260 300 292 282 3 2 3 266" at bounding box center [486, 248] width 973 height 397
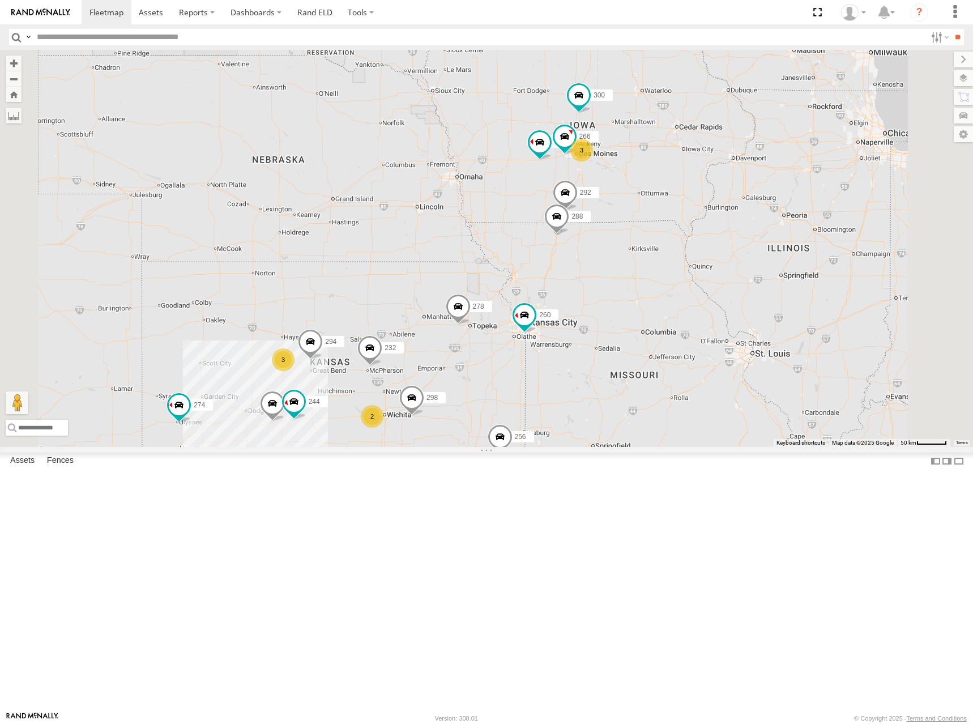
drag, startPoint x: 590, startPoint y: 272, endPoint x: 597, endPoint y: 259, distance: 15.2
click at [597, 259] on div "298 256 232 274 244 288 280 284 264 302 278 294 260 300 292 282 3 2 3 266" at bounding box center [486, 248] width 973 height 397
click at [824, 226] on div "298 256 232 274 244 288 280 284 264 302 278 294 260 300 292 282 3 2 3 266" at bounding box center [486, 248] width 973 height 397
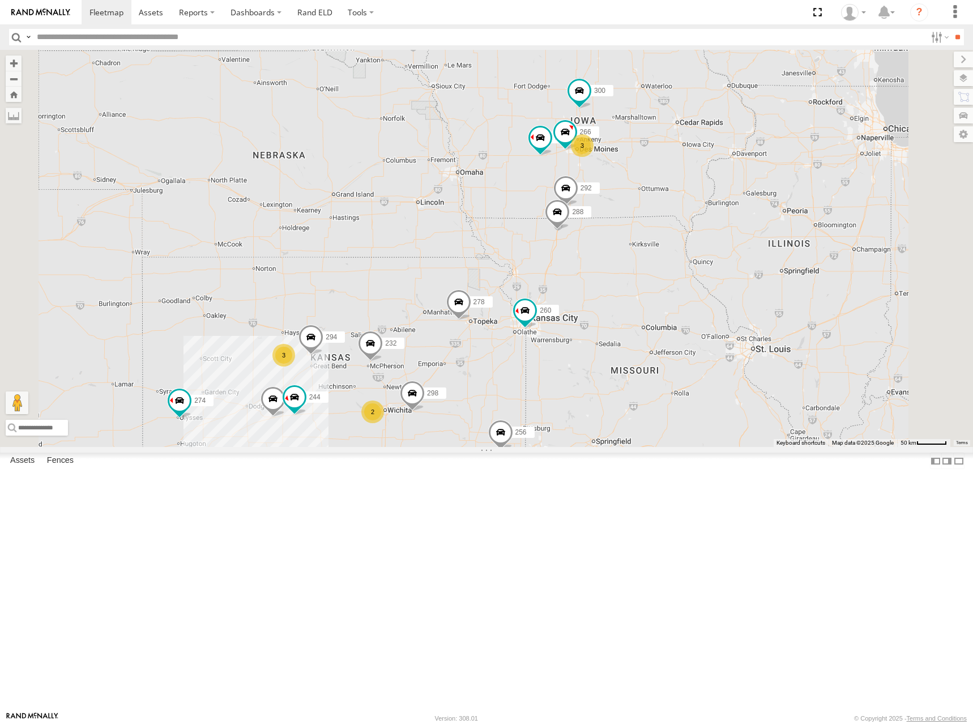
drag, startPoint x: 812, startPoint y: 276, endPoint x: 825, endPoint y: 259, distance: 21.3
click at [825, 259] on div "298 256 232 274 244 288 280 284 264 302 278 294 260 300 292 282 3 2 3 266" at bounding box center [486, 248] width 973 height 397
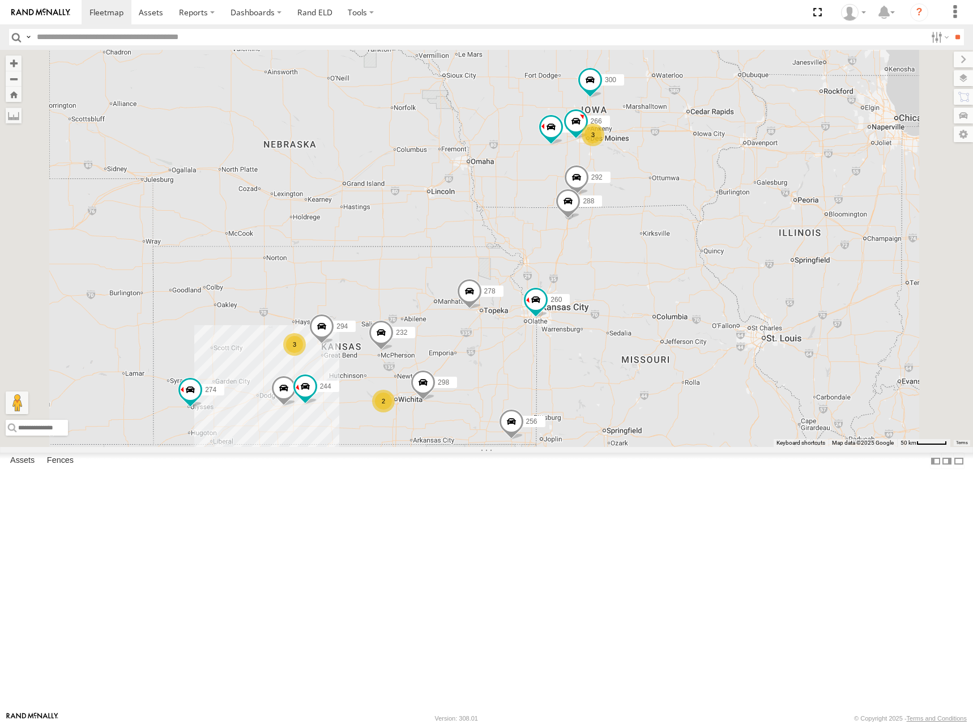
click at [827, 218] on div "298 256 232 274 244 288 280 284 264 302 278 294 260 300 292 282 3 2 3 266" at bounding box center [486, 248] width 973 height 397
drag, startPoint x: 813, startPoint y: 184, endPoint x: 814, endPoint y: 202, distance: 17.6
click at [814, 202] on div "298 256 232 274 244 288 280 284 264 302 278 294 260 300 292 282 3 2 3 266" at bounding box center [486, 248] width 973 height 397
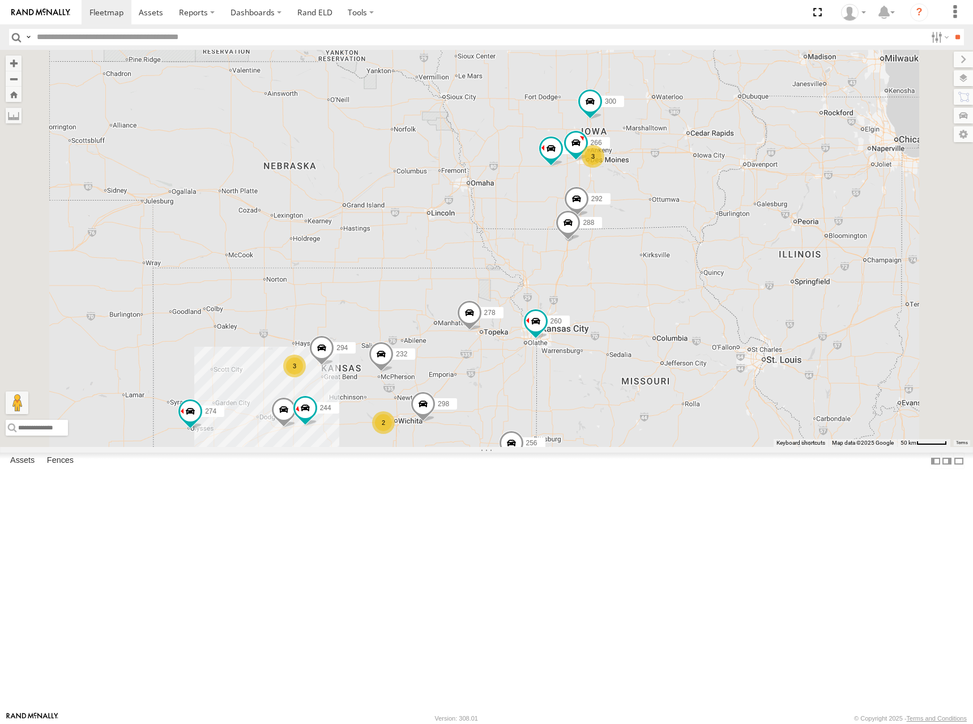
drag, startPoint x: 826, startPoint y: 208, endPoint x: 825, endPoint y: 217, distance: 9.6
click at [825, 217] on div "298 256 232 274 244 288 280 284 264 302 278 294 260 300 292 282 3 2 3 266" at bounding box center [486, 248] width 973 height 397
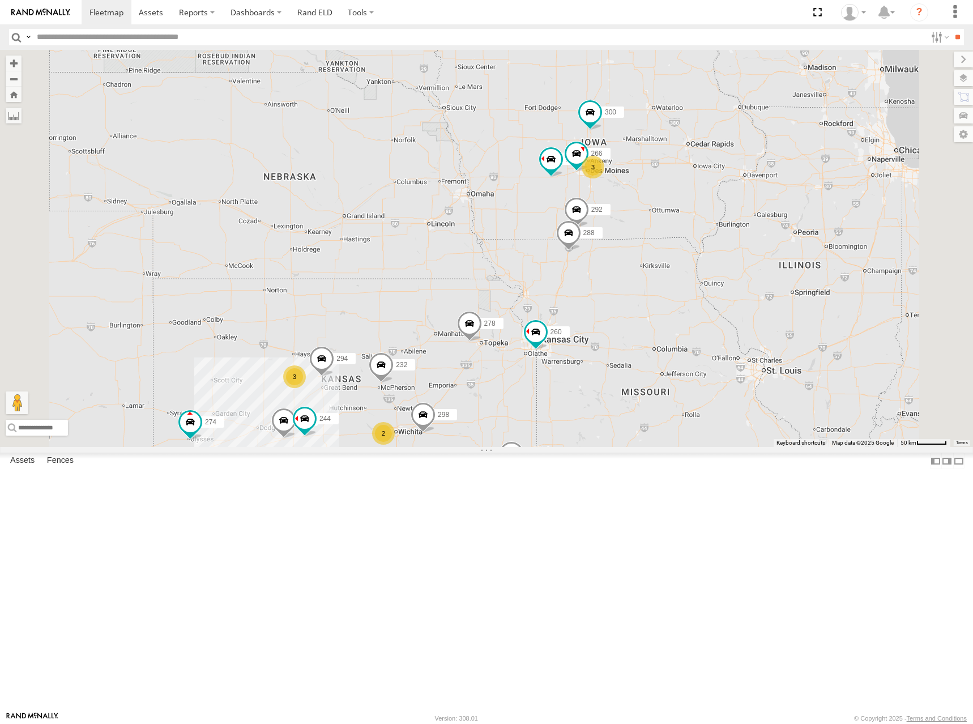
drag, startPoint x: 810, startPoint y: 238, endPoint x: 811, endPoint y: 253, distance: 14.8
click at [811, 253] on div "298 256 232 274 244 288 280 284 264 302 278 294 260 300 292 282 3 2 3 266" at bounding box center [486, 248] width 973 height 397
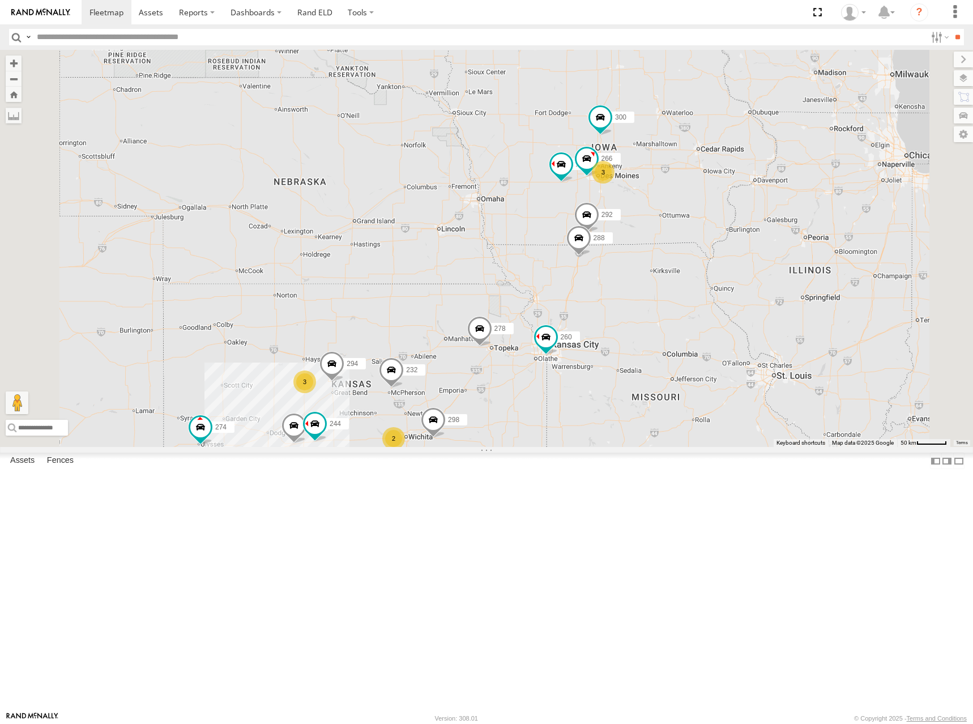
drag, startPoint x: 823, startPoint y: 325, endPoint x: 834, endPoint y: 325, distance: 11.3
click at [834, 325] on div "298 256 232 274 244 288 280 284 264 302 278 294 260 300 292 282 3 2 3 266" at bounding box center [486, 248] width 973 height 397
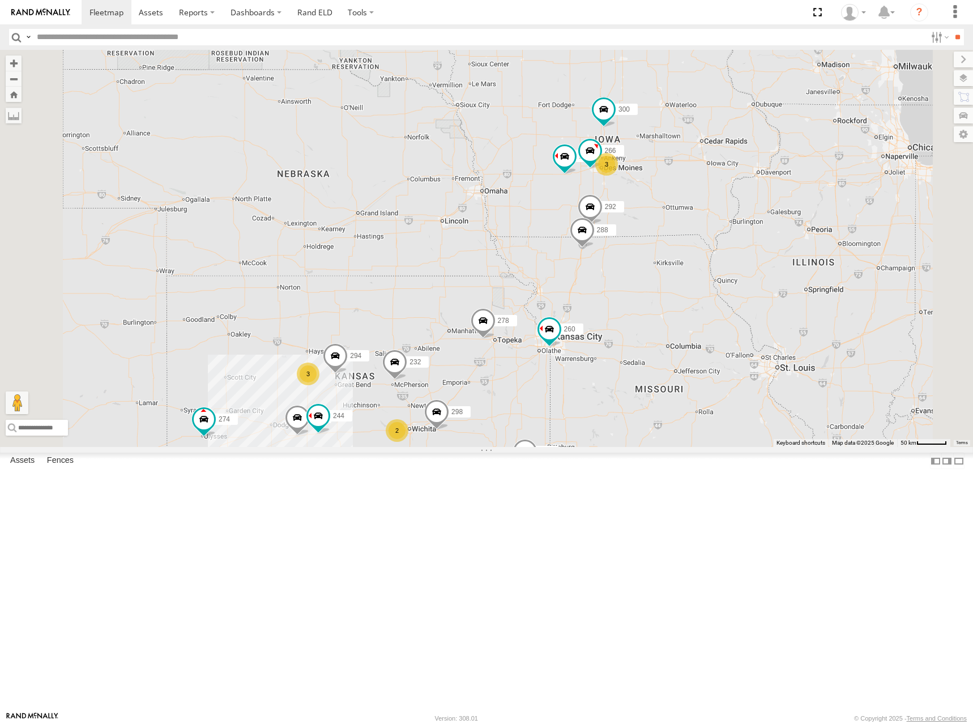
drag, startPoint x: 835, startPoint y: 315, endPoint x: 840, endPoint y: 306, distance: 10.9
click at [840, 306] on div "298 256 232 274 244 288 280 284 264 302 278 294 260 300 292 282 3 2 3 266" at bounding box center [486, 248] width 973 height 397
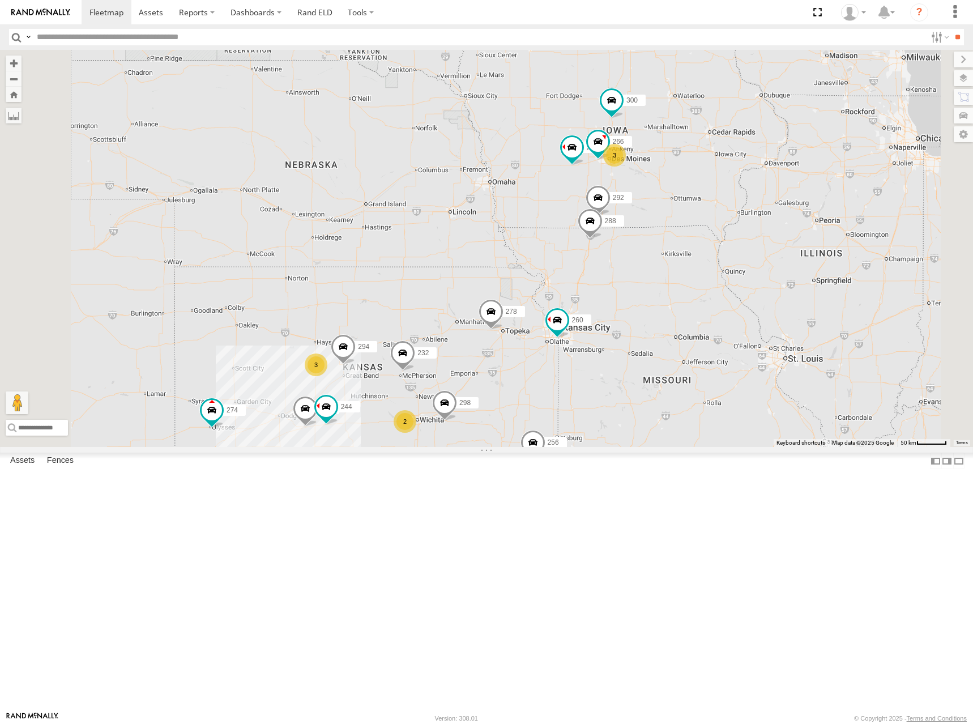
drag, startPoint x: 835, startPoint y: 236, endPoint x: 845, endPoint y: 226, distance: 14.0
click at [845, 226] on div "298 256 232 274 244 288 280 284 264 302 278 294 260 300 292 282 3 2 3 266" at bounding box center [486, 248] width 973 height 397
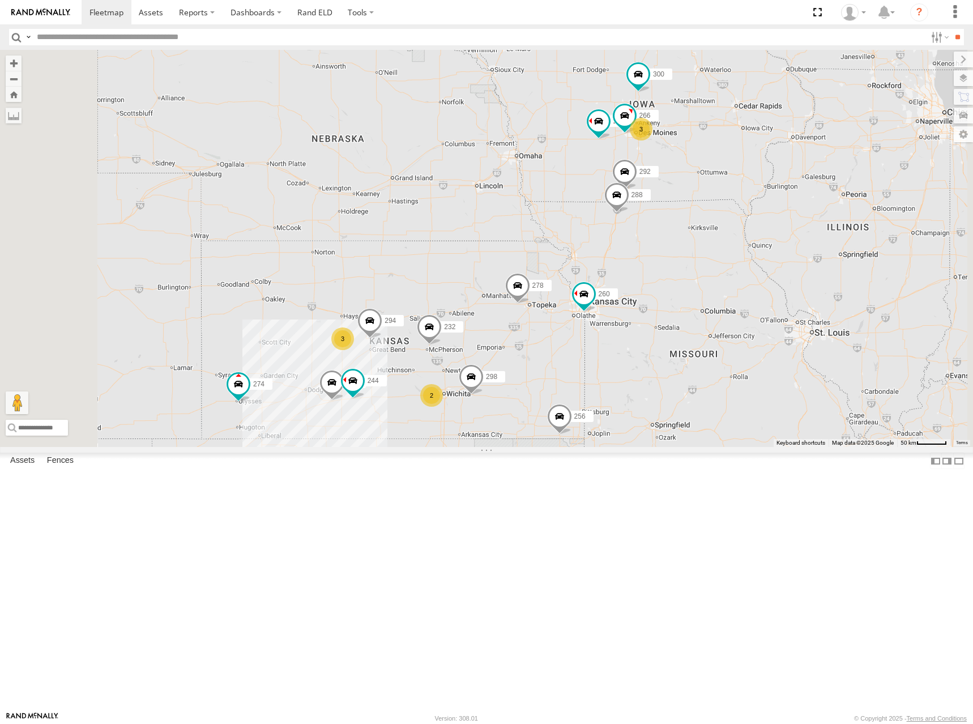
drag, startPoint x: 690, startPoint y: 416, endPoint x: 716, endPoint y: 388, distance: 38.5
click at [716, 388] on div "298 256 232 274 244 288 280 284 264 302 278 294 260 300 292 282 3 2 3 266" at bounding box center [486, 248] width 973 height 397
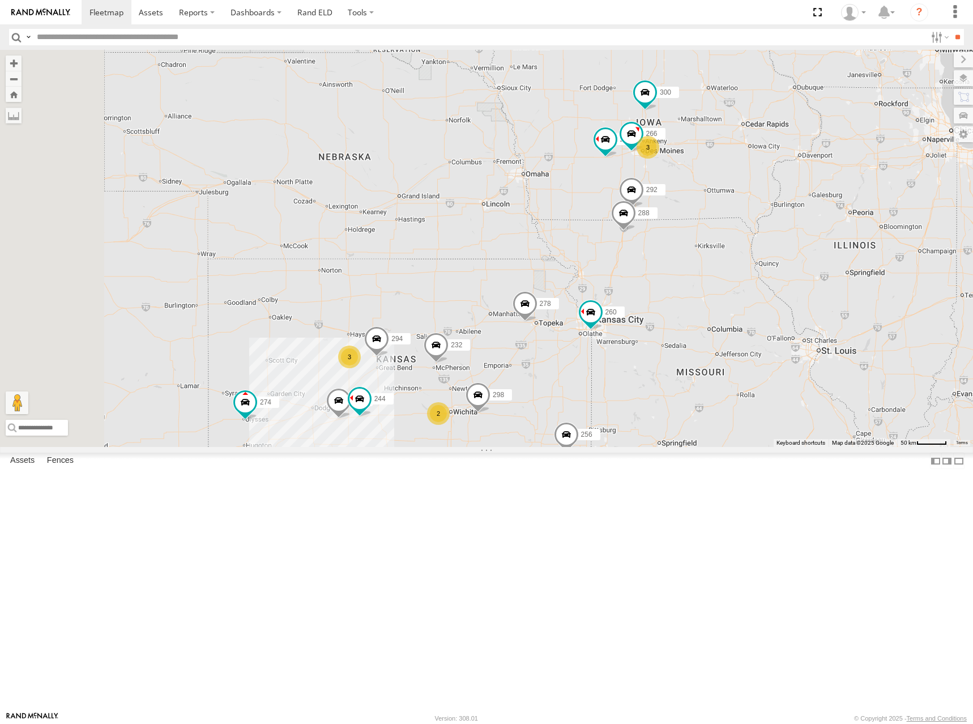
drag, startPoint x: 714, startPoint y: 372, endPoint x: 718, endPoint y: 398, distance: 26.3
click at [718, 398] on div "298 256 232 274 244 288 280 284 264 302 278 294 260 300 292 282 3 2 3 266" at bounding box center [486, 248] width 973 height 397
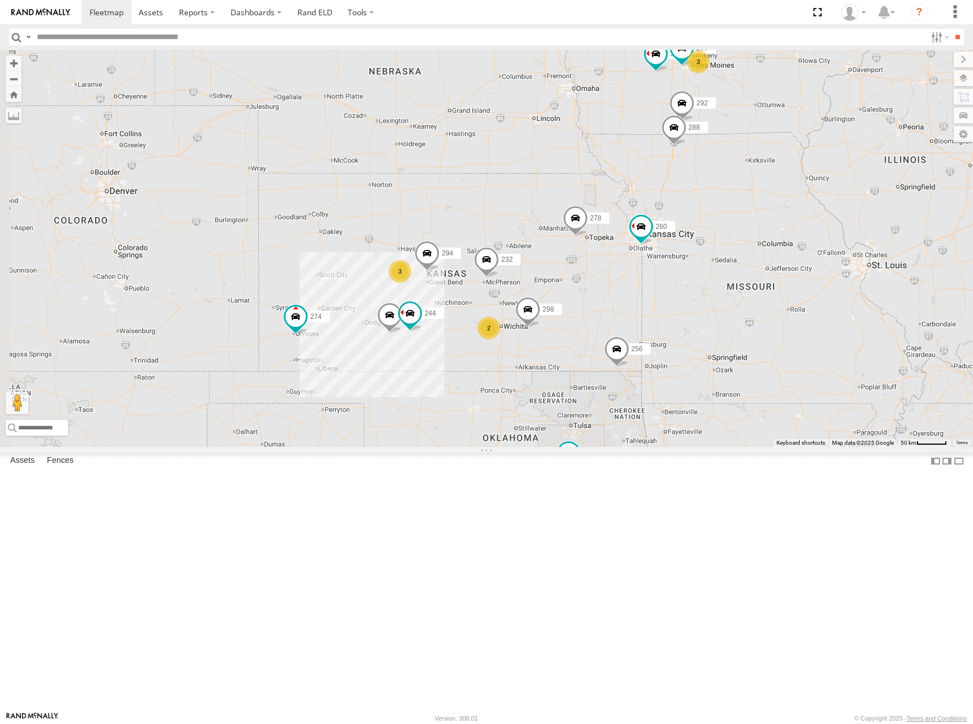
drag, startPoint x: 696, startPoint y: 349, endPoint x: 740, endPoint y: 280, distance: 82.3
click at [740, 280] on div "298 256 232 274 244 288 280 284 264 302 278 294 260 300 292 282 3 2 3 266" at bounding box center [486, 248] width 973 height 397
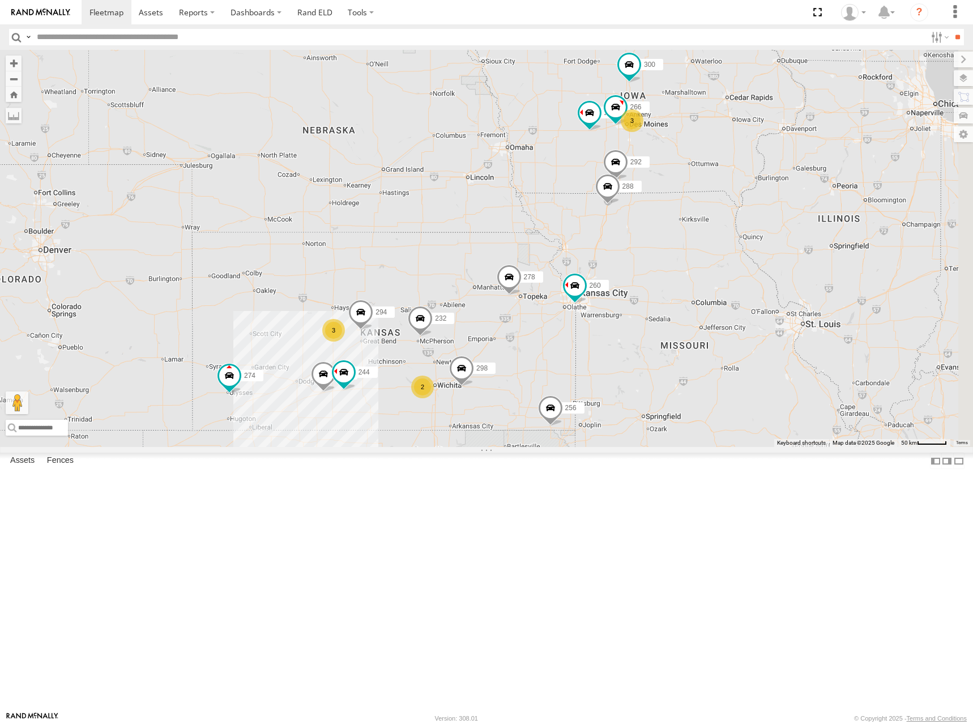
drag, startPoint x: 771, startPoint y: 150, endPoint x: 685, endPoint y: 210, distance: 104.2
click at [685, 210] on div "298 256 232 274 244 288 280 284 264 302 278 294 260 300 292 282 3 2 3 266" at bounding box center [486, 248] width 973 height 397
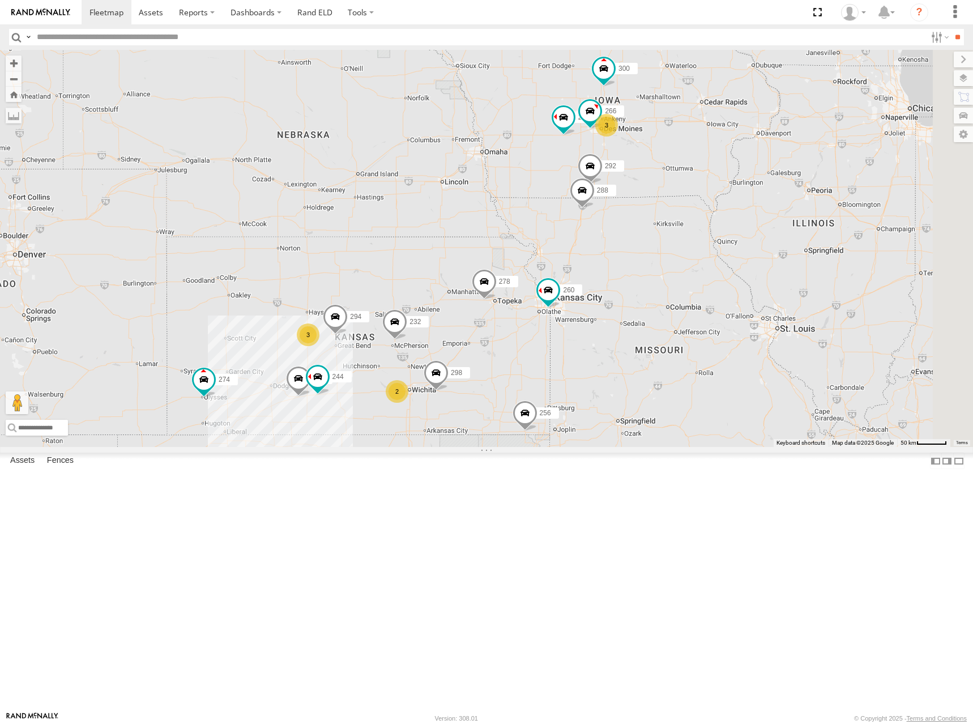
drag, startPoint x: 821, startPoint y: 233, endPoint x: 827, endPoint y: 212, distance: 22.3
click at [827, 212] on div "298 256 232 274 244 288 280 284 264 302 278 294 260 300 292 282 3 2 3 266" at bounding box center [486, 248] width 973 height 397
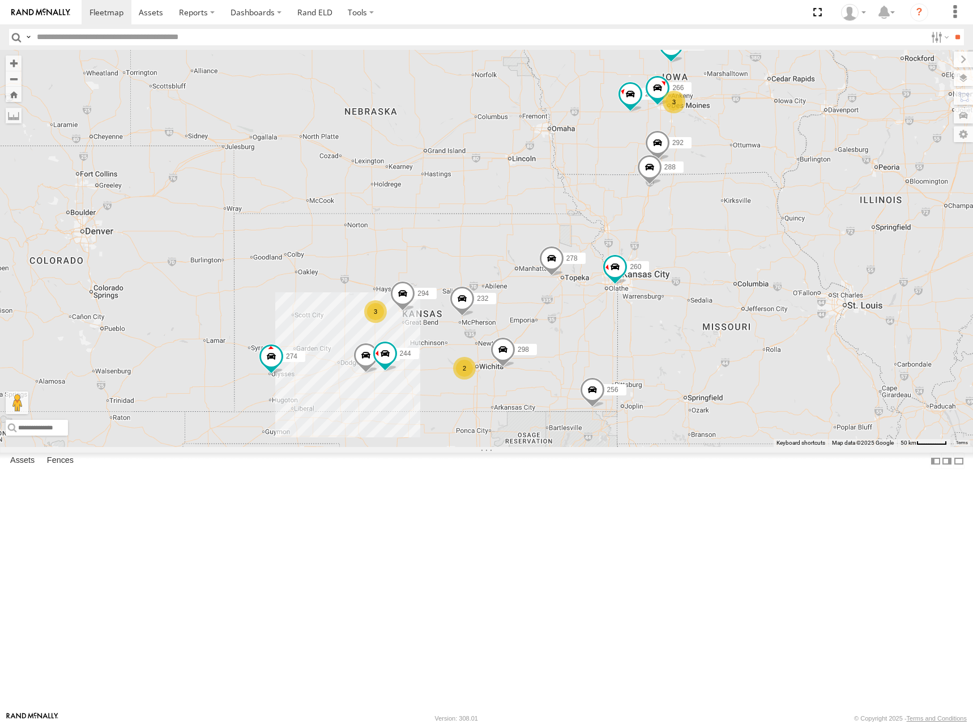
drag, startPoint x: 590, startPoint y: 357, endPoint x: 663, endPoint y: 332, distance: 77.2
click at [663, 332] on div "298 256 232 274 244 288 280 284 264 302 278 294 260 300 292 282 3 2 3 266" at bounding box center [486, 248] width 973 height 397
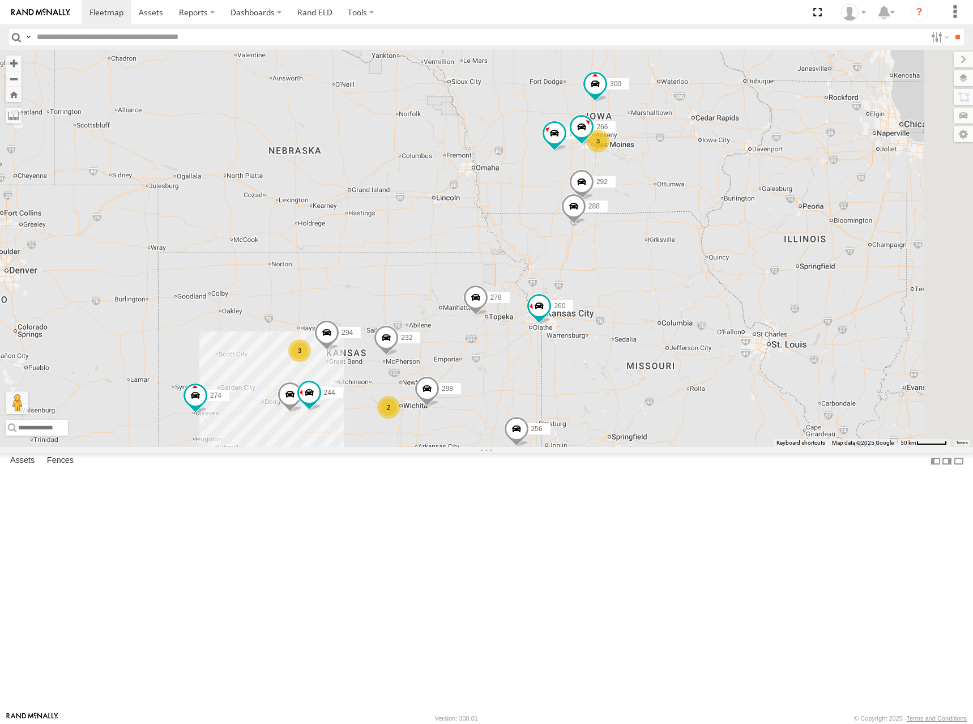
drag, startPoint x: 921, startPoint y: 203, endPoint x: 817, endPoint y: 250, distance: 114.6
click at [817, 250] on div "298 256 232 274 244 288 280 284 264 302 278 294 260 300 292 282 3 2 3 266" at bounding box center [486, 248] width 973 height 397
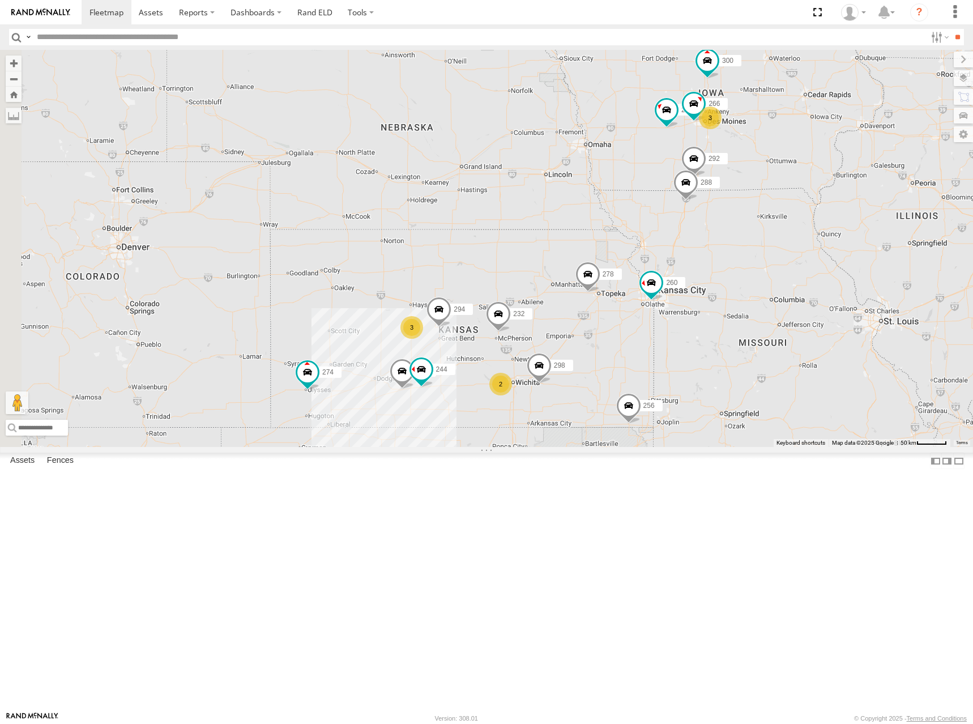
drag, startPoint x: 571, startPoint y: 336, endPoint x: 685, endPoint y: 313, distance: 116.2
click at [685, 313] on div "298 256 232 274 244 288 280 284 264 302 278 294 260 300 292 282 3 2 3 266" at bounding box center [486, 248] width 973 height 397
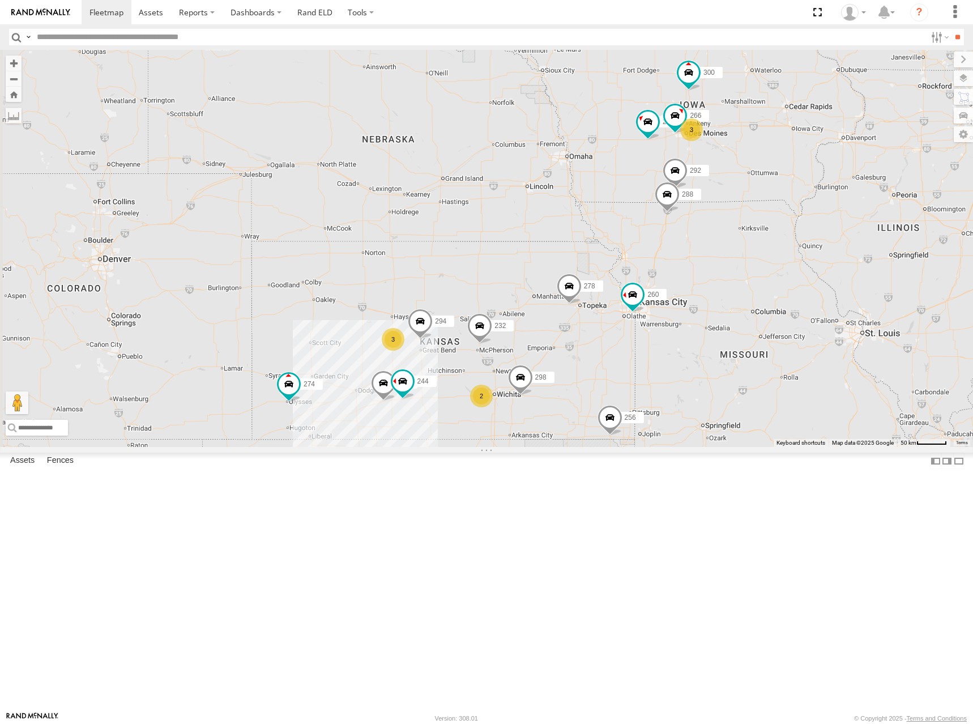
drag, startPoint x: 723, startPoint y: 237, endPoint x: 689, endPoint y: 253, distance: 38.3
click at [689, 253] on div "298 256 232 274 244 288 280 284 264 302 278 294 260 300 292 282 3 2 3 266" at bounding box center [486, 248] width 973 height 397
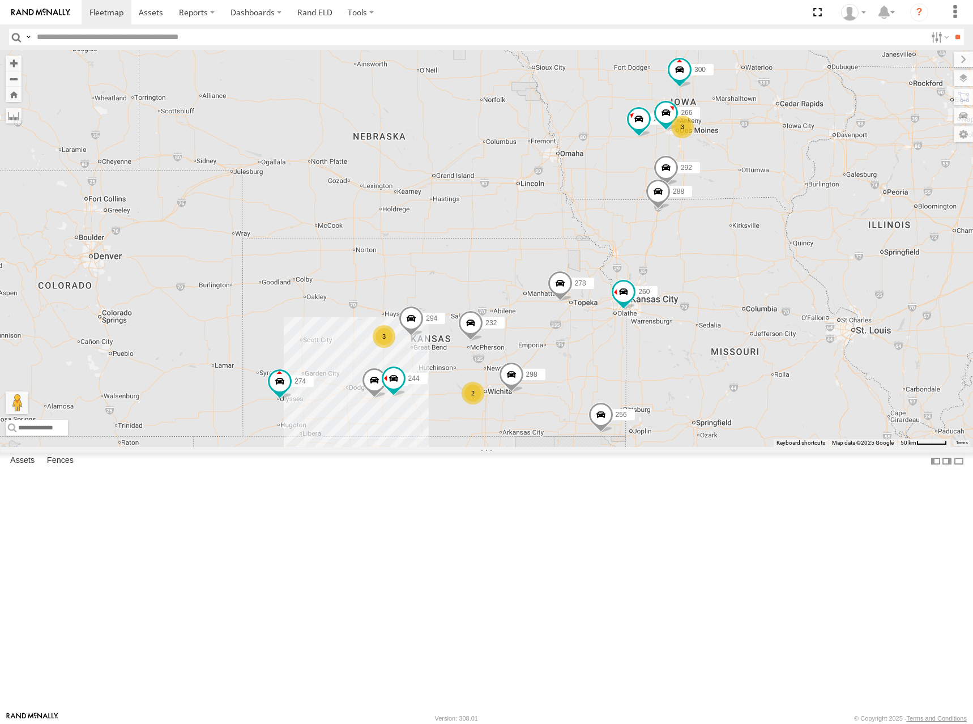
drag, startPoint x: 699, startPoint y: 273, endPoint x: 703, endPoint y: 268, distance: 6.1
click at [703, 268] on div "298 256 232 274 244 288 280 284 264 302 278 294 260 300 292 282 3 2 3 266" at bounding box center [486, 248] width 973 height 397
click at [748, 294] on div "298 256 232 274 244 288 280 284 264 302 278 294 260 300 292 282 3 2 3 266" at bounding box center [486, 248] width 973 height 397
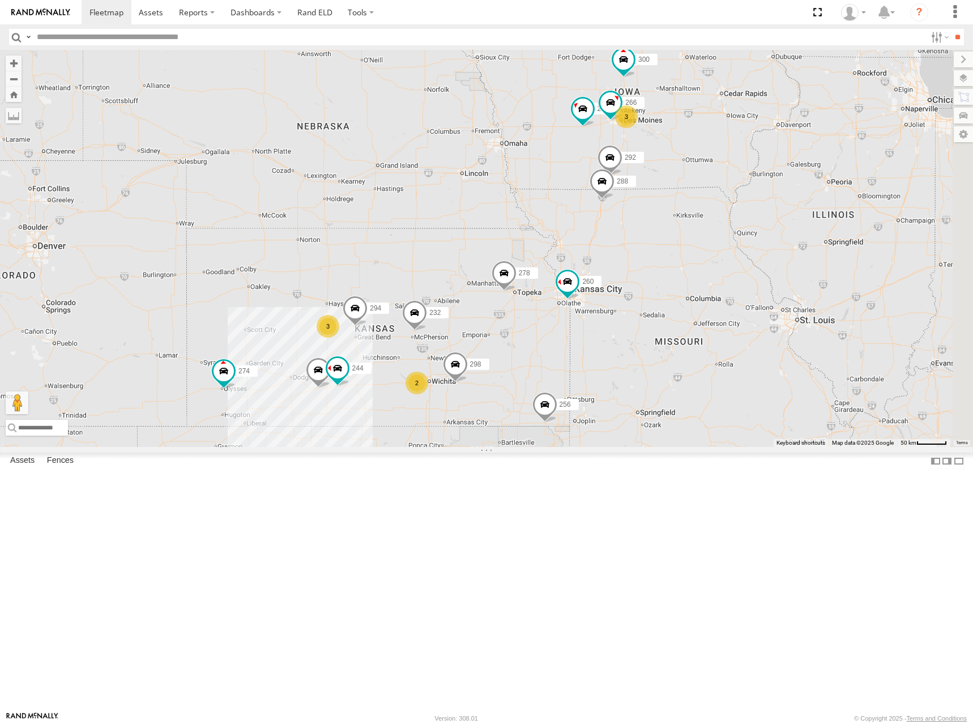
drag, startPoint x: 705, startPoint y: 284, endPoint x: 622, endPoint y: 276, distance: 83.1
click at [634, 275] on div "298 256 232 274 244 288 280 284 264 302 278 294 260 300 292 282 3 2 3 266" at bounding box center [486, 248] width 973 height 397
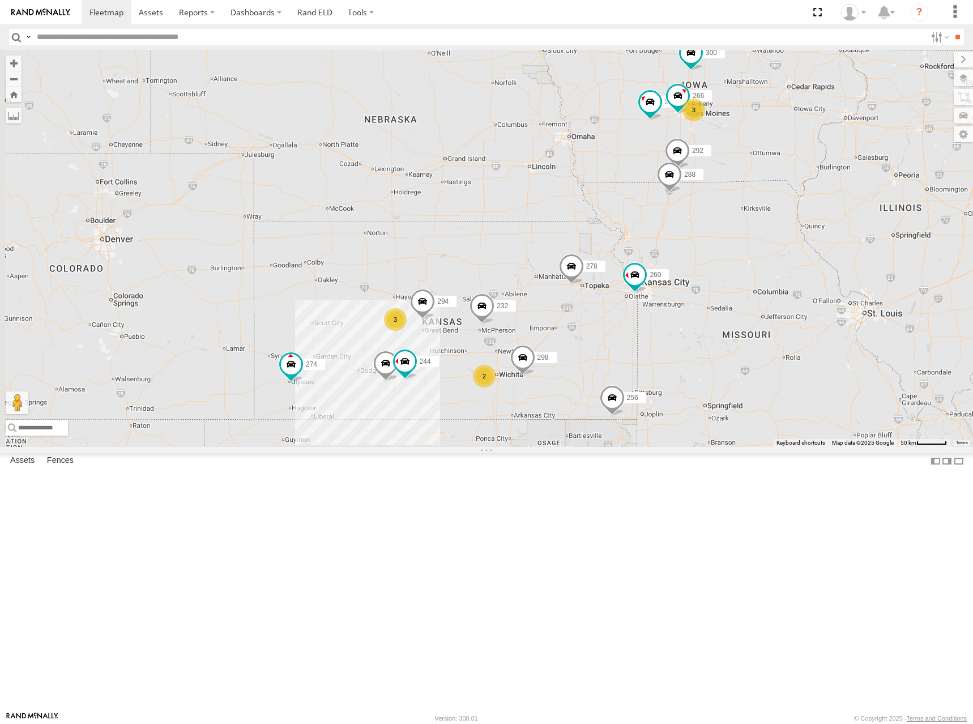
drag, startPoint x: 608, startPoint y: 344, endPoint x: 689, endPoint y: 338, distance: 81.8
click at [689, 338] on div "298 256 232 274 244 288 280 284 264 302 278 294 260 300 292 282 3 2 3 266" at bounding box center [486, 248] width 973 height 397
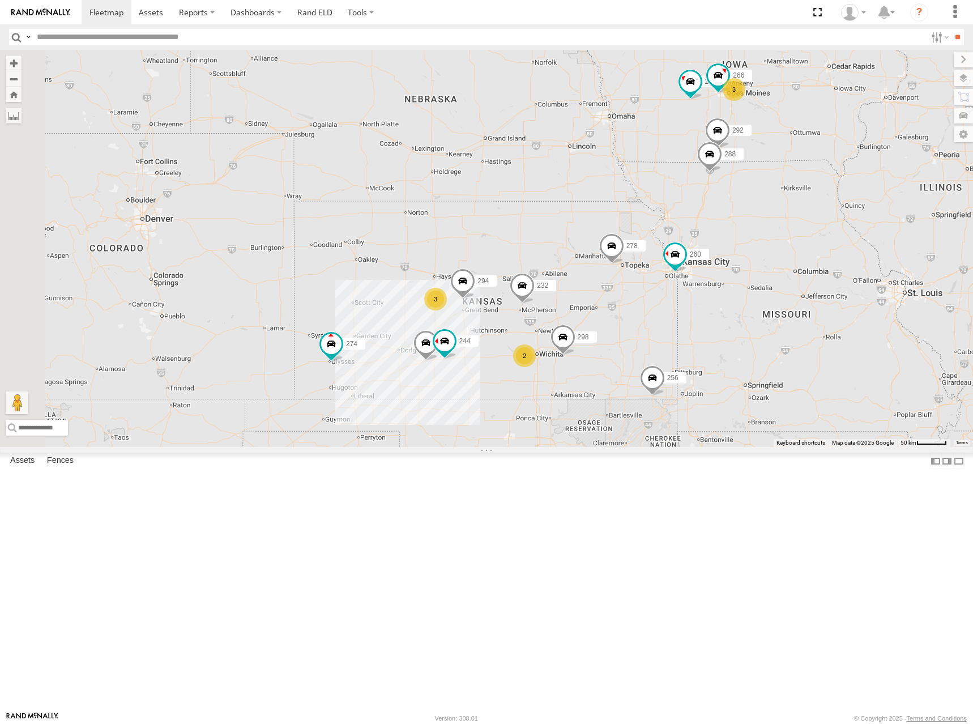
drag, startPoint x: 706, startPoint y: 231, endPoint x: 718, endPoint y: 225, distance: 13.5
click at [718, 225] on div "298 256 232 274 244 288 280 284 264 302 278 294 260 300 292 282 3 2 3 266" at bounding box center [486, 248] width 973 height 397
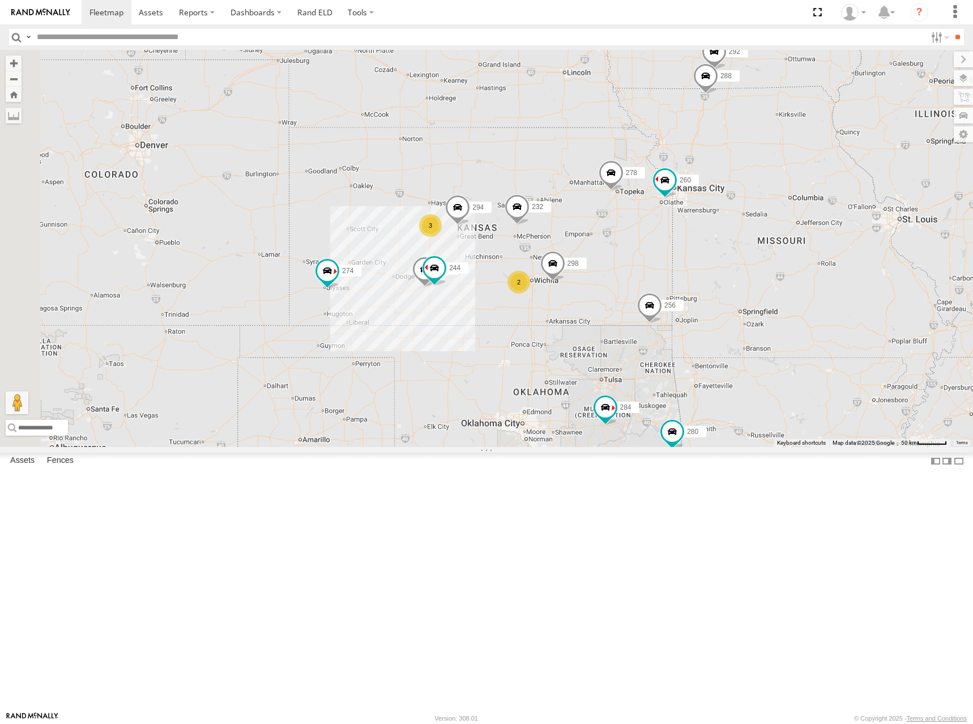
drag, startPoint x: 697, startPoint y: 346, endPoint x: 690, endPoint y: 267, distance: 79.6
click at [690, 267] on div "274 300 244 298 288 292 280 256 232 284 302 282 278 294 260 3 2 4" at bounding box center [486, 248] width 973 height 397
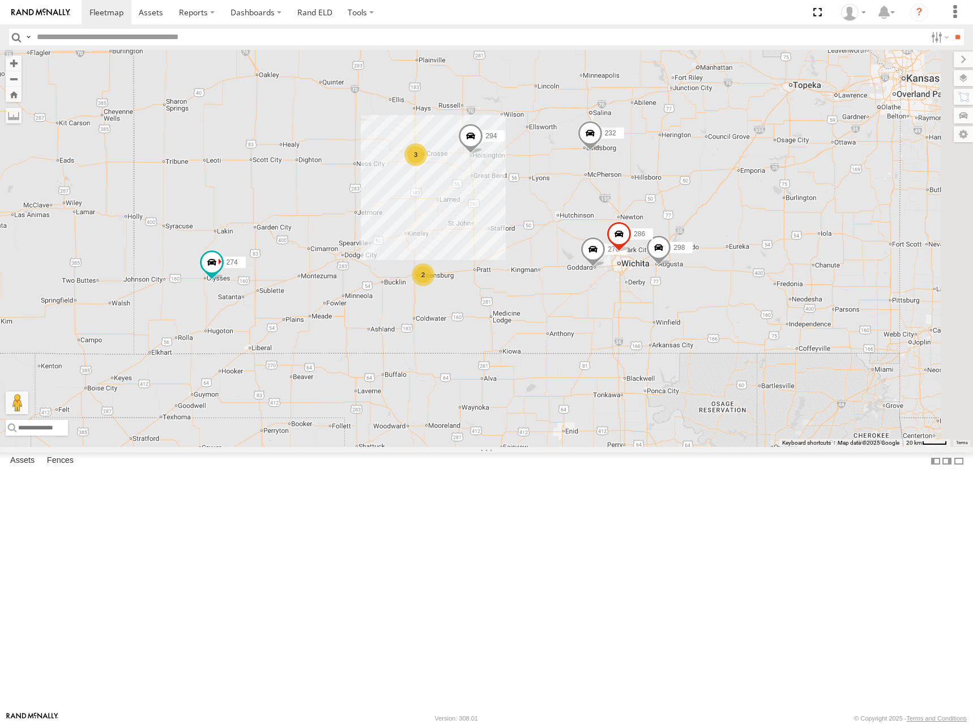
drag, startPoint x: 888, startPoint y: 336, endPoint x: 712, endPoint y: 374, distance: 180.1
click at [712, 374] on div "294 274 2 3 298 270 232 286" at bounding box center [486, 248] width 973 height 397
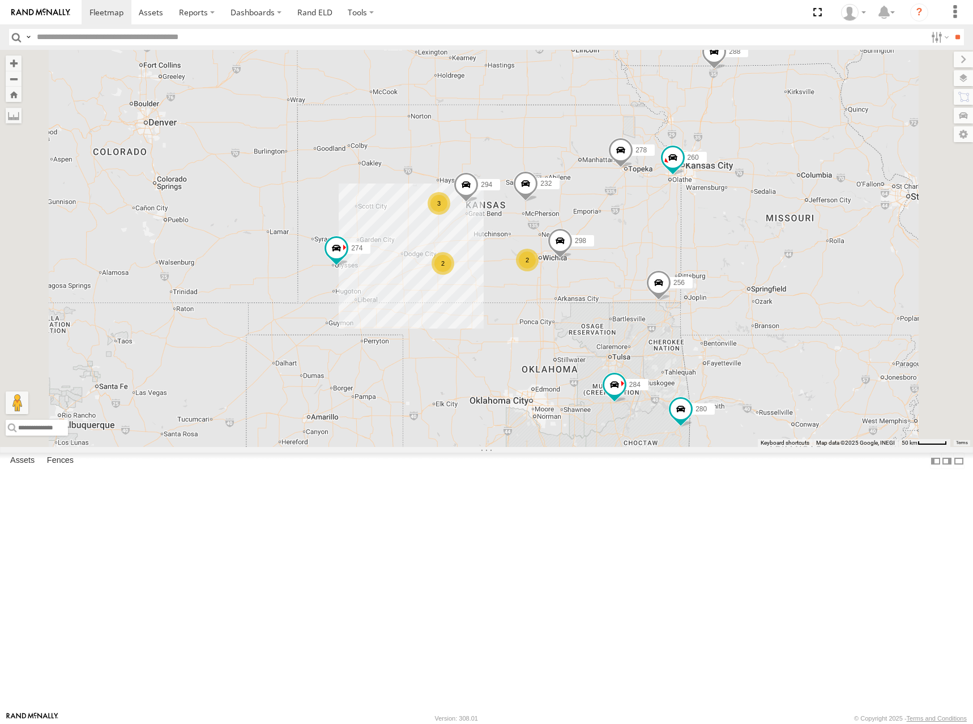
drag, startPoint x: 744, startPoint y: 296, endPoint x: 685, endPoint y: 303, distance: 58.7
click at [685, 303] on div "294 274 298 232 256 284 278 300 2 3 2 4 288 292 280 264 282 260" at bounding box center [486, 248] width 973 height 397
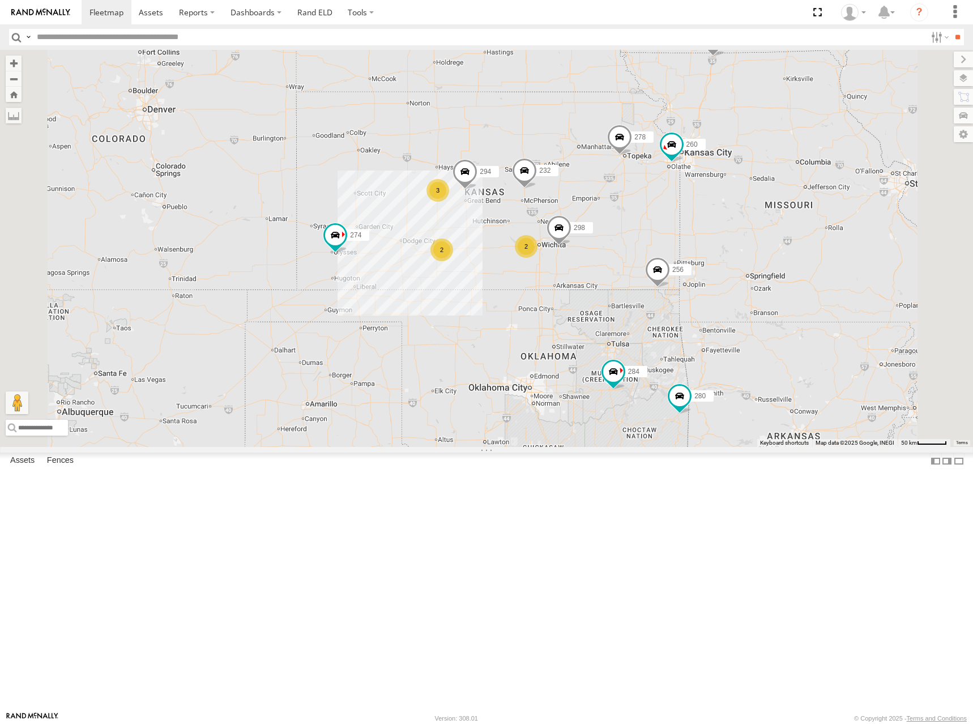
click at [694, 263] on div "294 274 298 232 256 284 278 300 2 3 2 4 288 292 280 264 282 260" at bounding box center [486, 248] width 973 height 397
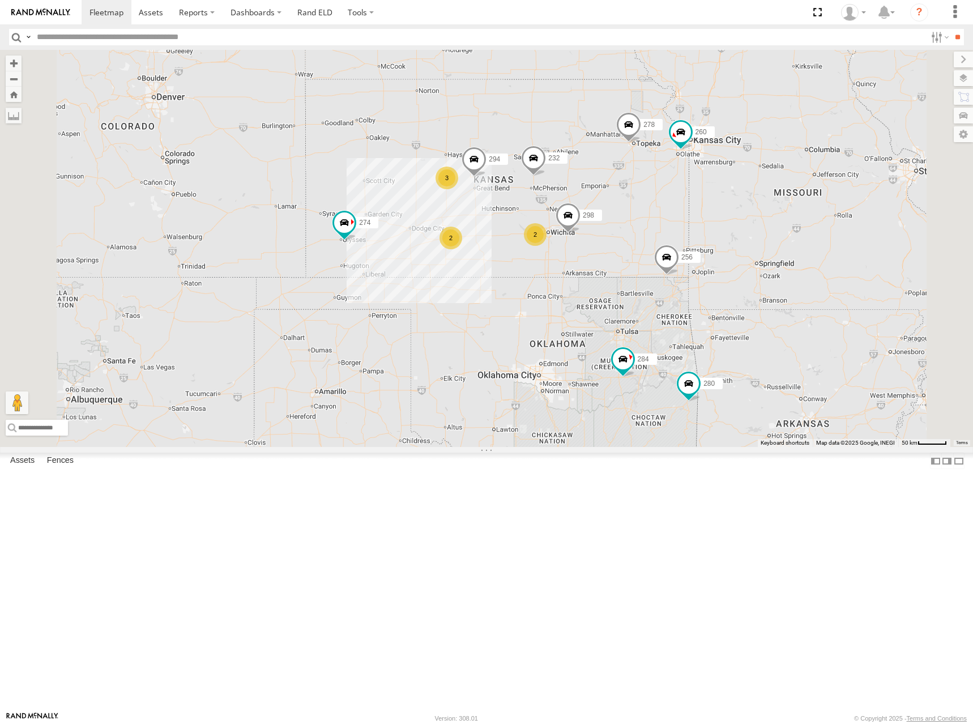
drag, startPoint x: 731, startPoint y: 308, endPoint x: 737, endPoint y: 302, distance: 8.0
click at [737, 302] on div "294 274 298 232 256 284 278 300 2 3 2 4 288 292 280 264 282 260" at bounding box center [486, 248] width 973 height 397
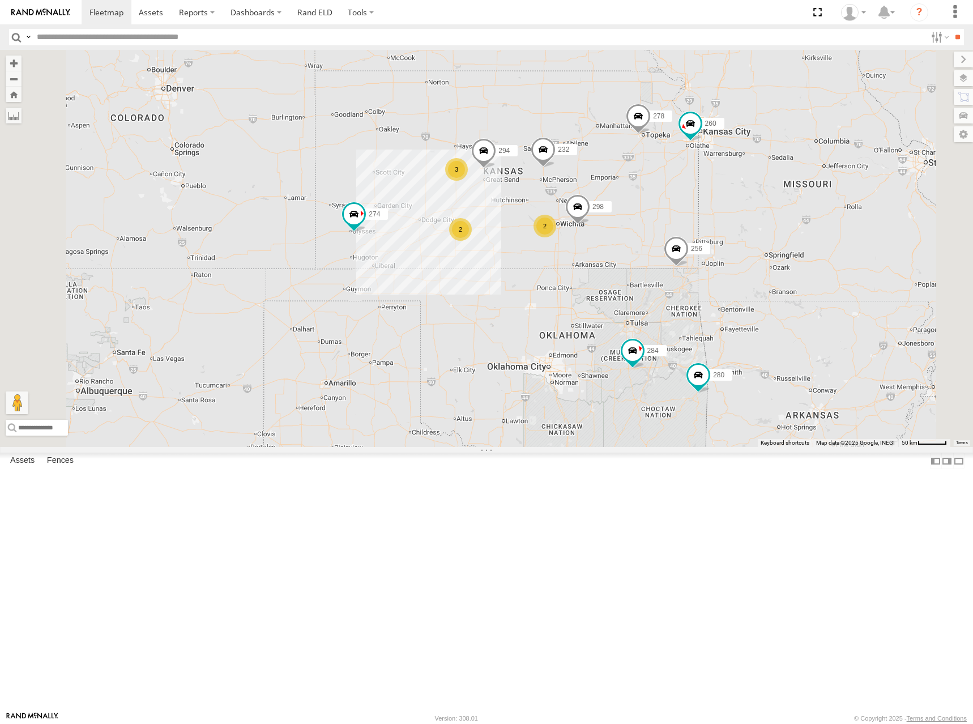
drag, startPoint x: 787, startPoint y: 316, endPoint x: 792, endPoint y: 319, distance: 6.1
click at [792, 319] on div "294 274 298 232 256 284 278 300 2 3 2 4 288 292 280 264 282 260" at bounding box center [486, 248] width 973 height 397
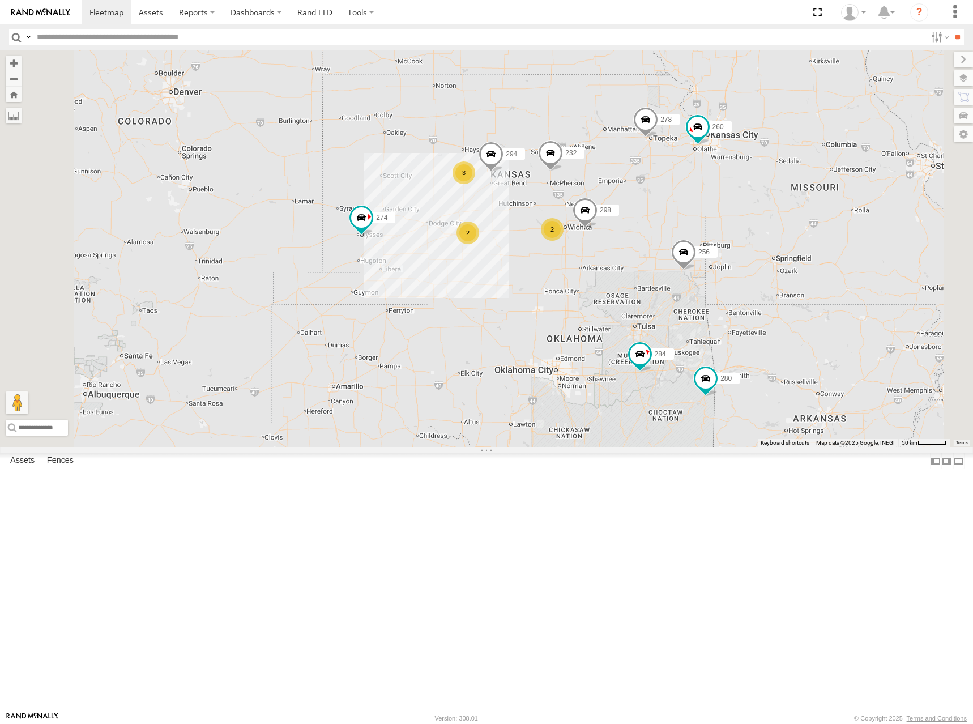
click at [684, 242] on div "294 274 298 232 256 284 278 300 2 3 2 4 288 292 280 264 282 260" at bounding box center [486, 248] width 973 height 397
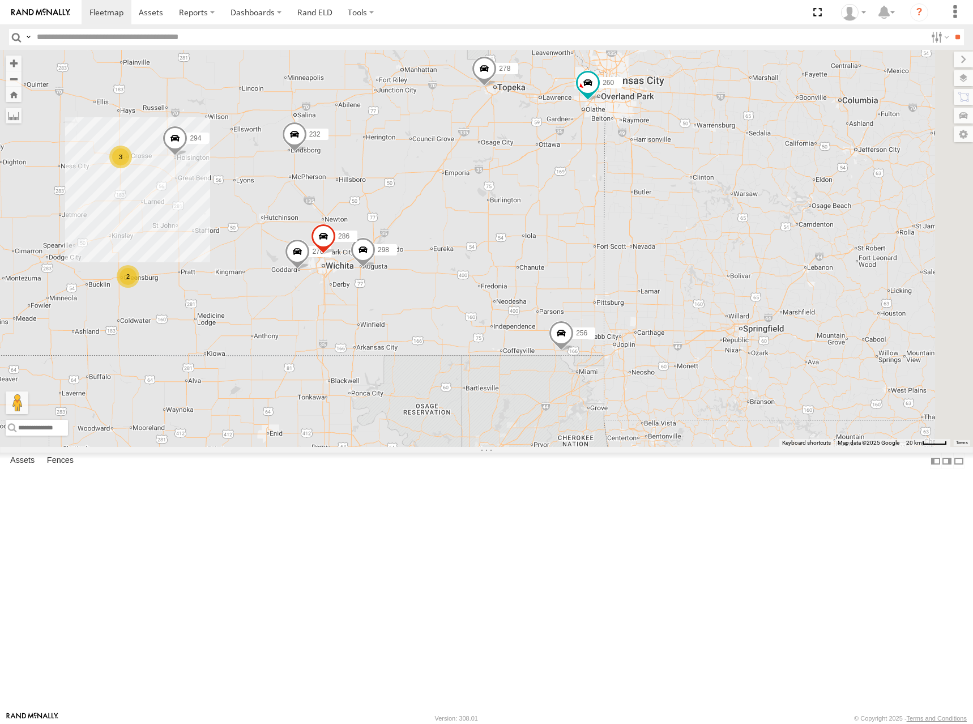
drag, startPoint x: 729, startPoint y: 354, endPoint x: 565, endPoint y: 330, distance: 165.5
click at [565, 330] on div "294 274 298 232 256 284 278 300 288 292 280 264 282 260 2 3 270 286" at bounding box center [486, 248] width 973 height 397
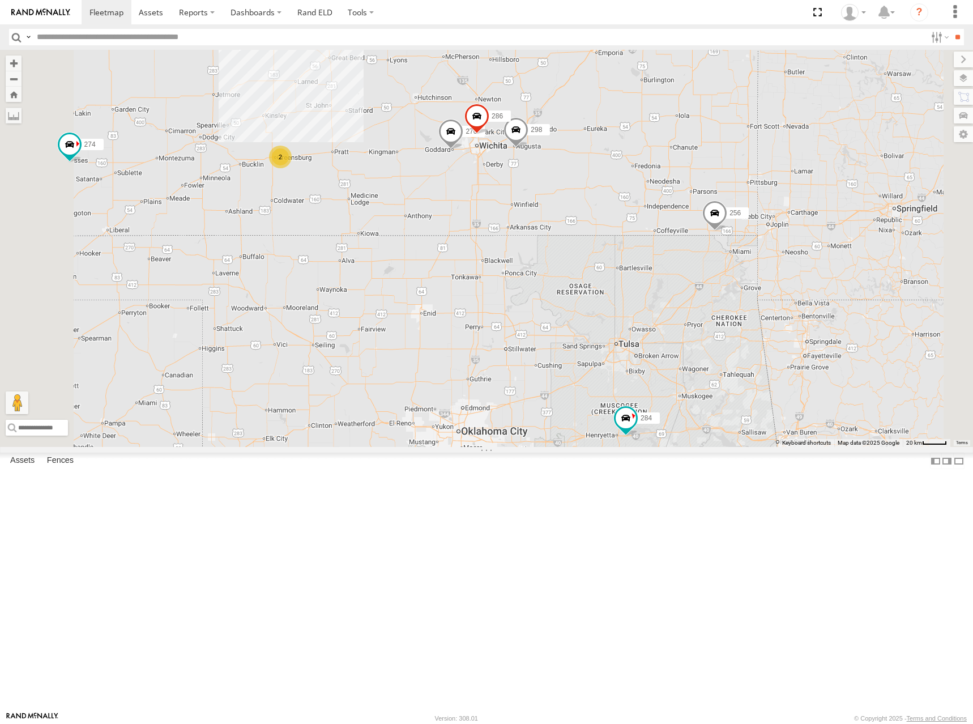
drag, startPoint x: 726, startPoint y: 253, endPoint x: 769, endPoint y: 252, distance: 43.6
click at [769, 252] on div "294 274 298 232 256 284 278 300 288 292 280 264 282 260 270 286 2 3" at bounding box center [486, 248] width 973 height 397
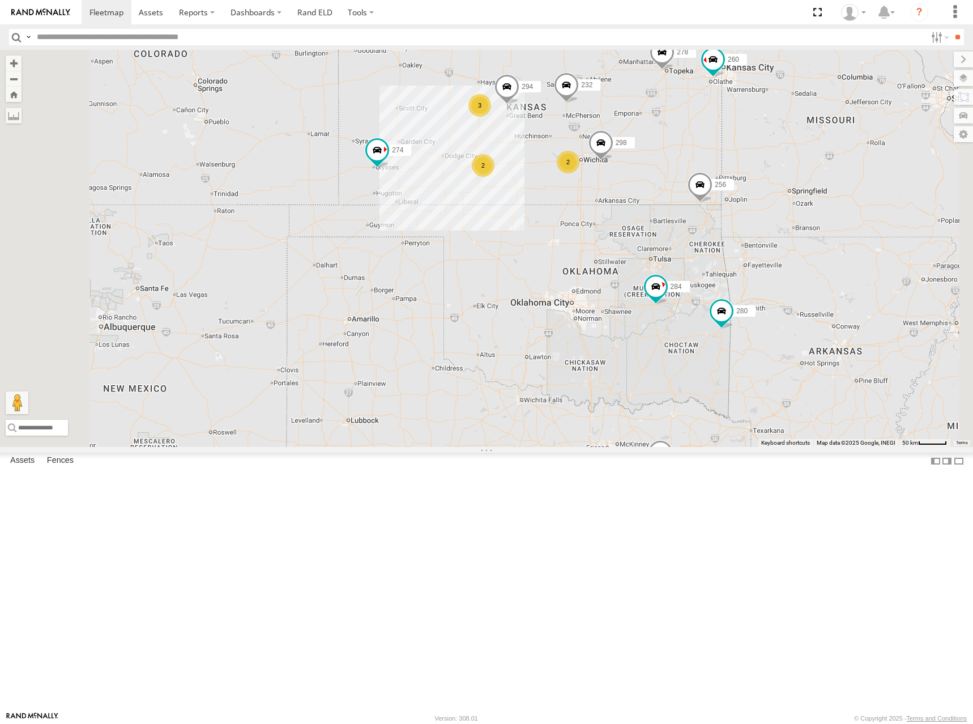
drag, startPoint x: 754, startPoint y: 167, endPoint x: 768, endPoint y: 197, distance: 33.2
click at [768, 197] on div "294 274 298 232 256 284 278 300 288 292 280 264 282 260 2 3 2" at bounding box center [486, 248] width 973 height 397
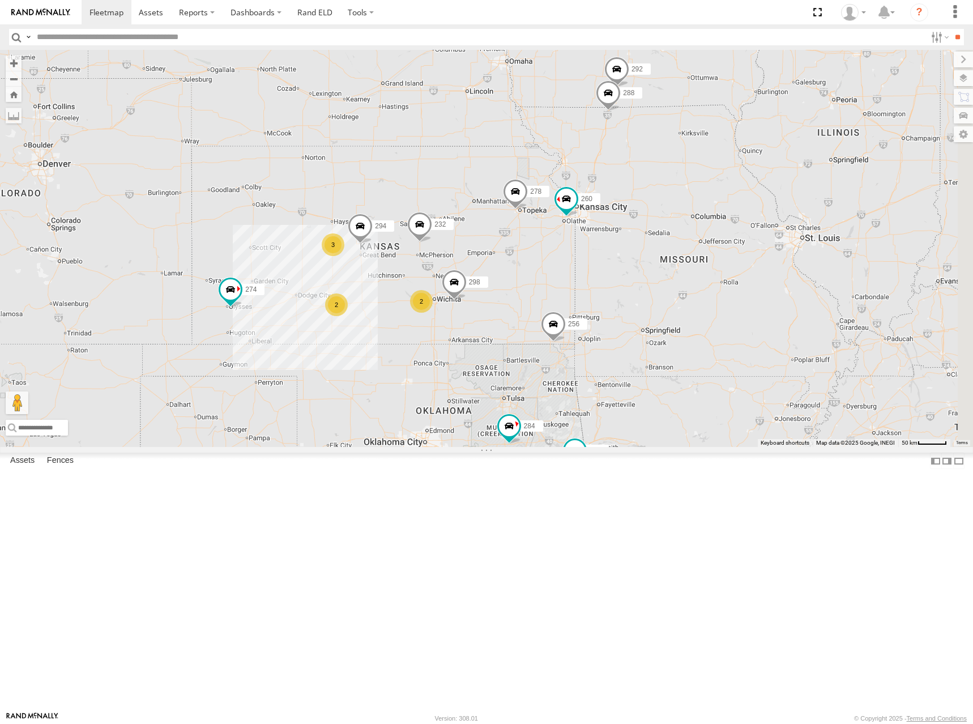
drag, startPoint x: 769, startPoint y: 146, endPoint x: 632, endPoint y: 279, distance: 190.7
click at [632, 279] on div "294 274 298 232 256 284 278 300 288 292 280 264 282 260 2 3 2 296" at bounding box center [486, 248] width 973 height 397
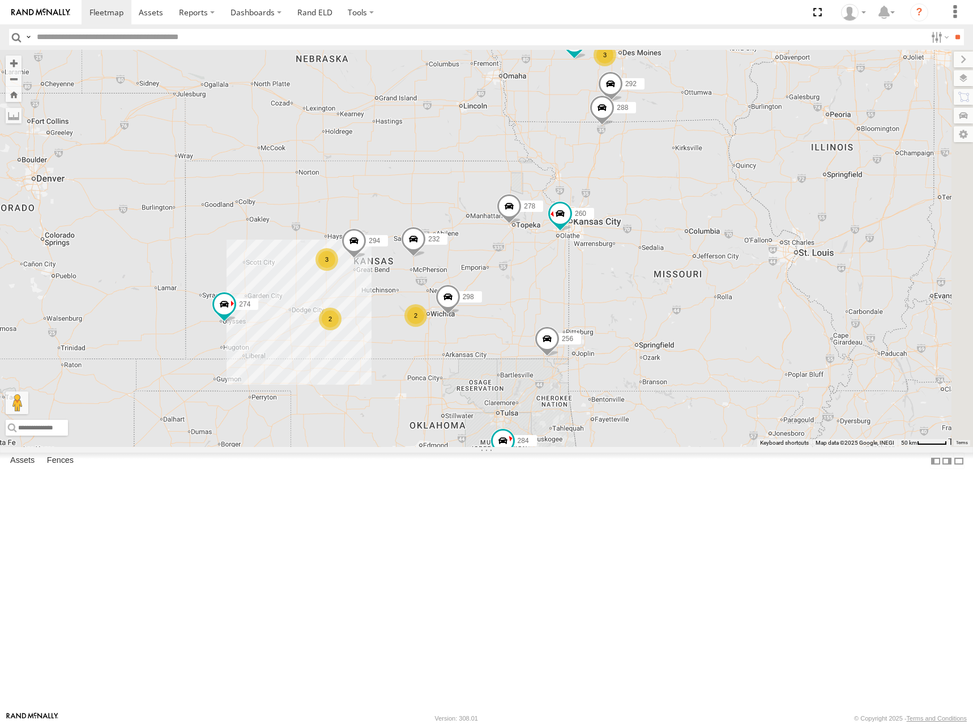
drag, startPoint x: 827, startPoint y: 232, endPoint x: 825, endPoint y: 246, distance: 14.3
click at [825, 246] on div "294 274 298 232 256 284 278 300 288 292 280 264 282 260 2 3 2 3 304" at bounding box center [486, 248] width 973 height 397
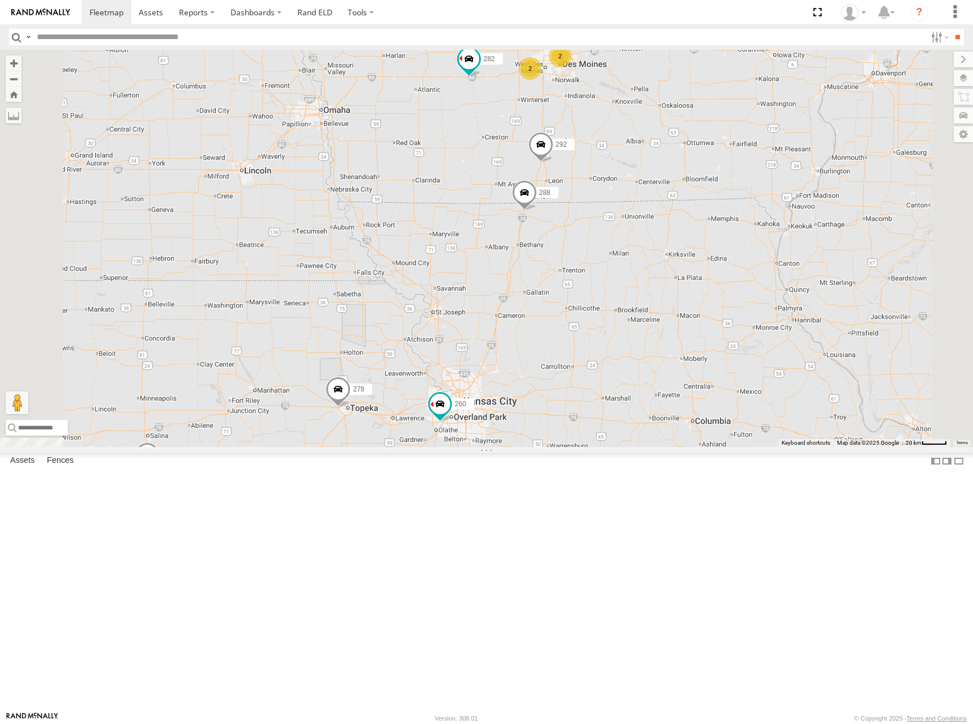
click at [810, 170] on div "294 274 298 232 256 284 278 300 288 292 280 264 282 260 2 2 286" at bounding box center [486, 248] width 973 height 397
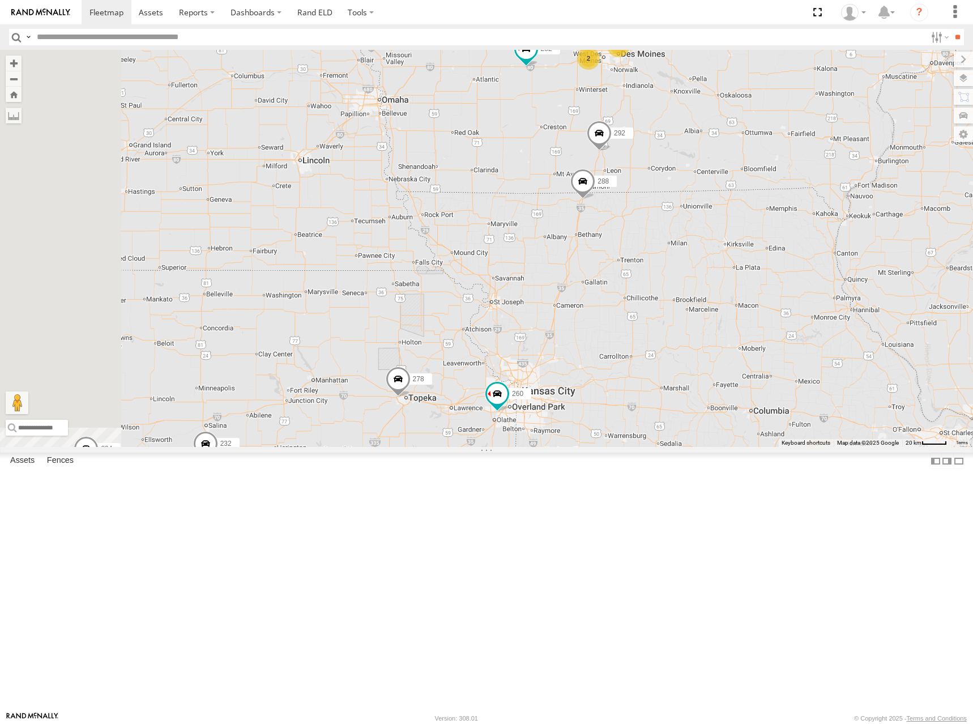
drag, startPoint x: 624, startPoint y: 332, endPoint x: 666, endPoint y: 322, distance: 43.7
click at [666, 322] on div "294 274 298 232 256 284 278 300 288 292 280 264 282 260 2 2 286" at bounding box center [486, 248] width 973 height 397
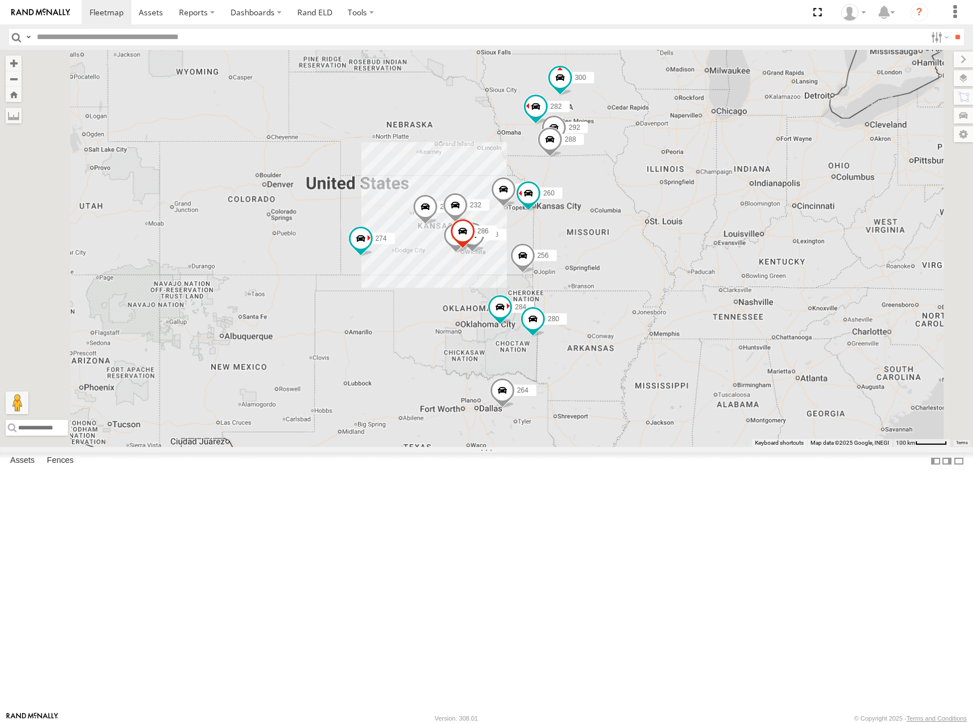
drag, startPoint x: 562, startPoint y: 354, endPoint x: 597, endPoint y: 325, distance: 45.5
click at [468, 223] on span at bounding box center [455, 208] width 25 height 31
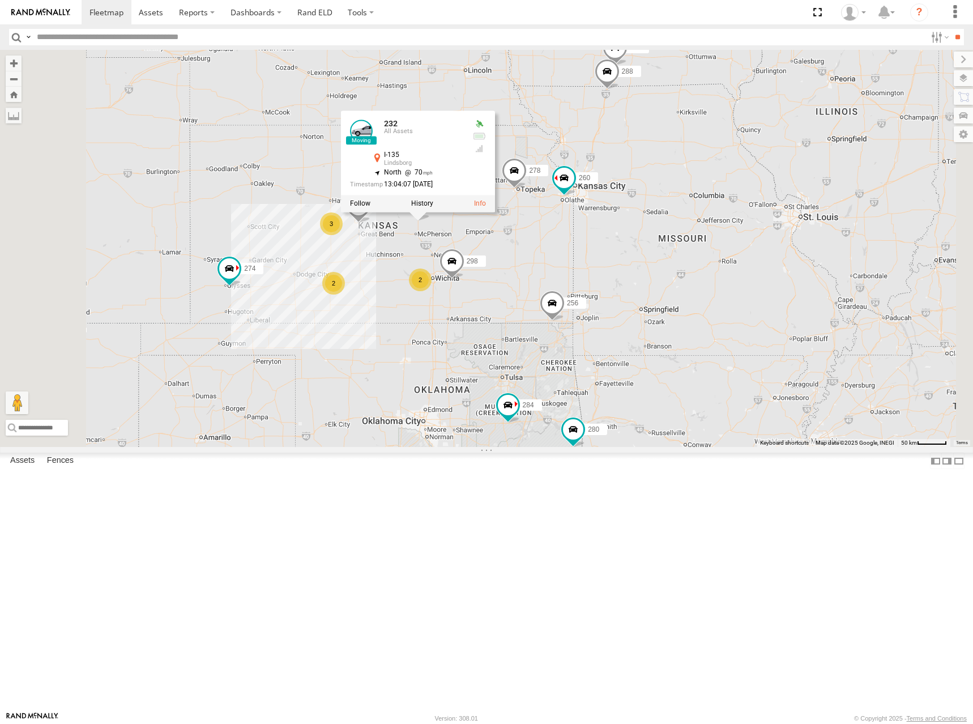
click at [647, 358] on div "274 232 256 284 278 300 280 264 282 260 232 All Assets I-135 [GEOGRAPHIC_DATA] …" at bounding box center [486, 248] width 973 height 397
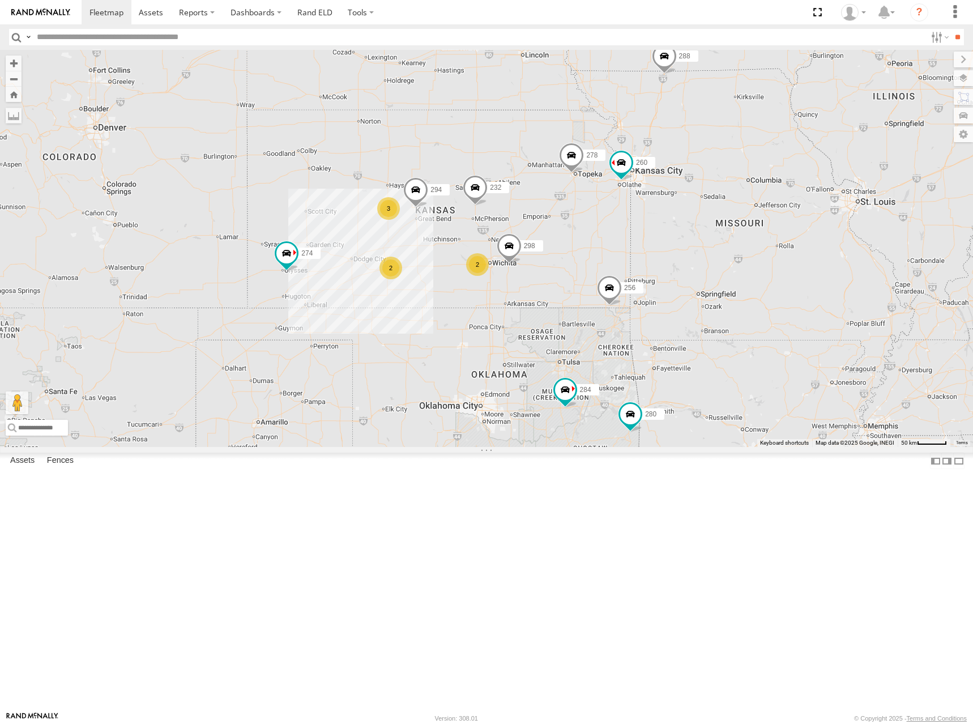
drag, startPoint x: 592, startPoint y: 299, endPoint x: 654, endPoint y: 283, distance: 63.7
click at [654, 283] on div "274 232 256 284 278 300 280 264 282 260 272 2 3 298 2 4 288 292 294" at bounding box center [486, 248] width 973 height 397
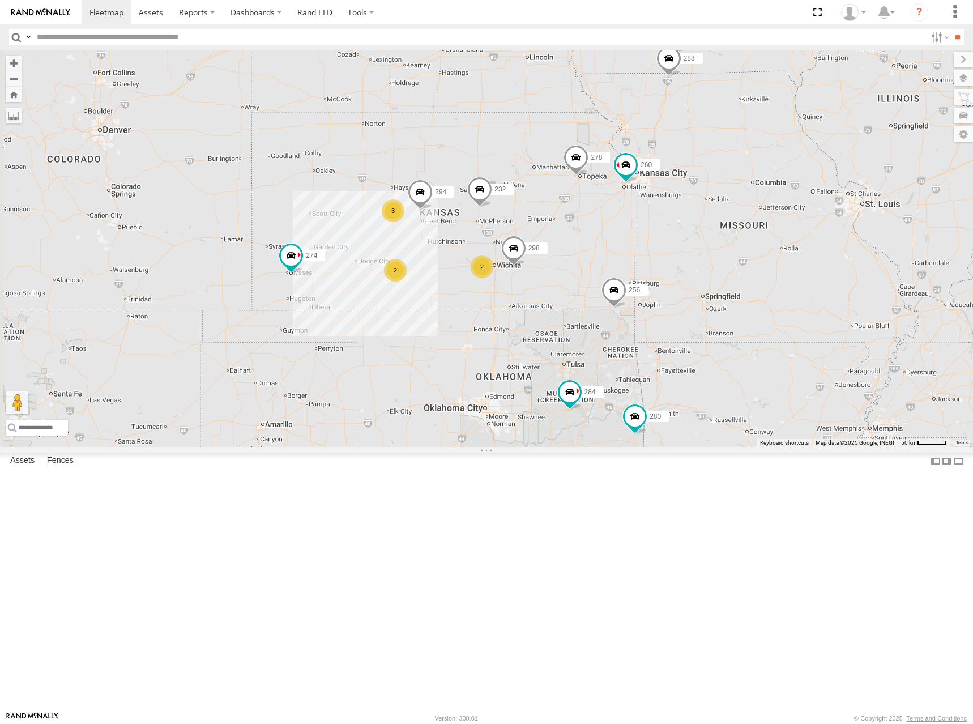
drag, startPoint x: 634, startPoint y: 276, endPoint x: 641, endPoint y: 276, distance: 6.2
click at [641, 276] on div "274 232 256 284 278 300 280 264 282 260 272 2 3 298 2 4 288 292 294" at bounding box center [486, 248] width 973 height 397
drag, startPoint x: 637, startPoint y: 276, endPoint x: 666, endPoint y: 273, distance: 29.6
click at [666, 273] on div "274 232 256 284 278 300 280 264 282 260 272 2 3 298 2 4 288 292 294" at bounding box center [486, 248] width 973 height 397
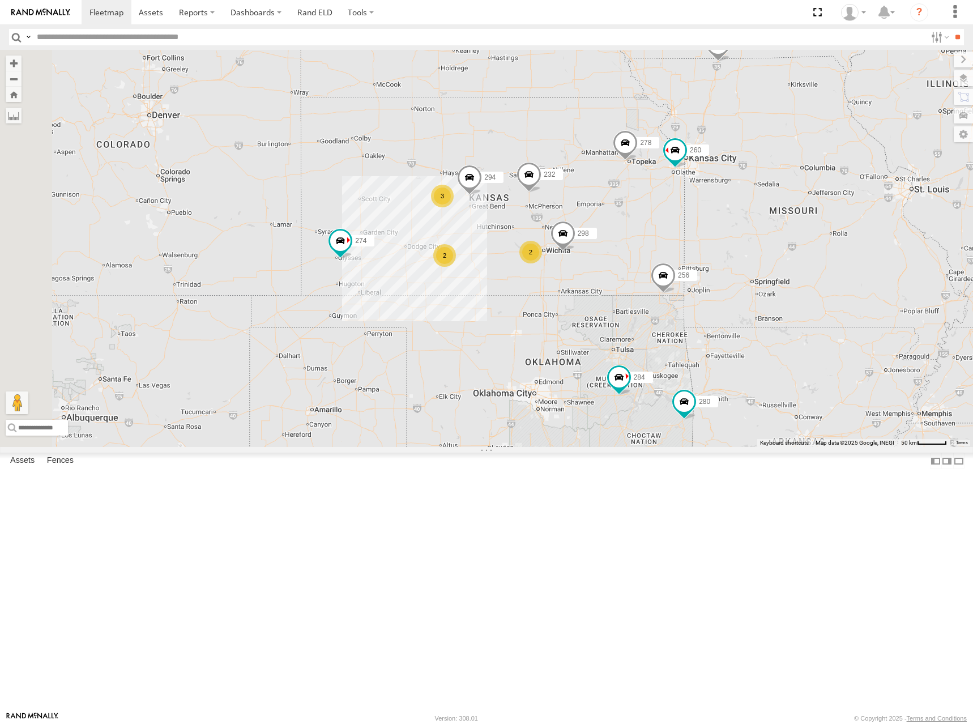
click at [664, 266] on div "274 232 256 284 278 300 280 264 282 260 272 2 3 298 2 4 288 292 294" at bounding box center [486, 248] width 973 height 397
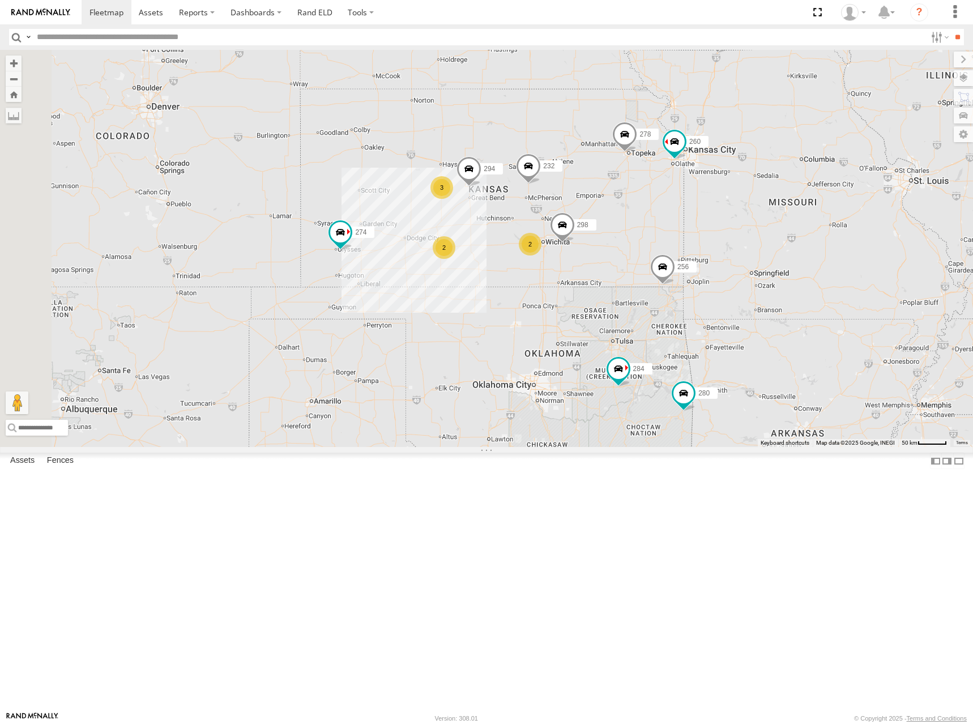
drag, startPoint x: 679, startPoint y: 259, endPoint x: 676, endPoint y: 249, distance: 11.0
click at [676, 249] on div "274 232 256 284 278 300 280 264 282 260 272 2 3 298 2 4 288 292 294" at bounding box center [486, 248] width 973 height 397
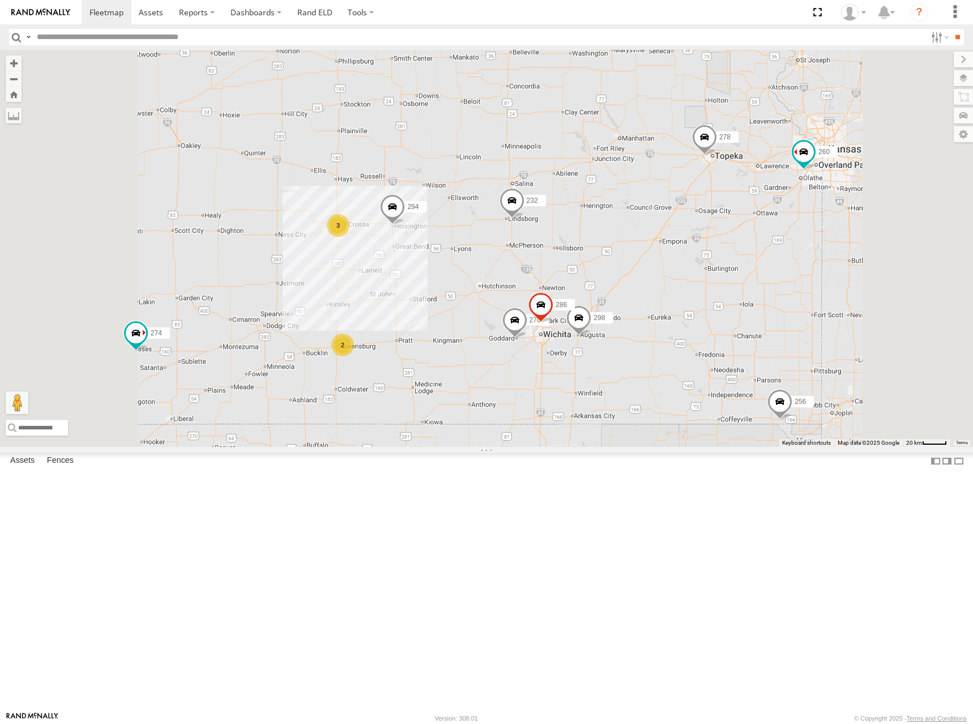
drag, startPoint x: 680, startPoint y: 250, endPoint x: 681, endPoint y: 233, distance: 17.0
click at [681, 233] on div "274 232 256 284 278 300 280 264 282 260 272 298 288 292 294 2 3 270 286" at bounding box center [486, 248] width 973 height 397
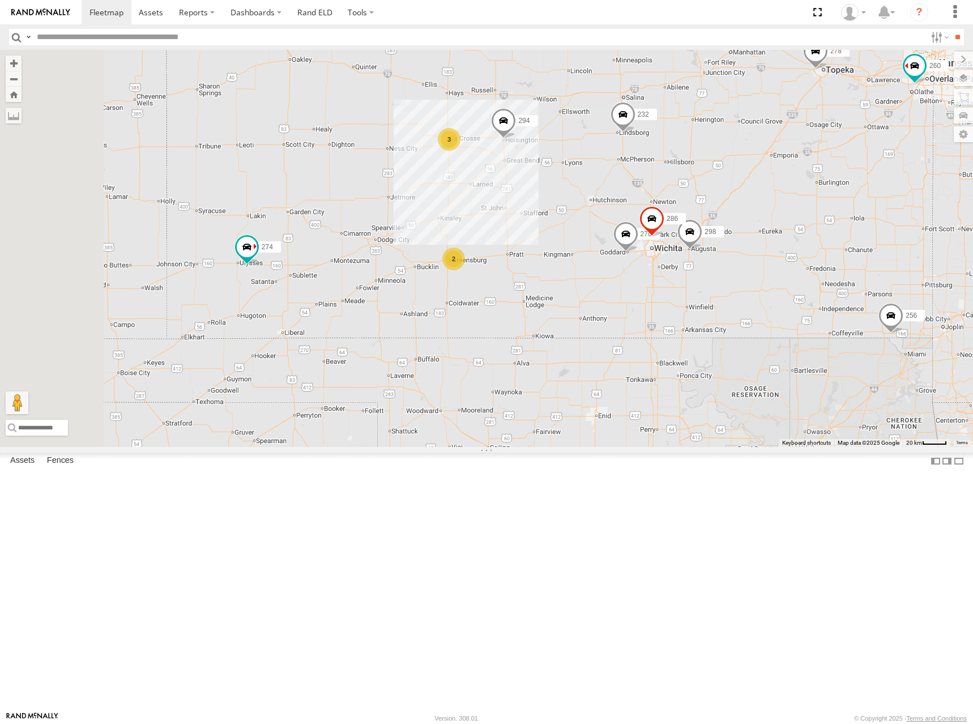
drag, startPoint x: 598, startPoint y: 366, endPoint x: 709, endPoint y: 298, distance: 130.2
click at [709, 298] on div "274 232 256 284 278 300 280 264 282 260 272 298 288 292 294 2 3 270 286" at bounding box center [486, 248] width 973 height 397
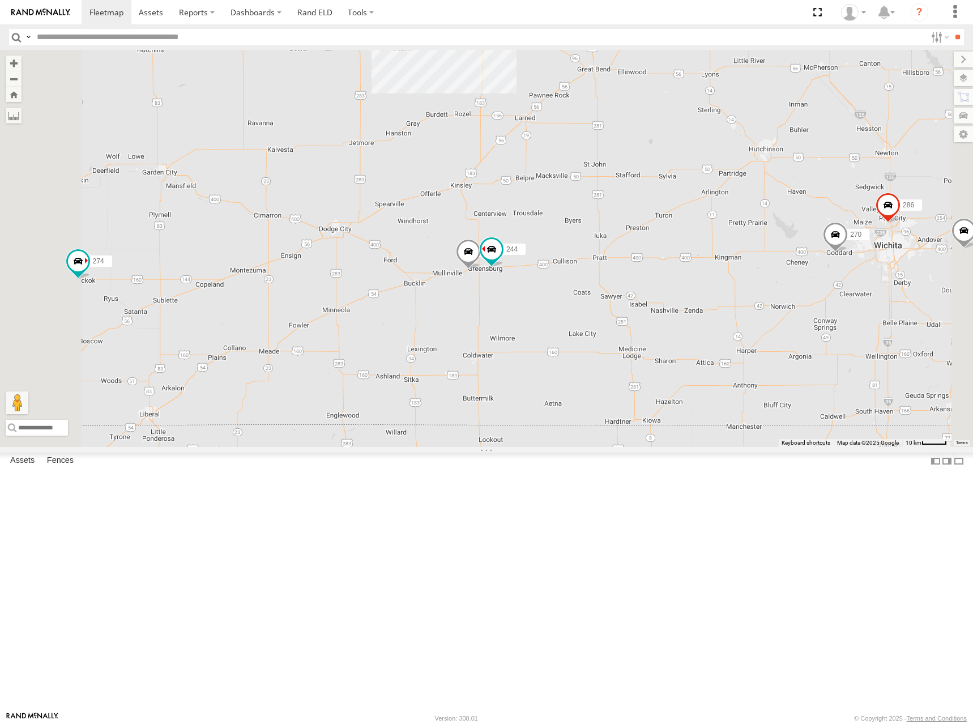
drag, startPoint x: 664, startPoint y: 352, endPoint x: 756, endPoint y: 319, distance: 97.3
click at [755, 319] on div "274 232 256 284 278 300 280 264 282 260 272 298 288 292 294 270 286 244 3 302" at bounding box center [486, 248] width 973 height 397
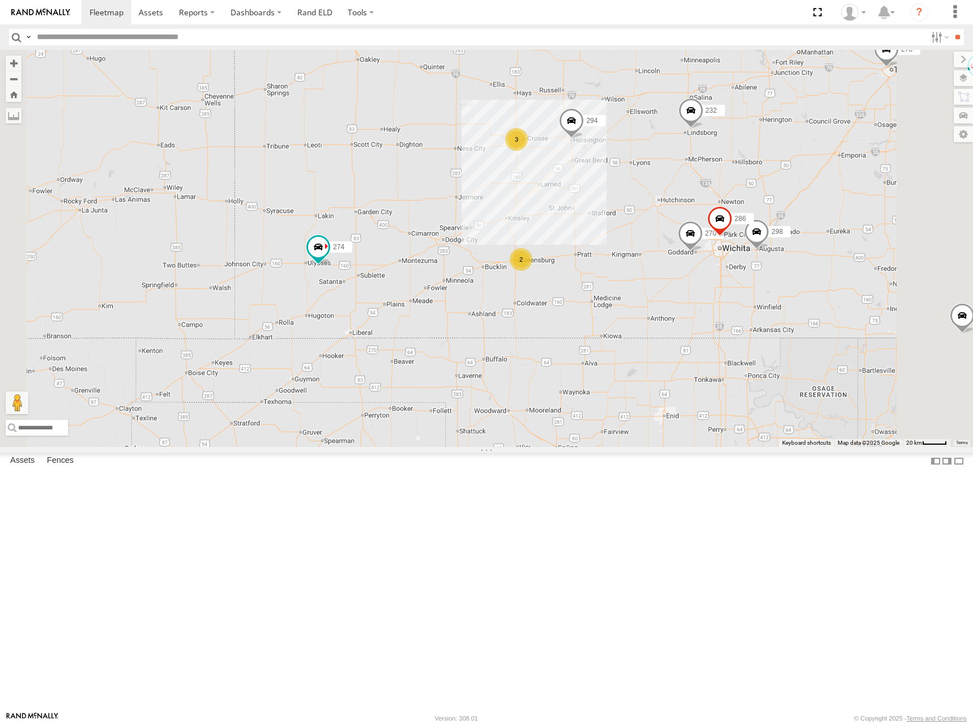
drag, startPoint x: 783, startPoint y: 255, endPoint x: 757, endPoint y: 312, distance: 62.3
click at [757, 312] on div "274 232 256 284 278 300 280 264 282 260 272 298 288 292 294 270 286 2 3" at bounding box center [486, 248] width 973 height 397
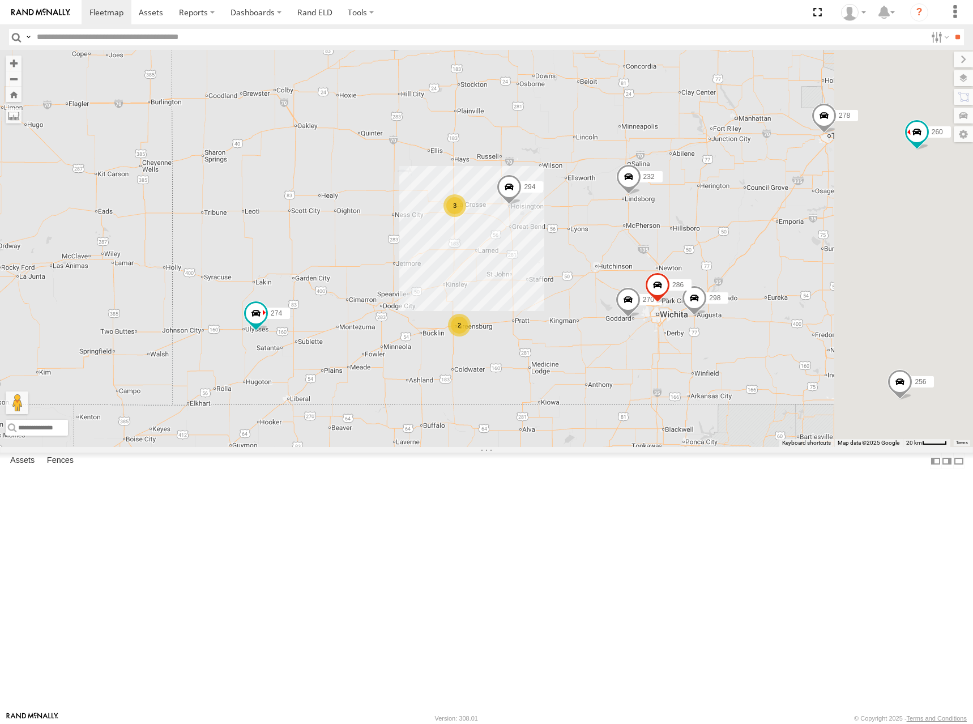
drag, startPoint x: 804, startPoint y: 180, endPoint x: 916, endPoint y: 143, distance: 118.2
click at [804, 180] on div "274 232 256 284 278 300 280 264 282 260 272 298 288 292 294 270 286 2 3" at bounding box center [486, 248] width 973 height 397
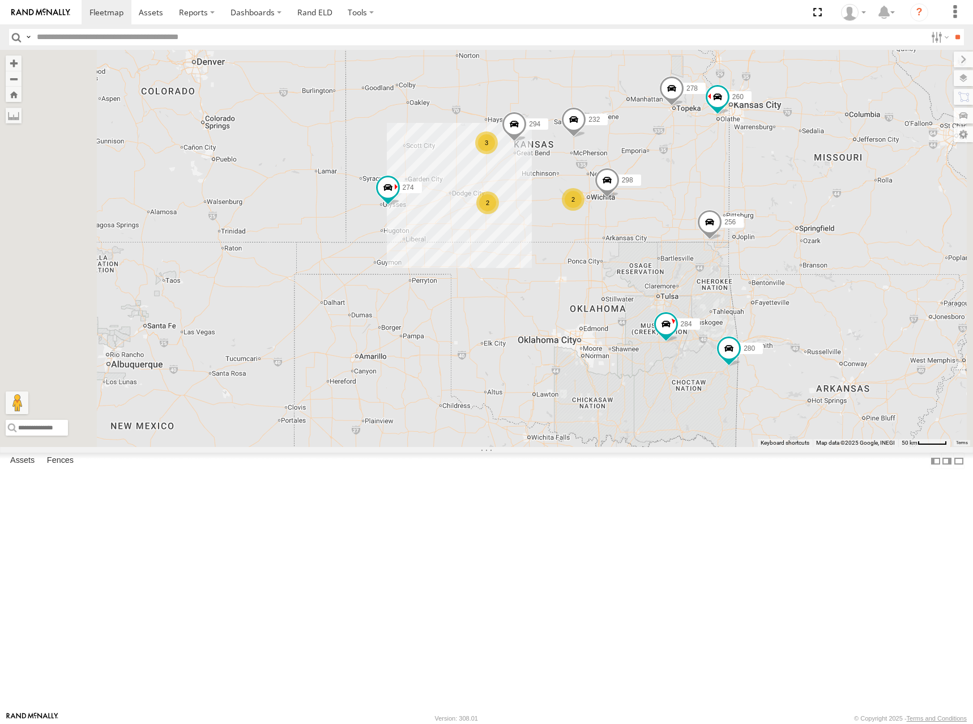
click at [769, 170] on div "274 232 256 284 278 300 280 264 282 260 272 298 288 292 294 2 3 2 4" at bounding box center [486, 248] width 973 height 397
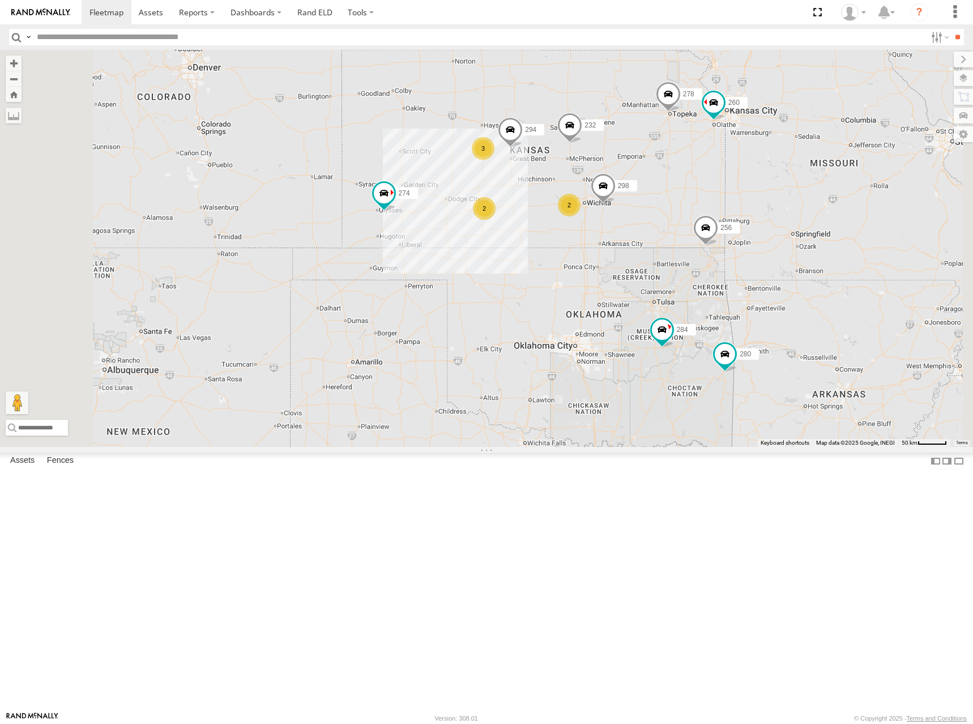
click at [770, 169] on div "274 232 256 284 278 300 280 264 282 260 272 298 288 292 294 2 3 2 4" at bounding box center [486, 248] width 973 height 397
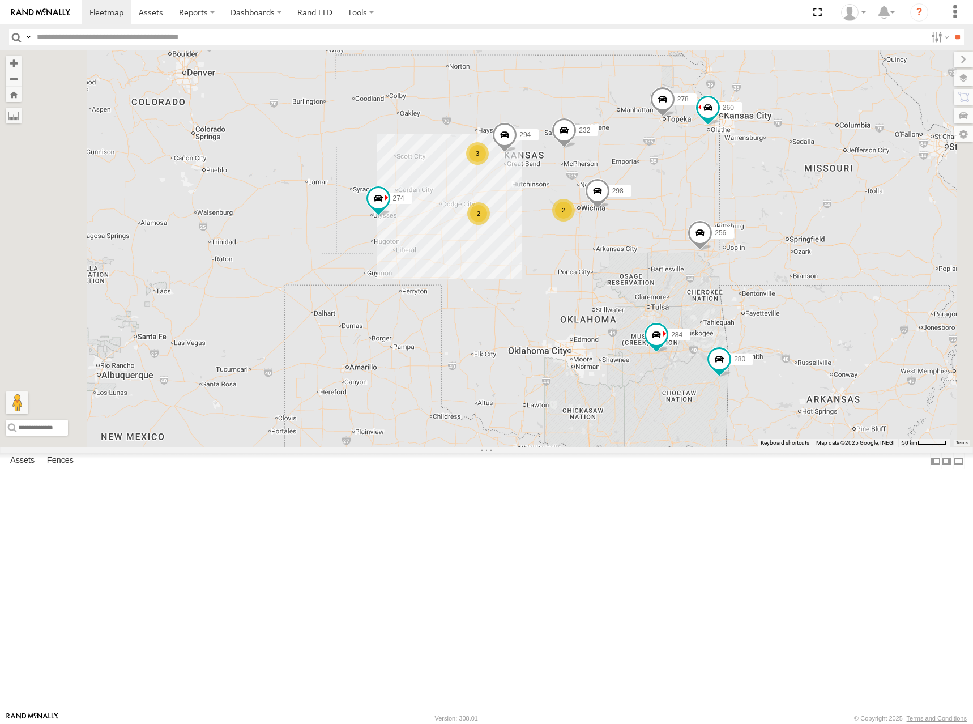
drag, startPoint x: 706, startPoint y: 210, endPoint x: 697, endPoint y: 211, distance: 9.2
click at [697, 211] on div "274 232 256 284 278 300 280 264 282 260 272 298 288 292 294 2 3 2 4" at bounding box center [486, 248] width 973 height 397
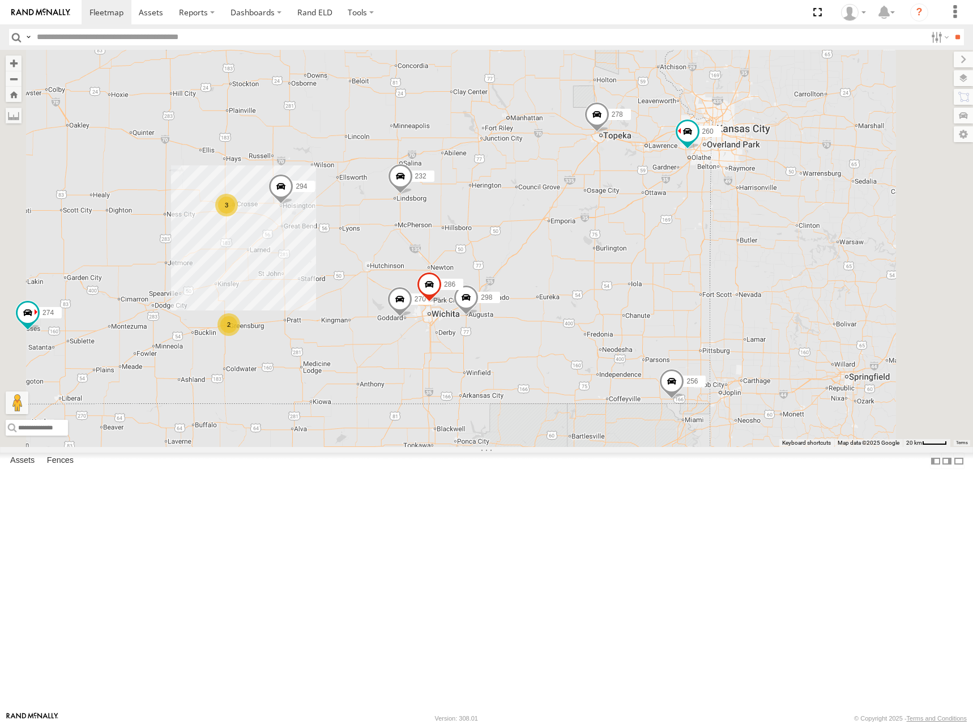
click at [731, 180] on div "274 232 256 284 278 300 280 264 282 260 272 298 288 292 294 2 3 270 286" at bounding box center [486, 248] width 973 height 397
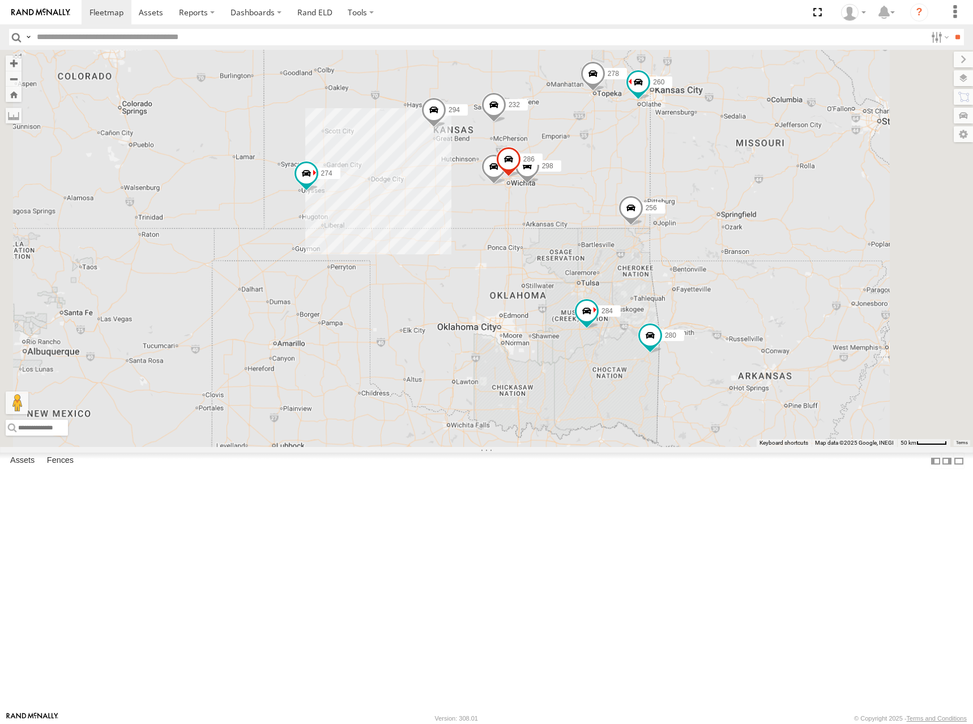
drag, startPoint x: 702, startPoint y: 151, endPoint x: 705, endPoint y: 164, distance: 13.9
click at [705, 164] on div "274 232 256 284 278 300 280 264 282 260 272 298 288 292 294 270 286" at bounding box center [486, 248] width 973 height 397
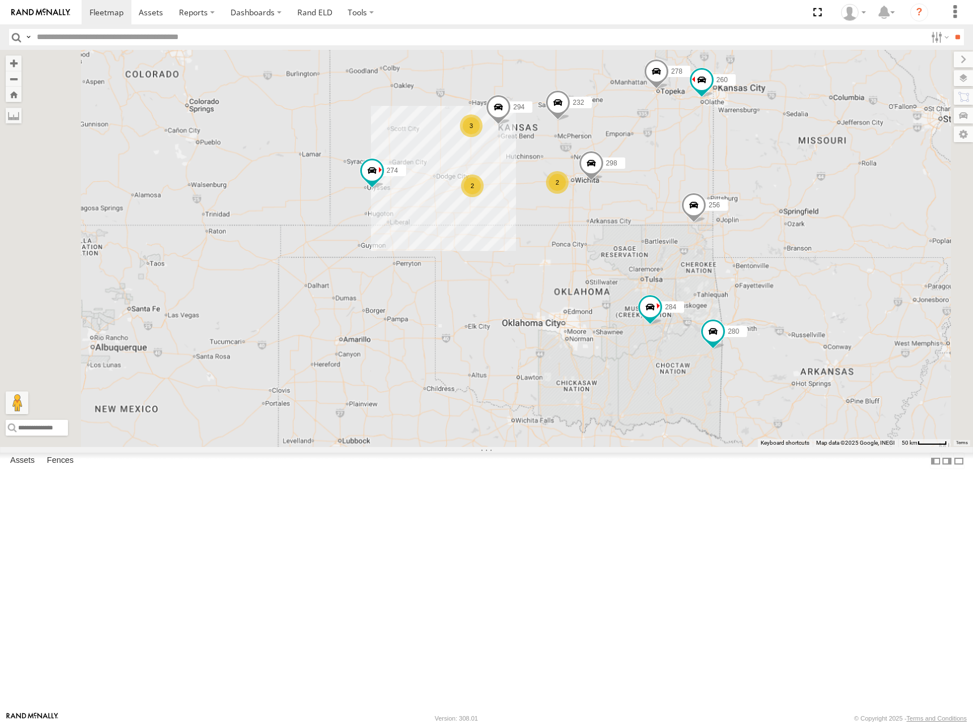
drag, startPoint x: 660, startPoint y: 187, endPoint x: 732, endPoint y: 169, distance: 73.8
click at [732, 169] on div "274 232 256 284 278 300 280 264 282 260 272 298 288 292 294 2 3 2 4" at bounding box center [486, 248] width 973 height 397
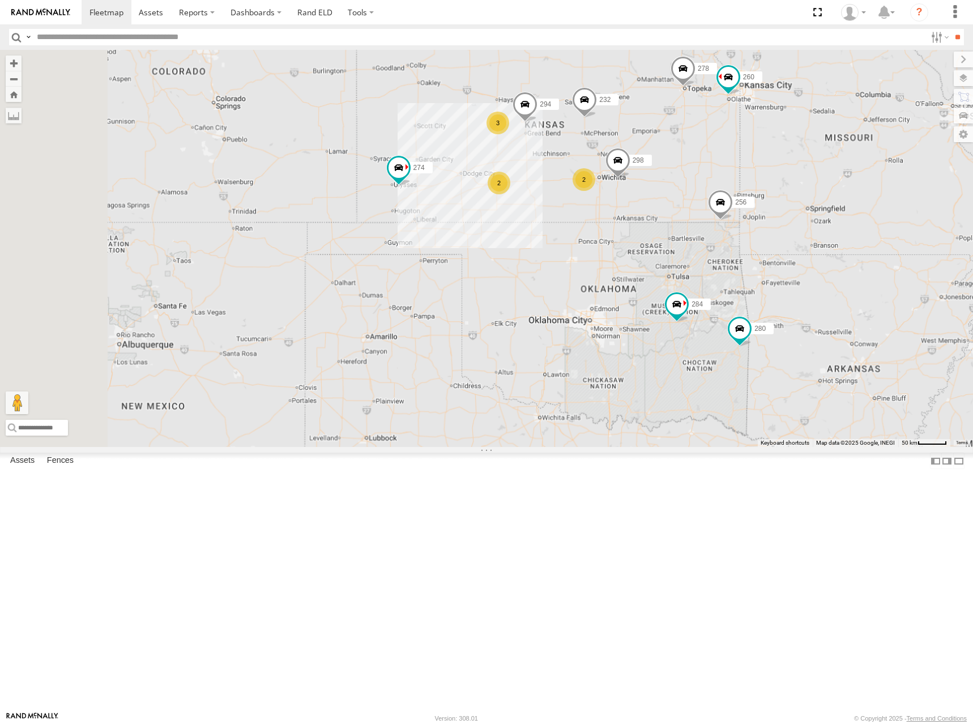
click at [628, 180] on div "274 232 256 284 278 300 280 264 282 260 272 298 288 292 294 2 3 2 4" at bounding box center [486, 248] width 973 height 397
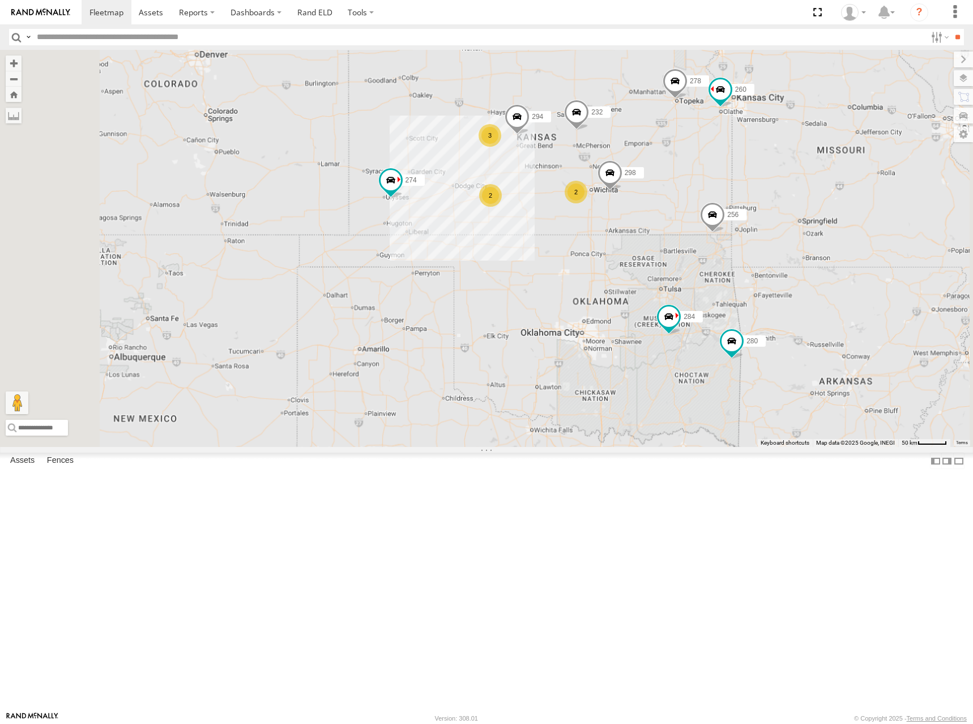
drag, startPoint x: 737, startPoint y: 154, endPoint x: 699, endPoint y: 191, distance: 52.9
click at [700, 191] on div "274 232 256 284 278 300 280 264 282 260 272 298 288 292 294 2 3 2 4" at bounding box center [486, 248] width 973 height 397
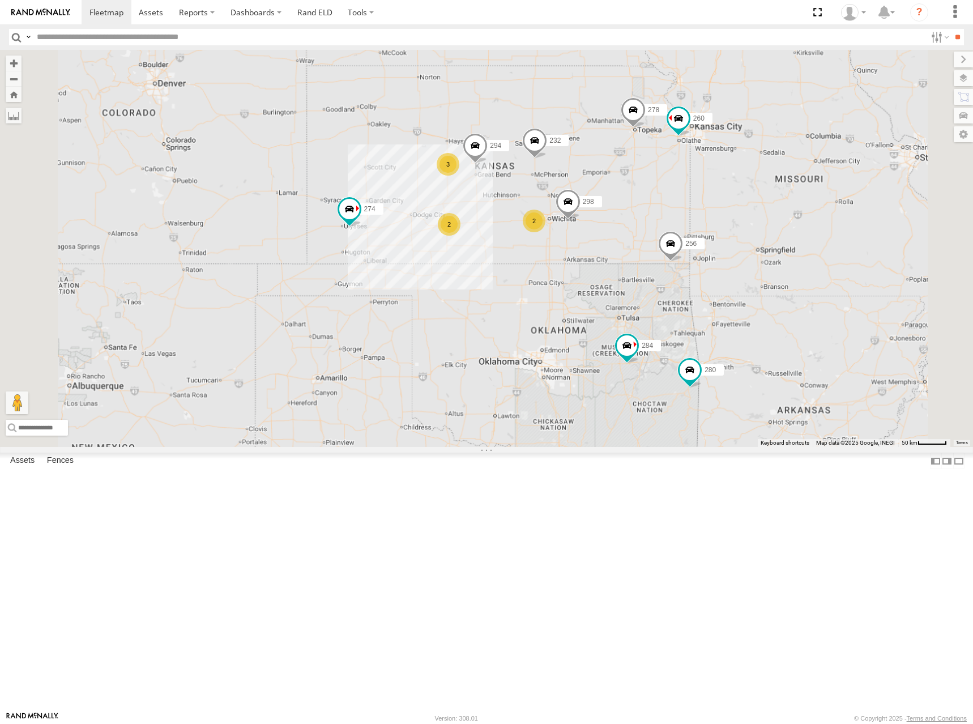
drag, startPoint x: 760, startPoint y: 221, endPoint x: 746, endPoint y: 208, distance: 19.6
click at [746, 208] on div "274 232 256 284 278 300 280 264 282 260 272 298 288 292 294 2 3 2 4" at bounding box center [486, 248] width 973 height 397
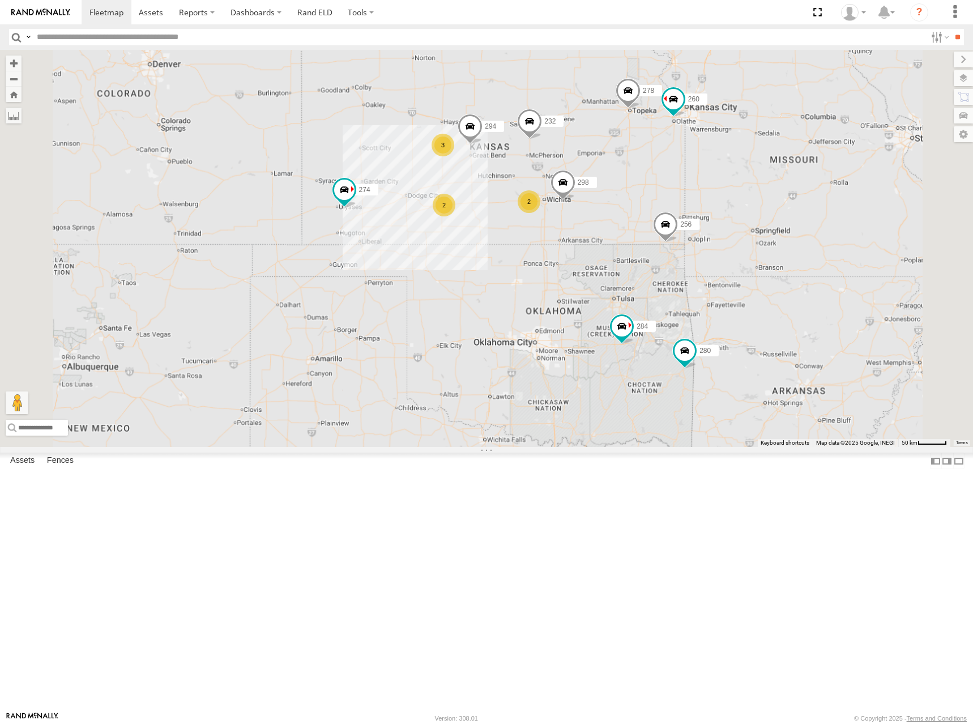
drag, startPoint x: 692, startPoint y: 200, endPoint x: 696, endPoint y: 196, distance: 6.0
click at [696, 196] on div "274 232 256 284 278 300 280 264 282 260 272 298 288 292 294 2 3 2 4" at bounding box center [486, 248] width 973 height 397
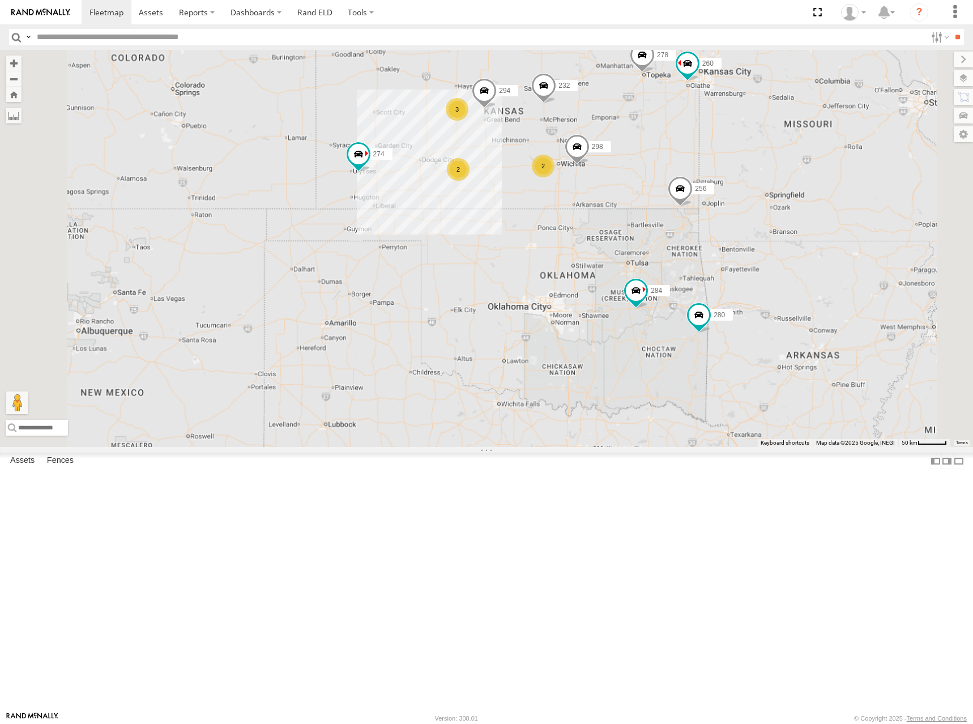
drag, startPoint x: 680, startPoint y: 202, endPoint x: 692, endPoint y: 164, distance: 39.9
click at [692, 164] on div "274 232 256 284 278 300 280 264 282 260 272 298 288 292 294 2 3 2 4" at bounding box center [486, 248] width 973 height 397
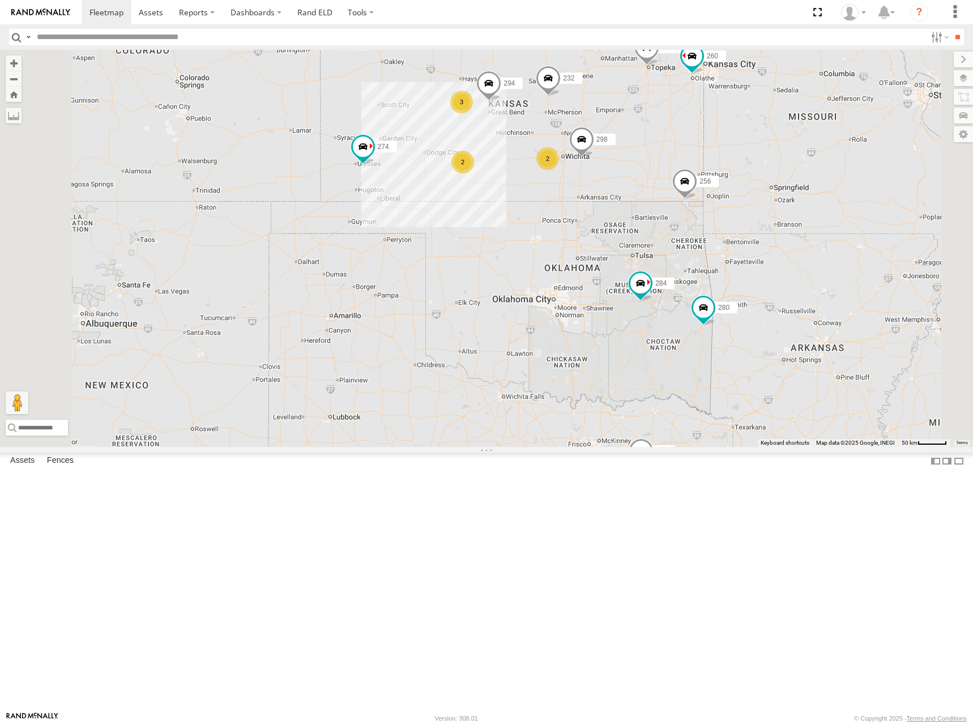
drag, startPoint x: 729, startPoint y: 234, endPoint x: 692, endPoint y: 257, distance: 44.0
click at [692, 257] on div "274 232 256 284 278 300 280 264 282 260 272 298 288 292 294 2 3 2" at bounding box center [486, 248] width 973 height 397
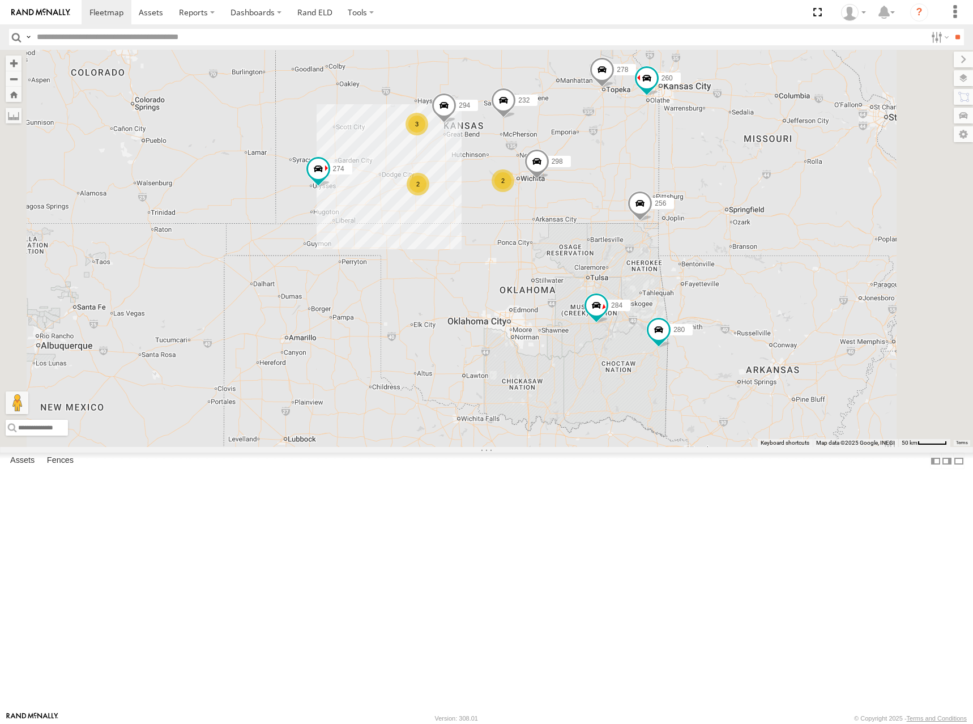
drag, startPoint x: 649, startPoint y: 186, endPoint x: 635, endPoint y: 188, distance: 14.3
click at [635, 188] on div "274 232 256 284 278 300 280 264 282 260 272 298 288 292 294 2 3 2 4" at bounding box center [486, 248] width 973 height 397
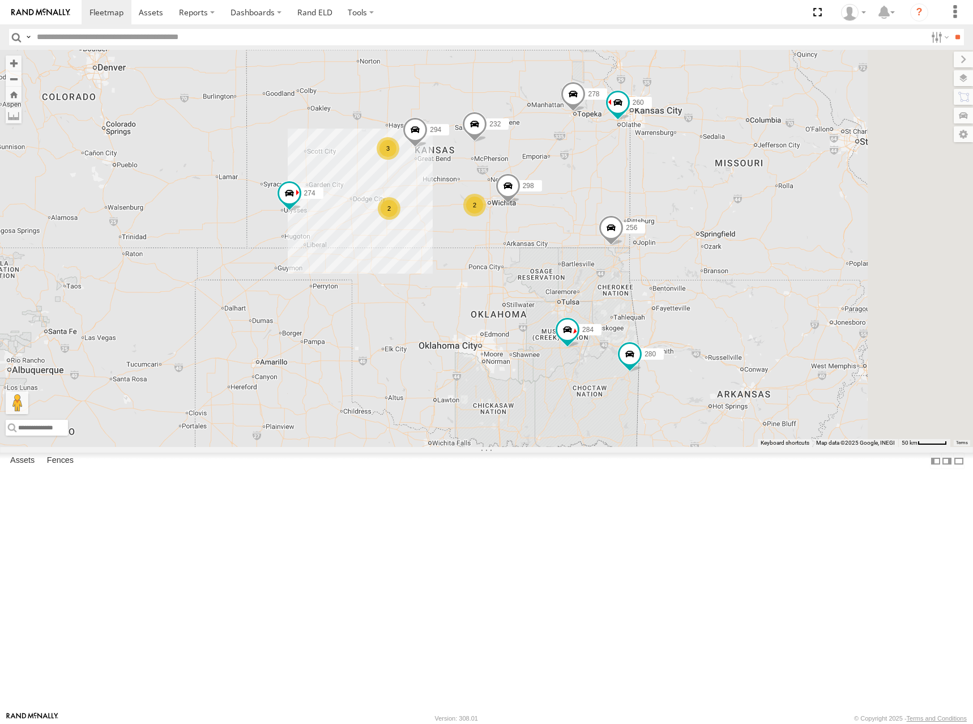
drag, startPoint x: 679, startPoint y: 150, endPoint x: 674, endPoint y: 170, distance: 21.0
click at [674, 170] on div "274 232 256 284 278 300 280 264 282 260 272 298 288 292 294 2 3 2 4" at bounding box center [486, 248] width 973 height 397
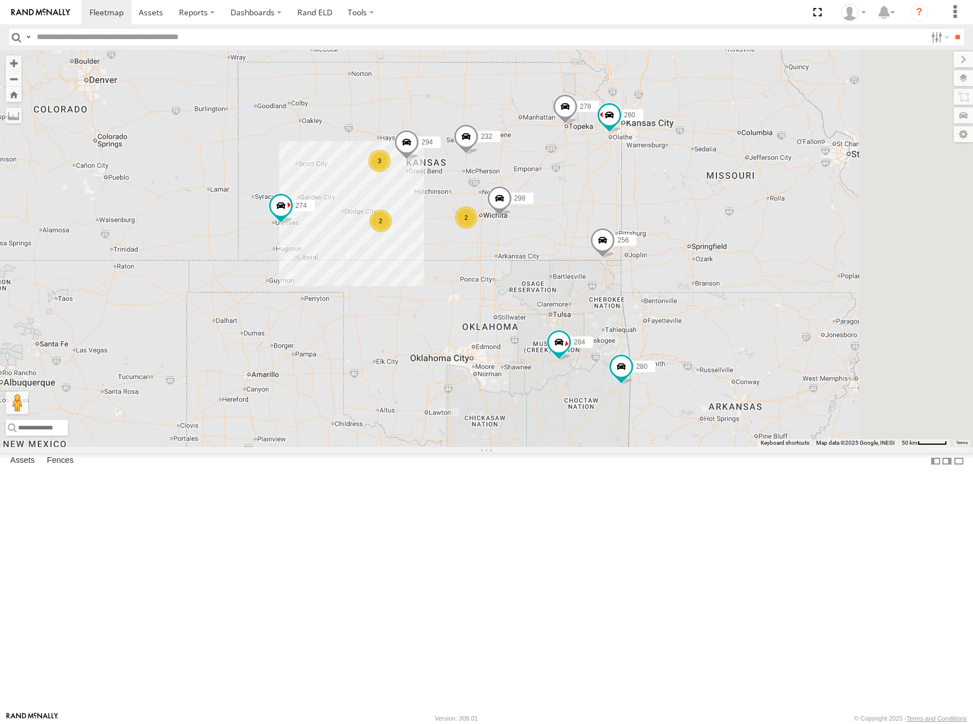
click at [685, 172] on div "274 232 256 284 278 300 280 264 282 260 272 298 288 292 294 2 3 2 4" at bounding box center [486, 248] width 973 height 397
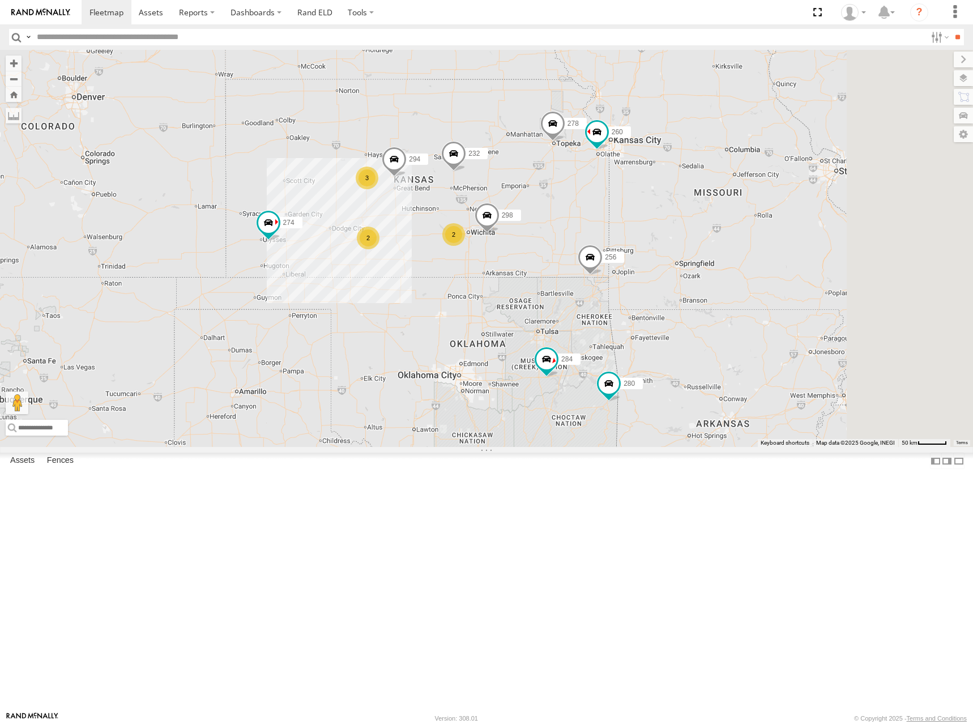
drag, startPoint x: 690, startPoint y: 188, endPoint x: 677, endPoint y: 203, distance: 19.7
click at [677, 203] on div "274 232 256 284 278 300 280 264 282 260 272 298 288 292 294 2 3 2 4" at bounding box center [486, 248] width 973 height 397
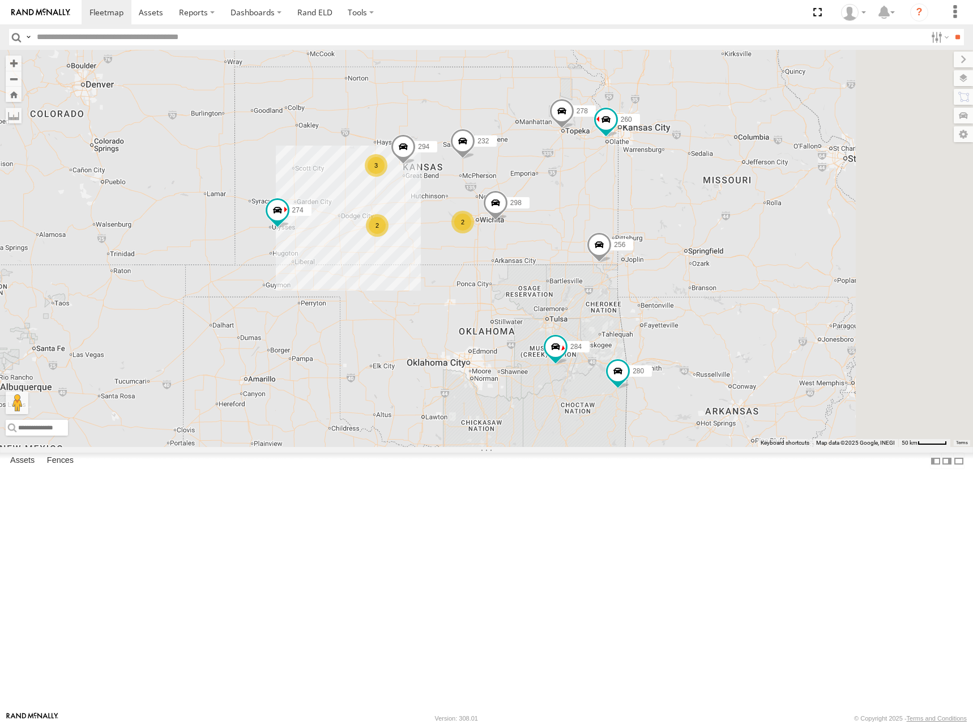
drag, startPoint x: 652, startPoint y: 232, endPoint x: 694, endPoint y: 209, distance: 48.4
click at [686, 205] on div "274 232 256 284 278 300 280 264 282 260 272 298 288 292 294 2 3 2 4" at bounding box center [486, 248] width 973 height 397
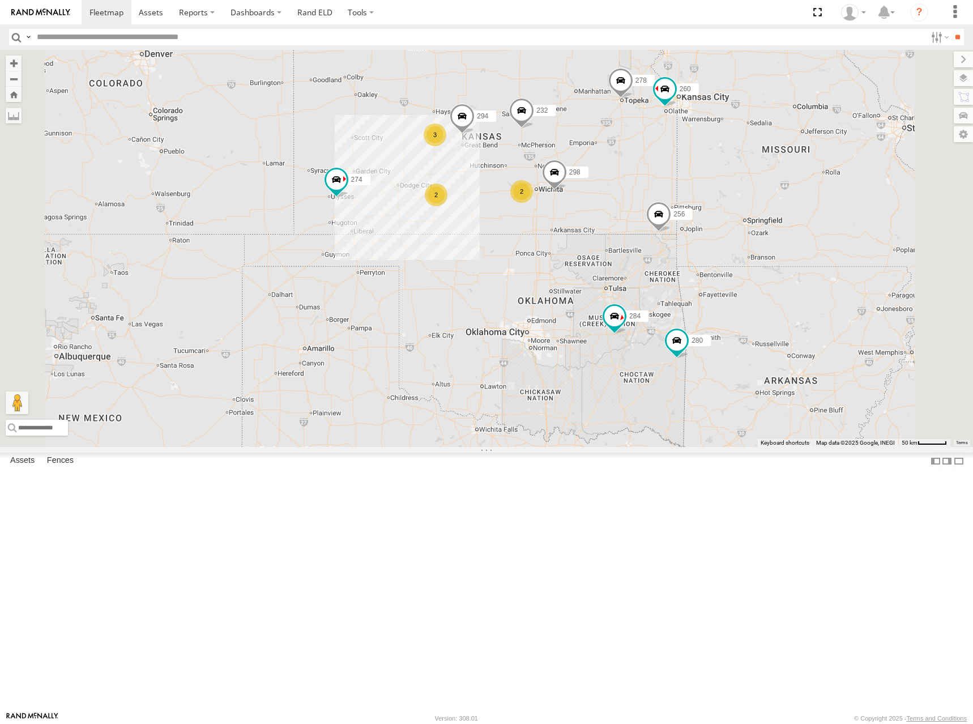
drag, startPoint x: 694, startPoint y: 286, endPoint x: 721, endPoint y: 263, distance: 35.0
click at [721, 263] on div "274 232 256 284 278 300 280 264 282 260 272 298 288 292 294 2 3 2 4" at bounding box center [486, 248] width 973 height 397
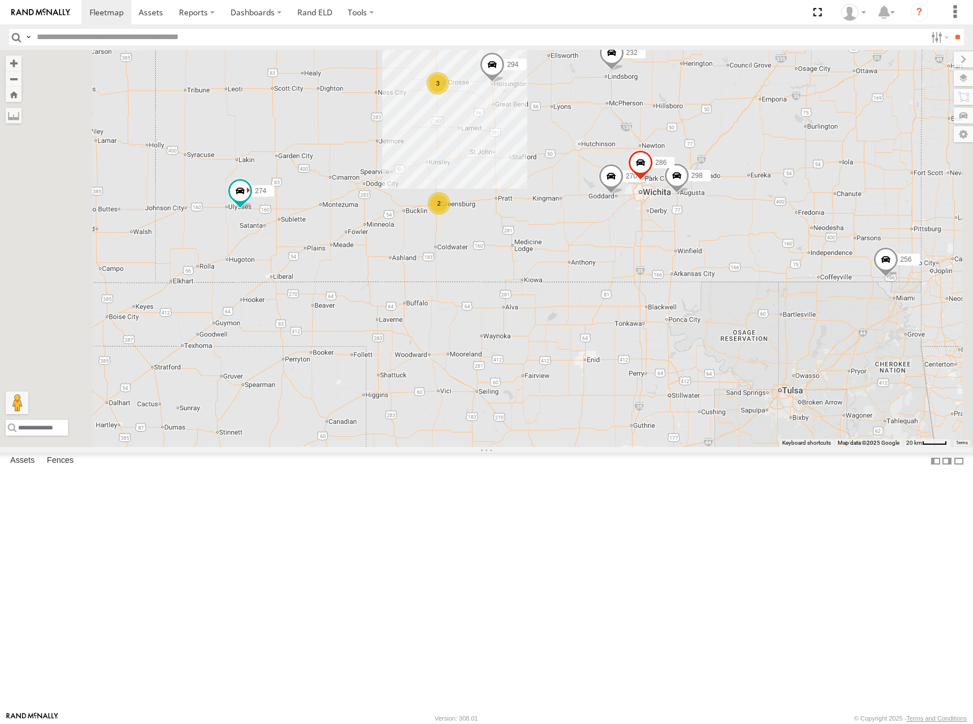
drag, startPoint x: 613, startPoint y: 309, endPoint x: 662, endPoint y: 301, distance: 48.7
click at [664, 302] on div "274 232 256 284 278 300 280 264 282 260 272 298 288 292 294 2 3 270 286" at bounding box center [486, 248] width 973 height 397
drag, startPoint x: 604, startPoint y: 288, endPoint x: 645, endPoint y: 289, distance: 40.2
click at [644, 289] on div "274 232 256 284 278 300 280 264 282 260 272 298 288 292 294 2 3 270 286" at bounding box center [486, 248] width 973 height 397
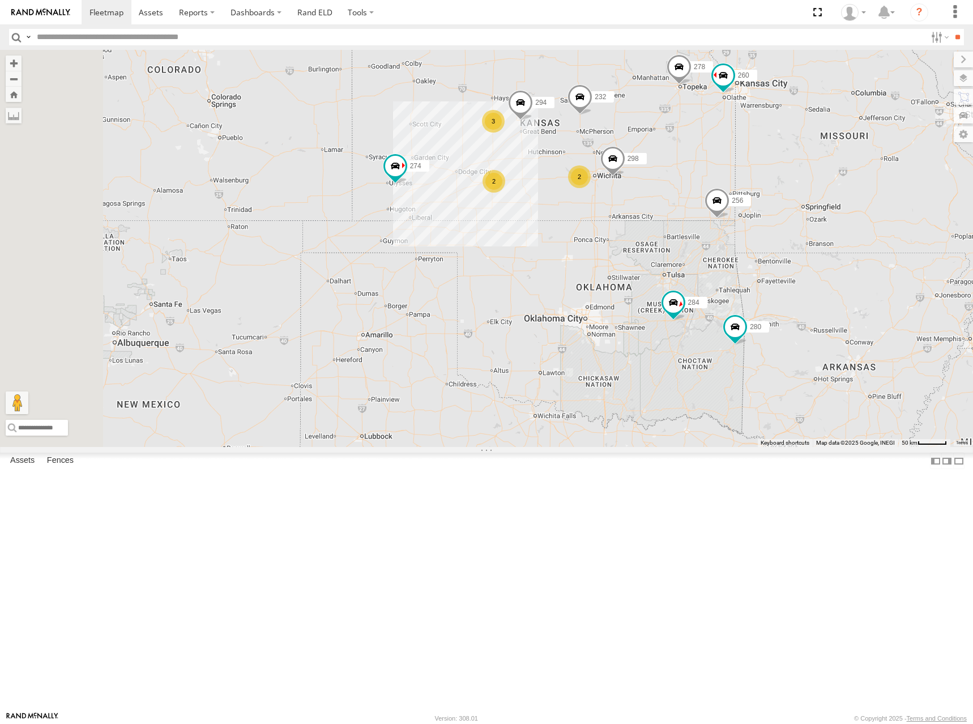
click at [747, 198] on div "274 232 256 284 278 300 280 264 282 260 272 298 288 292 294 2 3 2 4" at bounding box center [486, 248] width 973 height 397
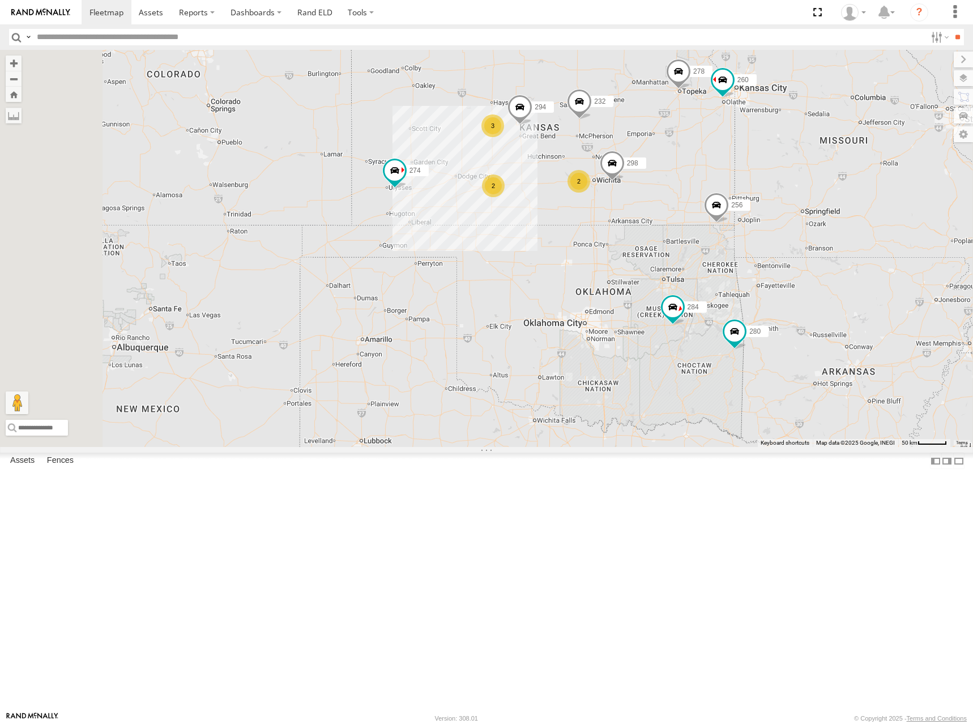
click at [731, 197] on div "274 232 256 284 278 300 280 264 282 260 272 298 288 292 294 2 3 2 4" at bounding box center [486, 248] width 973 height 397
click at [760, 173] on div "274 232 256 284 278 300 280 264 282 260 272 298 288 292 294 2 3 2 4" at bounding box center [486, 248] width 973 height 397
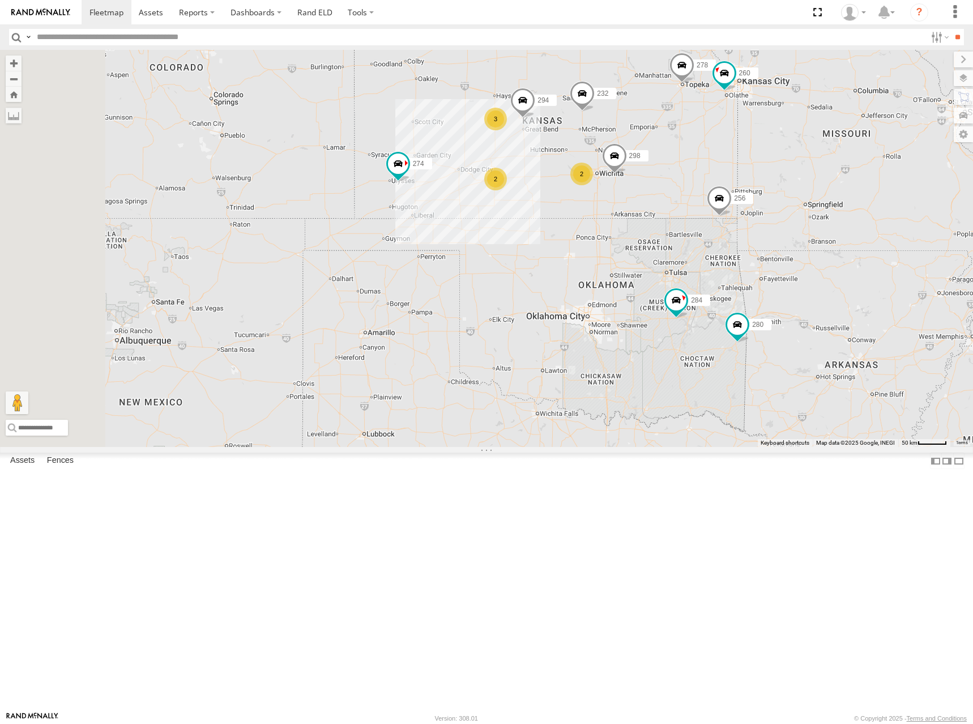
drag, startPoint x: 669, startPoint y: 183, endPoint x: 673, endPoint y: 174, distance: 9.7
click at [673, 174] on div "274 298 288 292 280 256 232 284 264 282 278 294 260 2 3 2 4" at bounding box center [486, 248] width 973 height 397
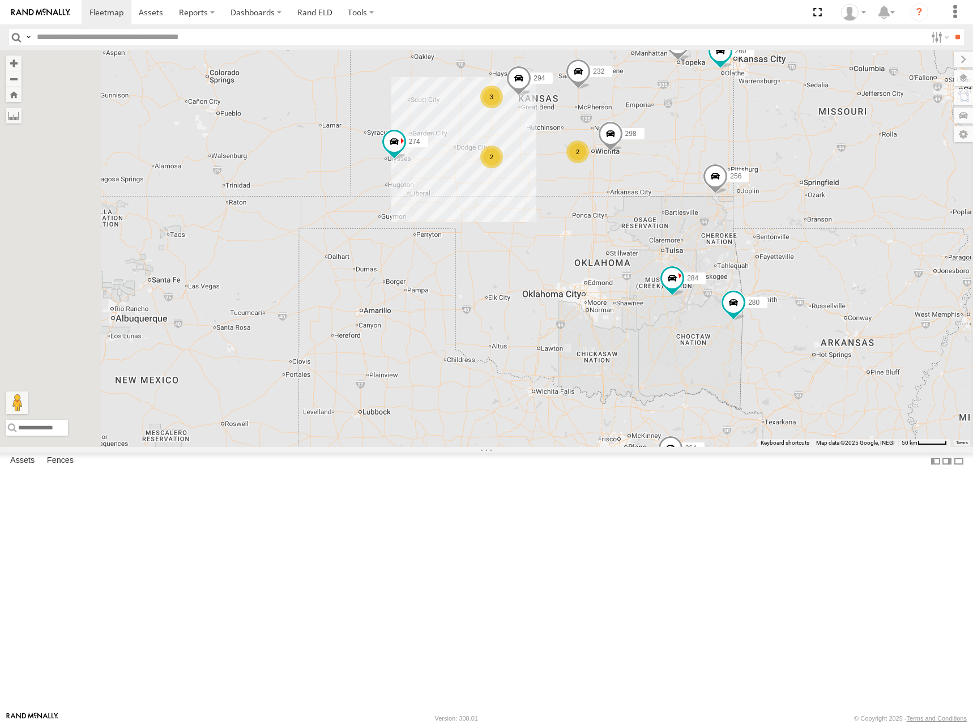
drag, startPoint x: 608, startPoint y: 245, endPoint x: 605, endPoint y: 237, distance: 9.2
click at [605, 236] on div "274 298 288 292 280 256 232 284 264 282 278 294 260 2 3 2 4" at bounding box center [486, 248] width 973 height 397
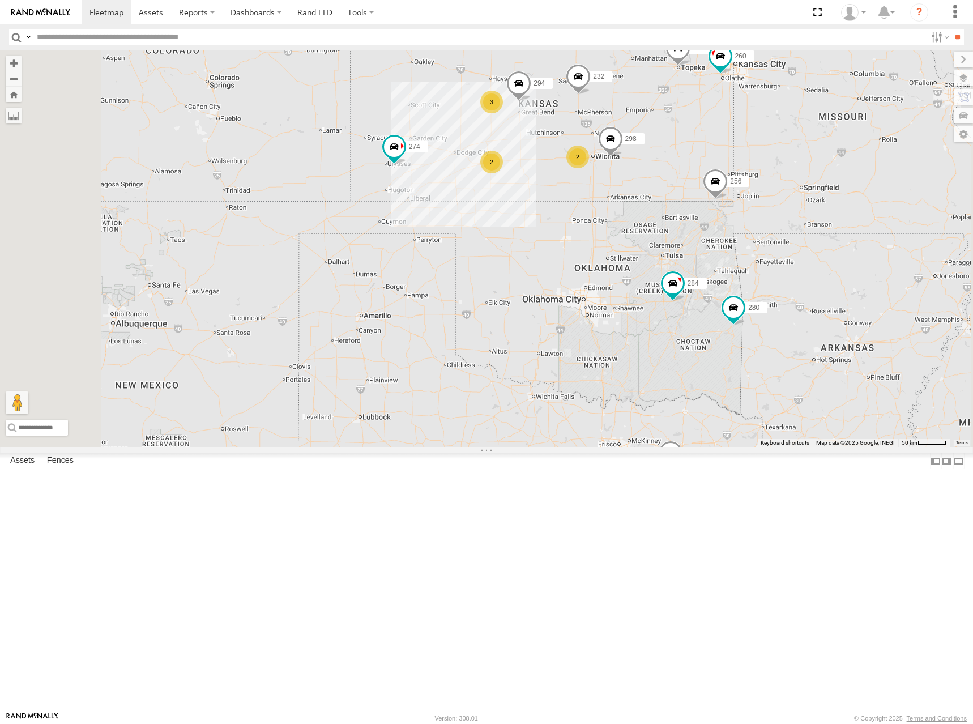
click at [599, 197] on div "274 298 288 292 280 256 232 284 264 282 278 294 260 2 3 2 4" at bounding box center [486, 248] width 973 height 397
drag, startPoint x: 689, startPoint y: 186, endPoint x: 679, endPoint y: 186, distance: 9.6
click at [679, 186] on div "274 298 288 292 280 256 232 284 264 282 278 294 260 2 3 2 4" at bounding box center [486, 248] width 973 height 397
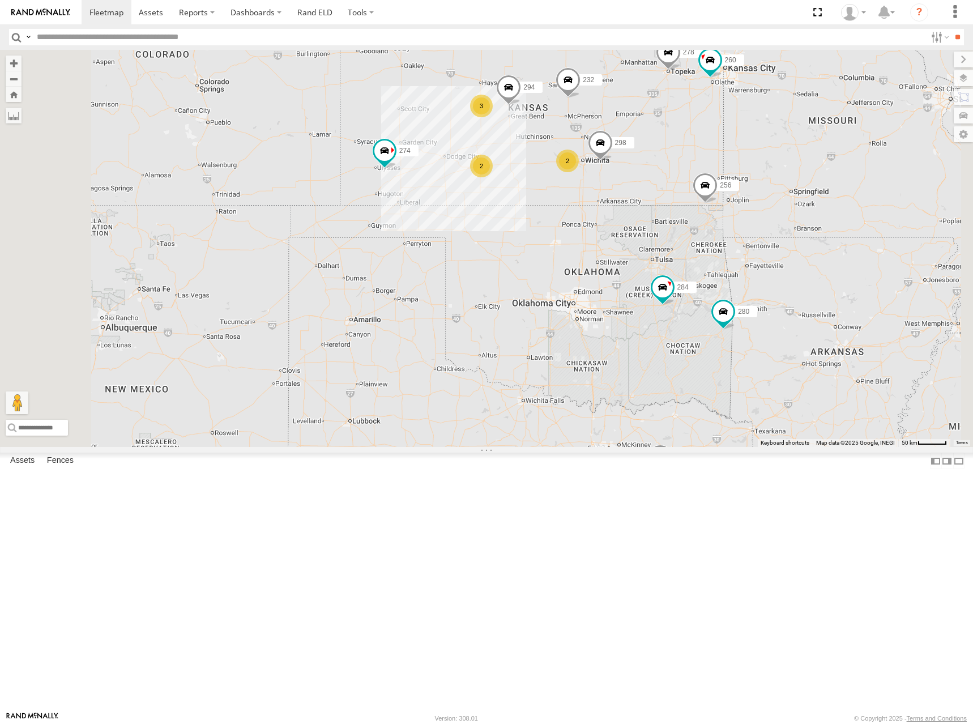
drag, startPoint x: 669, startPoint y: 192, endPoint x: 639, endPoint y: 199, distance: 30.4
click at [639, 199] on div "274 298 288 292 280 256 232 284 264 282 278 294 260 2 3 2 4" at bounding box center [486, 248] width 973 height 397
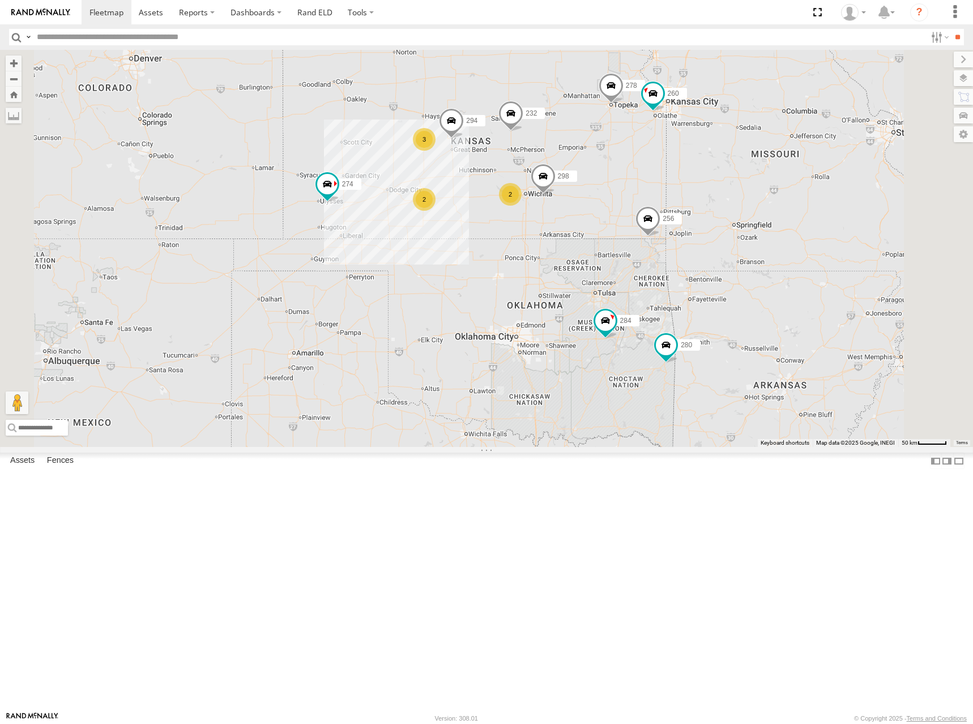
drag, startPoint x: 748, startPoint y: 236, endPoint x: 722, endPoint y: 270, distance: 42.7
click at [722, 270] on div "274 298 288 292 280 256 232 284 264 282 278 294 260 2 3 2 4" at bounding box center [486, 248] width 973 height 397
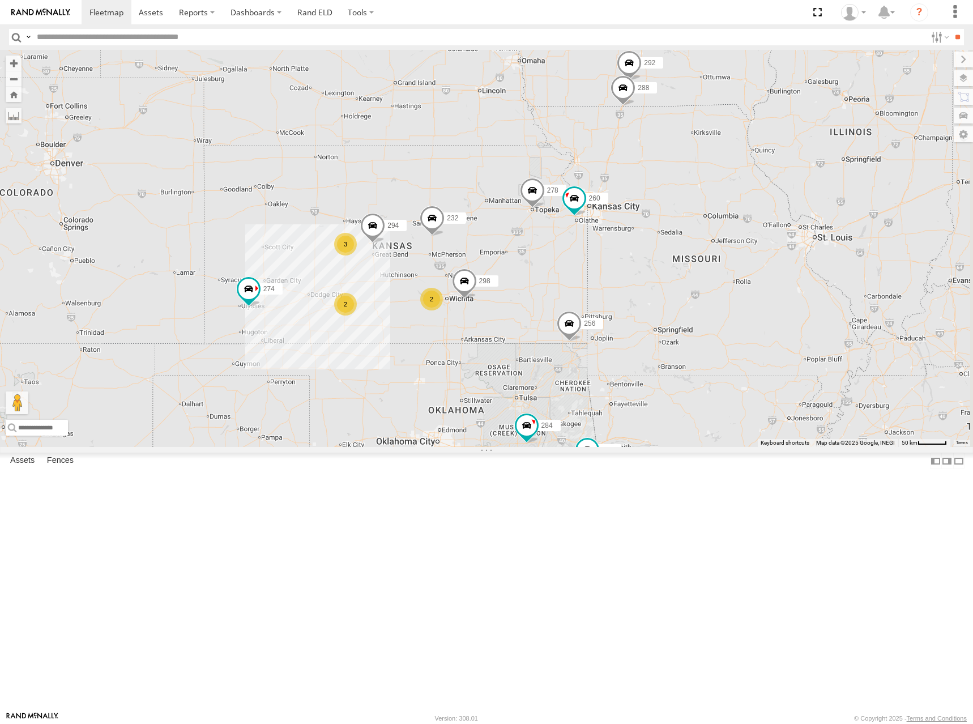
drag, startPoint x: 850, startPoint y: 207, endPoint x: 785, endPoint y: 283, distance: 100.0
click at [785, 283] on div "274 298 288 292 280 256 232 284 264 282 278 294 260 2 3 2 4" at bounding box center [486, 248] width 973 height 397
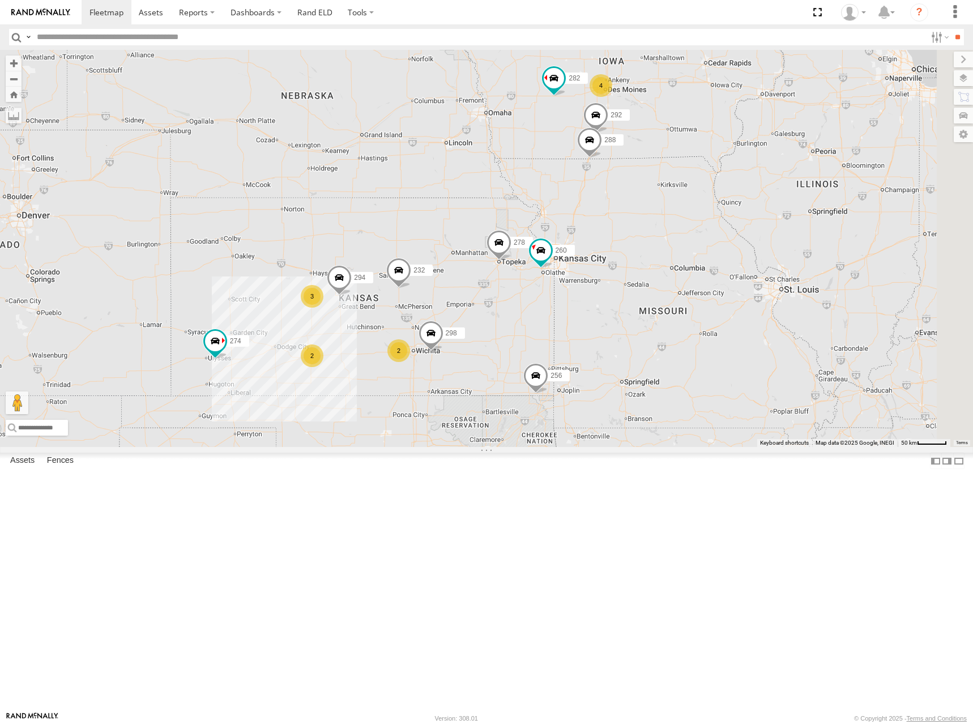
drag, startPoint x: 830, startPoint y: 263, endPoint x: 817, endPoint y: 280, distance: 21.3
click at [817, 280] on div "274 298 288 292 280 256 232 284 264 282 278 294 260 2 3 2 4 300" at bounding box center [486, 248] width 973 height 397
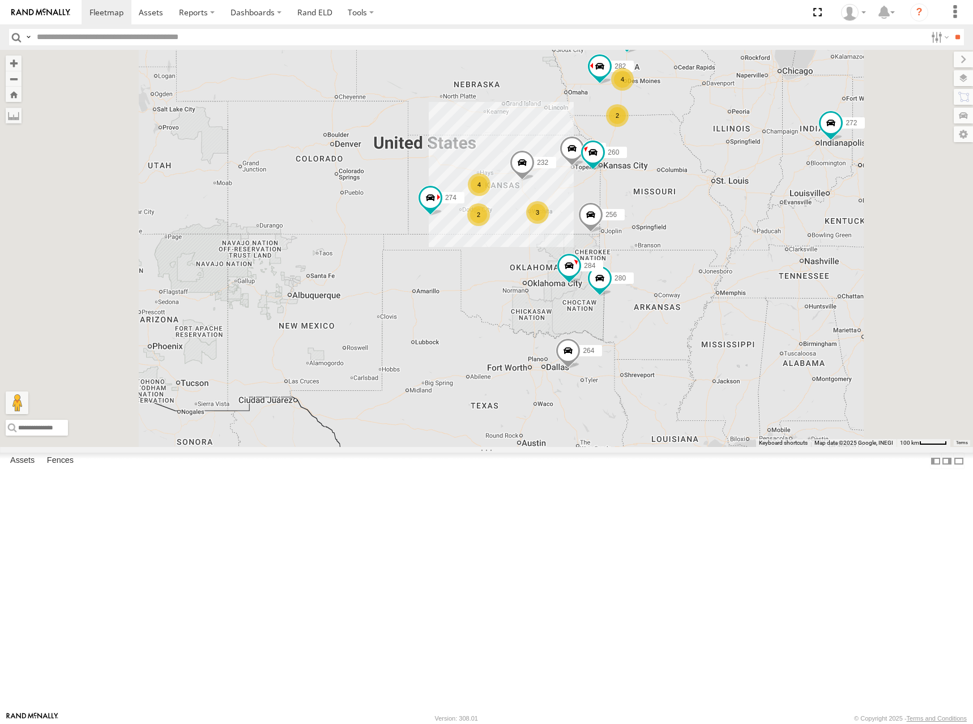
drag, startPoint x: 651, startPoint y: 424, endPoint x: 658, endPoint y: 404, distance: 20.8
click at [658, 404] on div "274 280 256 232 284 264 282 278 260 300 2 4 3 4 2 272" at bounding box center [486, 248] width 973 height 397
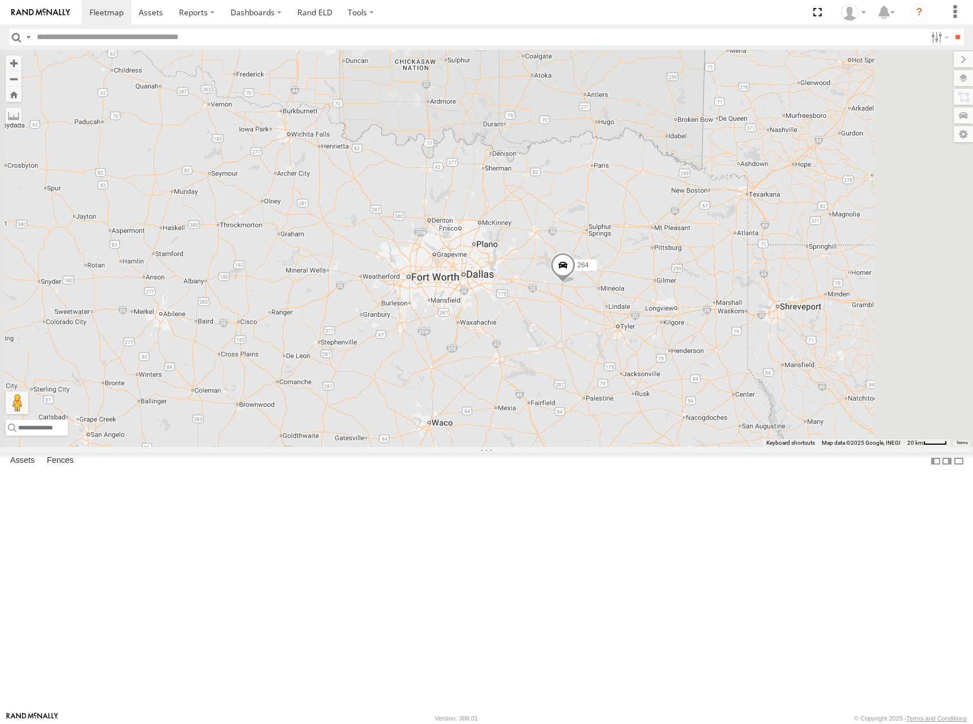
drag, startPoint x: 711, startPoint y: 359, endPoint x: 735, endPoint y: 384, distance: 35.3
click at [735, 384] on div "274 280 256 232 284 264 282 278 260 300 272" at bounding box center [486, 248] width 973 height 397
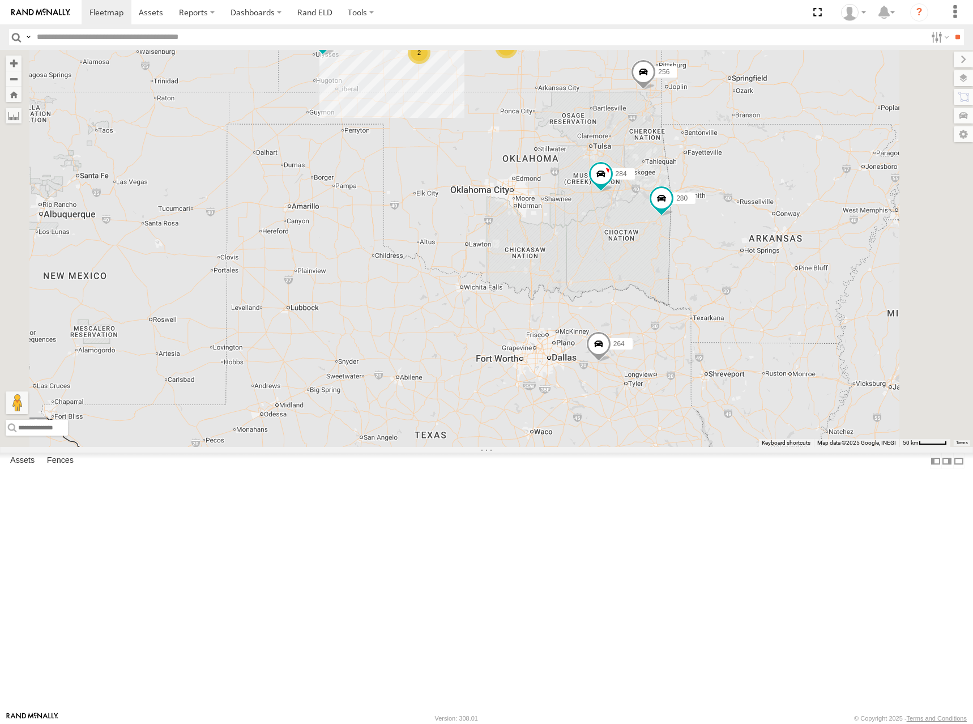
drag, startPoint x: 642, startPoint y: 142, endPoint x: 651, endPoint y: 233, distance: 91.6
click at [651, 233] on div "274 280 256 232 284 264 282 278 260 300 272 2 3 298 2 294" at bounding box center [486, 248] width 973 height 397
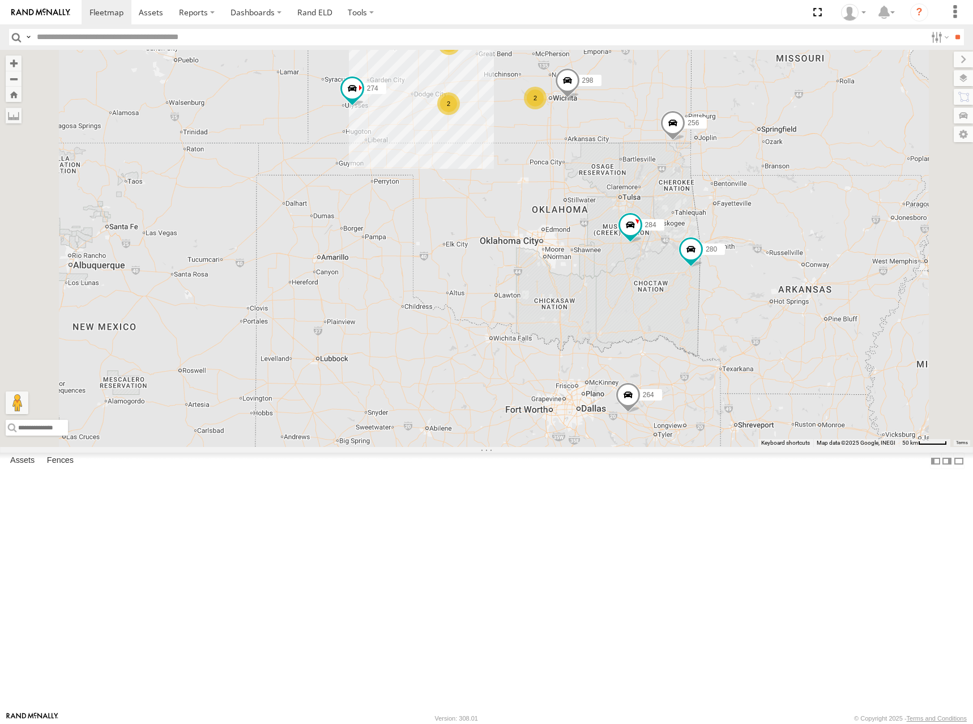
drag, startPoint x: 712, startPoint y: 121, endPoint x: 744, endPoint y: 164, distance: 53.0
click at [744, 164] on div "274 280 256 232 284 264 282 278 260 300 272 2 3 298 2 294" at bounding box center [486, 248] width 973 height 397
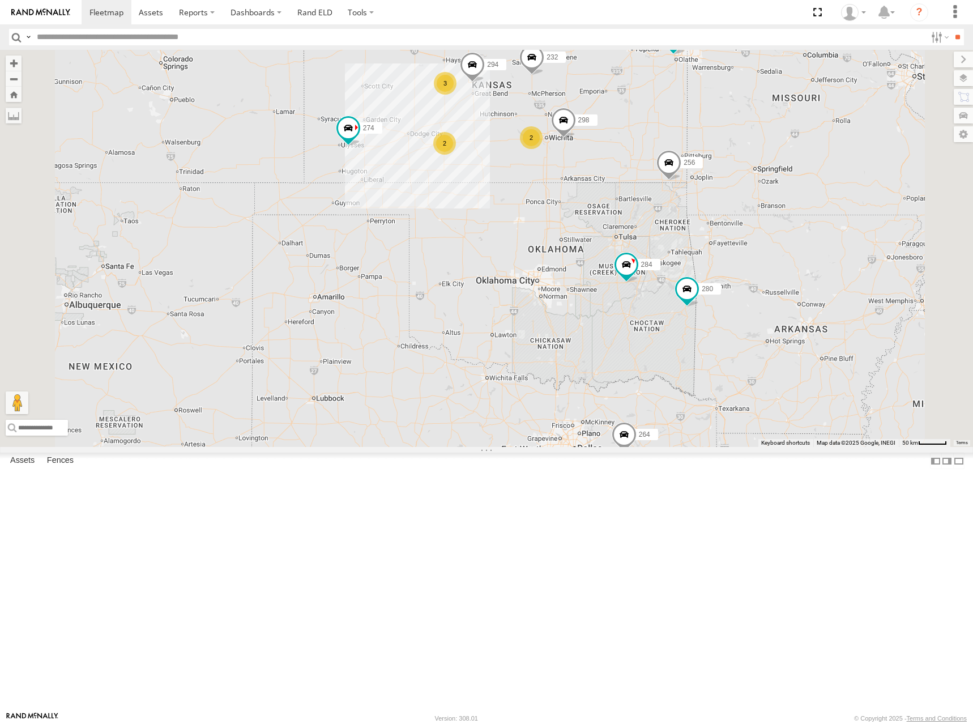
drag, startPoint x: 688, startPoint y: 104, endPoint x: 684, endPoint y: 146, distance: 42.0
click at [684, 146] on div "274 280 256 232 284 264 282 278 260 300 272 2 3 298 2 294 288" at bounding box center [486, 248] width 973 height 397
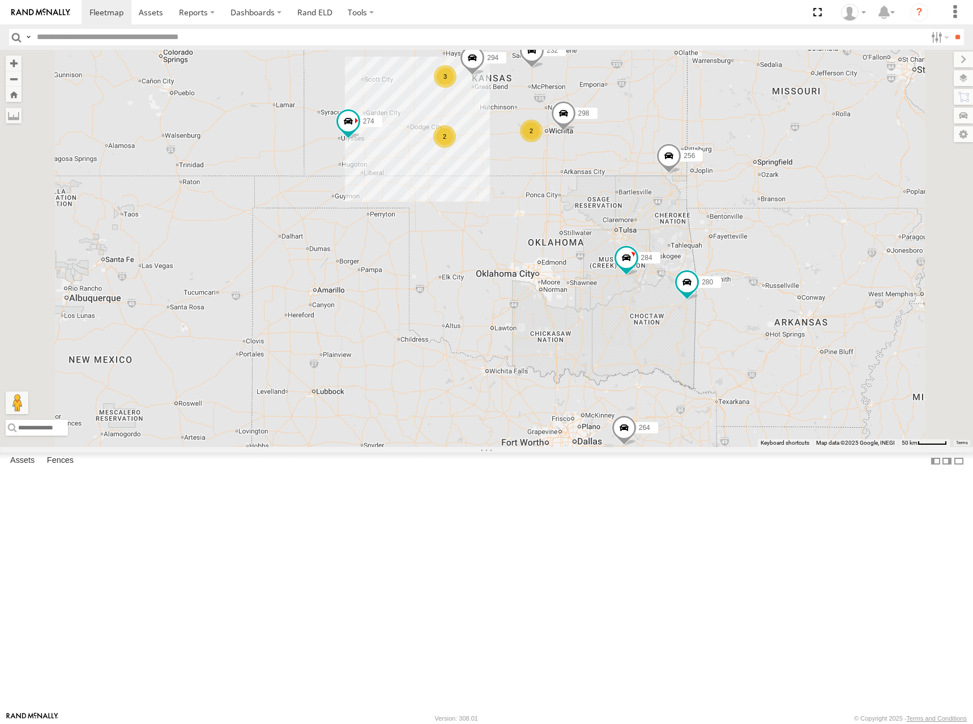
drag, startPoint x: 676, startPoint y: 142, endPoint x: 676, endPoint y: 134, distance: 7.9
click at [676, 134] on div "274 280 256 232 284 264 282 278 260 300 272 2 3 298 2 294 288 292" at bounding box center [486, 248] width 973 height 397
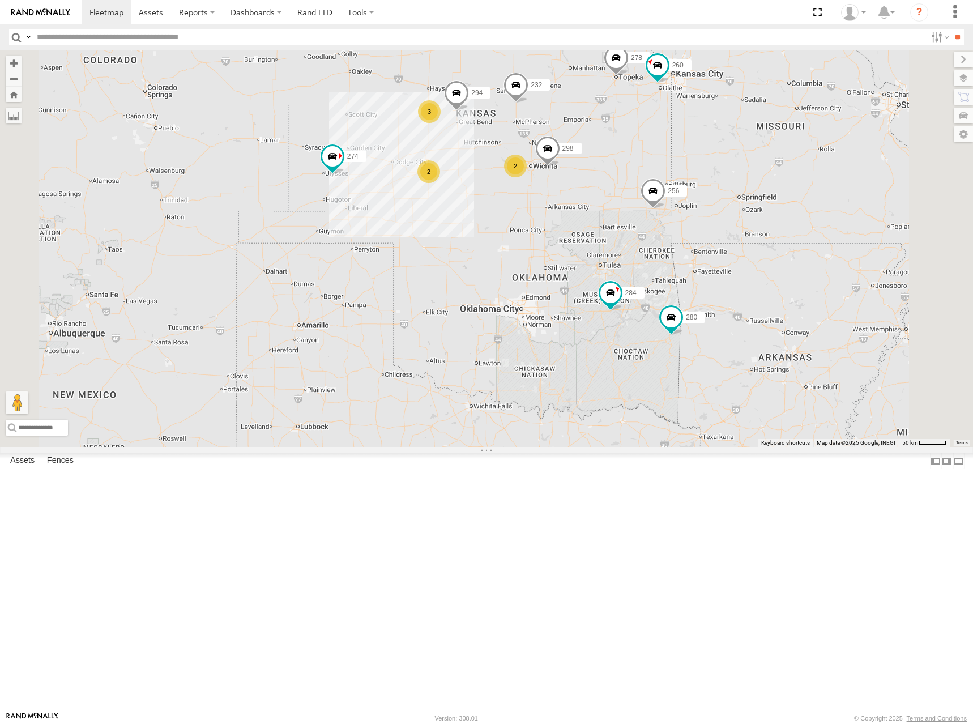
drag, startPoint x: 697, startPoint y: 122, endPoint x: 675, endPoint y: 160, distance: 44.1
click at [677, 160] on div "274 280 256 232 284 264 282 278 260 300 272 2 3 298 2 294 288 292" at bounding box center [486, 248] width 973 height 397
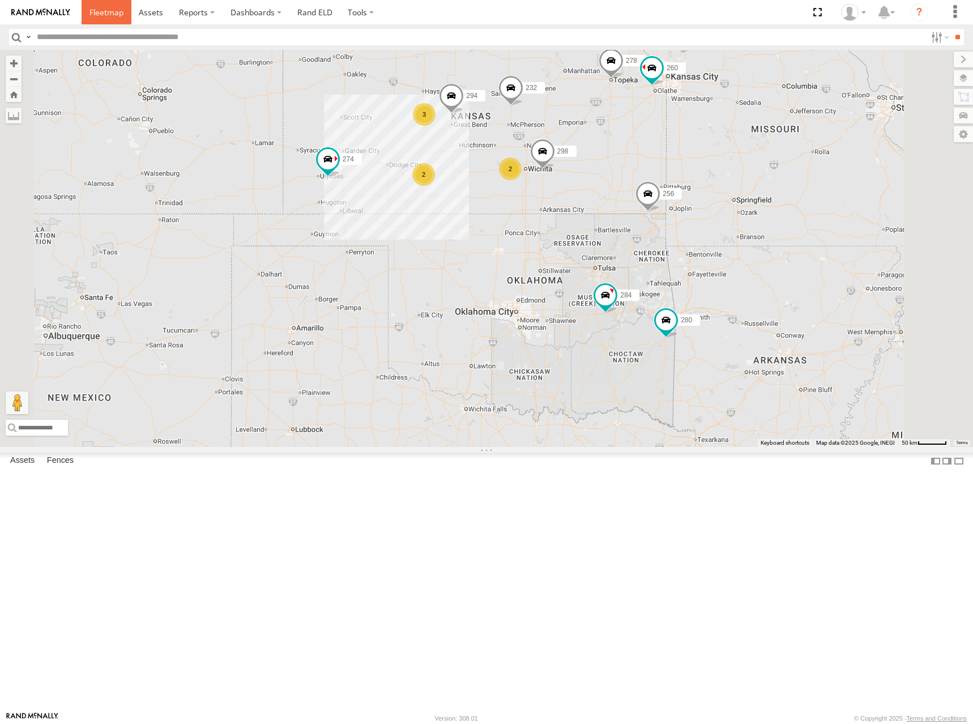
click at [110, 16] on span at bounding box center [106, 12] width 34 height 11
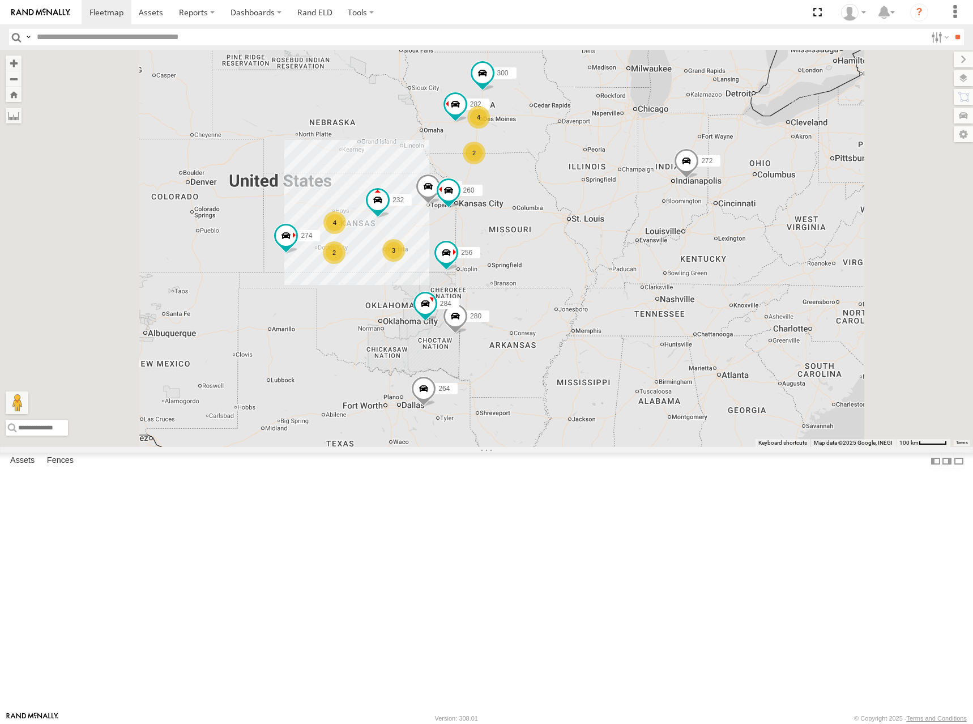
click at [523, 262] on div "272 274 300 2 4 3 4 2 280 256 232 284 264 282 278 260" at bounding box center [486, 248] width 973 height 397
drag, startPoint x: 530, startPoint y: 311, endPoint x: 620, endPoint y: 283, distance: 94.4
click at [620, 283] on div "272 274 300 2 4 3 4 2 280 256 232 284 264 282 278 260" at bounding box center [486, 248] width 973 height 397
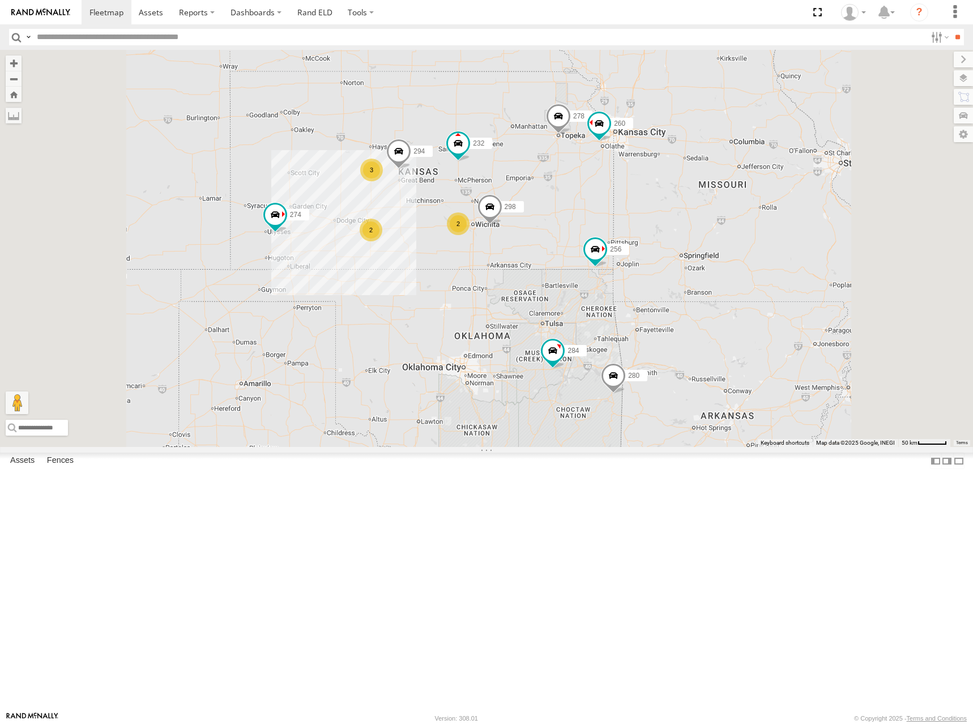
drag, startPoint x: 669, startPoint y: 326, endPoint x: 724, endPoint y: 314, distance: 56.2
click at [724, 314] on div "272 274 300 280 256 232 284 264 282 278 260 2 3 298 2 4 288 292 294" at bounding box center [486, 248] width 973 height 397
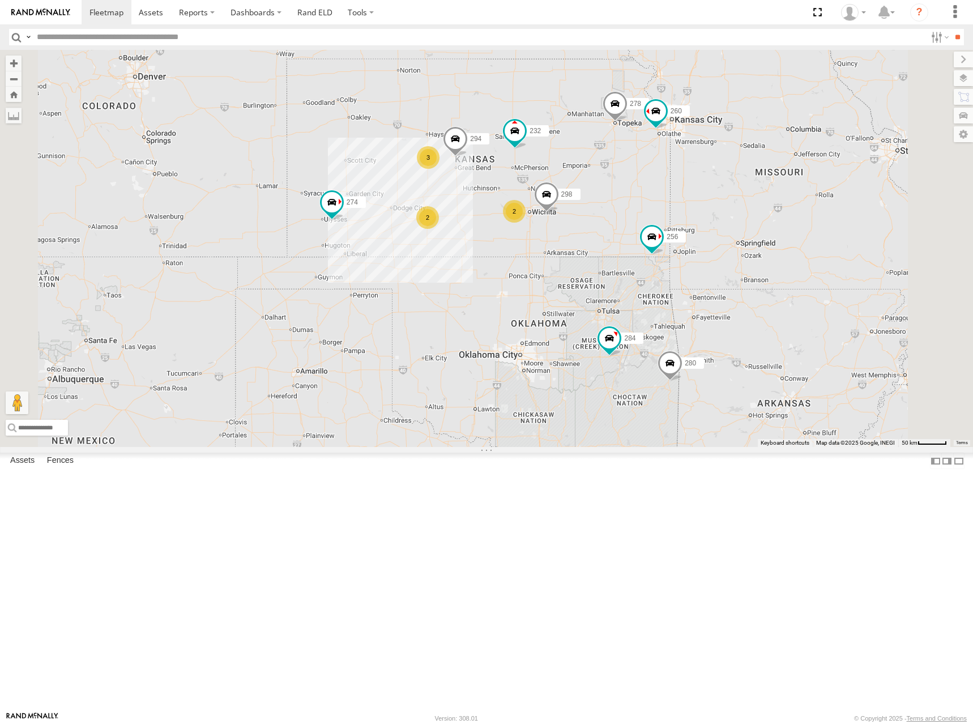
drag, startPoint x: 650, startPoint y: 212, endPoint x: 665, endPoint y: 208, distance: 15.7
click at [665, 208] on div "272 274 300 280 256 232 284 264 282 278 260 2 3 298 2 4 288 292 294" at bounding box center [486, 248] width 973 height 397
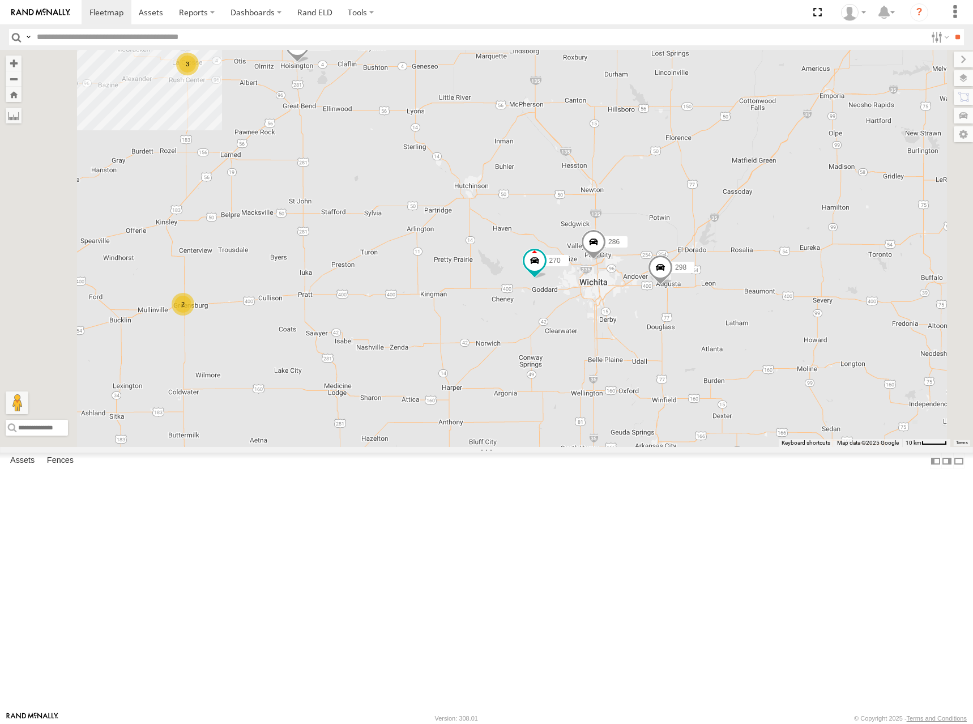
drag, startPoint x: 611, startPoint y: 320, endPoint x: 613, endPoint y: 293, distance: 26.7
click at [613, 293] on div "272 274 300 280 256 232 284 264 282 278 260 298 288 292 294 270 286 2 3" at bounding box center [486, 248] width 973 height 397
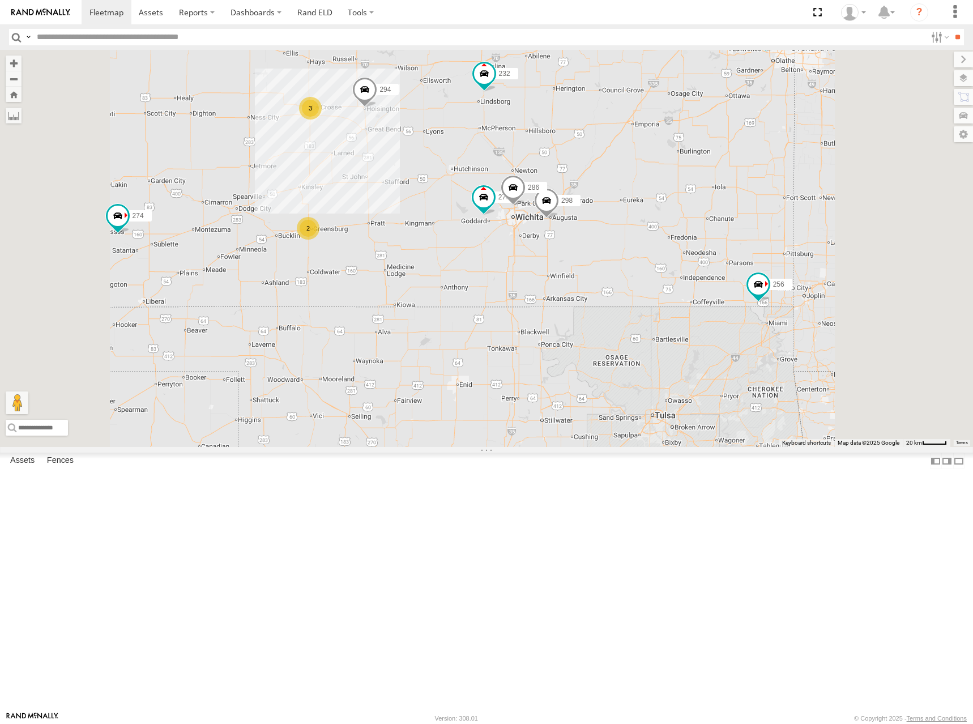
drag, startPoint x: 741, startPoint y: 262, endPoint x: 713, endPoint y: 267, distance: 29.3
click at [713, 267] on div "272 274 300 280 256 232 284 264 282 278 260 298 288 292 294 270 286 2 3" at bounding box center [486, 248] width 973 height 397
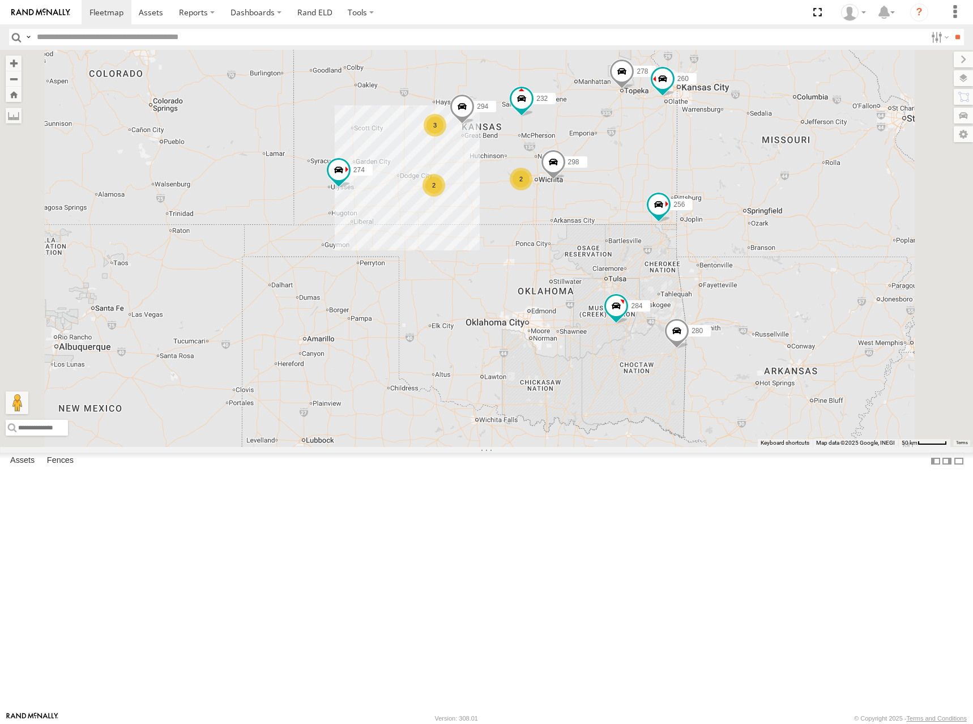
click at [722, 260] on div "272 274 300 280 256 232 284 264 282 278 260 298 288 292 294 2 3 2 4" at bounding box center [486, 248] width 973 height 397
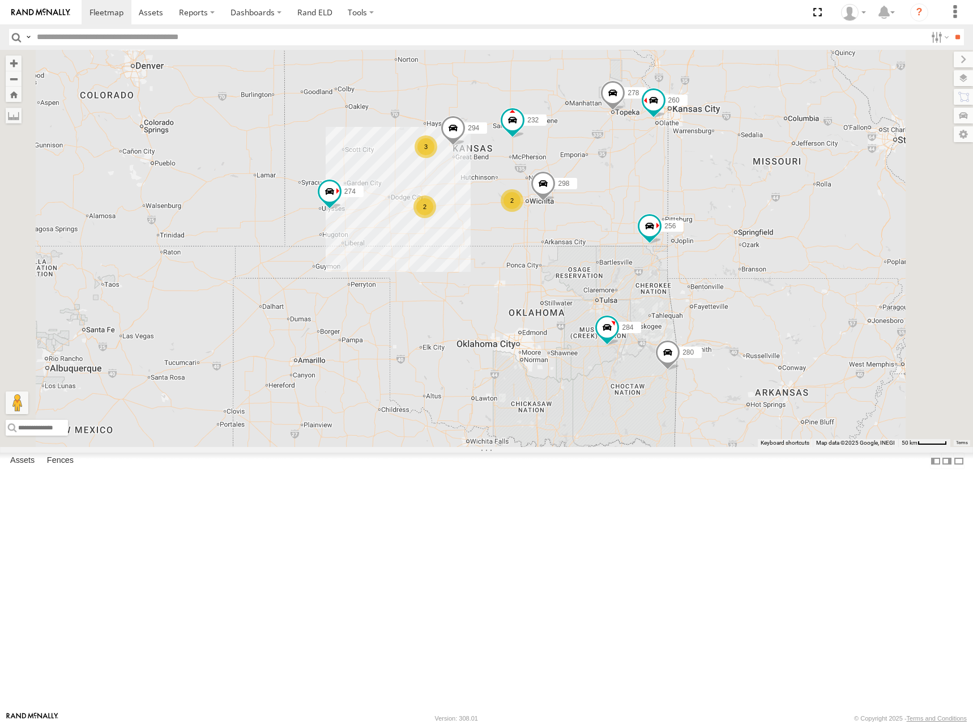
drag, startPoint x: 728, startPoint y: 172, endPoint x: 723, endPoint y: 182, distance: 11.7
click at [723, 182] on div "272 274 300 280 256 232 284 264 282 278 260 298 288 292 294 2 3 2 4" at bounding box center [486, 248] width 973 height 397
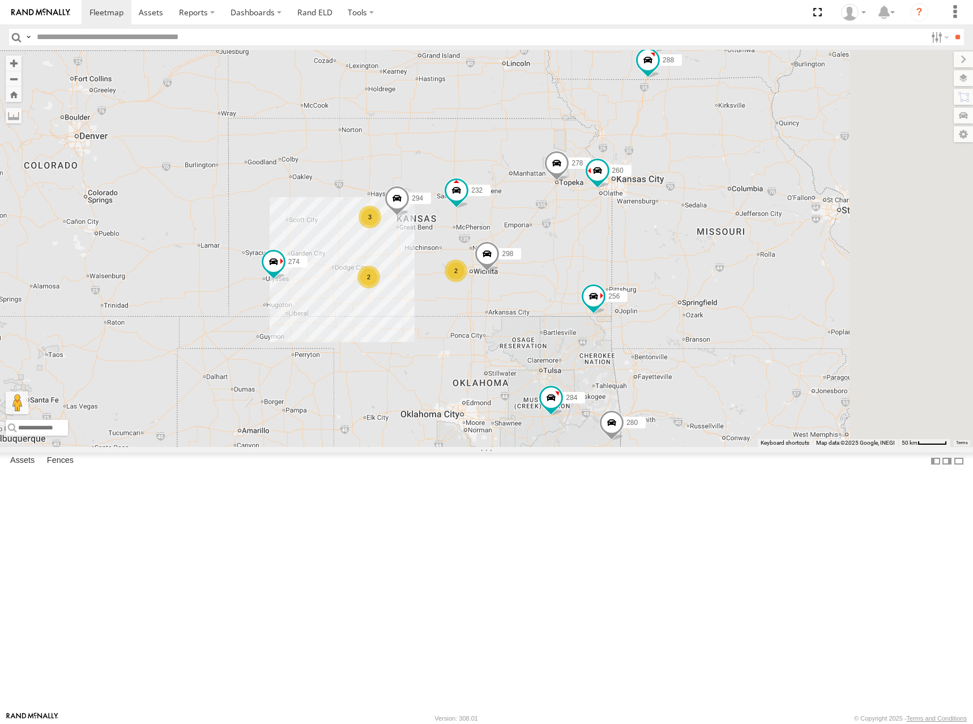
drag, startPoint x: 888, startPoint y: 171, endPoint x: 835, endPoint y: 233, distance: 81.6
click at [835, 233] on div "272 274 300 280 256 232 284 264 282 278 260 298 288 292 294 2 3 2 4" at bounding box center [486, 248] width 973 height 397
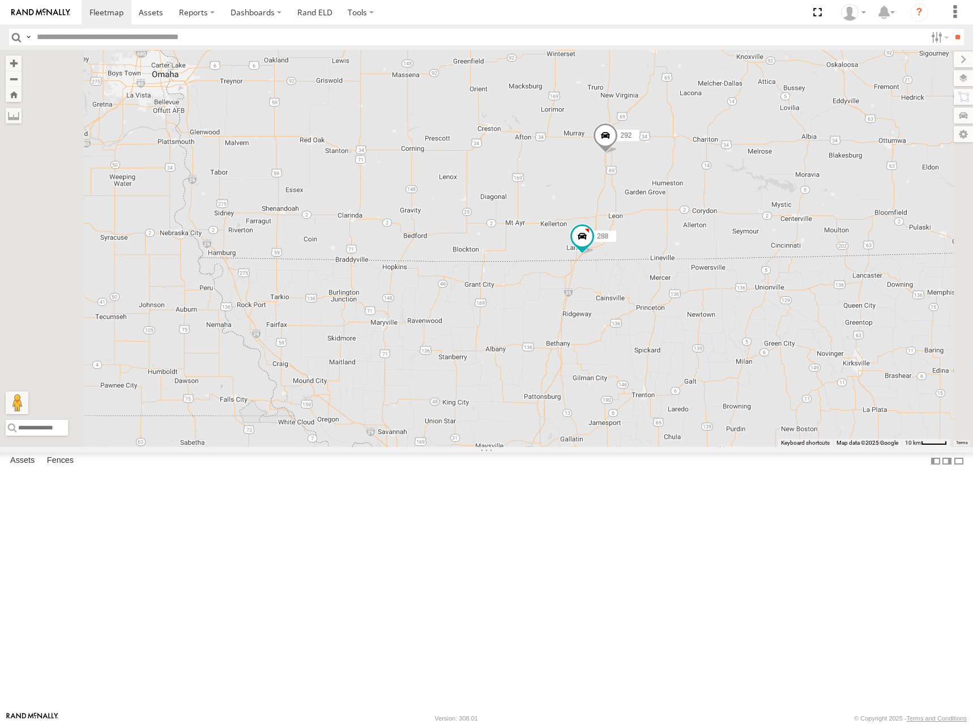
drag, startPoint x: 651, startPoint y: 235, endPoint x: 693, endPoint y: 228, distance: 43.0
click at [693, 228] on div "272 274 300 280 256 232 284 264 282 278 260 298 288 292 294 270 296 304 286 2" at bounding box center [486, 248] width 973 height 397
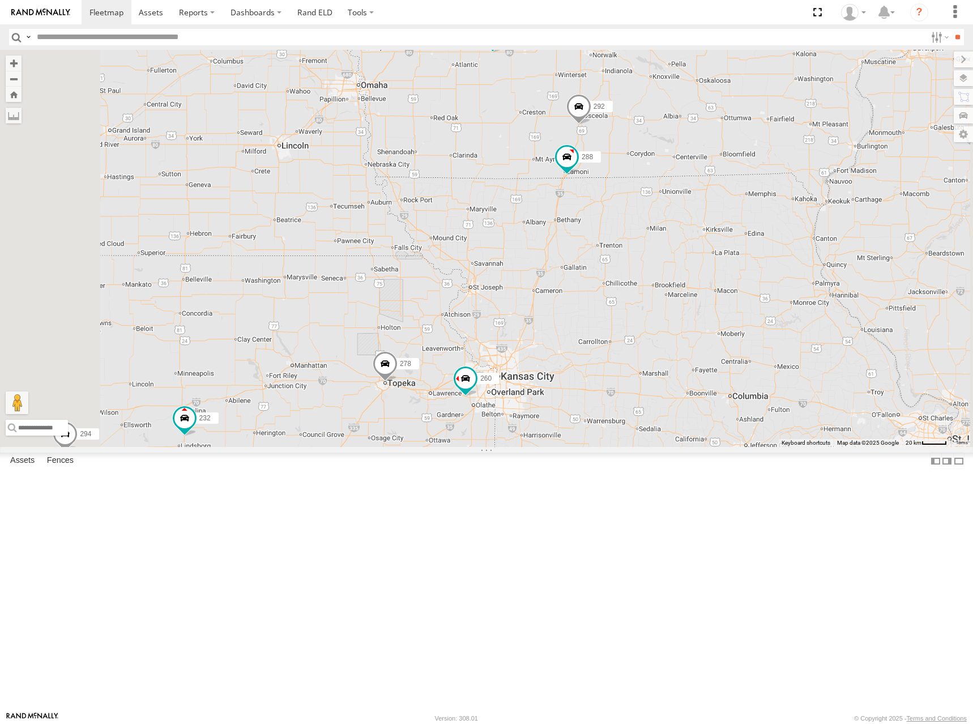
drag, startPoint x: 481, startPoint y: 332, endPoint x: 604, endPoint y: 251, distance: 147.5
click at [603, 253] on div "272 274 300 280 256 232 284 264 282 278 260 298 288 292 294 270 296 304 286 2" at bounding box center [486, 248] width 973 height 397
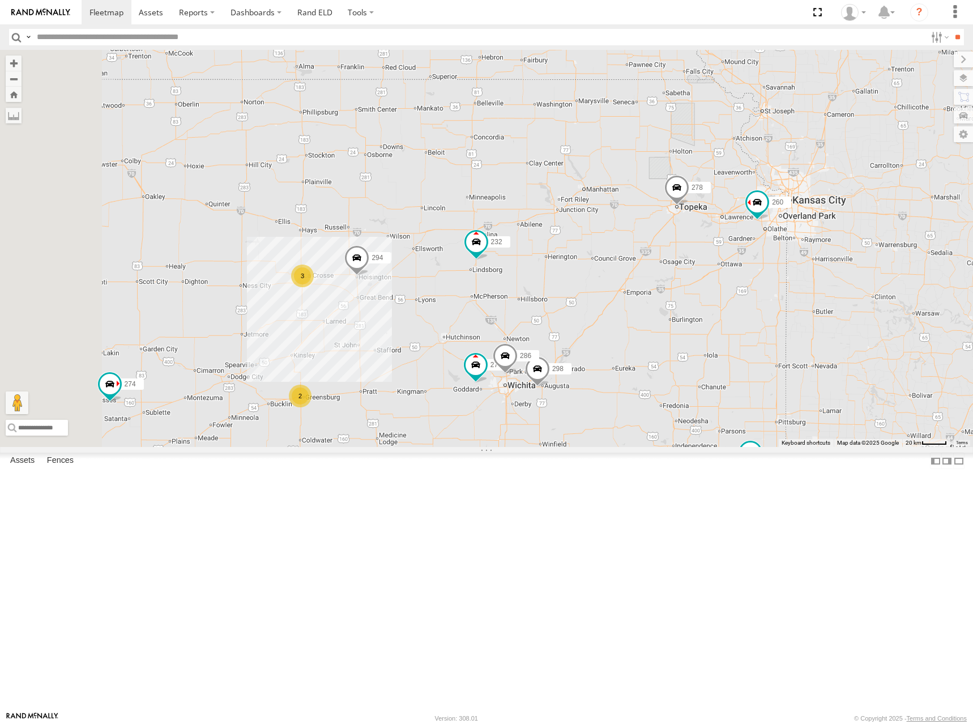
drag, startPoint x: 550, startPoint y: 285, endPoint x: 587, endPoint y: 263, distance: 43.2
click at [587, 263] on div "272 274 300 280 256 232 284 264 282 278 260 298 288 292 294 270 296 304 286 2 2…" at bounding box center [486, 248] width 973 height 397
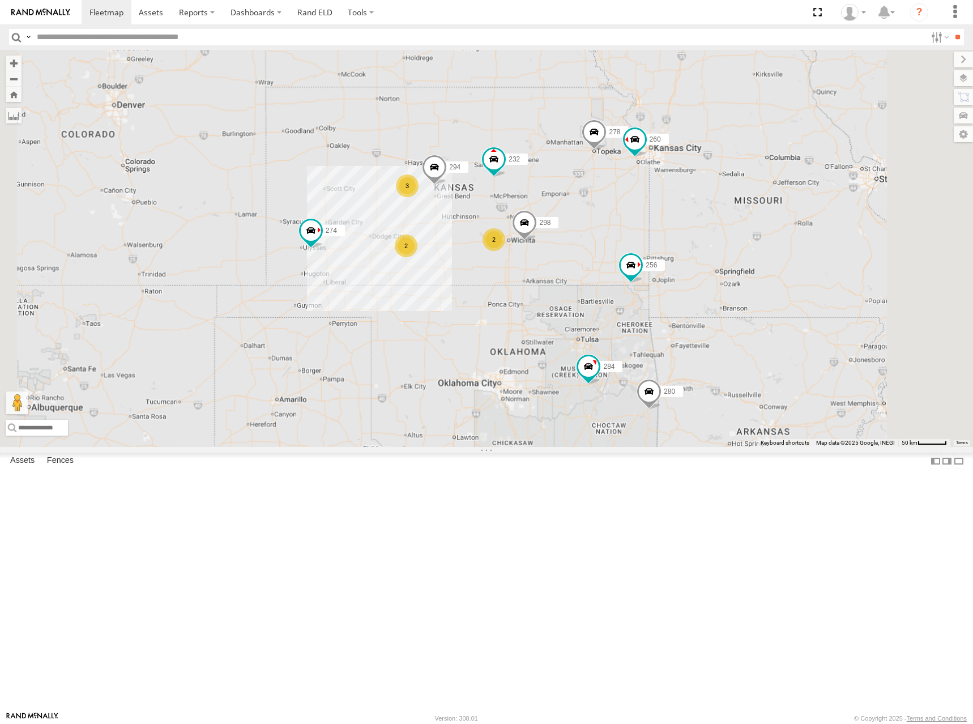
drag, startPoint x: 581, startPoint y: 254, endPoint x: 595, endPoint y: 252, distance: 14.3
click at [595, 252] on div "272 274 300 280 256 232 284 264 282 278 260 298 288 292 294 2 3 2 4" at bounding box center [486, 248] width 973 height 397
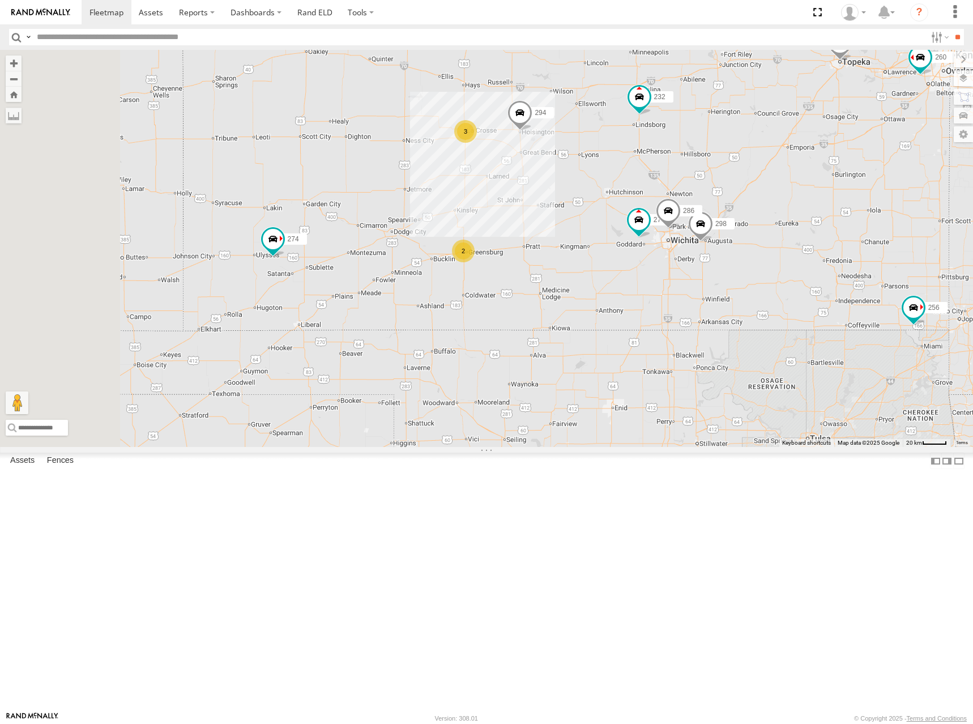
drag, startPoint x: 500, startPoint y: 381, endPoint x: 574, endPoint y: 362, distance: 76.5
click at [574, 362] on div "272 274 300 280 256 232 284 264 282 278 260 298 288 292 294 2 3 270 286" at bounding box center [486, 248] width 973 height 397
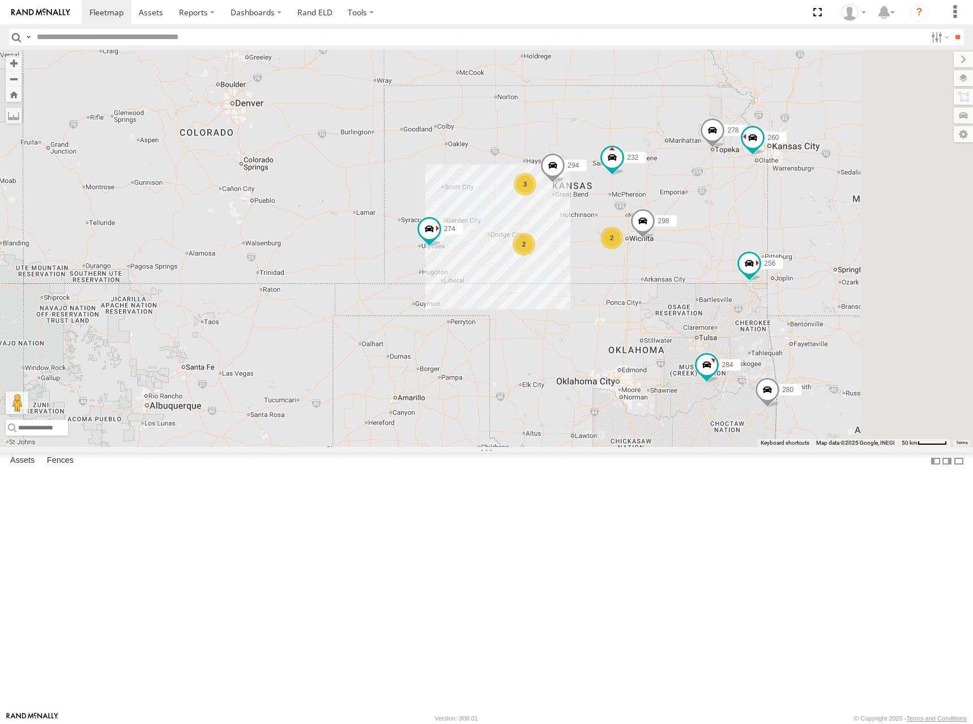
drag, startPoint x: 808, startPoint y: 255, endPoint x: 773, endPoint y: 259, distance: 35.4
click at [773, 259] on div "272 274 300 280 256 232 284 264 282 278 260 298 288 292 294 2 3 2 296" at bounding box center [486, 248] width 973 height 397
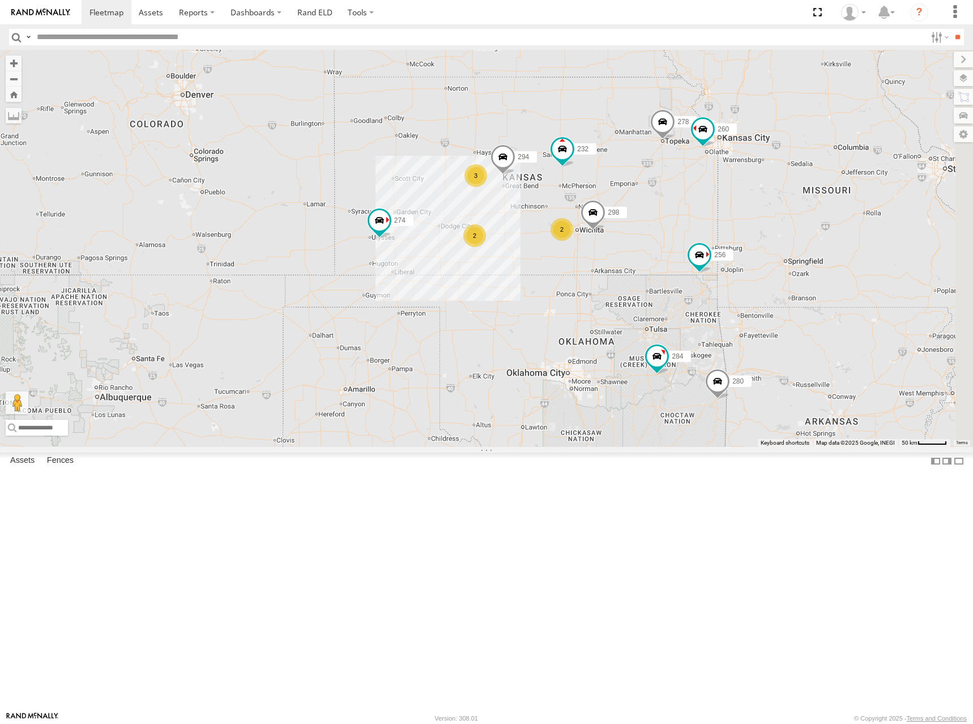
drag, startPoint x: 743, startPoint y: 236, endPoint x: 714, endPoint y: 217, distance: 34.7
click at [714, 217] on div "272 274 300 280 256 232 284 264 282 278 260 298 288 292 294 2 3 2 2 2" at bounding box center [486, 248] width 973 height 397
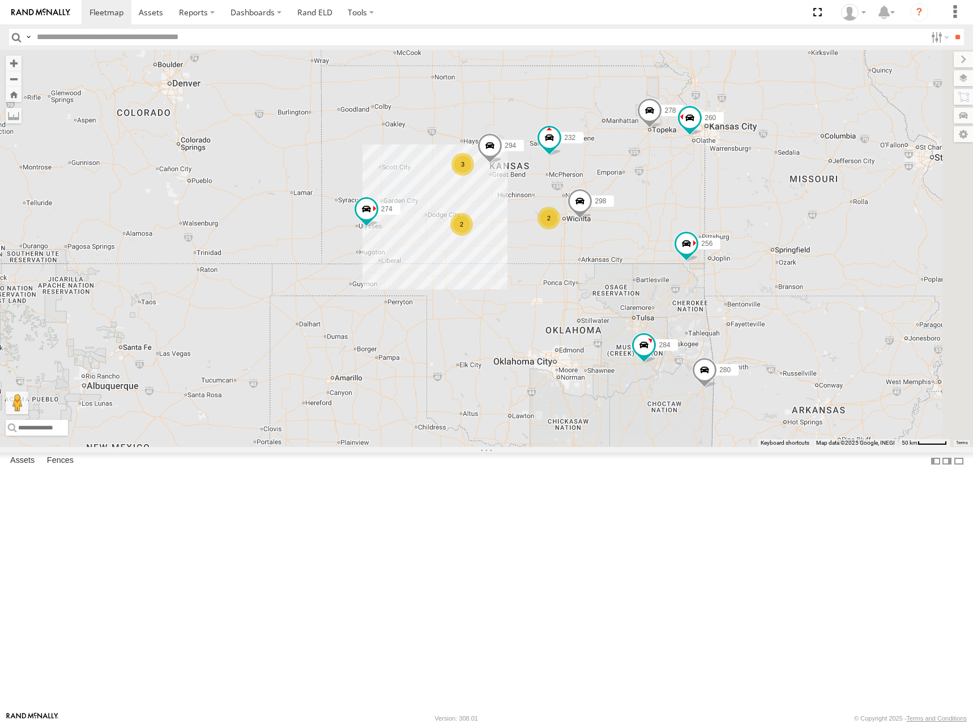
click at [859, 334] on div "272 274 300 280 256 232 284 264 282 278 260 298 288 292 294 2 3 2 2 2" at bounding box center [486, 248] width 973 height 397
drag, startPoint x: 805, startPoint y: 345, endPoint x: 797, endPoint y: 347, distance: 8.7
click at [797, 351] on div "272 274 300 280 256 232 284 264 282 278 260 298 288 292 294 2 3 2 2 2" at bounding box center [486, 248] width 973 height 397
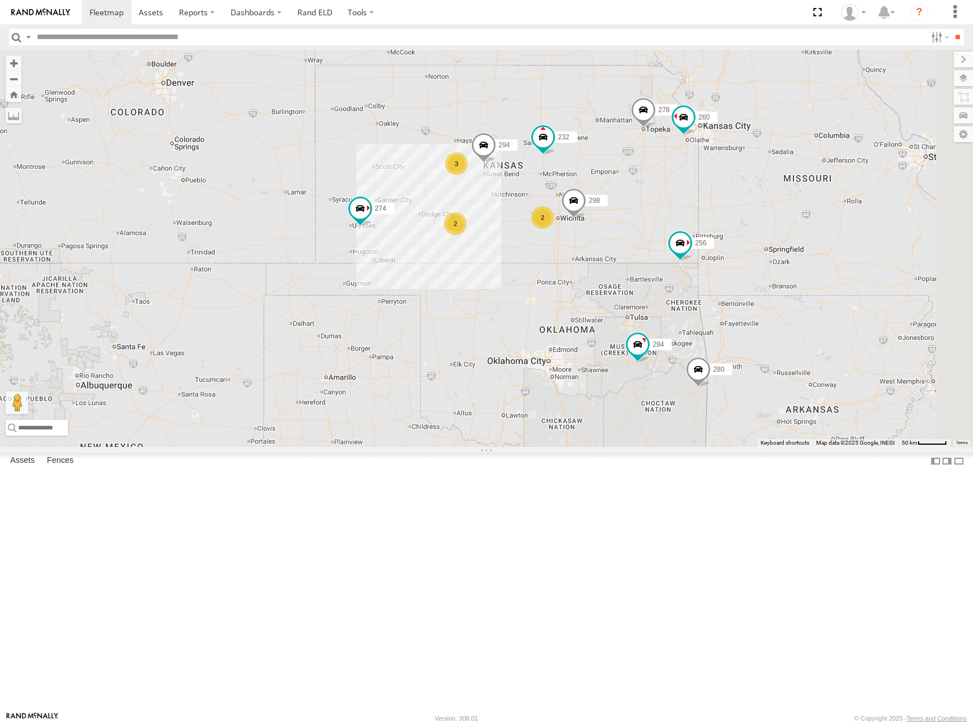
click at [728, 219] on div "272 274 300 280 256 232 284 264 282 278 260 298 288 292 294 2 3 2 2 2" at bounding box center [486, 248] width 973 height 397
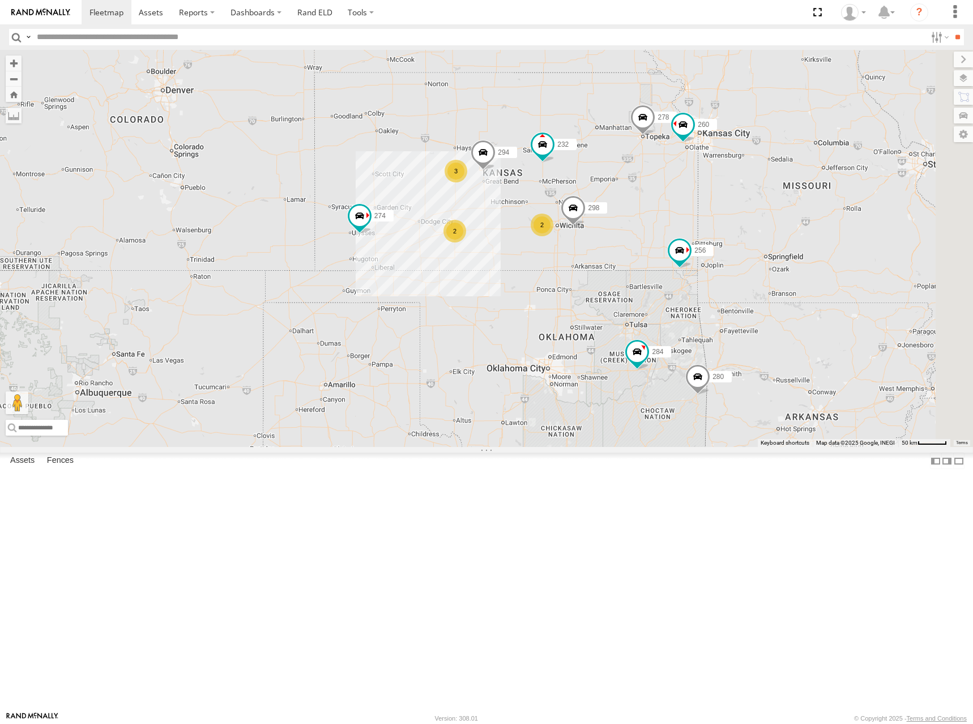
drag, startPoint x: 729, startPoint y: 220, endPoint x: 728, endPoint y: 227, distance: 7.4
click at [728, 227] on div "272 274 300 280 256 232 284 264 282 278 260 298 288 292 294 2 3 2 2 2" at bounding box center [486, 248] width 973 height 397
drag, startPoint x: 697, startPoint y: 224, endPoint x: 690, endPoint y: 220, distance: 7.4
click at [690, 220] on div "272 274 300 280 256 232 284 264 282 278 260 298 288 292 294 2 3 2 2 2" at bounding box center [486, 248] width 973 height 397
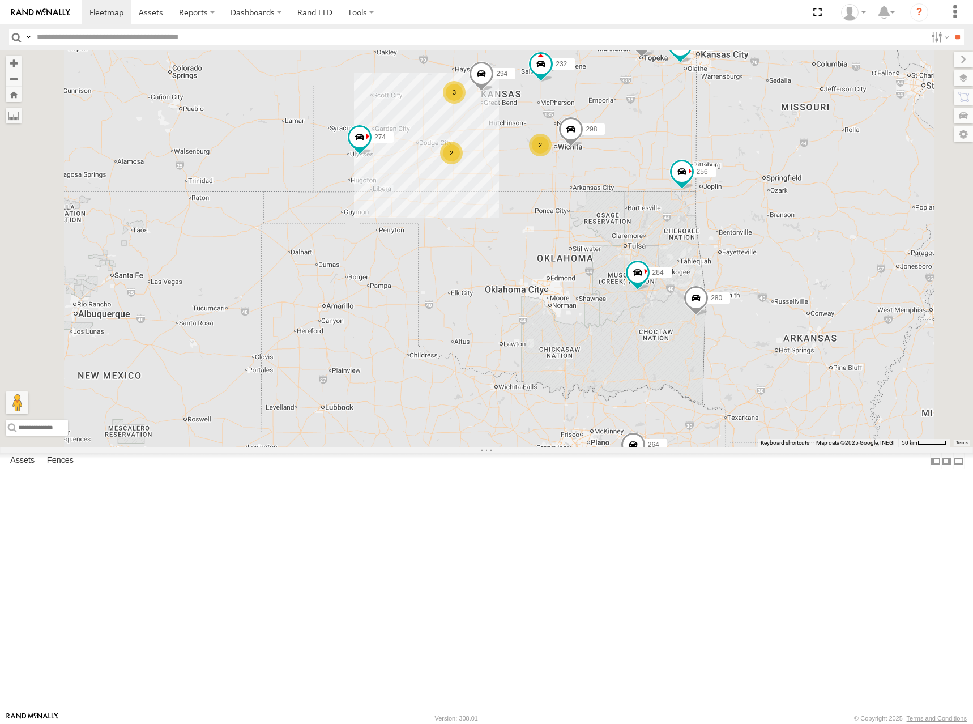
drag, startPoint x: 616, startPoint y: 170, endPoint x: 605, endPoint y: 176, distance: 12.9
click at [605, 176] on div "272 274 300 280 256 232 284 264 282 278 260 298 288 292 294 2 3 2" at bounding box center [486, 248] width 973 height 397
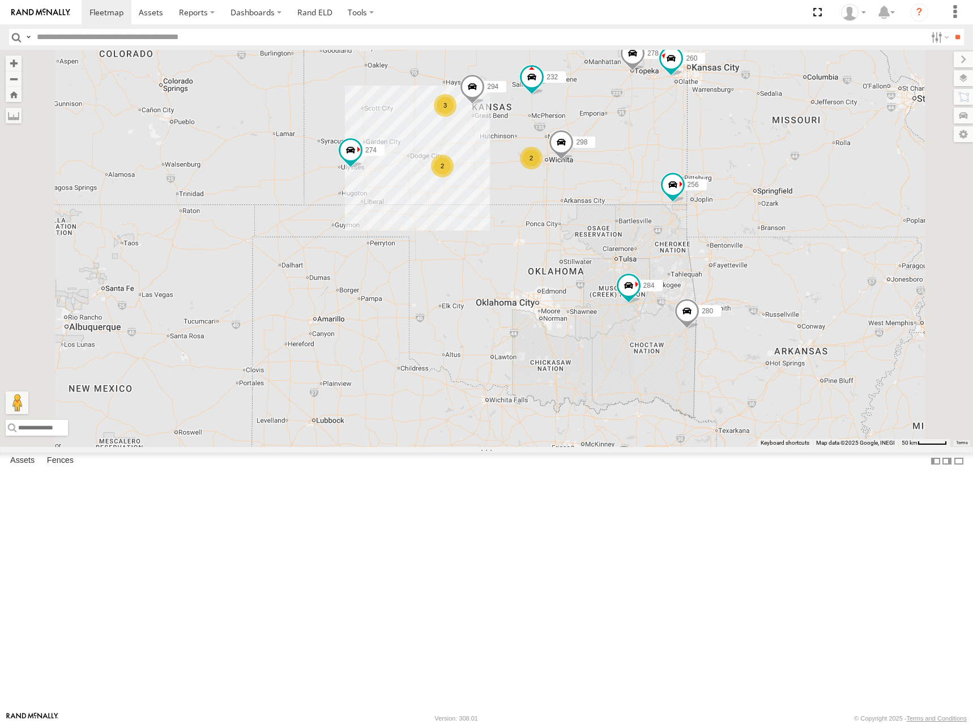
drag, startPoint x: 722, startPoint y: 151, endPoint x: 722, endPoint y: 164, distance: 13.0
click at [722, 164] on div "272 274 300 280 256 232 284 264 282 278 260 298 288 292 294 2 3 2" at bounding box center [486, 248] width 973 height 397
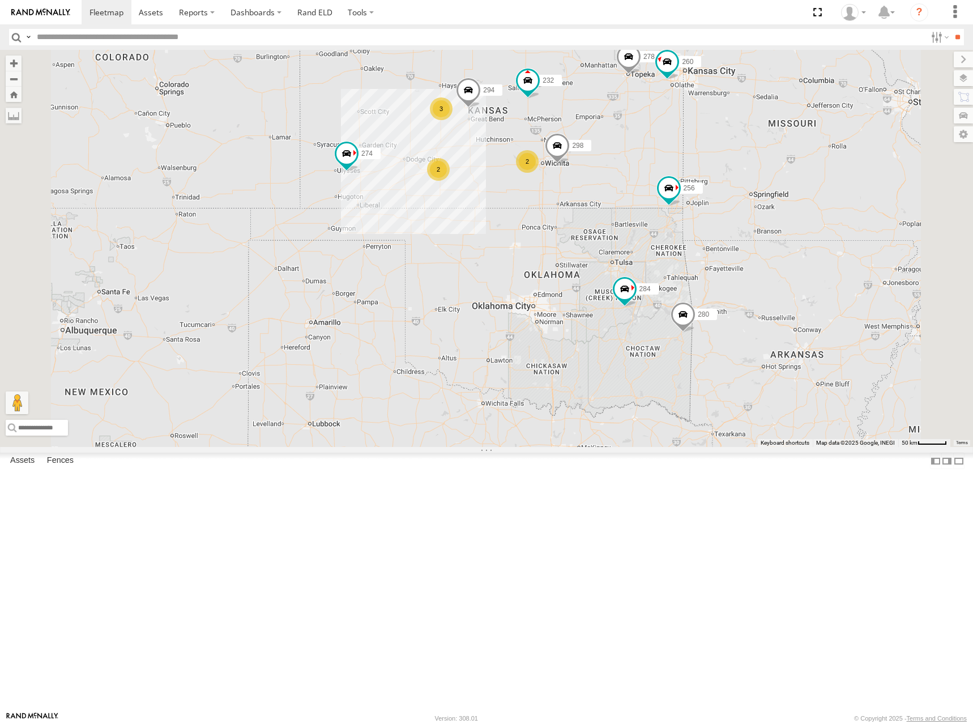
drag, startPoint x: 720, startPoint y: 169, endPoint x: 714, endPoint y: 172, distance: 6.3
click at [714, 172] on div "272 274 300 280 256 232 284 264 282 278 260 298 288 292 294 2 3 2" at bounding box center [486, 248] width 973 height 397
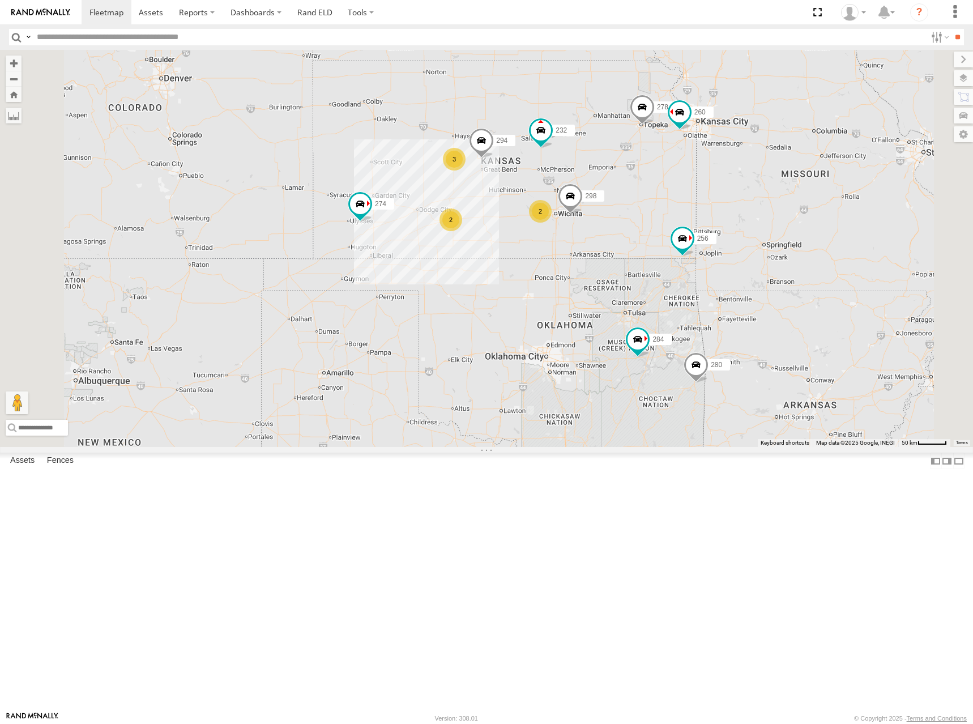
drag, startPoint x: 736, startPoint y: 210, endPoint x: 765, endPoint y: 193, distance: 33.2
click at [765, 193] on div "272 274 300 280 256 232 284 264 282 278 260 298 288 292 294 2 3 2 4" at bounding box center [486, 248] width 973 height 397
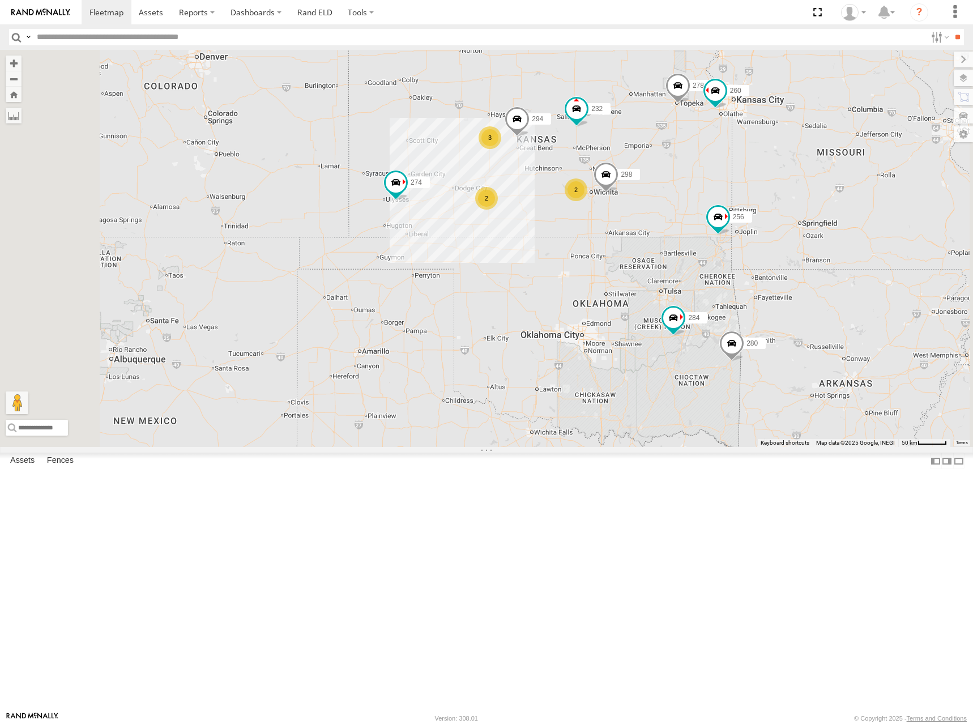
click at [781, 180] on div "272 274 300 280 256 232 284 264 282 278 260 298 288 292 294 2 3 2 4" at bounding box center [486, 248] width 973 height 397
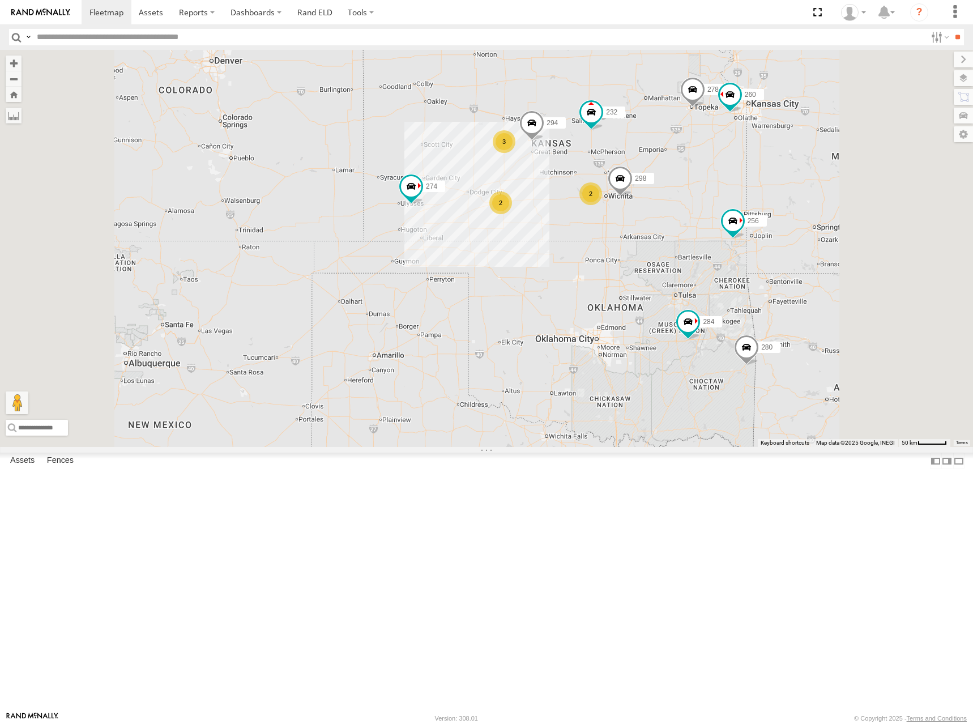
drag, startPoint x: 842, startPoint y: 302, endPoint x: 829, endPoint y: 306, distance: 13.6
click at [829, 306] on div "272 274 300 280 256 232 284 264 282 278 260 298 288 292 294 2 3 2 4" at bounding box center [486, 248] width 973 height 397
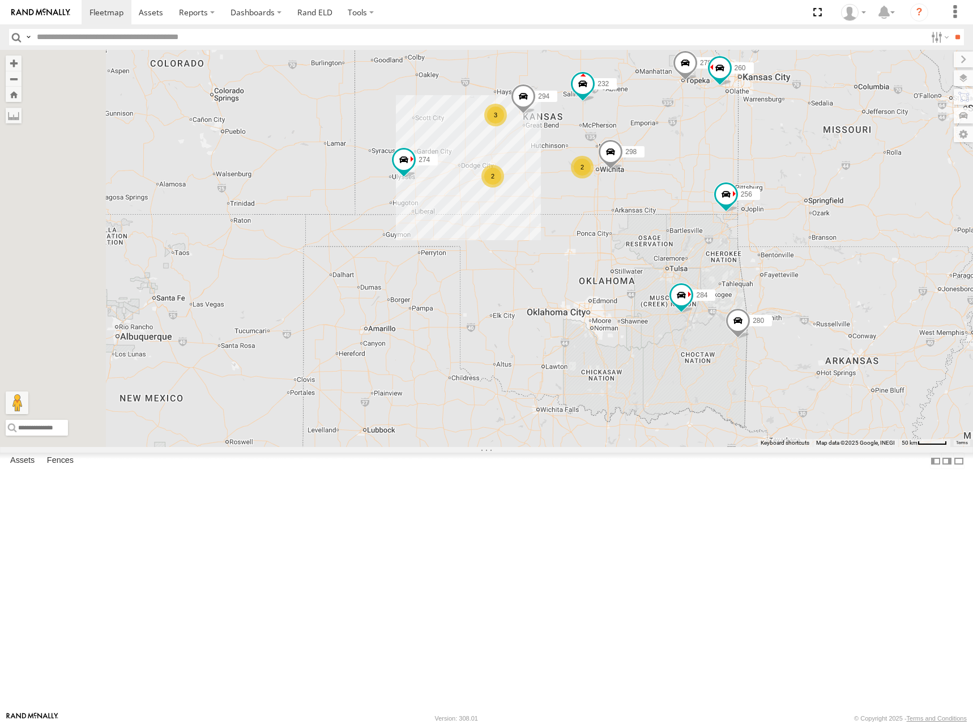
drag, startPoint x: 763, startPoint y: 186, endPoint x: 762, endPoint y: 159, distance: 27.8
click at [762, 159] on div "272 274 300 280 256 232 284 264 282 278 260 298 288 292 294 2 3 2 4" at bounding box center [486, 248] width 973 height 397
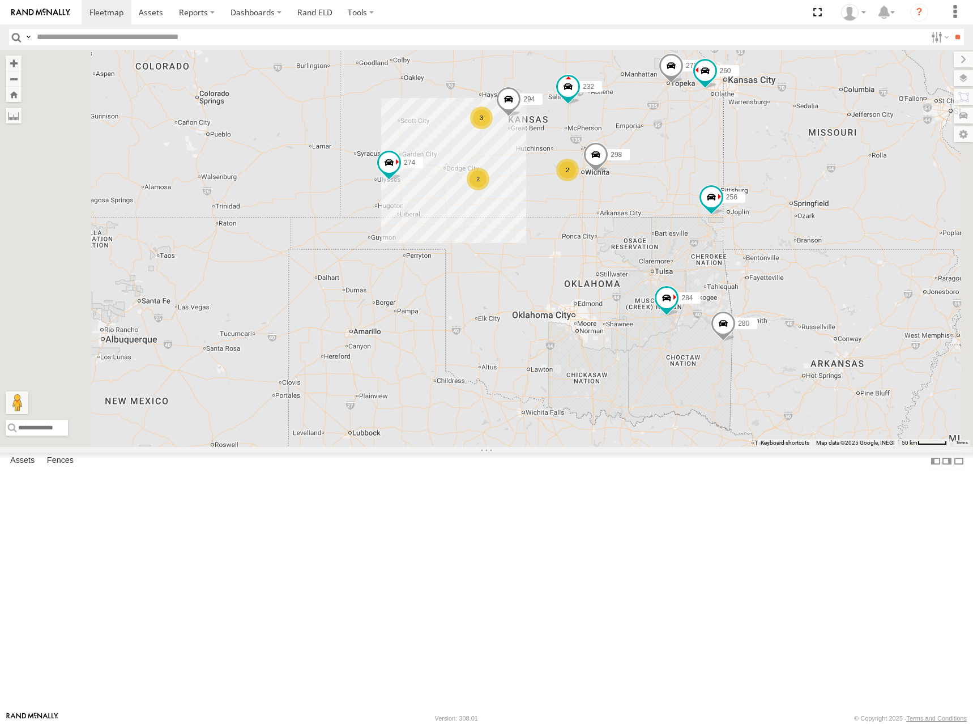
drag, startPoint x: 776, startPoint y: 148, endPoint x: 762, endPoint y: 152, distance: 14.7
click at [762, 152] on div "272 274 300 280 256 232 284 264 282 278 260 298 288 292 294 2 3 2 4" at bounding box center [486, 248] width 973 height 397
drag, startPoint x: 776, startPoint y: 156, endPoint x: 746, endPoint y: 165, distance: 31.4
click at [746, 165] on div "272 274 300 280 256 232 284 264 282 278 260 298 288 292 294 2 3 2 4" at bounding box center [486, 248] width 973 height 397
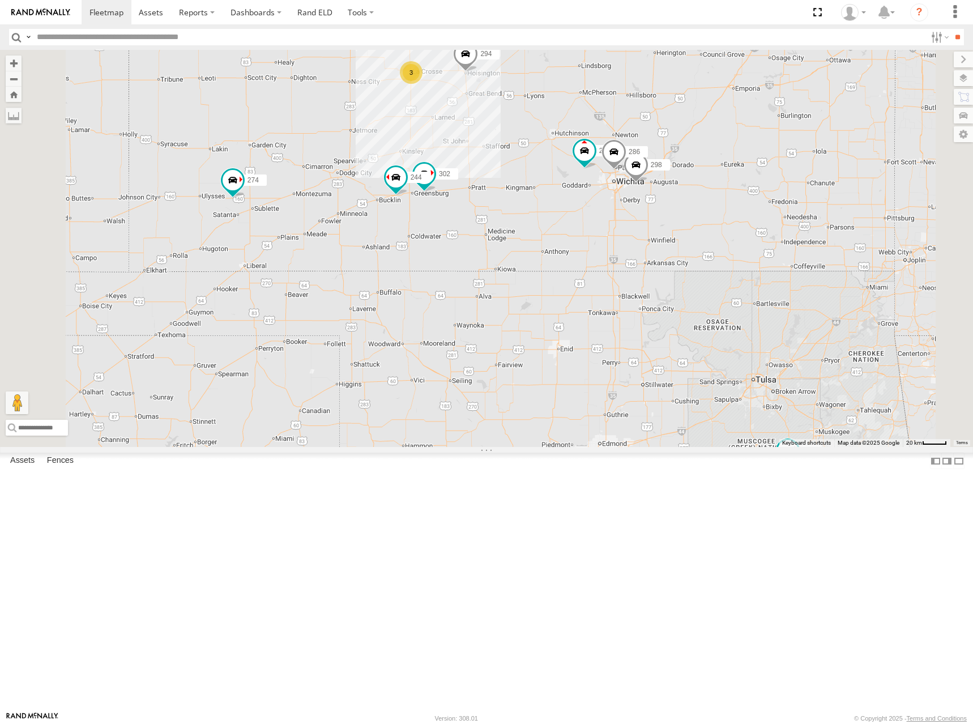
drag, startPoint x: 731, startPoint y: 241, endPoint x: 777, endPoint y: 225, distance: 48.5
click at [777, 225] on div "274 244 298 270 232 284 302 278 294 286 3" at bounding box center [486, 248] width 973 height 397
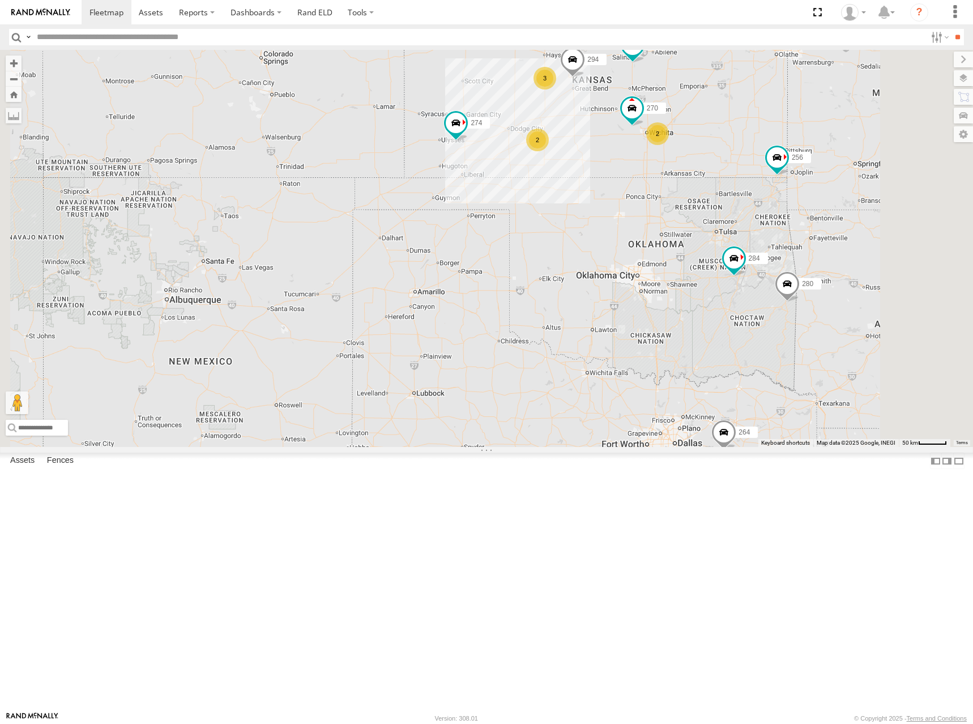
drag, startPoint x: 814, startPoint y: 114, endPoint x: 800, endPoint y: 122, distance: 15.7
click at [800, 122] on div "274 270 232 284 278 294 2 3 2 288 280 256 264 260" at bounding box center [486, 248] width 973 height 397
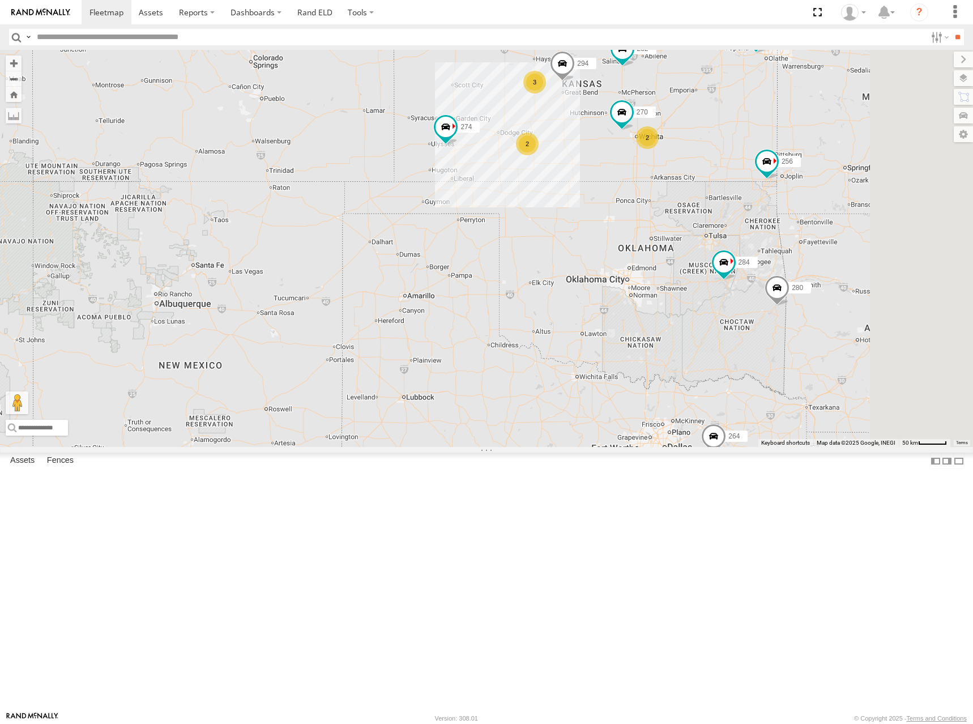
click at [796, 143] on div "274 270 232 284 278 294 2 3 2 288 280 256 264 260" at bounding box center [486, 248] width 973 height 397
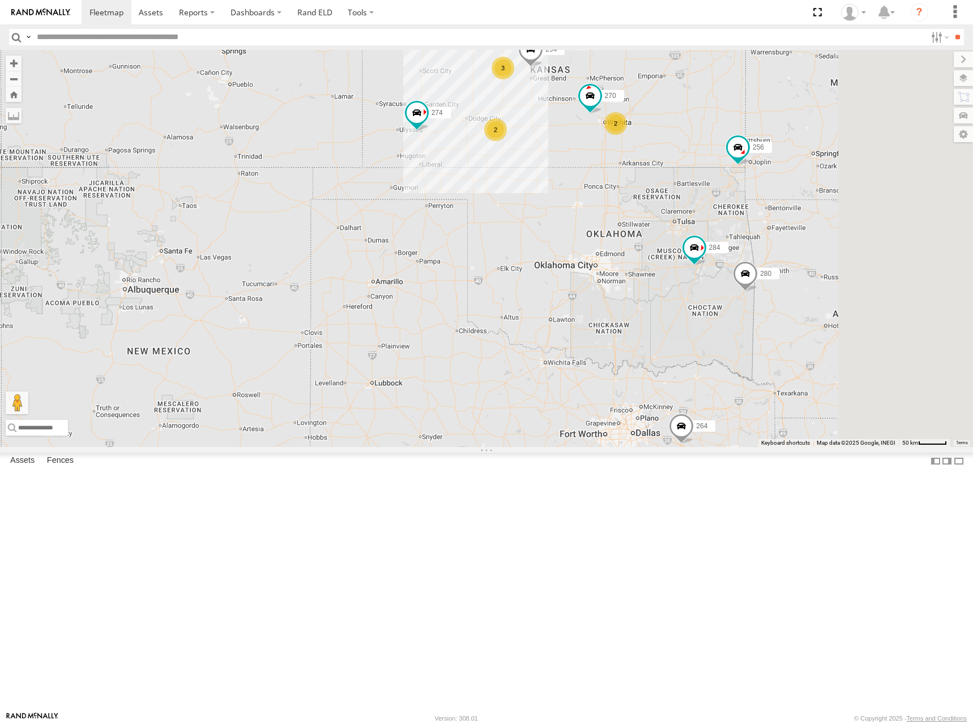
drag, startPoint x: 649, startPoint y: 203, endPoint x: 589, endPoint y: 181, distance: 63.8
click at [587, 174] on div "274 270 232 284 278 294 2 3 2 288 280 256 264 260" at bounding box center [486, 248] width 973 height 397
drag, startPoint x: 903, startPoint y: 139, endPoint x: 795, endPoint y: 191, distance: 120.8
click at [795, 191] on div "274 270 232 284 278 294 288 280 256 264 260 244 302 3 2" at bounding box center [486, 248] width 973 height 397
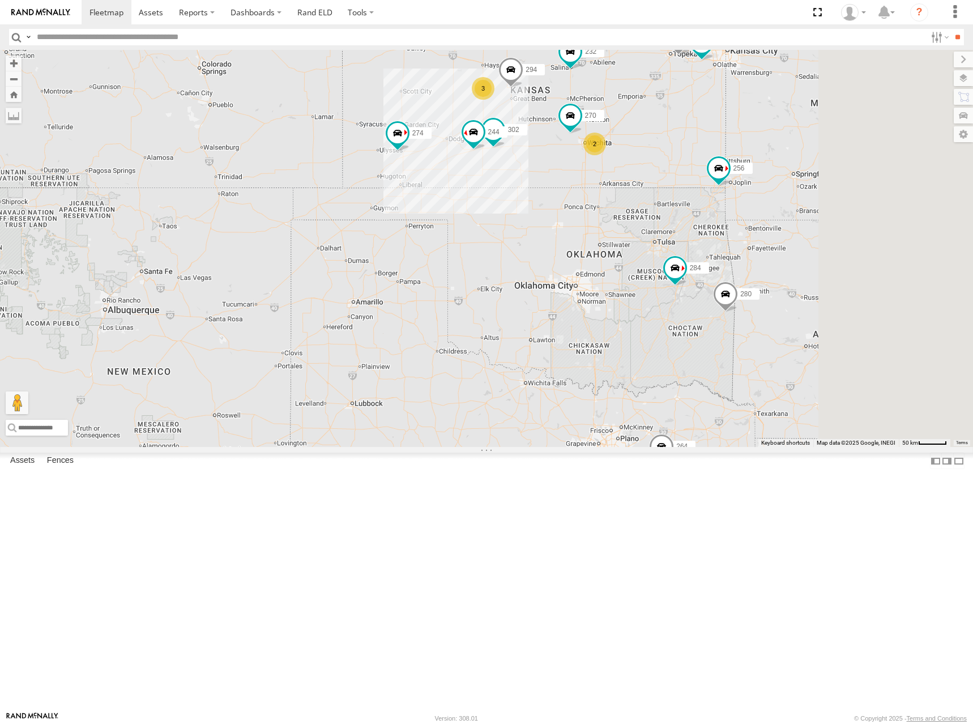
drag, startPoint x: 740, startPoint y: 117, endPoint x: 812, endPoint y: 131, distance: 74.0
click at [711, 140] on div "274 270 232 284 278 294 288 280 256 264 260 244 302 3 2" at bounding box center [486, 248] width 973 height 397
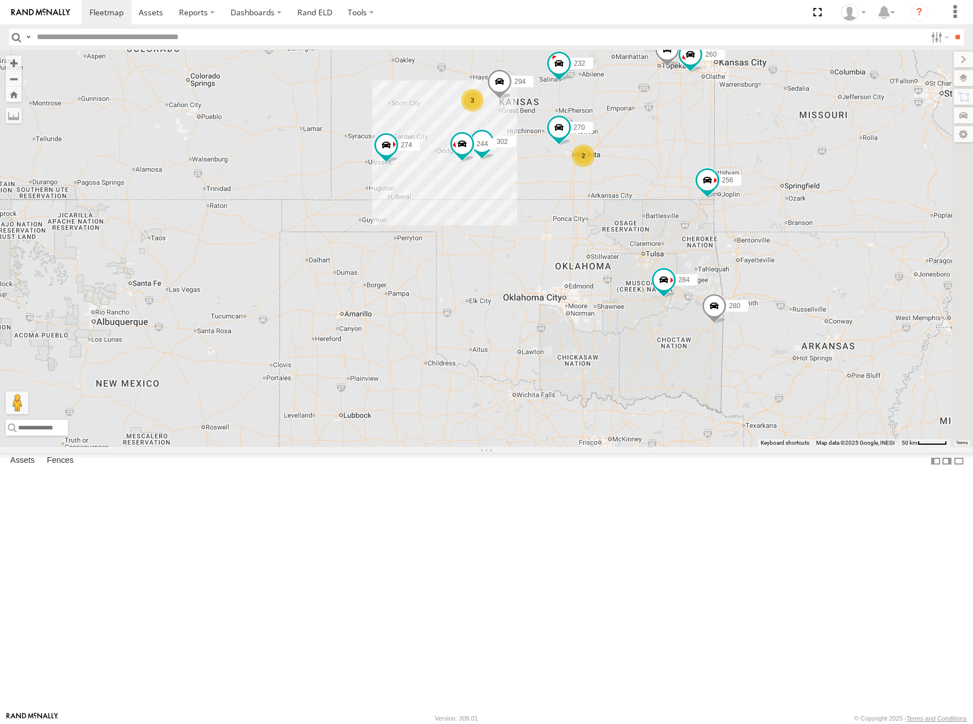
click at [780, 134] on div "274 270 232 284 278 294 288 280 256 264 260 292 244 302 3 2" at bounding box center [486, 248] width 973 height 397
drag, startPoint x: 770, startPoint y: 166, endPoint x: 757, endPoint y: 167, distance: 13.6
click at [757, 167] on div "274 270 232 284 278 294 288 280 256 264 260 292 244 302 3 2" at bounding box center [486, 248] width 973 height 397
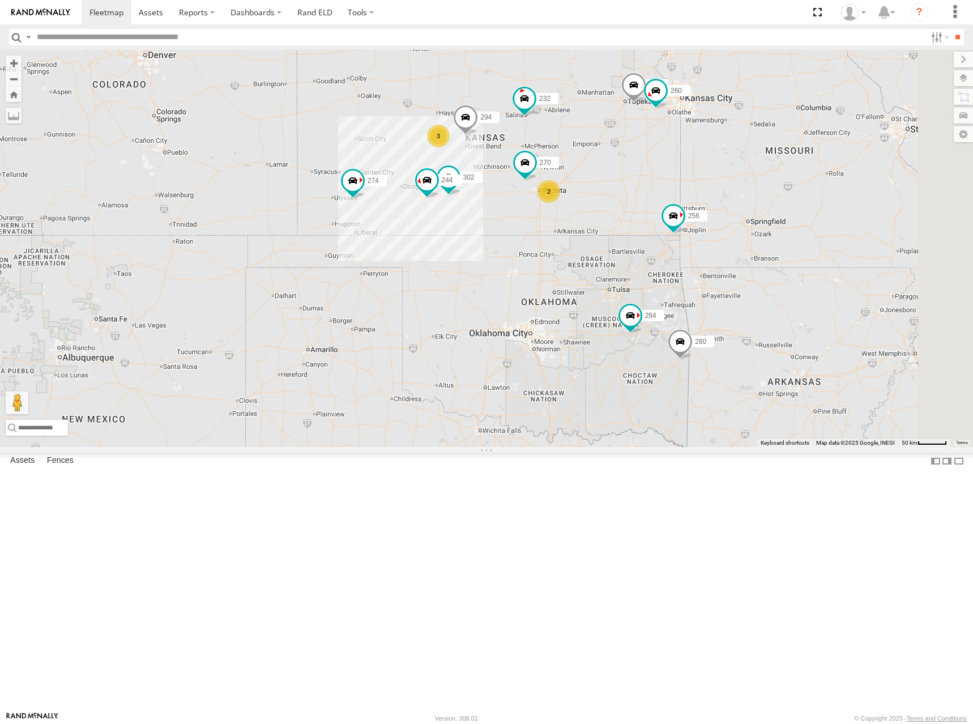
drag, startPoint x: 718, startPoint y: 171, endPoint x: 645, endPoint y: 288, distance: 138.4
click at [645, 288] on div "274 244 270 288 292 280 256 232 284 264 302 278 294 260 3 2" at bounding box center [486, 248] width 973 height 397
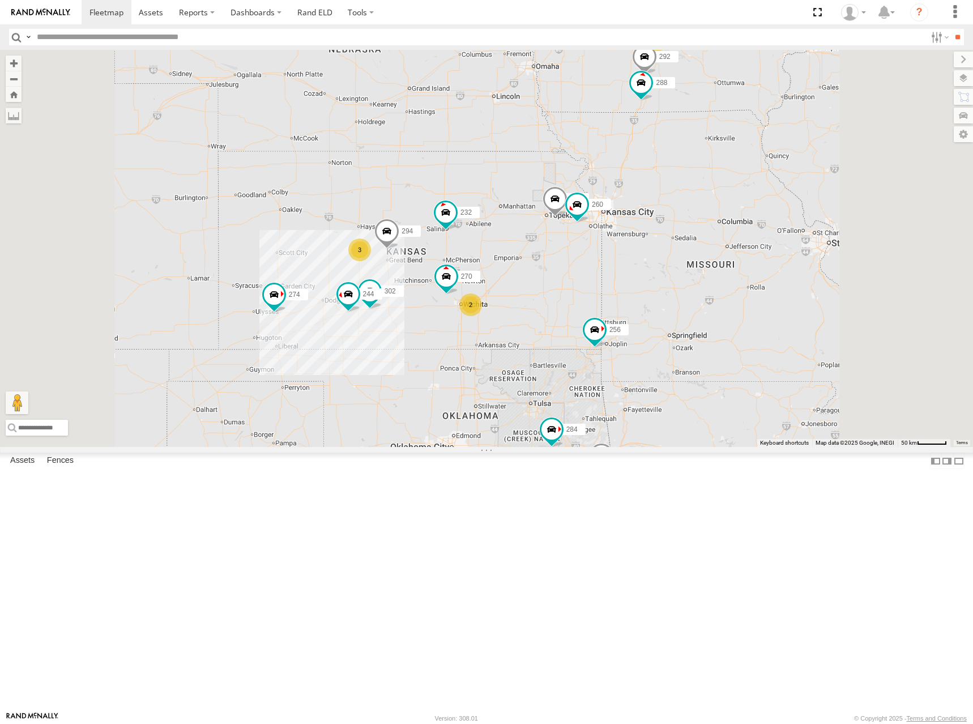
click at [688, 261] on div "274 244 270 288 292 280 256 232 296 284 264 302 282 278 294 260 300 262 3 2 2" at bounding box center [486, 248] width 973 height 397
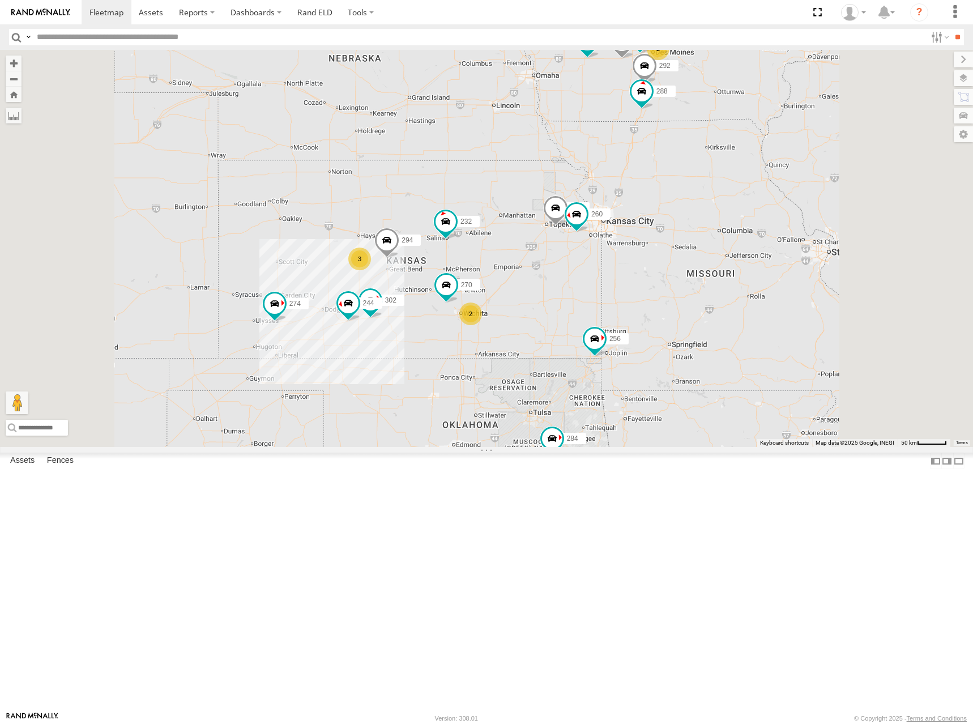
drag, startPoint x: 680, startPoint y: 224, endPoint x: 682, endPoint y: 232, distance: 8.2
click at [682, 232] on div "274 244 270 288 292 280 256 232 296 284 264 302 282 278 294 260 300 262 3 2 2" at bounding box center [486, 248] width 973 height 397
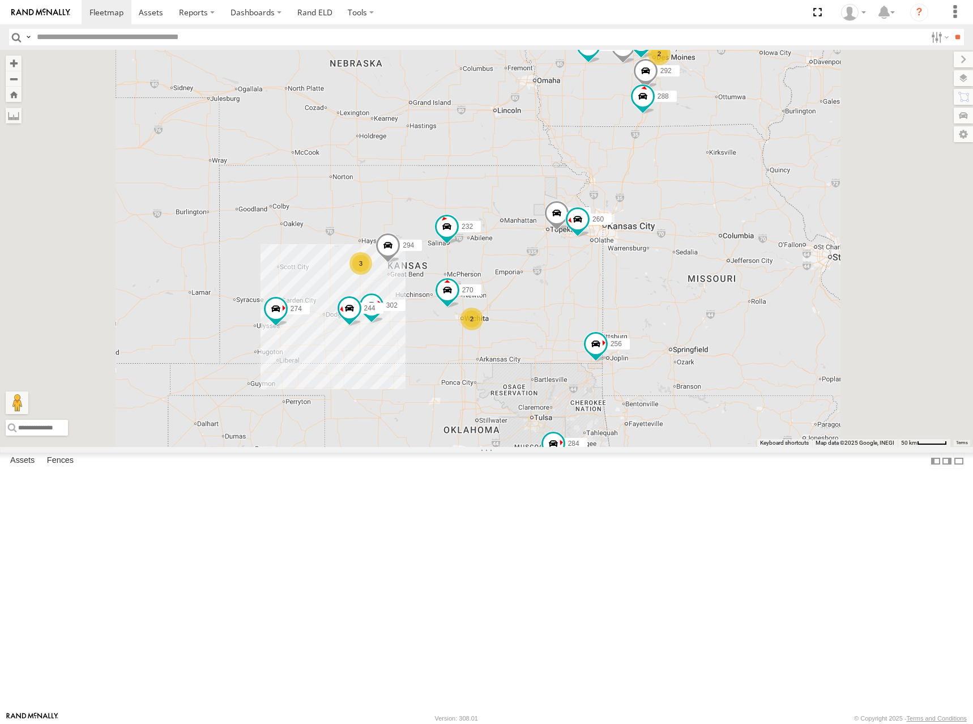
drag, startPoint x: 669, startPoint y: 234, endPoint x: 660, endPoint y: 238, distance: 9.9
click at [660, 238] on div "274 244 270 288 292 280 256 232 296 284 264 302 282 278 294 260 300 262 3 2 2" at bounding box center [486, 248] width 973 height 397
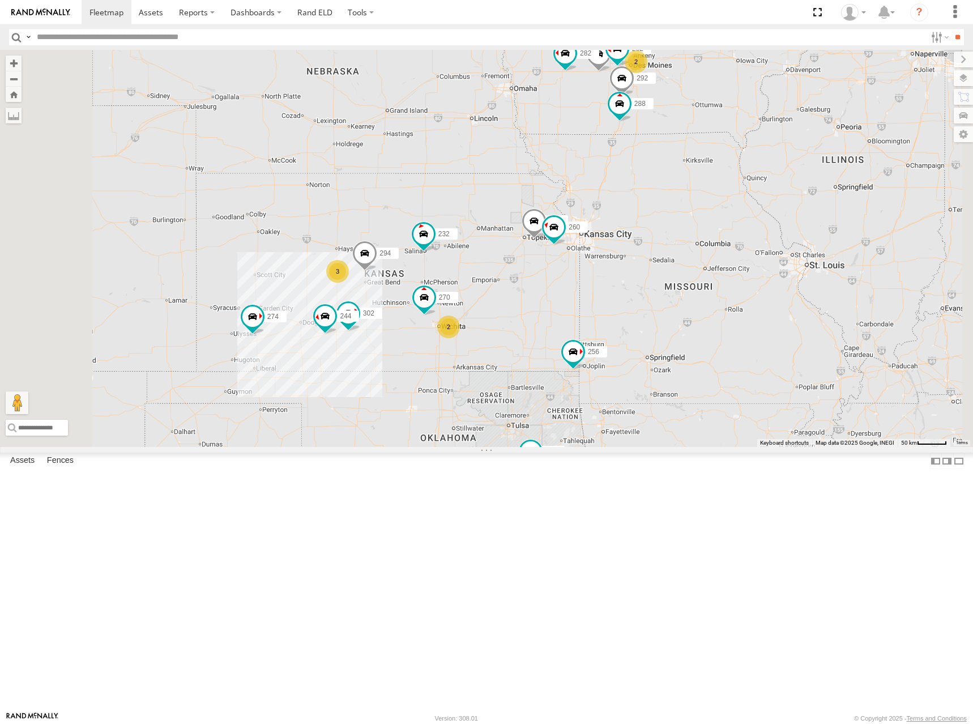
drag, startPoint x: 838, startPoint y: 189, endPoint x: 822, endPoint y: 179, distance: 18.9
click at [822, 179] on div "274 244 270 288 292 280 256 232 296 284 264 302 282 278 294 260 300 262 3 2 2" at bounding box center [486, 248] width 973 height 397
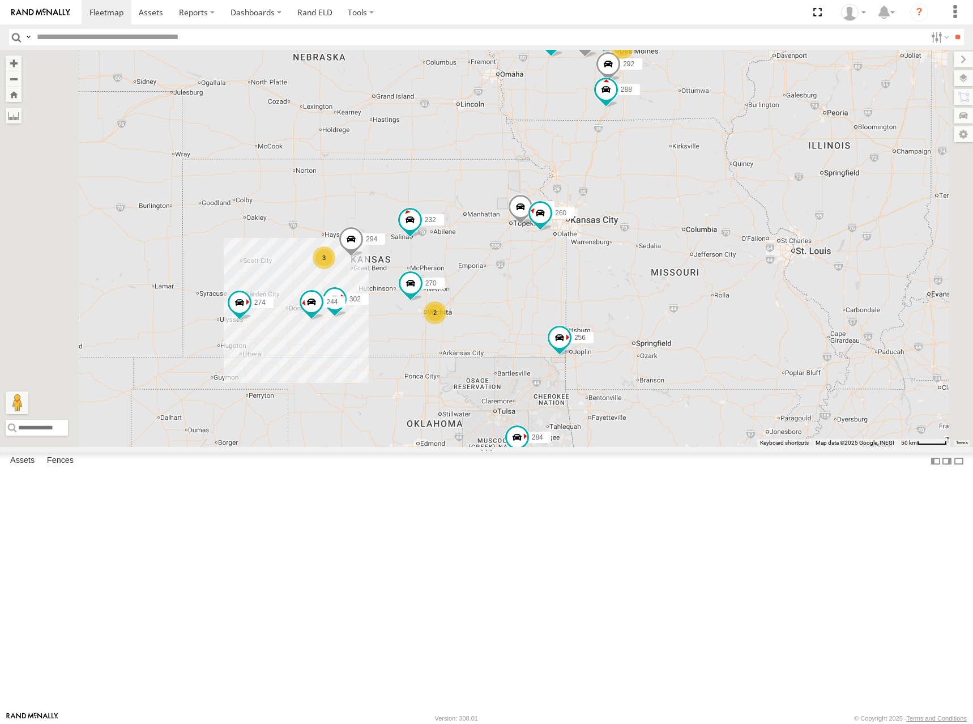
click at [675, 284] on div "274 244 270 288 292 280 256 232 296 284 264 302 282 278 294 260 300 262 3 2 2" at bounding box center [486, 248] width 973 height 397
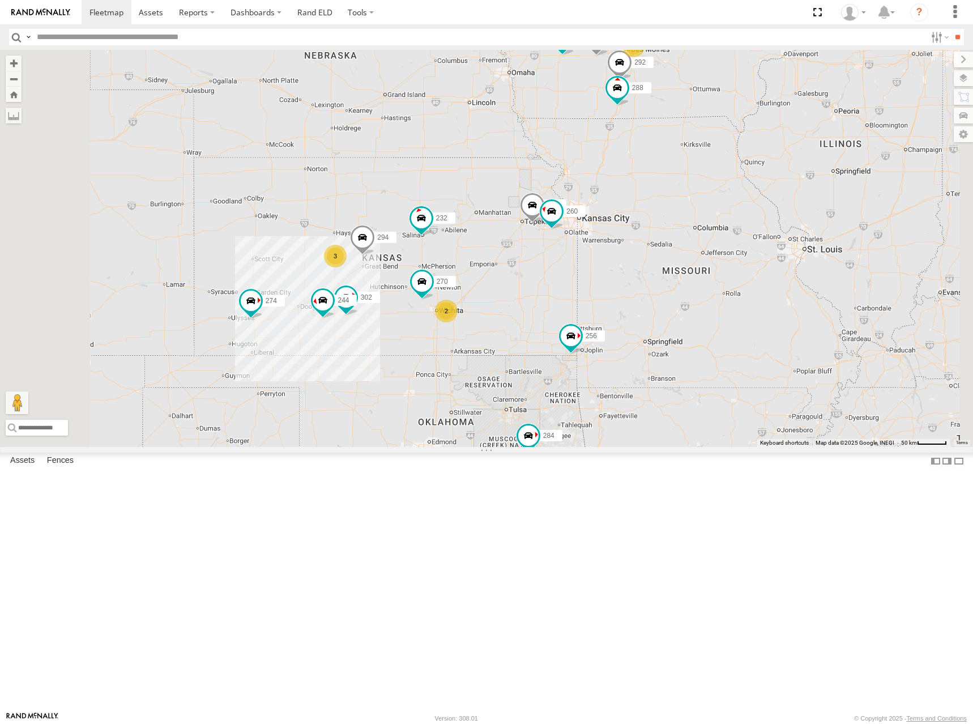
drag, startPoint x: 672, startPoint y: 280, endPoint x: 679, endPoint y: 278, distance: 7.0
click at [679, 278] on div "274 244 270 288 292 280 256 232 296 284 264 302 282 278 294 260 300 262 3 2 2" at bounding box center [486, 248] width 973 height 397
click at [670, 274] on div "274 244 270 288 292 280 256 232 296 284 264 302 282 278 294 260 300 262 3 2 2" at bounding box center [486, 248] width 973 height 397
drag, startPoint x: 696, startPoint y: 301, endPoint x: 700, endPoint y: 291, distance: 11.7
click at [700, 291] on div "274 244 270 288 292 280 256 232 296 284 264 302 282 278 294 260 300 262 3 2 2" at bounding box center [486, 248] width 973 height 397
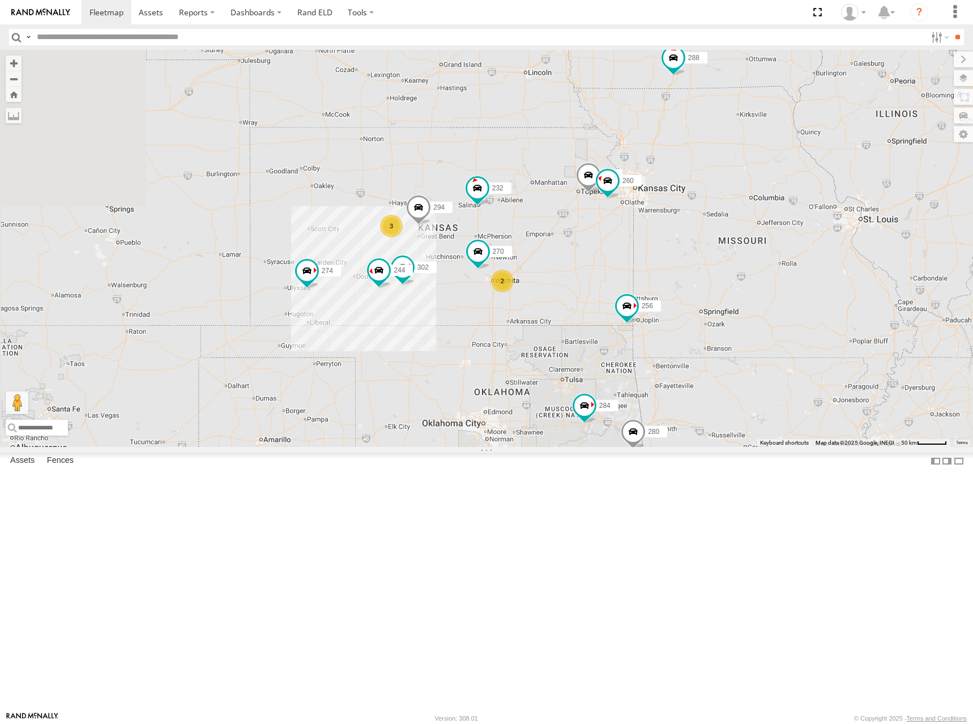
drag, startPoint x: 657, startPoint y: 301, endPoint x: 706, endPoint y: 279, distance: 54.0
click at [706, 279] on div "274 244 270 288 292 280 256 232 296 284 264 302 282 278 294 260 300 262 3 2 2" at bounding box center [486, 248] width 973 height 397
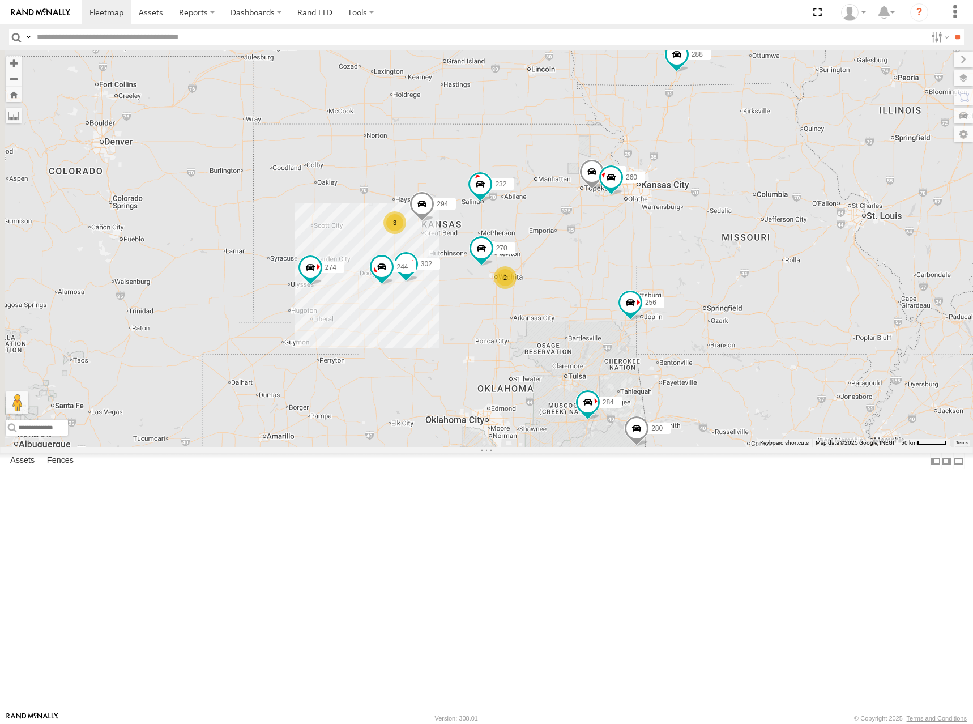
drag, startPoint x: 705, startPoint y: 267, endPoint x: 721, endPoint y: 255, distance: 20.2
click at [720, 255] on div "274 244 270 288 292 280 256 232 296 284 264 302 282 278 294 260 300 262 3 2 2" at bounding box center [486, 248] width 973 height 397
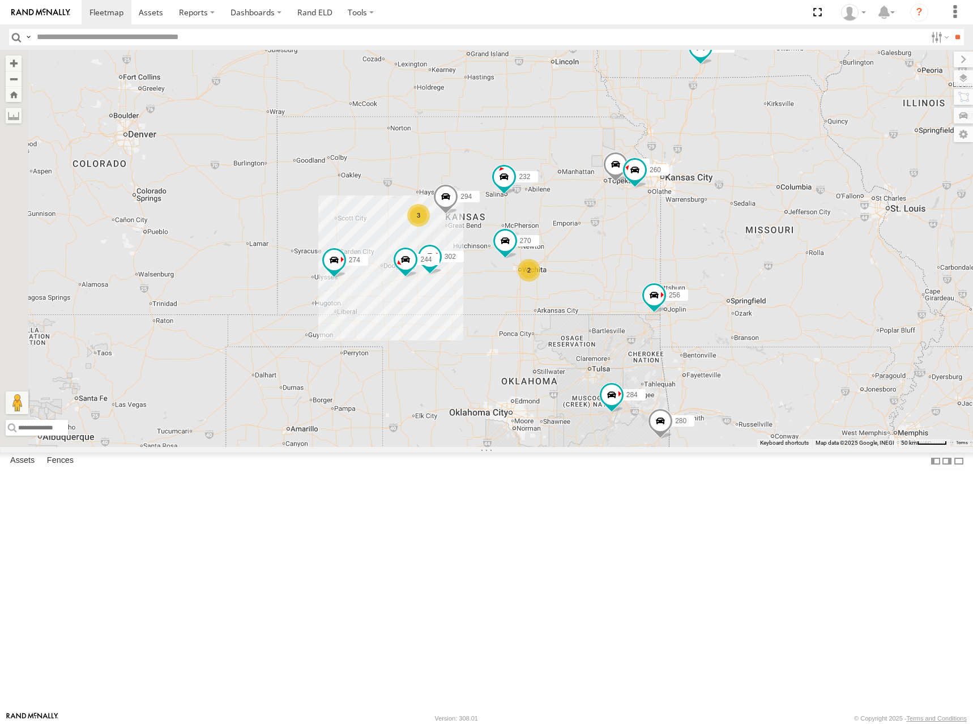
drag, startPoint x: 753, startPoint y: 250, endPoint x: 766, endPoint y: 250, distance: 12.5
click at [766, 250] on div "274 244 270 288 292 280 256 232 296 284 264 302 282 278 294 260 300 262 3 2 2" at bounding box center [486, 248] width 973 height 397
drag, startPoint x: 759, startPoint y: 252, endPoint x: 771, endPoint y: 250, distance: 12.6
click at [771, 250] on div "274 244 270 288 292 280 256 232 296 284 264 302 282 278 294 260 300 262 3 2 2" at bounding box center [486, 248] width 973 height 397
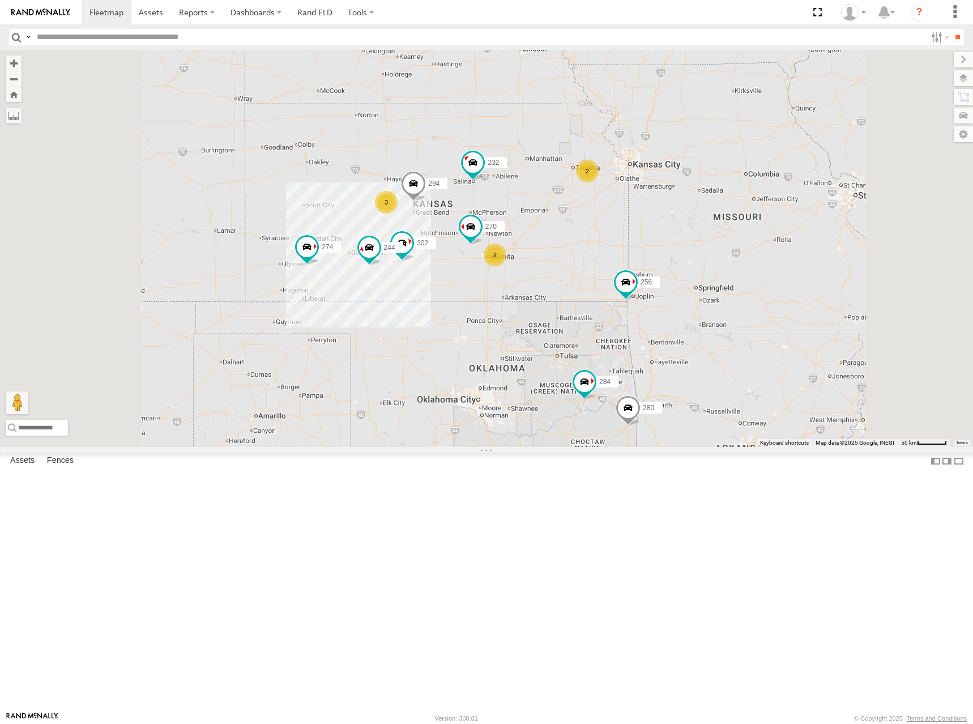
drag, startPoint x: 612, startPoint y: 231, endPoint x: 615, endPoint y: 211, distance: 19.5
click at [615, 211] on div "274 300 244 270 262 288 292 280 256 232 296 284 302 282 294 3 2 2 2" at bounding box center [486, 248] width 973 height 397
